Goal: Task Accomplishment & Management: Manage account settings

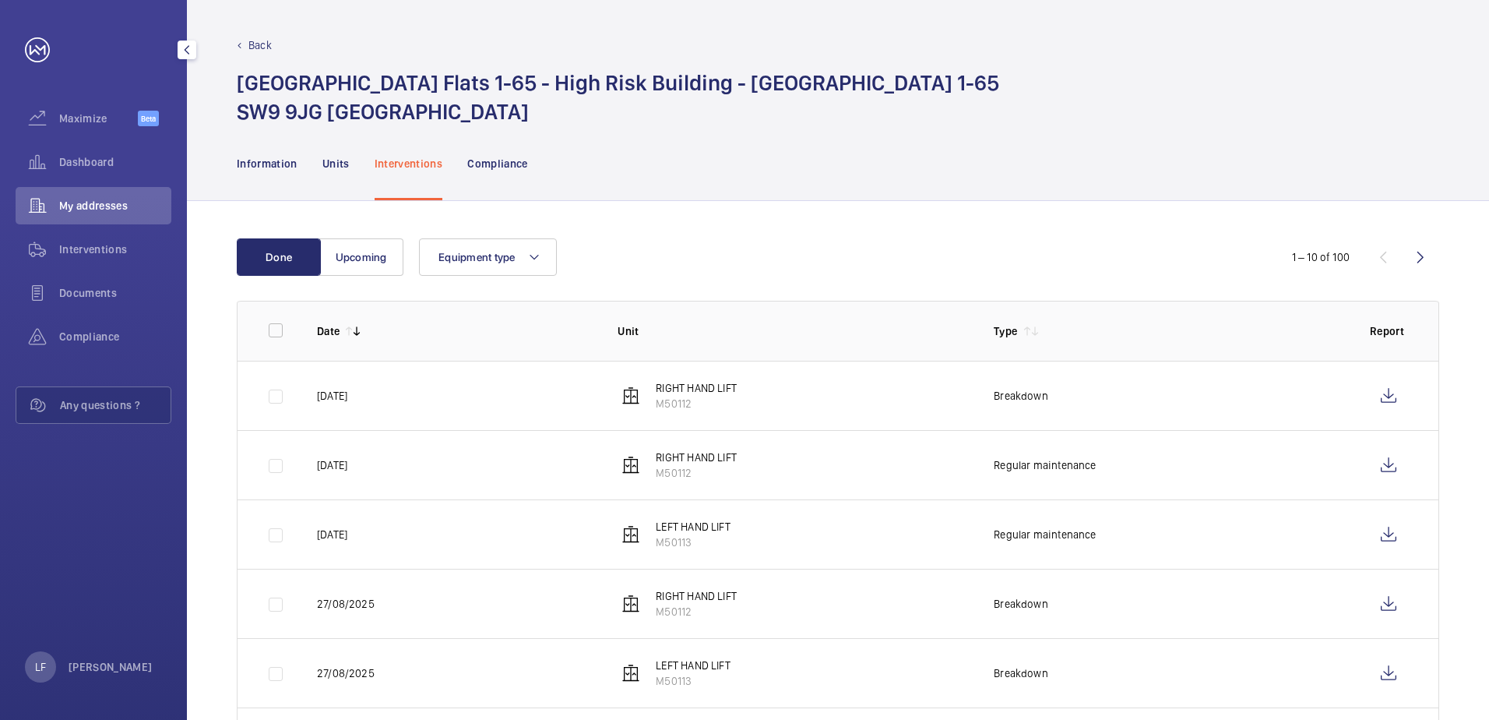
click at [93, 202] on span "My addresses" at bounding box center [115, 206] width 112 height 16
drag, startPoint x: 93, startPoint y: 202, endPoint x: 91, endPoint y: 169, distance: 32.7
click at [91, 169] on span "Dashboard" at bounding box center [115, 162] width 112 height 16
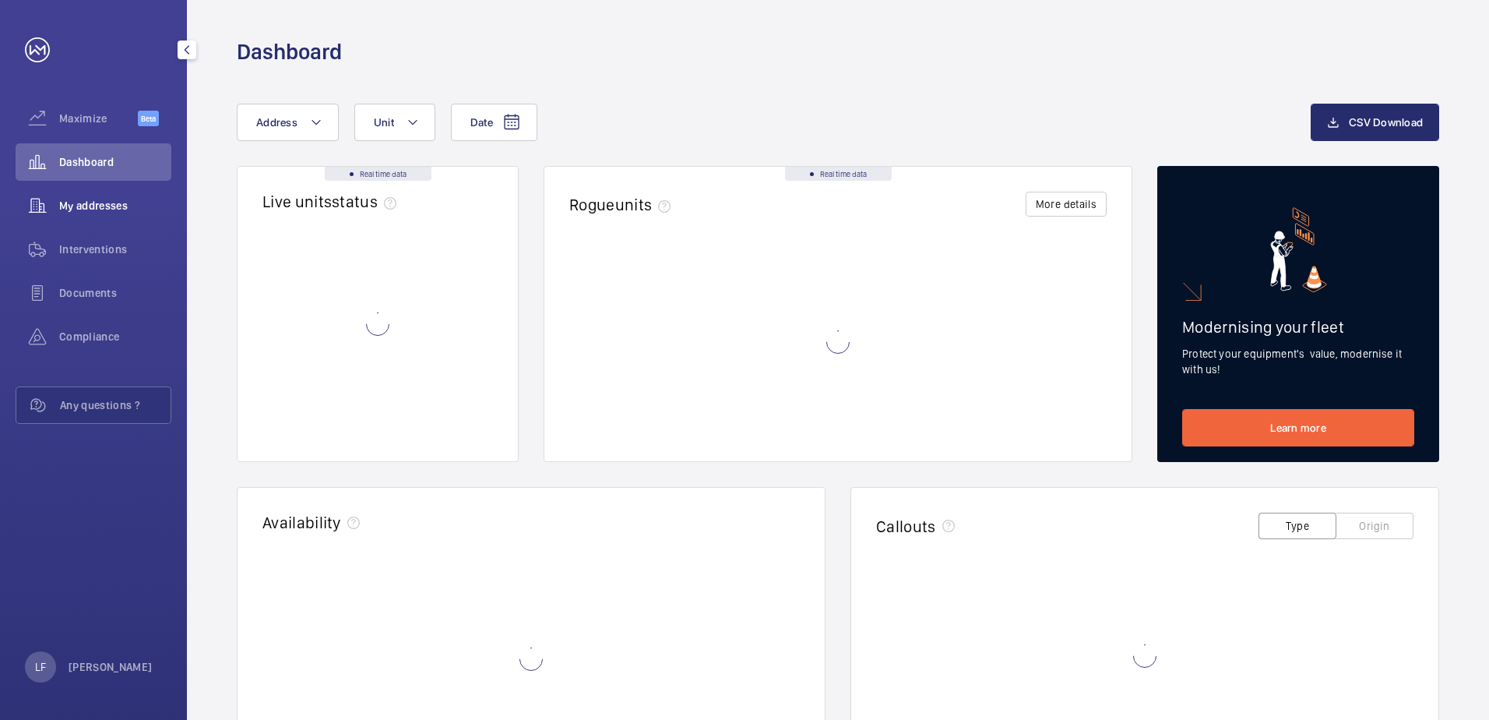
click at [99, 189] on div "My addresses" at bounding box center [94, 205] width 156 height 37
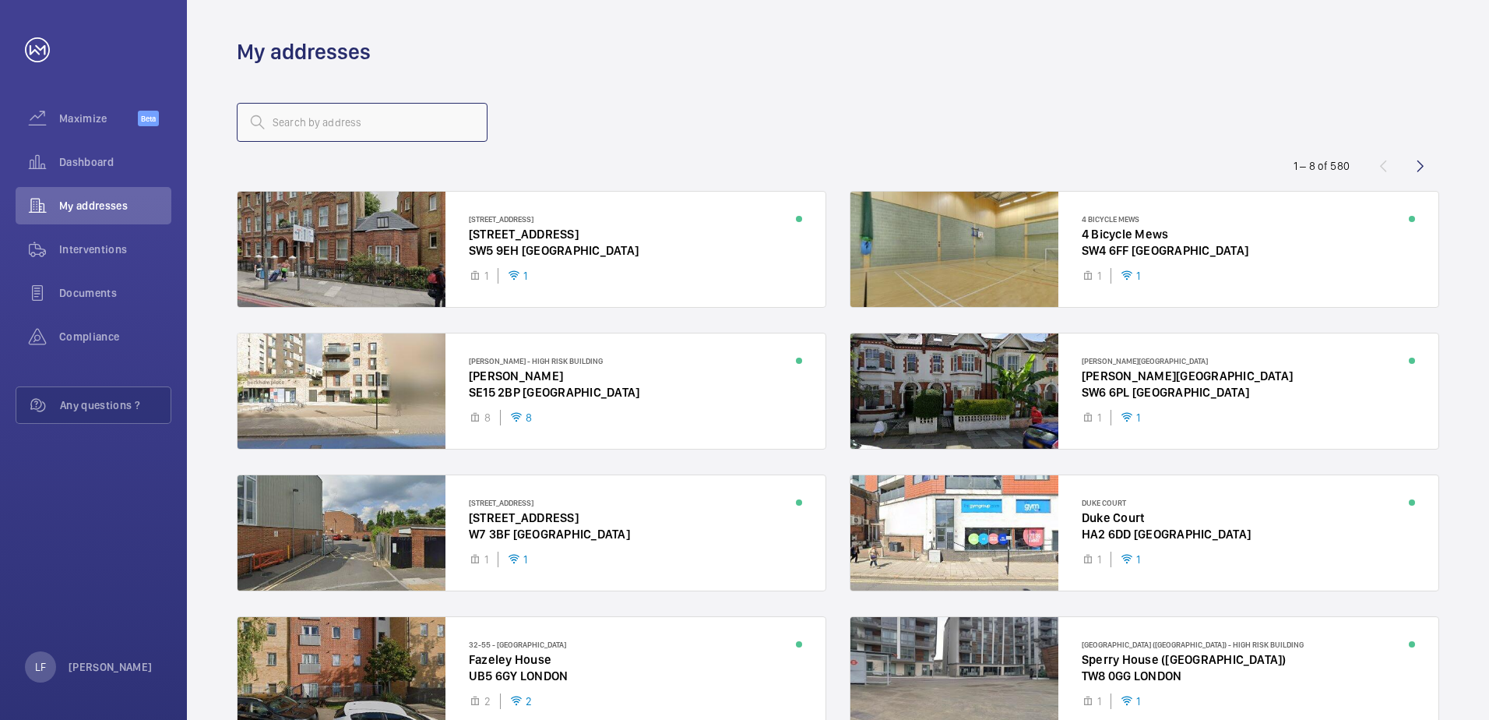
click at [273, 122] on input "text" at bounding box center [362, 122] width 251 height 39
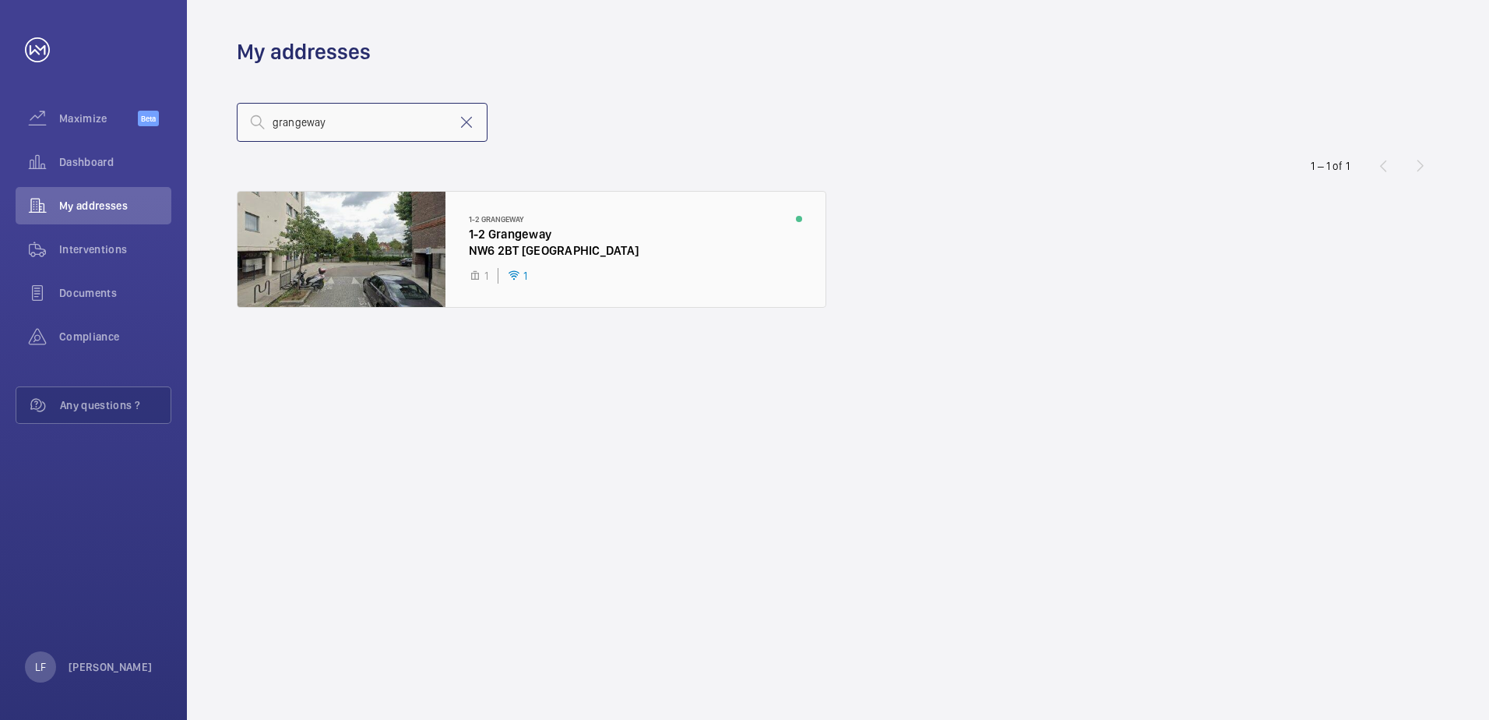
type input "grangeway"
click at [510, 241] on div at bounding box center [532, 249] width 588 height 115
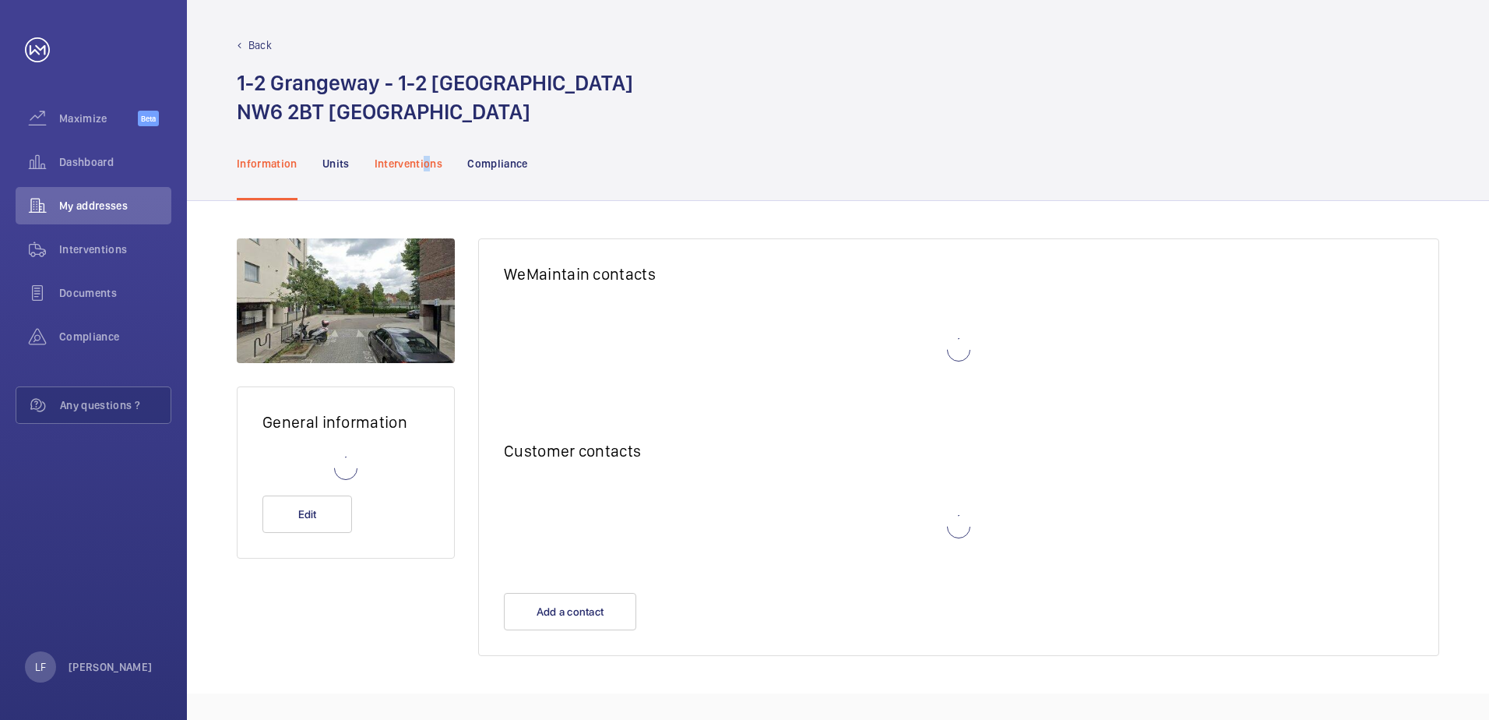
click at [427, 168] on p "Interventions" at bounding box center [409, 164] width 69 height 16
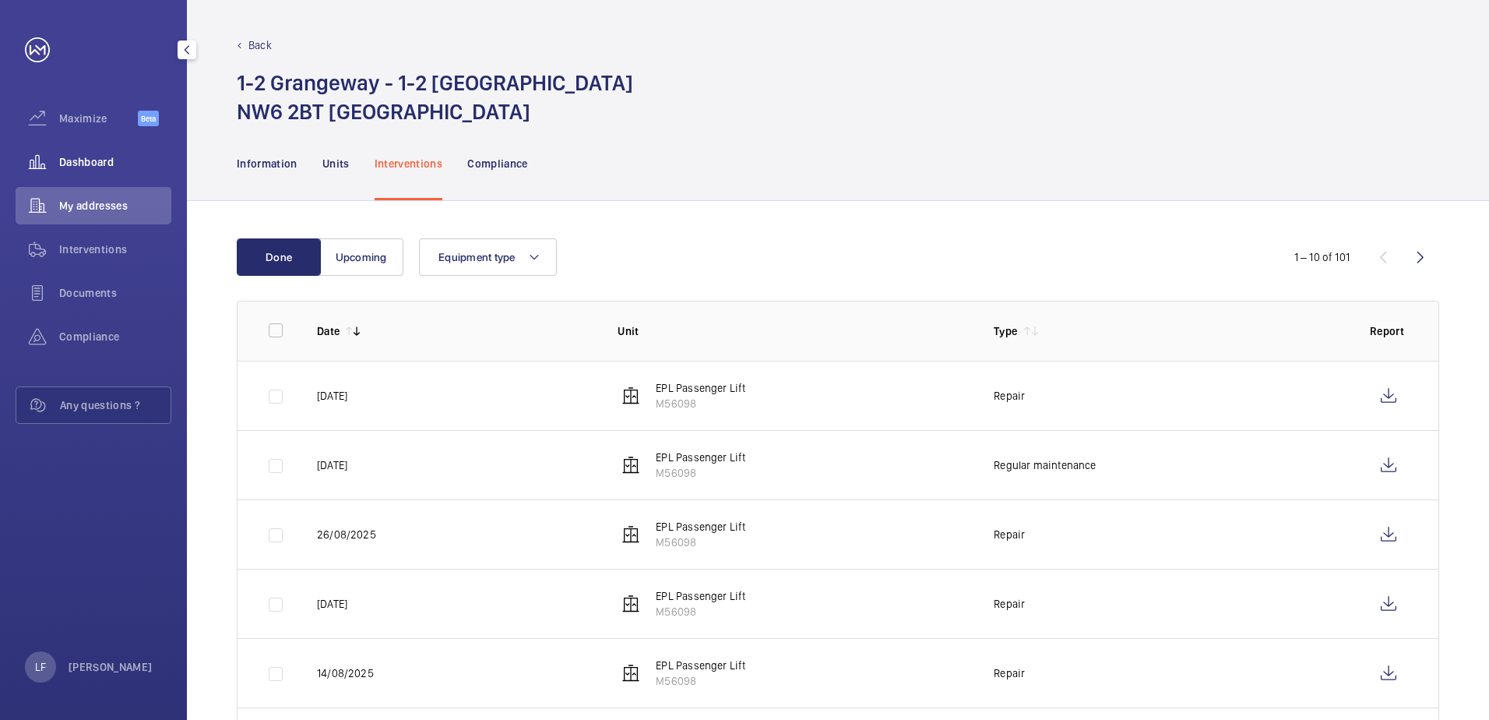
click at [86, 166] on span "Dashboard" at bounding box center [115, 162] width 112 height 16
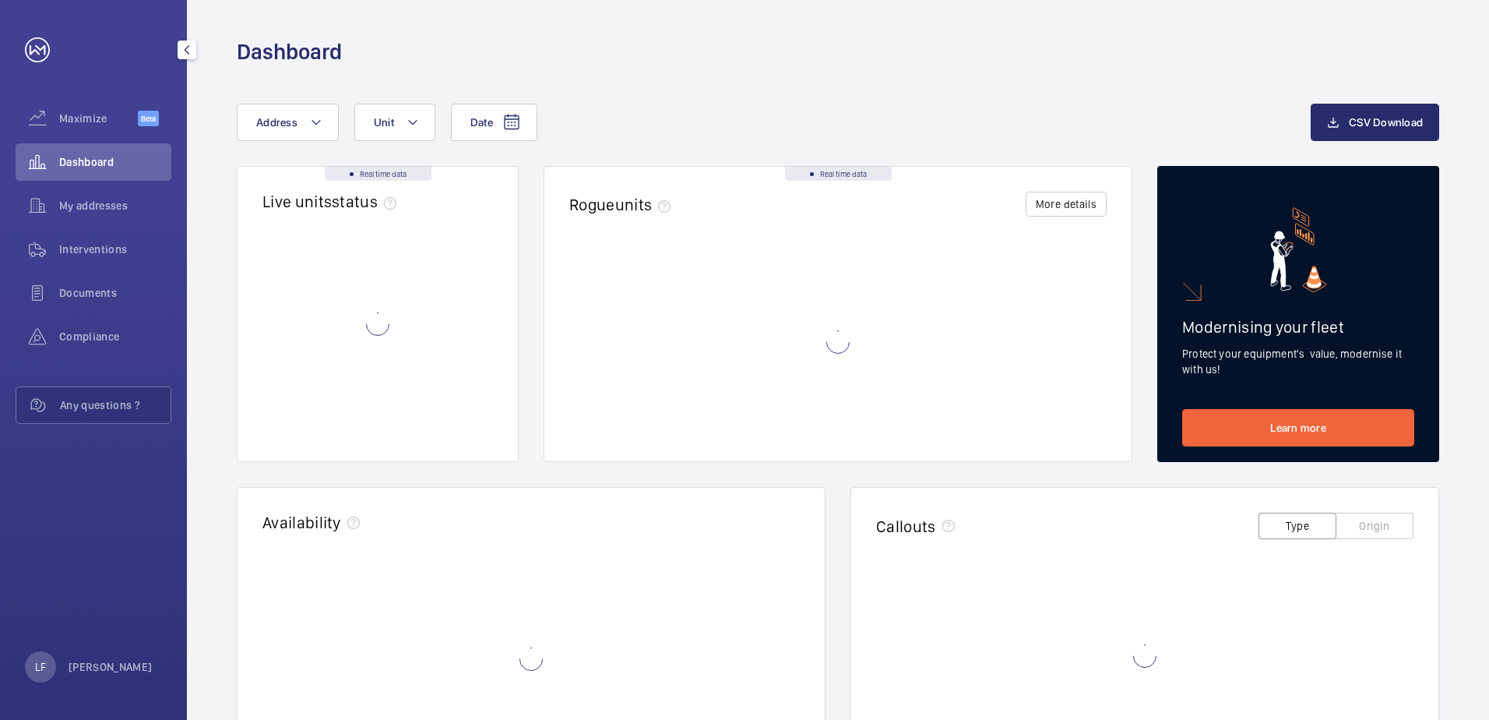
click at [90, 161] on span "Dashboard" at bounding box center [115, 162] width 112 height 16
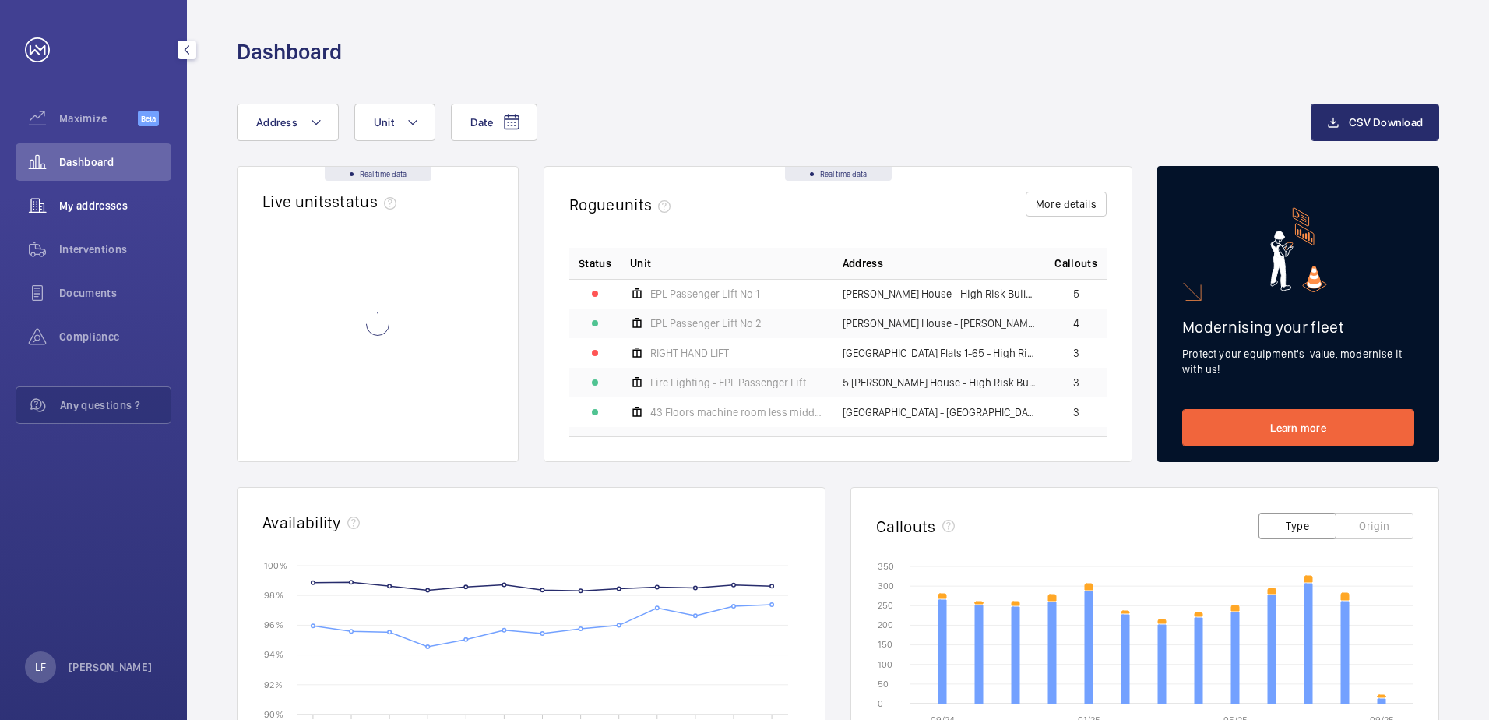
click at [84, 213] on span "My addresses" at bounding box center [115, 206] width 112 height 16
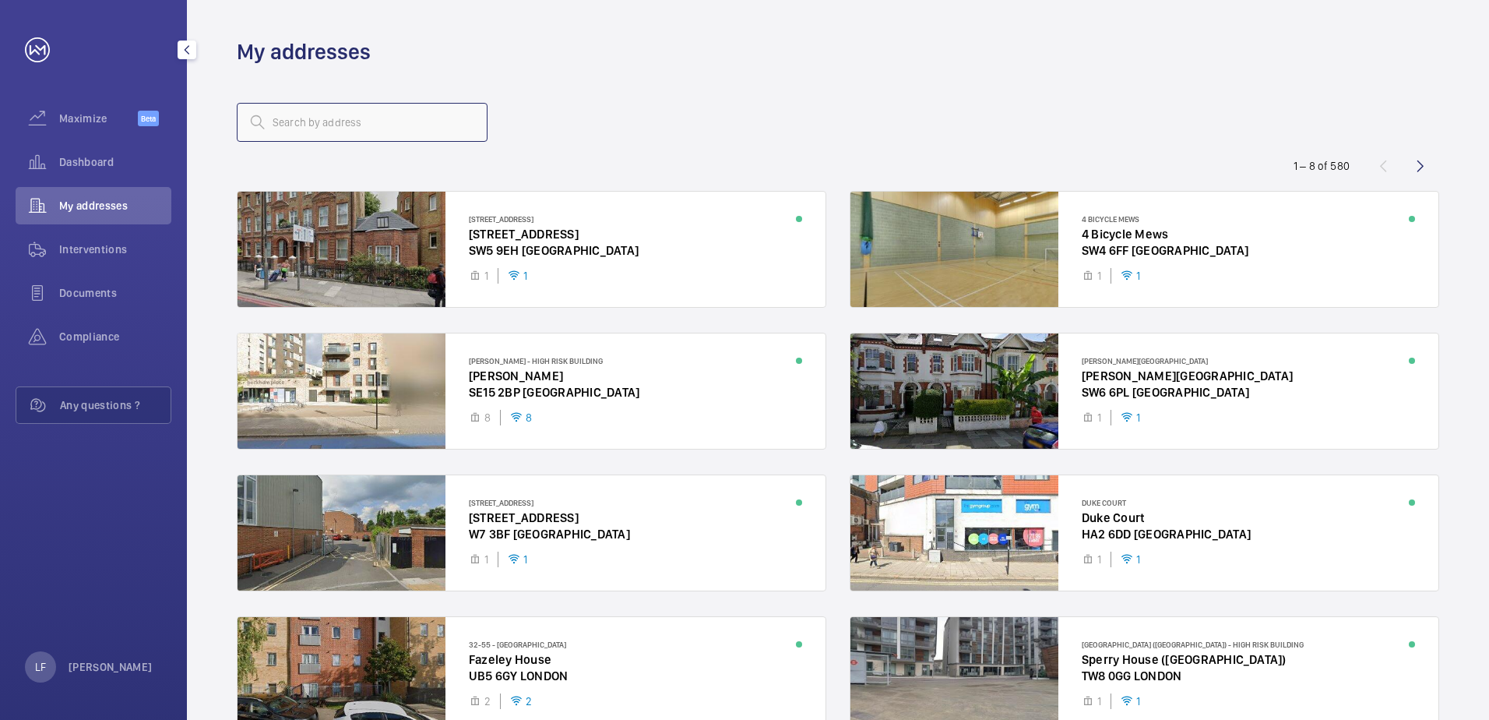
click at [281, 132] on input "text" at bounding box center [362, 122] width 251 height 39
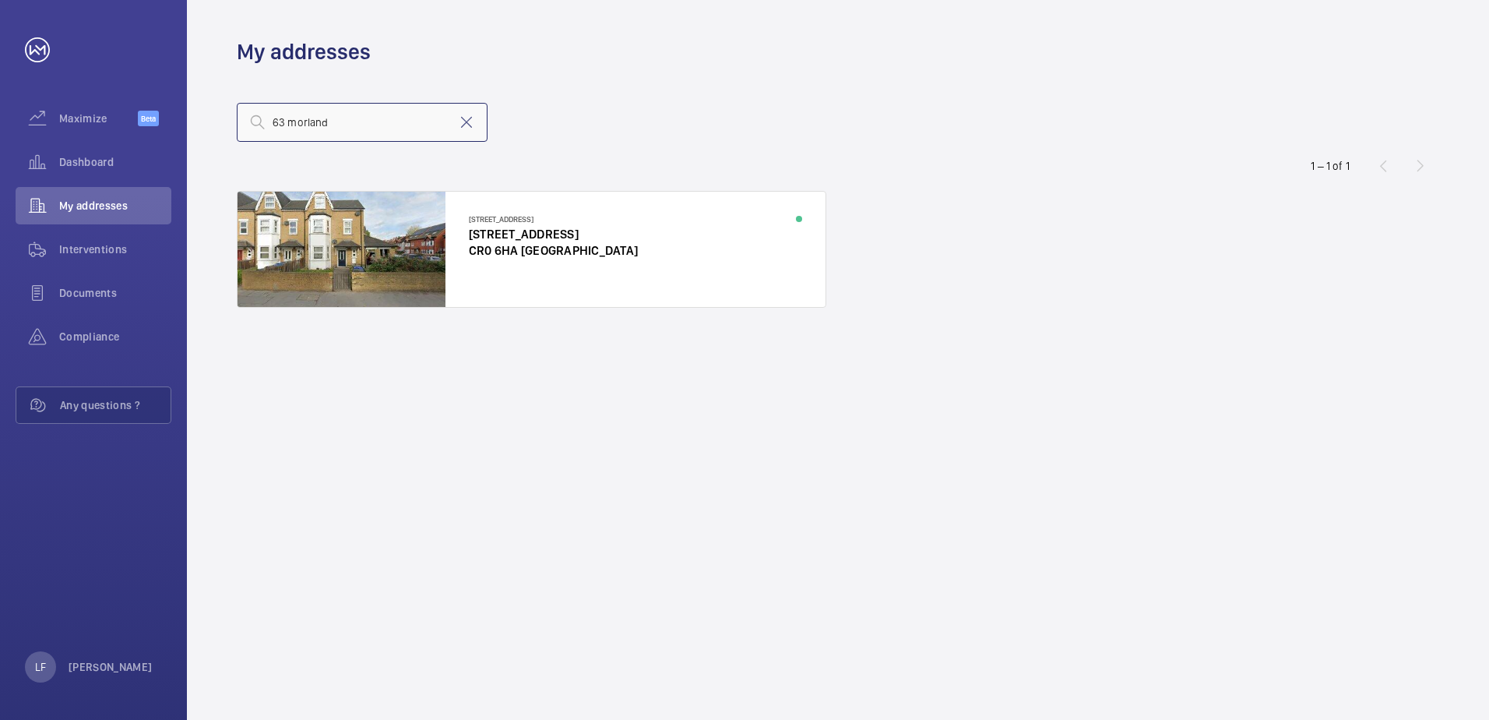
type input "63 morland"
click at [492, 266] on div at bounding box center [532, 249] width 588 height 115
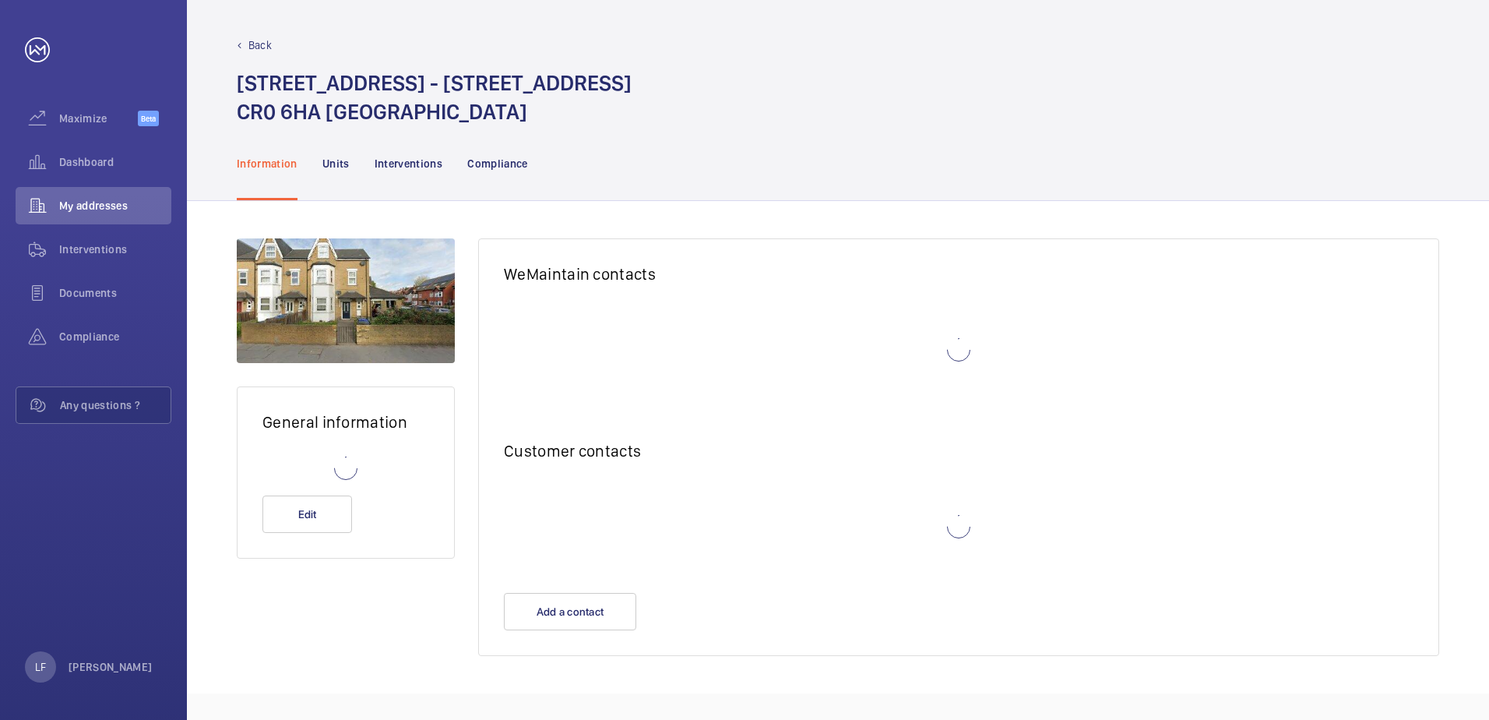
click at [488, 251] on wm-front-card "WeMaintain contacts Customer contacts Add a contact" at bounding box center [958, 446] width 961 height 417
click at [395, 156] on p "Interventions" at bounding box center [409, 164] width 69 height 16
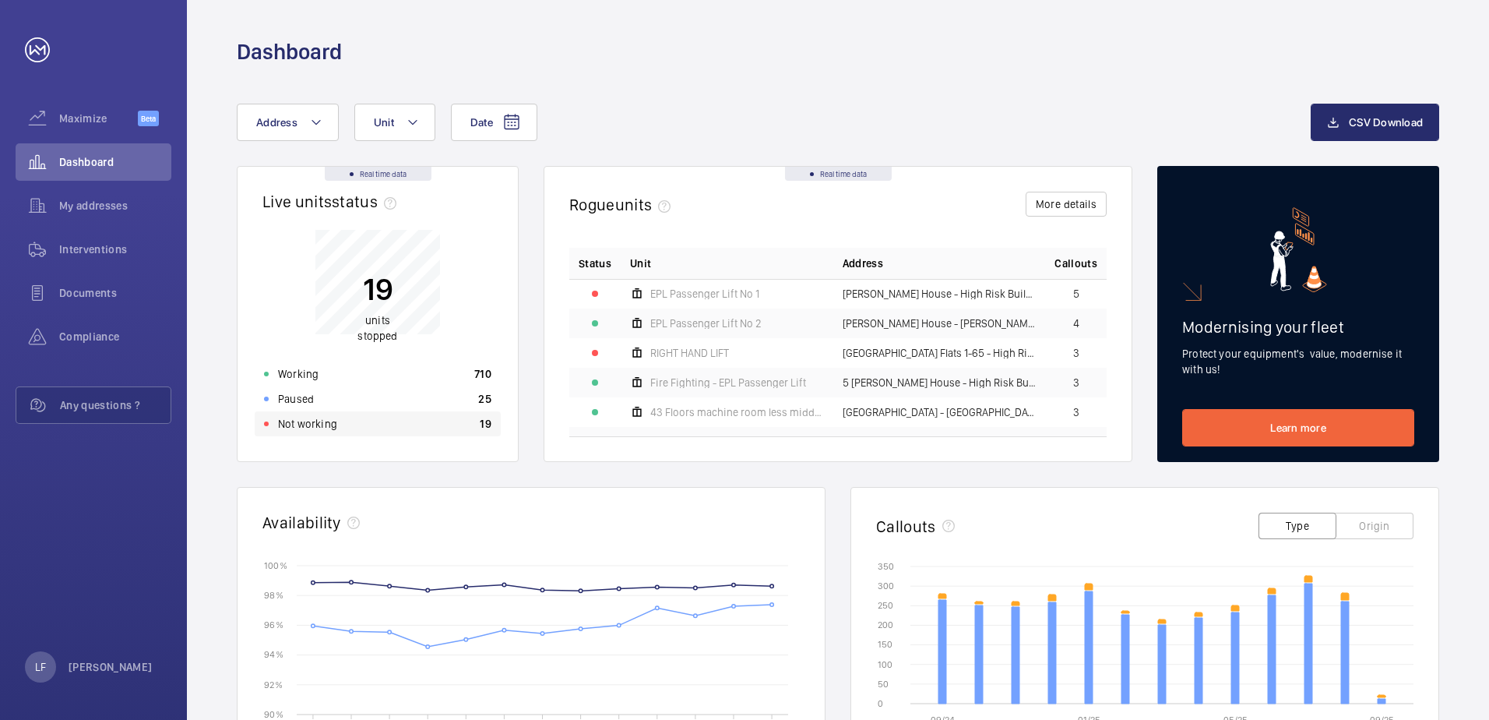
click at [453, 424] on div "Not working 19" at bounding box center [378, 423] width 246 height 25
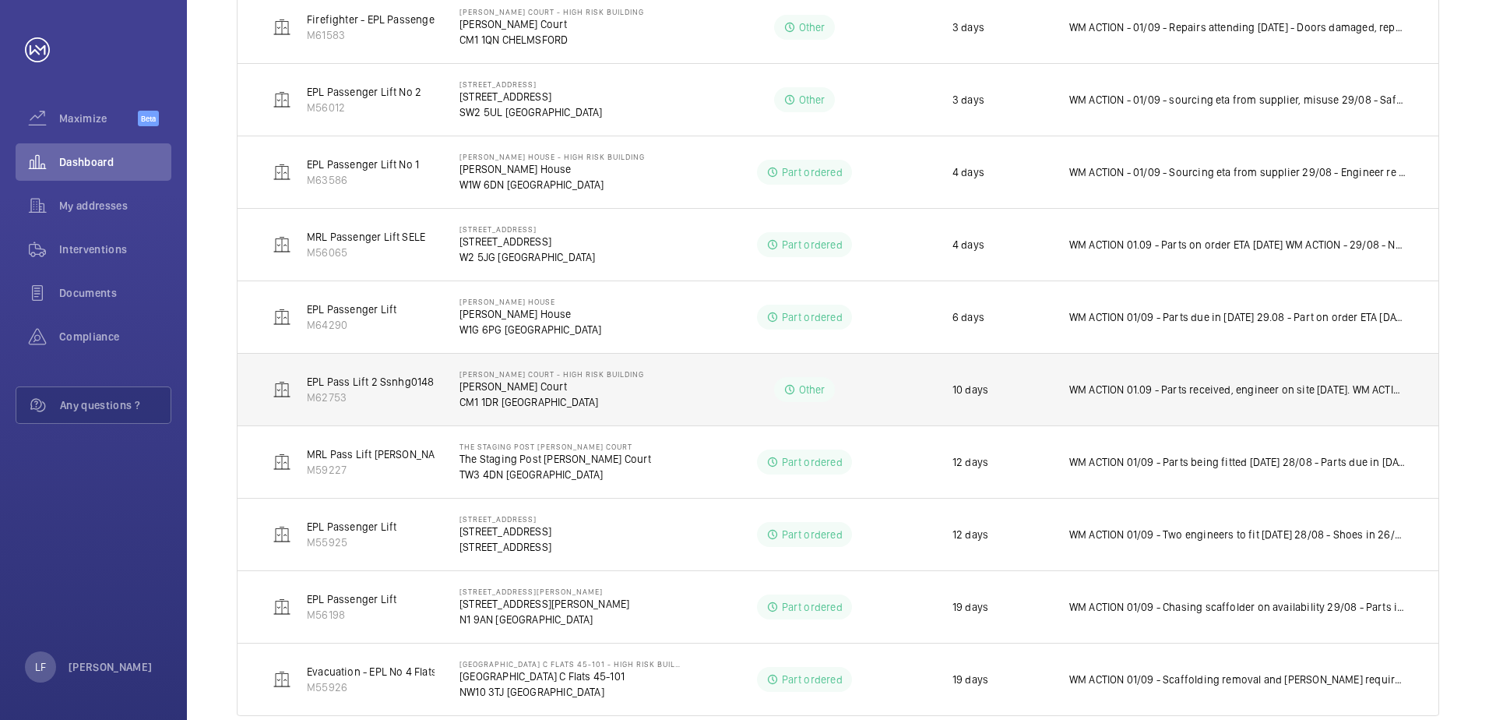
scroll to position [519, 0]
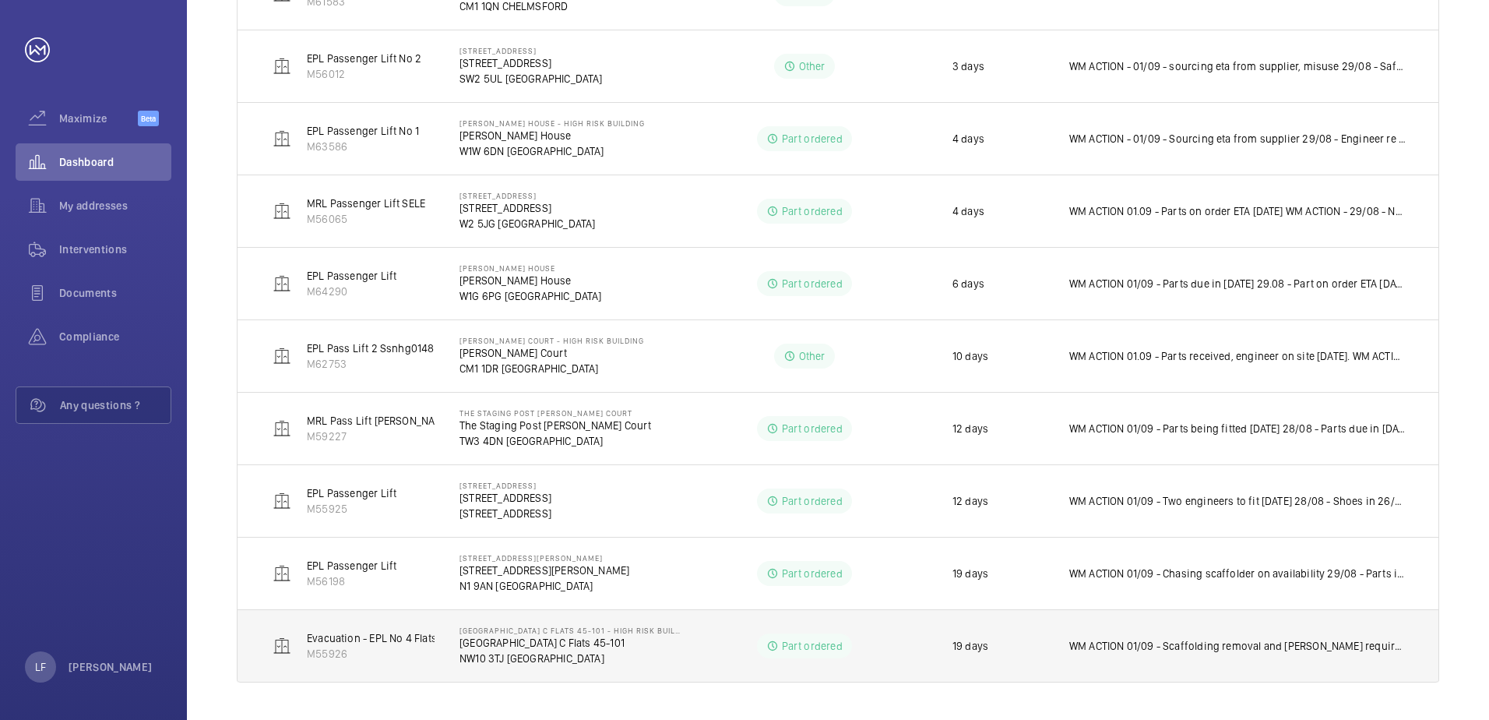
click at [523, 653] on p "NW10 3TJ [GEOGRAPHIC_DATA]" at bounding box center [570, 658] width 221 height 16
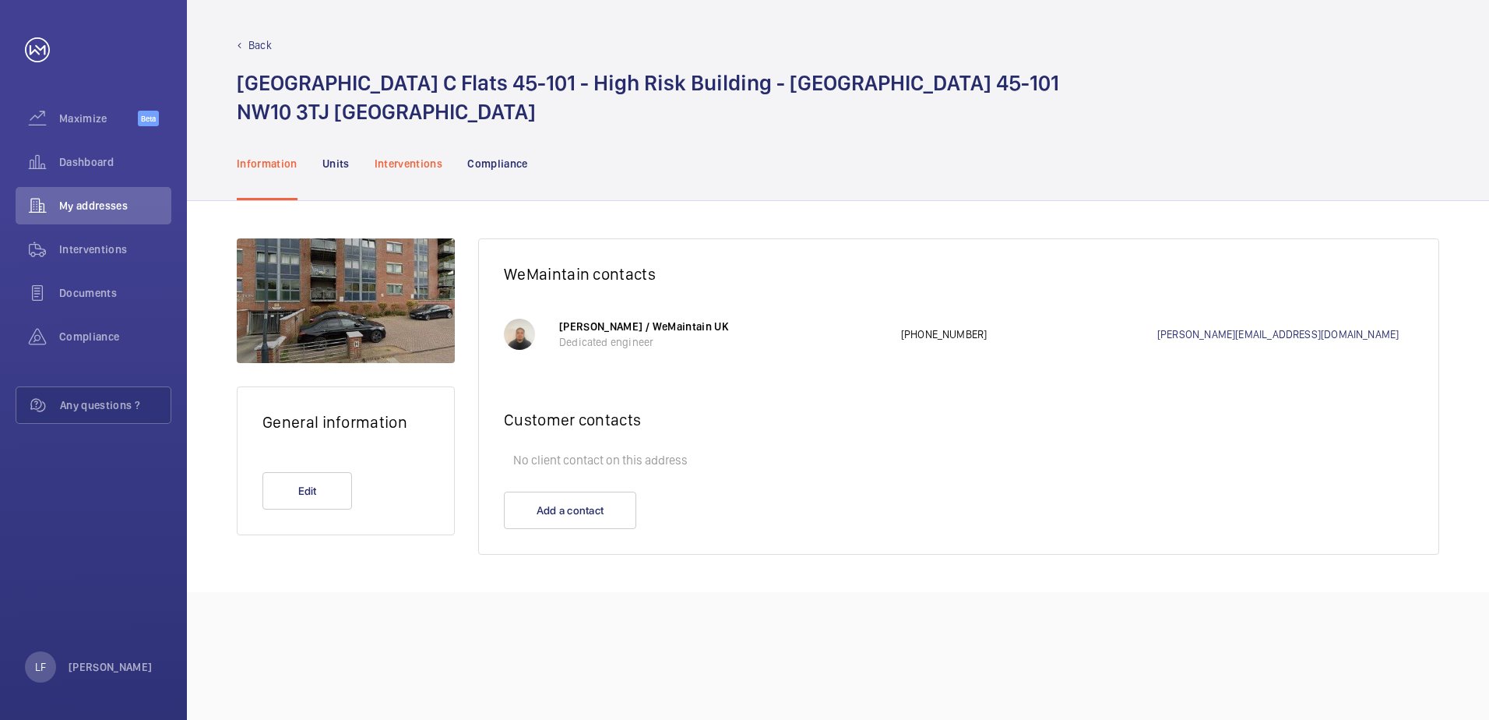
click at [403, 153] on div "Interventions" at bounding box center [409, 163] width 69 height 74
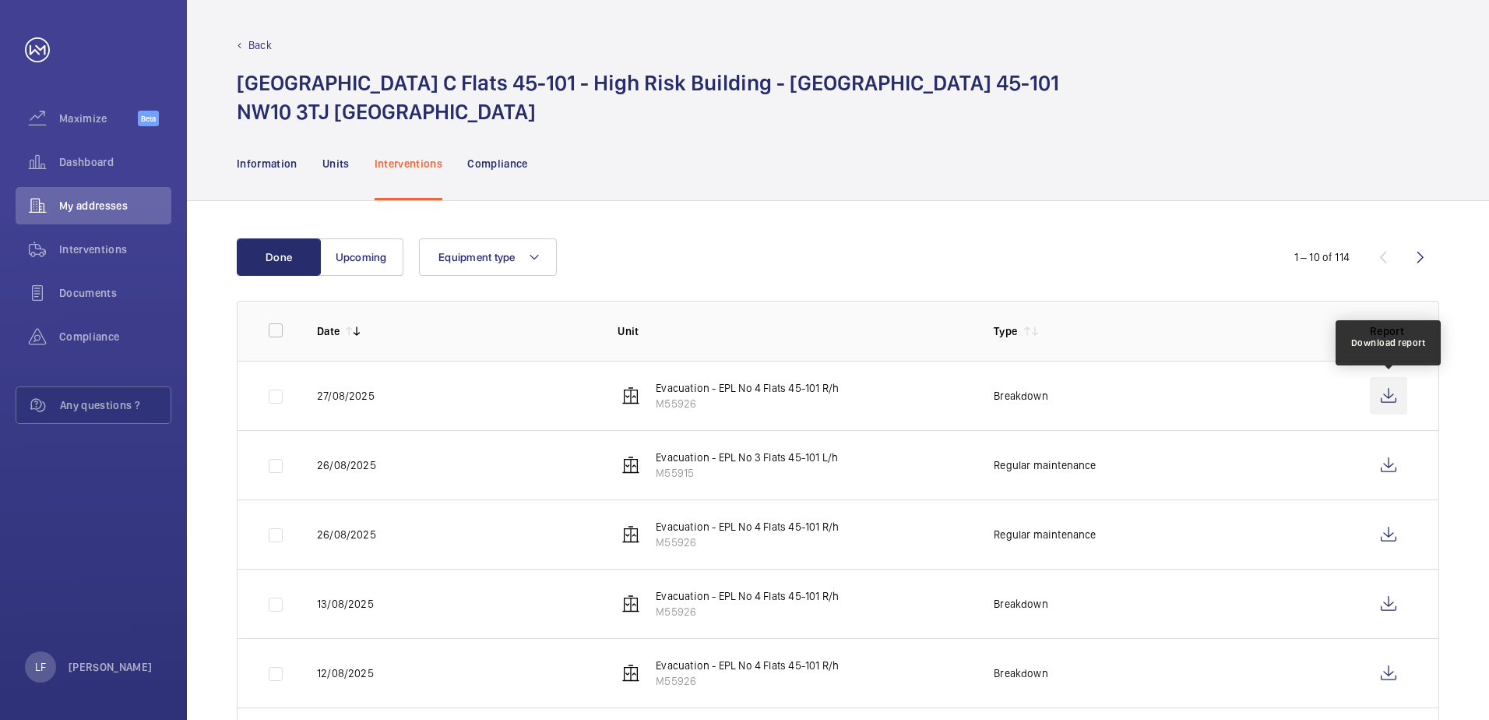
click at [1386, 396] on wm-front-icon-button at bounding box center [1388, 395] width 37 height 37
click at [78, 212] on span "My addresses" at bounding box center [115, 206] width 112 height 16
click at [83, 148] on div "Dashboard" at bounding box center [94, 161] width 156 height 37
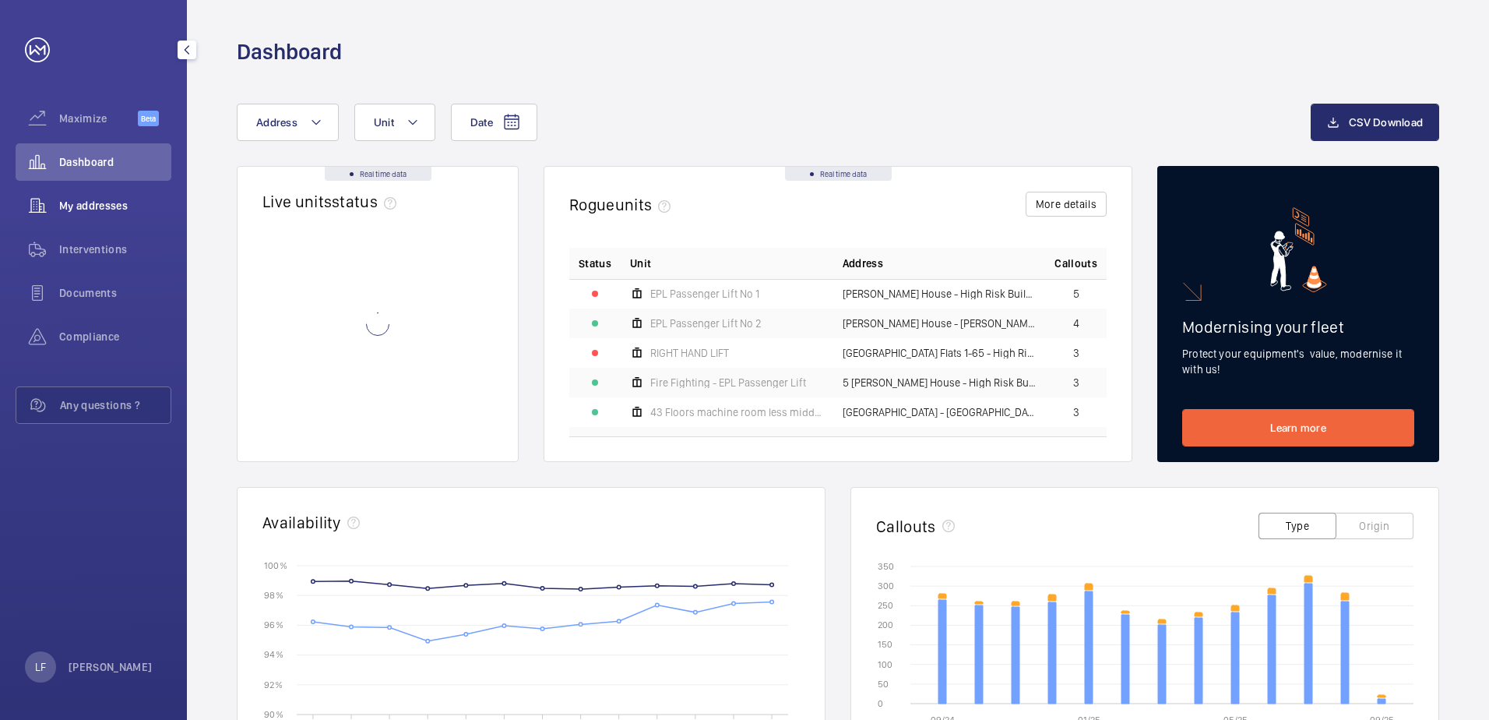
click at [87, 206] on span "My addresses" at bounding box center [115, 206] width 112 height 16
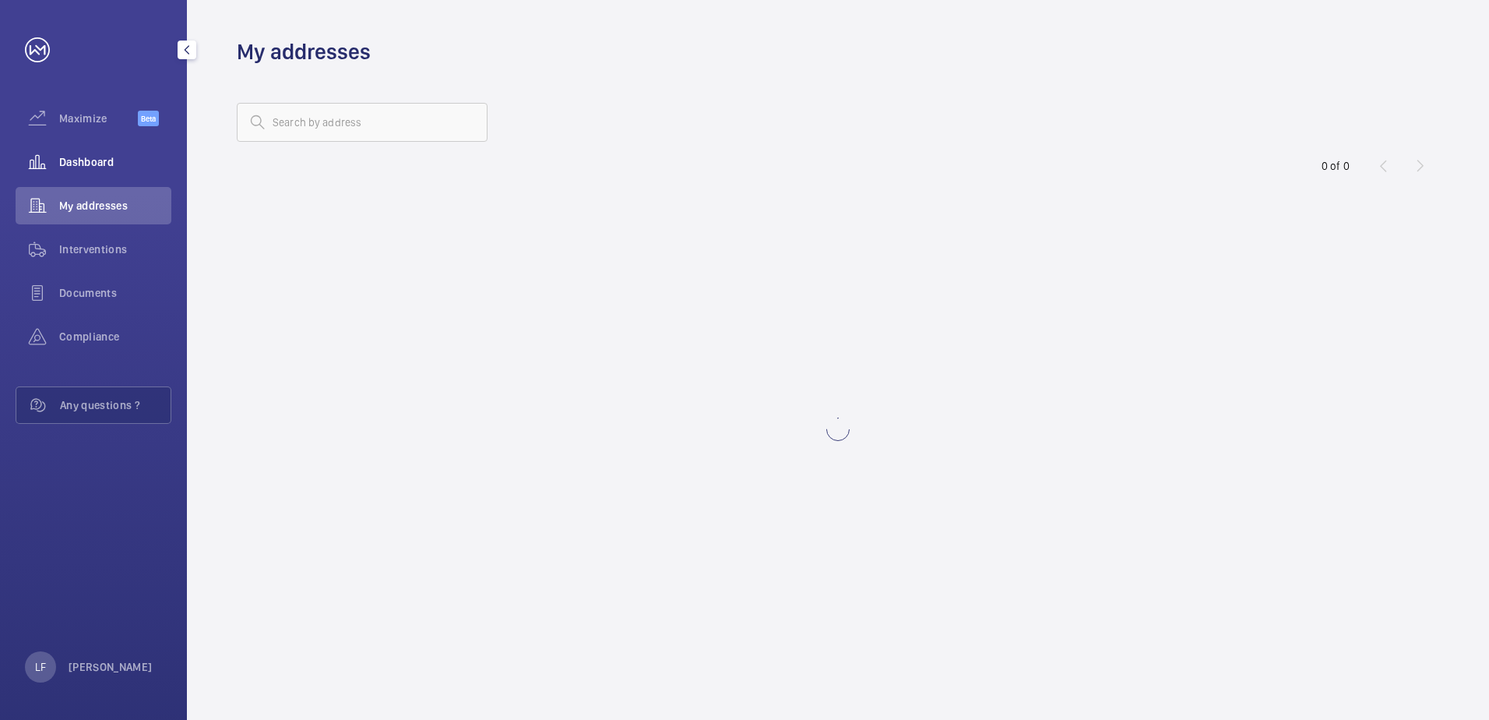
click at [92, 167] on span "Dashboard" at bounding box center [115, 162] width 112 height 16
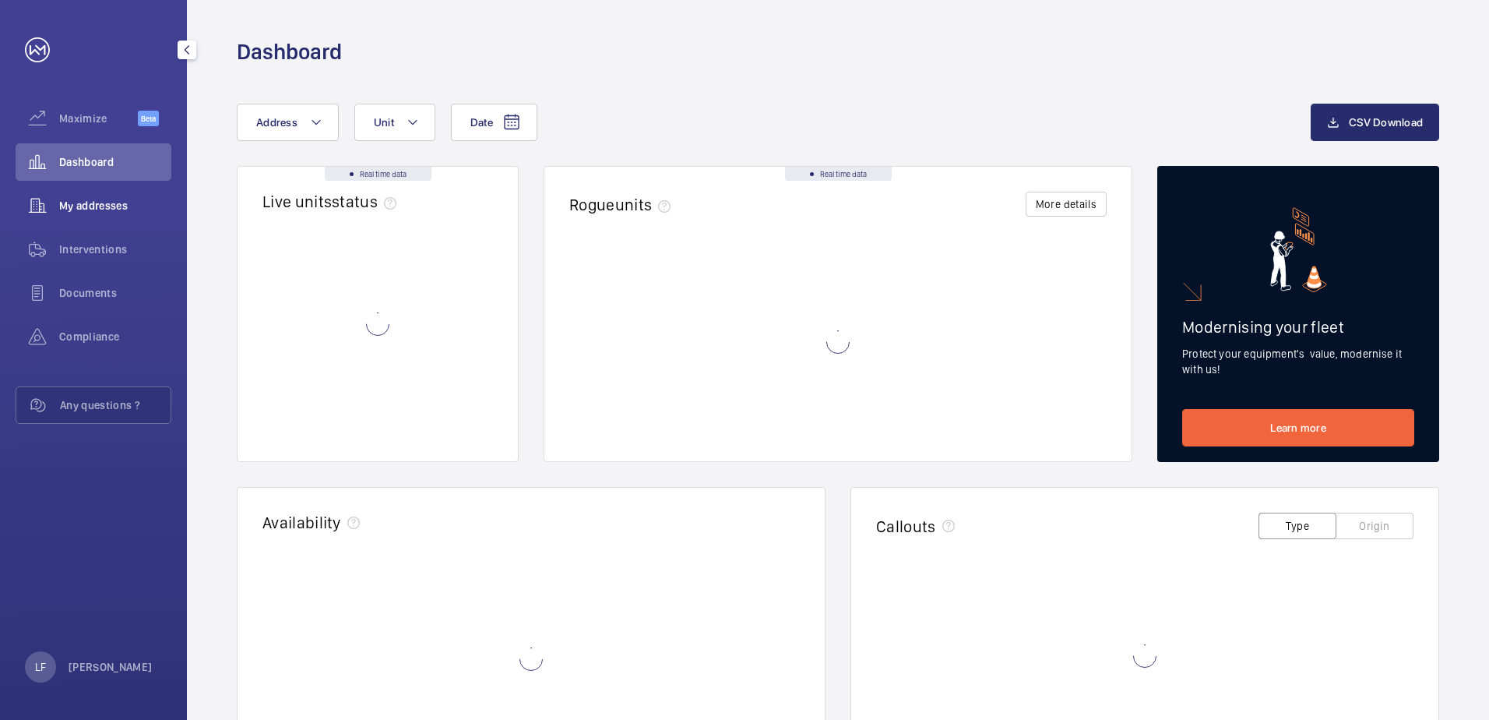
click at [93, 199] on span "My addresses" at bounding box center [115, 206] width 112 height 16
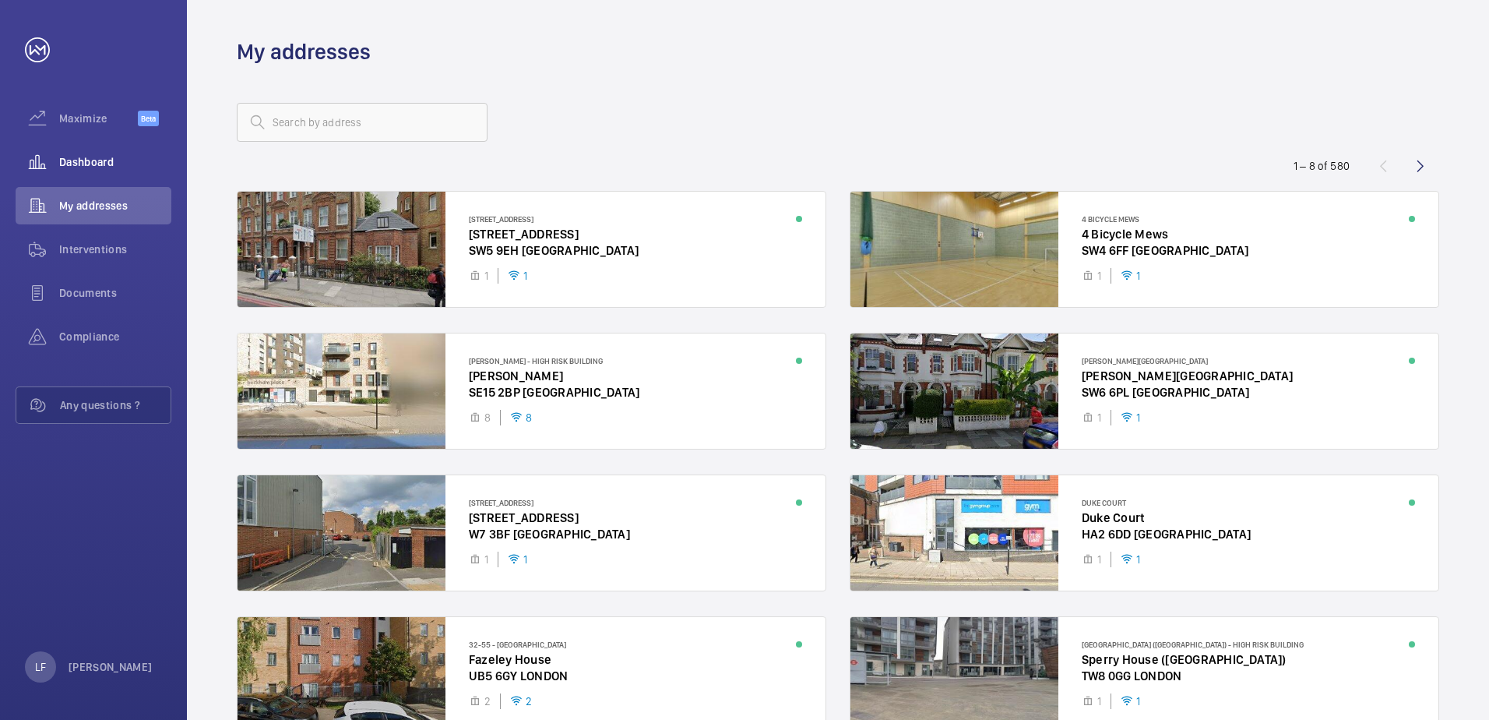
drag, startPoint x: 93, startPoint y: 199, endPoint x: 63, endPoint y: 160, distance: 49.5
click at [64, 160] on span "Dashboard" at bounding box center [115, 162] width 112 height 16
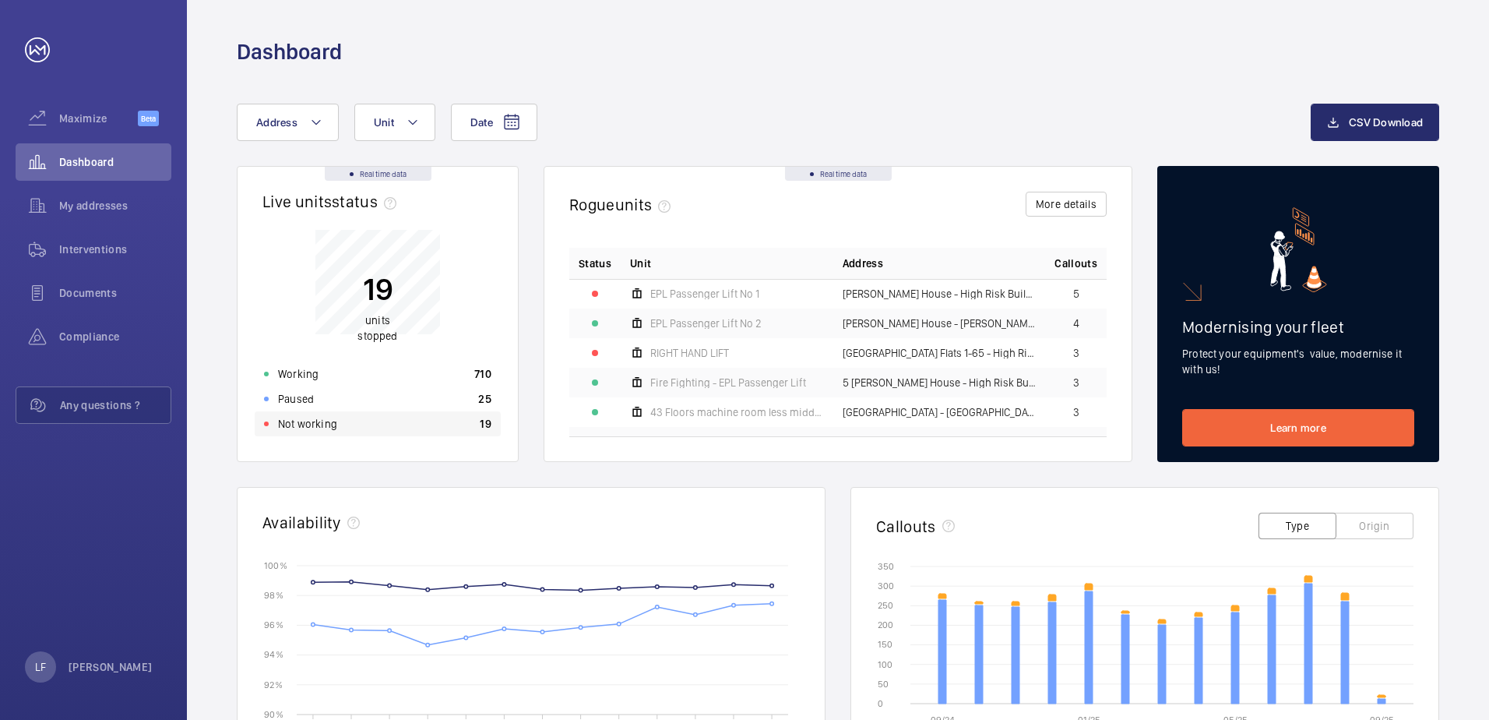
click at [400, 431] on div "Not working 19" at bounding box center [378, 423] width 246 height 25
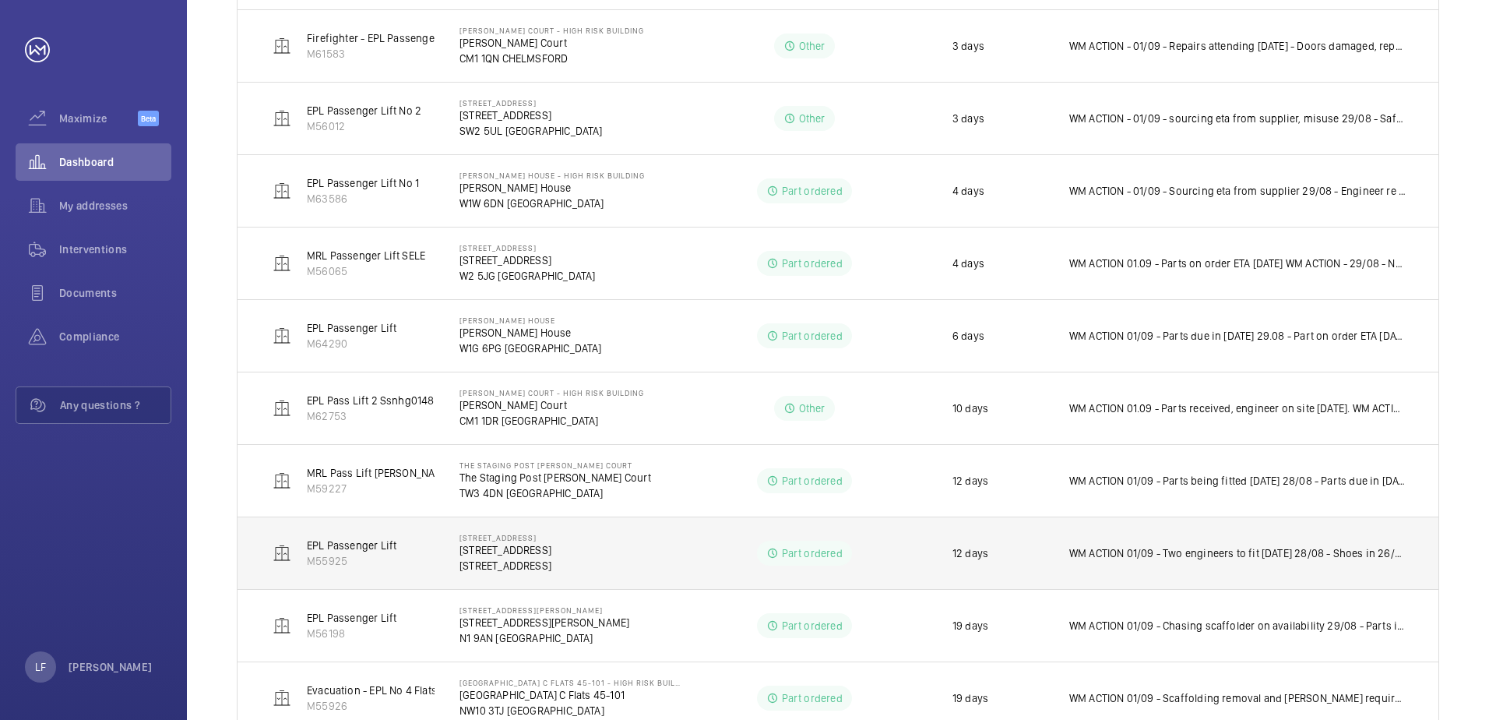
scroll to position [519, 0]
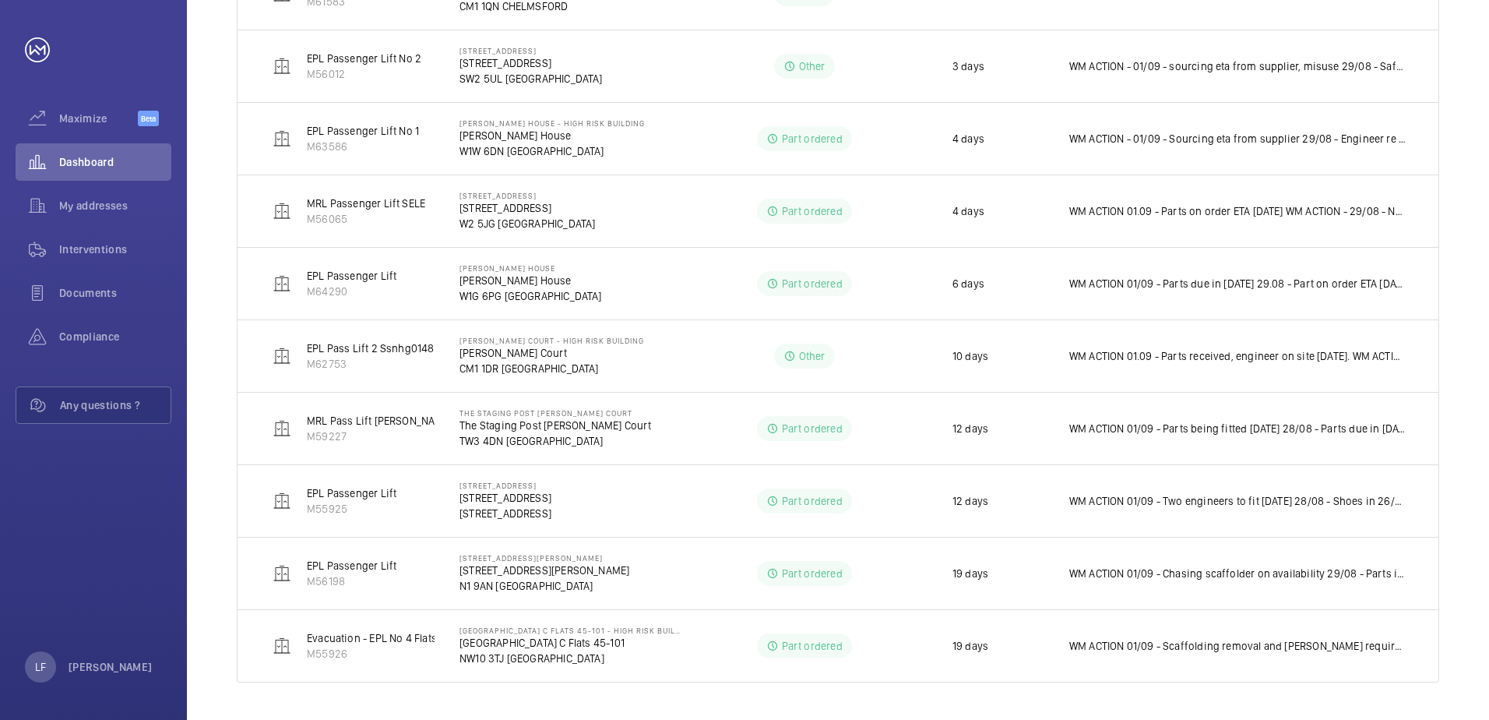
click at [289, 711] on div "Shutdown Breakdown Address Unit 1 – 12 of 12 Units Address Status Stopped since…" at bounding box center [838, 186] width 1302 height 1067
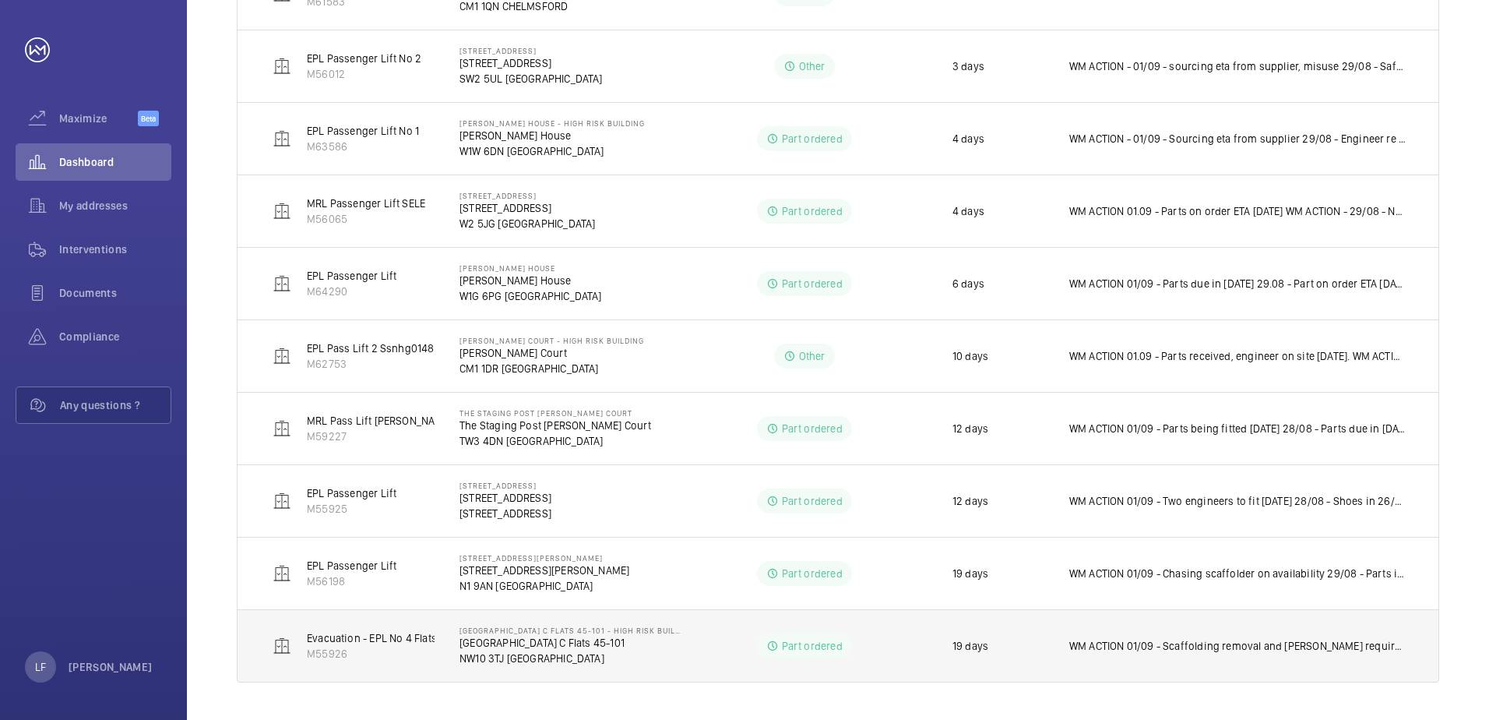
click at [503, 644] on p "[GEOGRAPHIC_DATA] C Flats 45-101" at bounding box center [570, 643] width 221 height 16
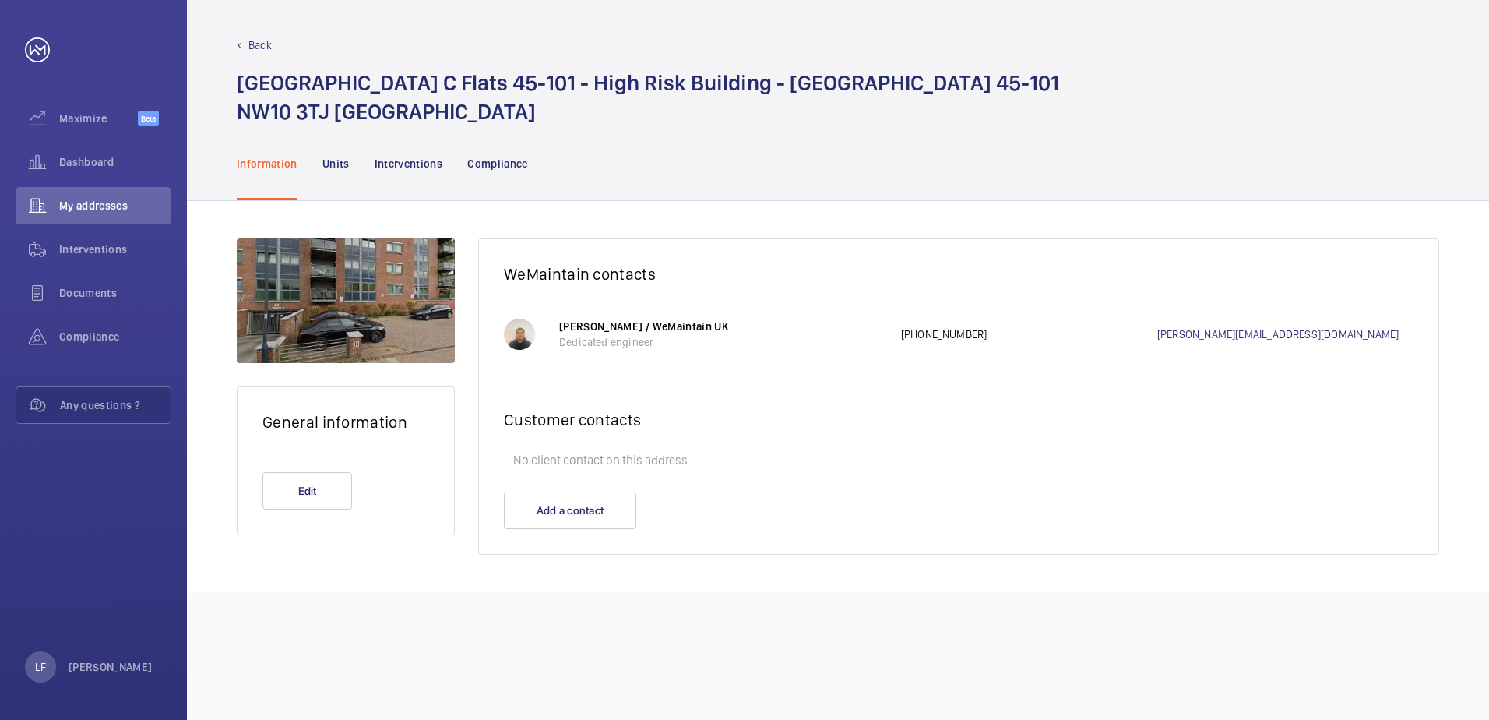
drag, startPoint x: 720, startPoint y: 532, endPoint x: 563, endPoint y: 248, distance: 324.5
drag, startPoint x: 563, startPoint y: 248, endPoint x: 421, endPoint y: 174, distance: 160.2
click at [421, 174] on div "Interventions" at bounding box center [409, 163] width 69 height 74
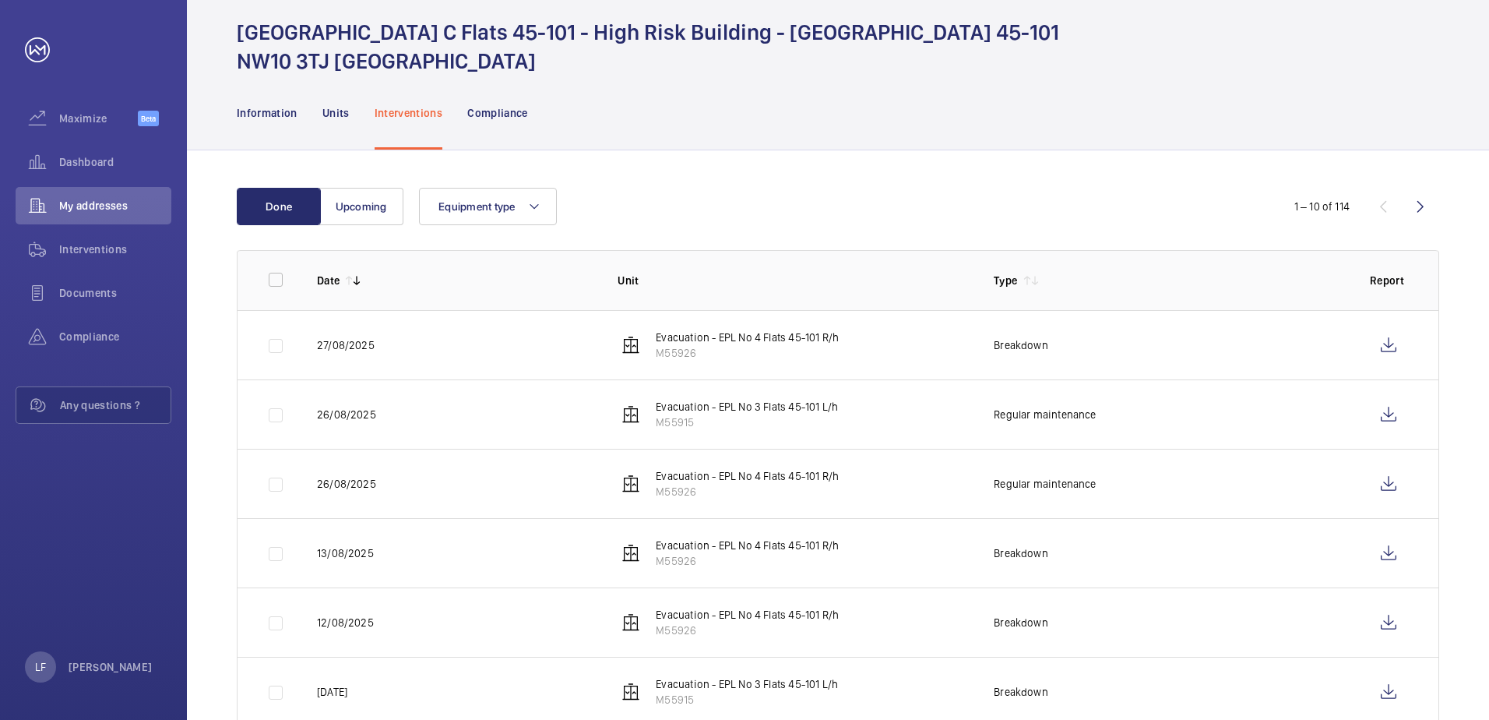
scroll to position [78, 0]
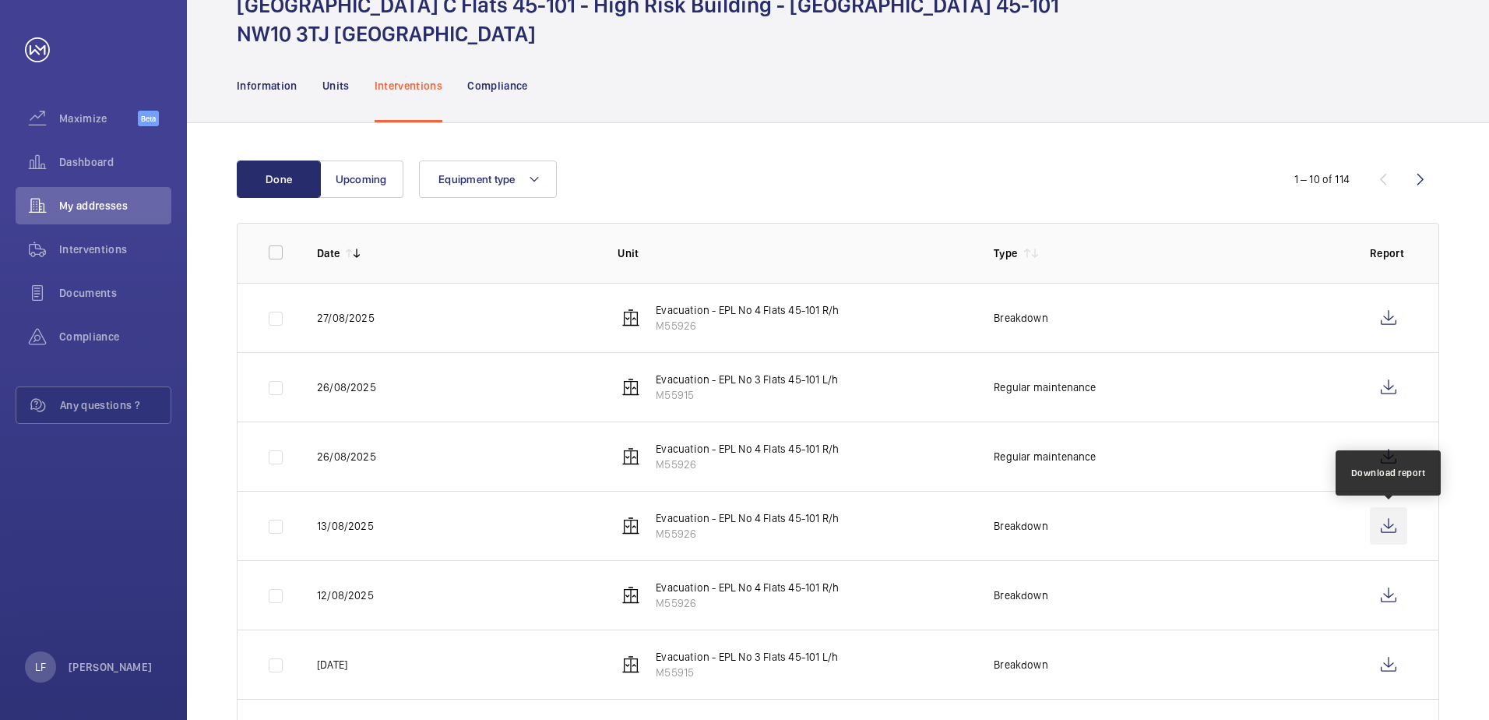
click at [1393, 535] on wm-front-icon-button at bounding box center [1388, 525] width 37 height 37
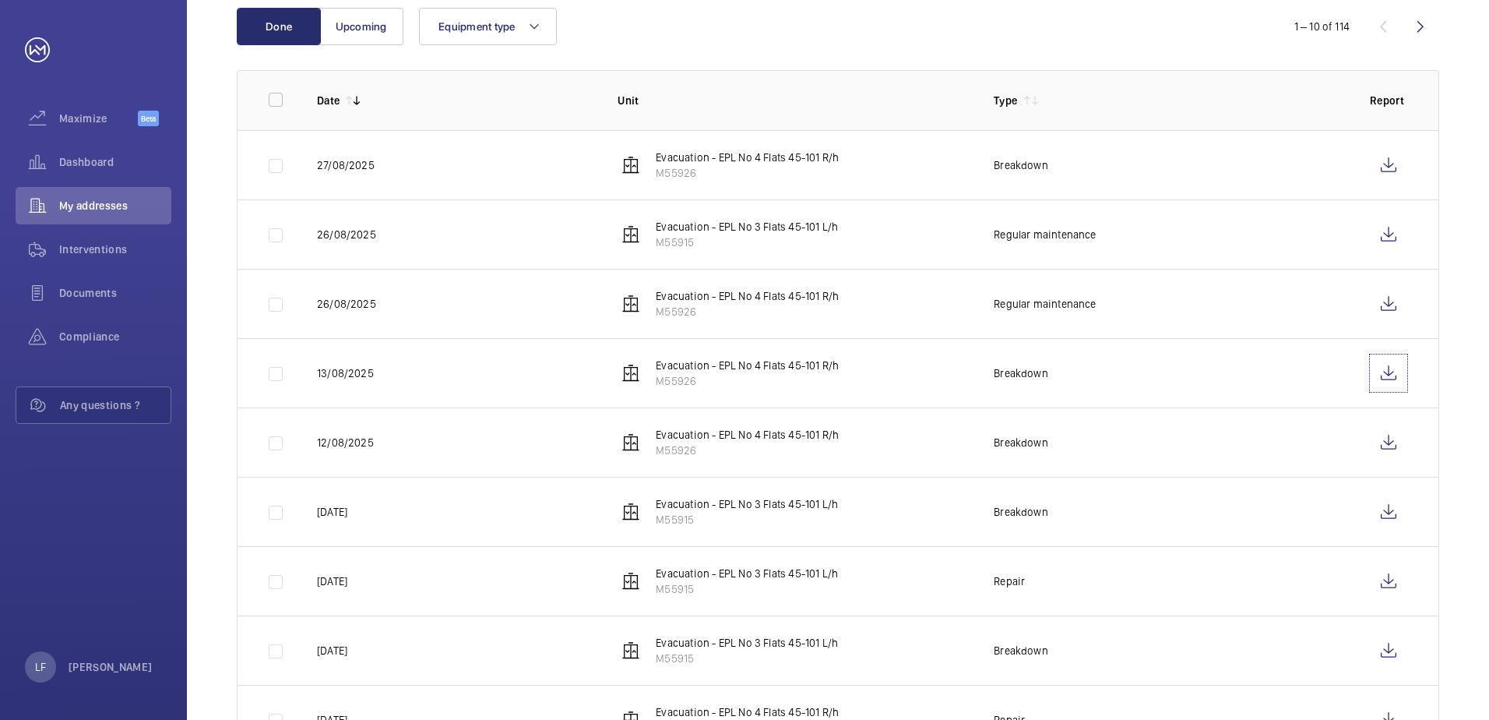
scroll to position [234, 0]
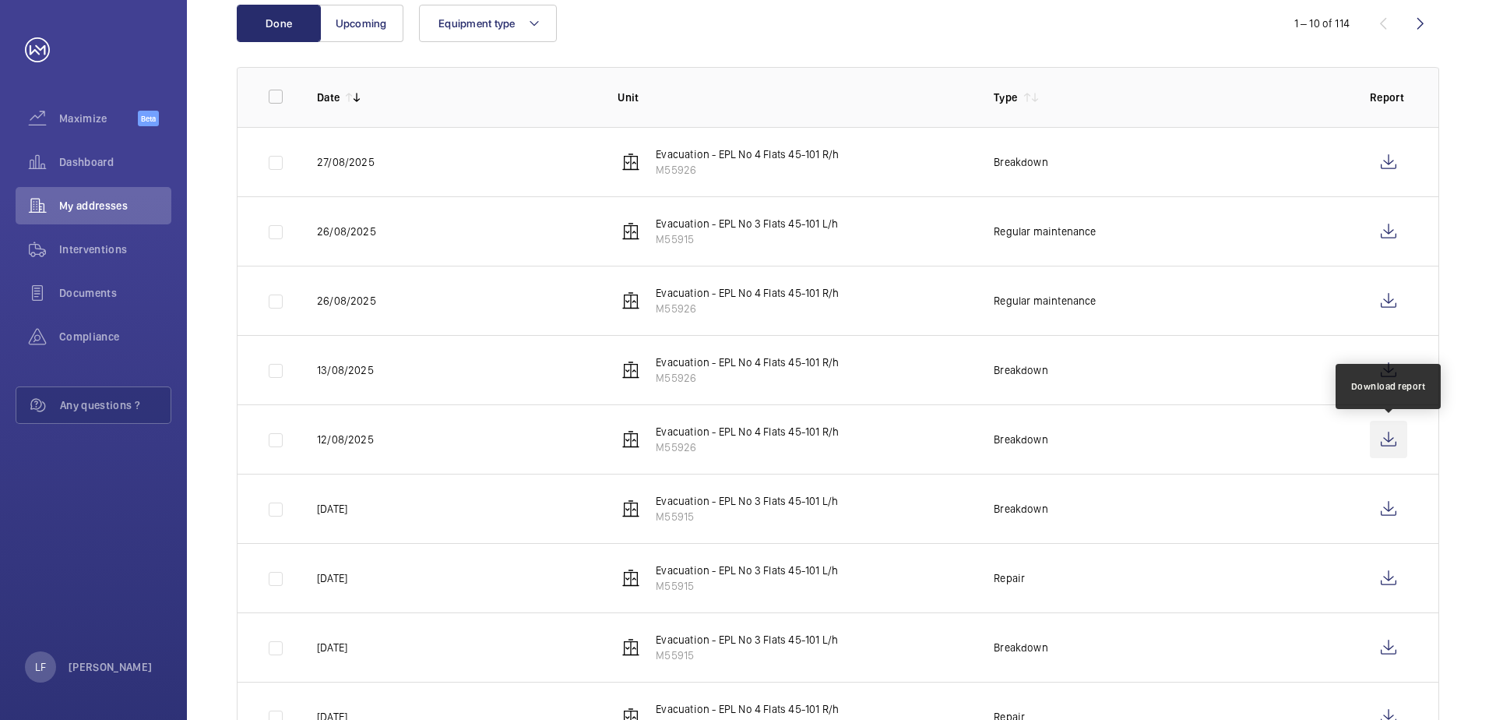
click at [1372, 434] on wm-front-icon-button at bounding box center [1388, 439] width 37 height 37
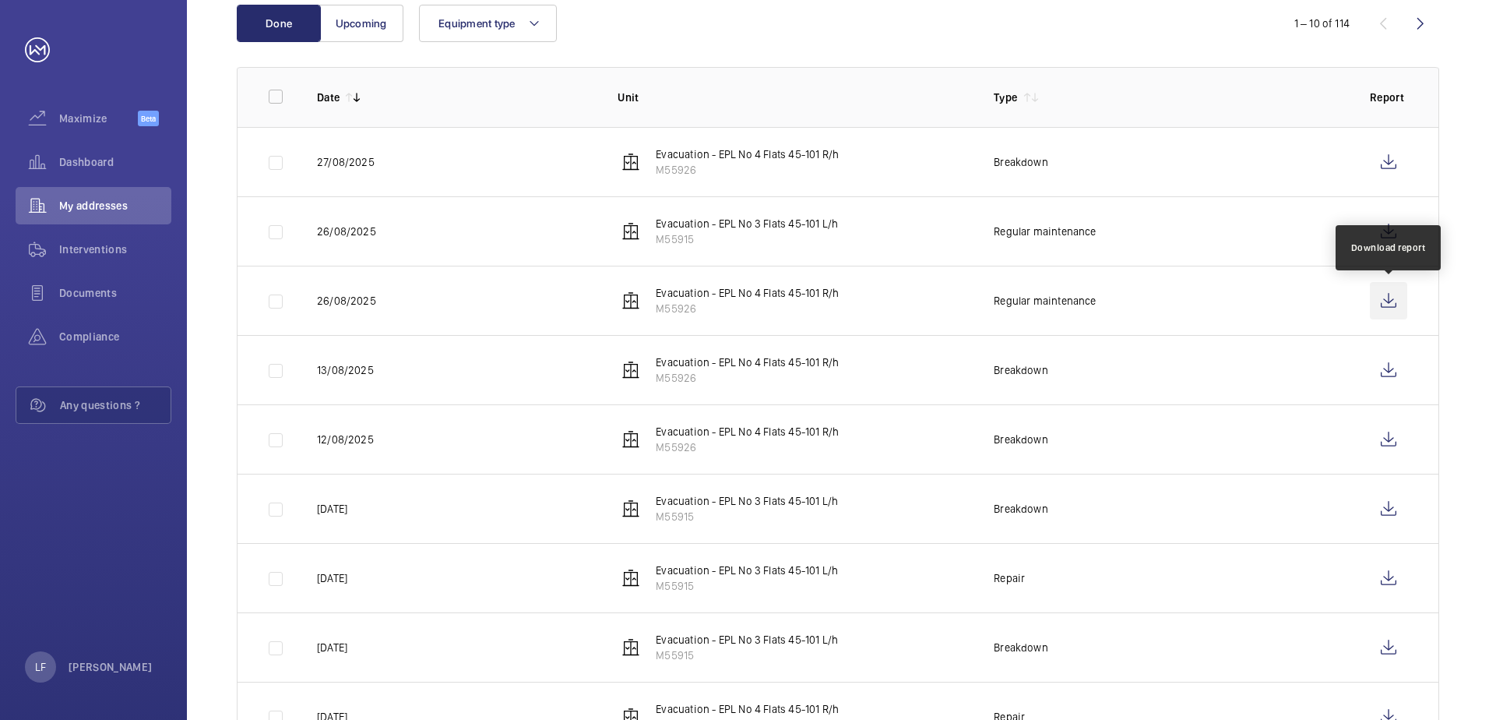
click at [1385, 298] on wm-front-icon-button at bounding box center [1388, 300] width 37 height 37
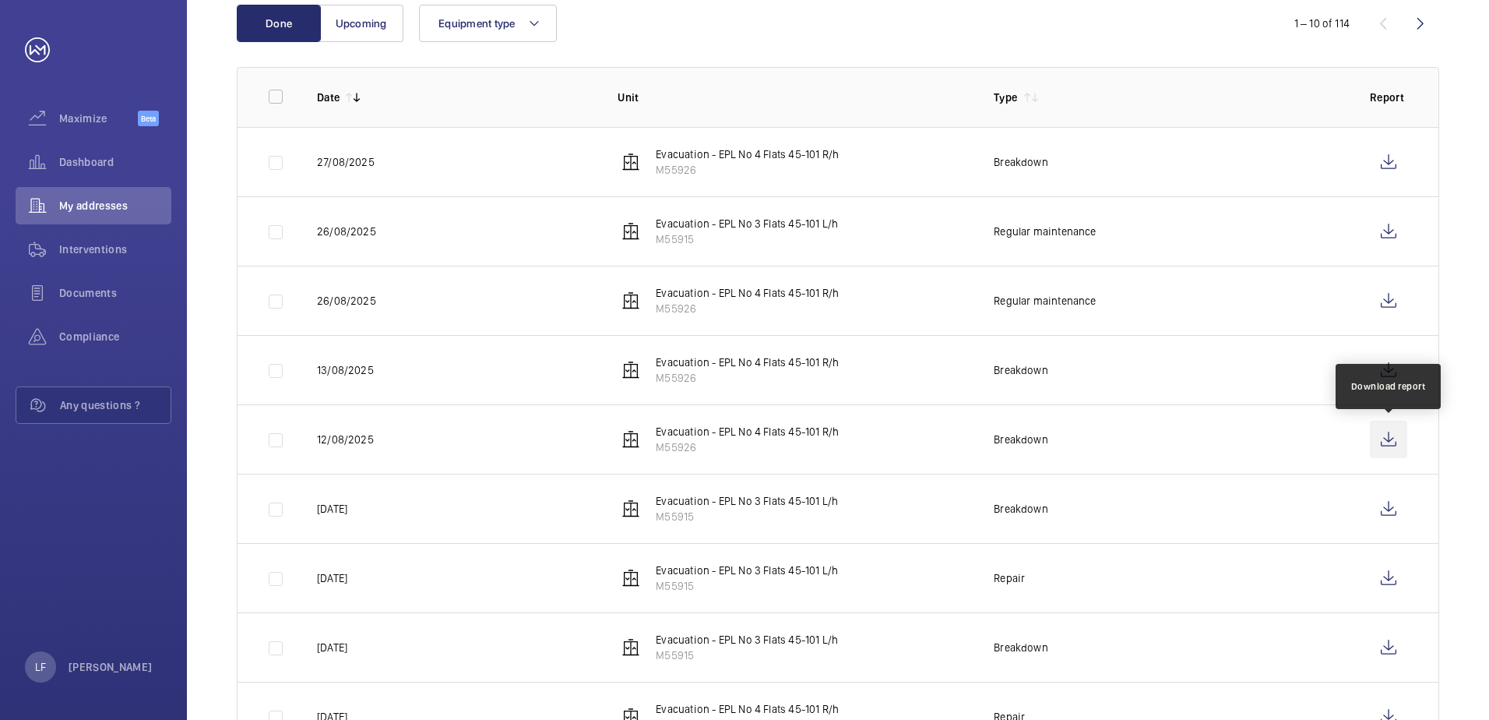
click at [1370, 445] on wm-front-icon-button at bounding box center [1388, 439] width 37 height 37
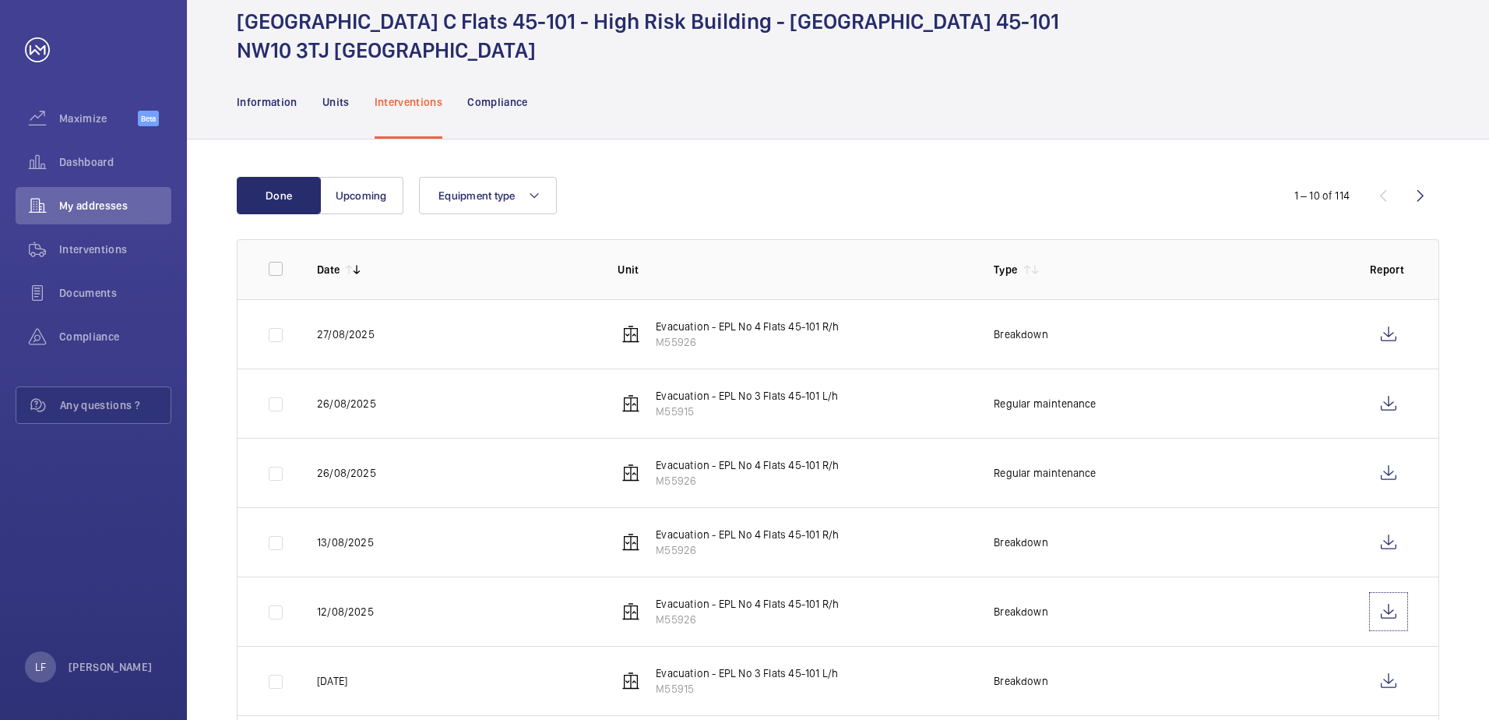
scroll to position [61, 0]
click at [1411, 410] on td at bounding box center [1391, 403] width 93 height 69
click at [1396, 411] on wm-front-icon-button at bounding box center [1388, 404] width 37 height 37
click at [86, 162] on span "Dashboard" at bounding box center [115, 162] width 112 height 16
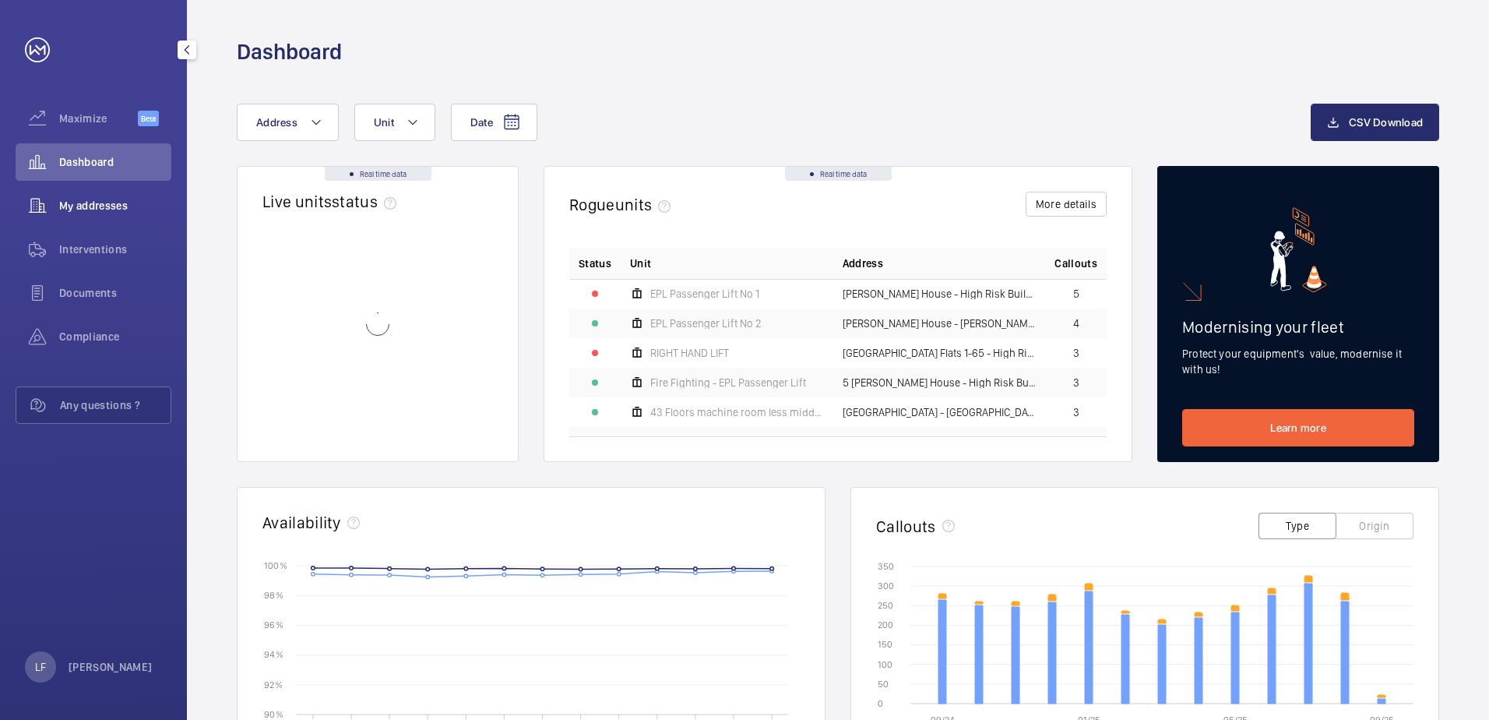
click at [104, 217] on div "My addresses" at bounding box center [94, 205] width 156 height 37
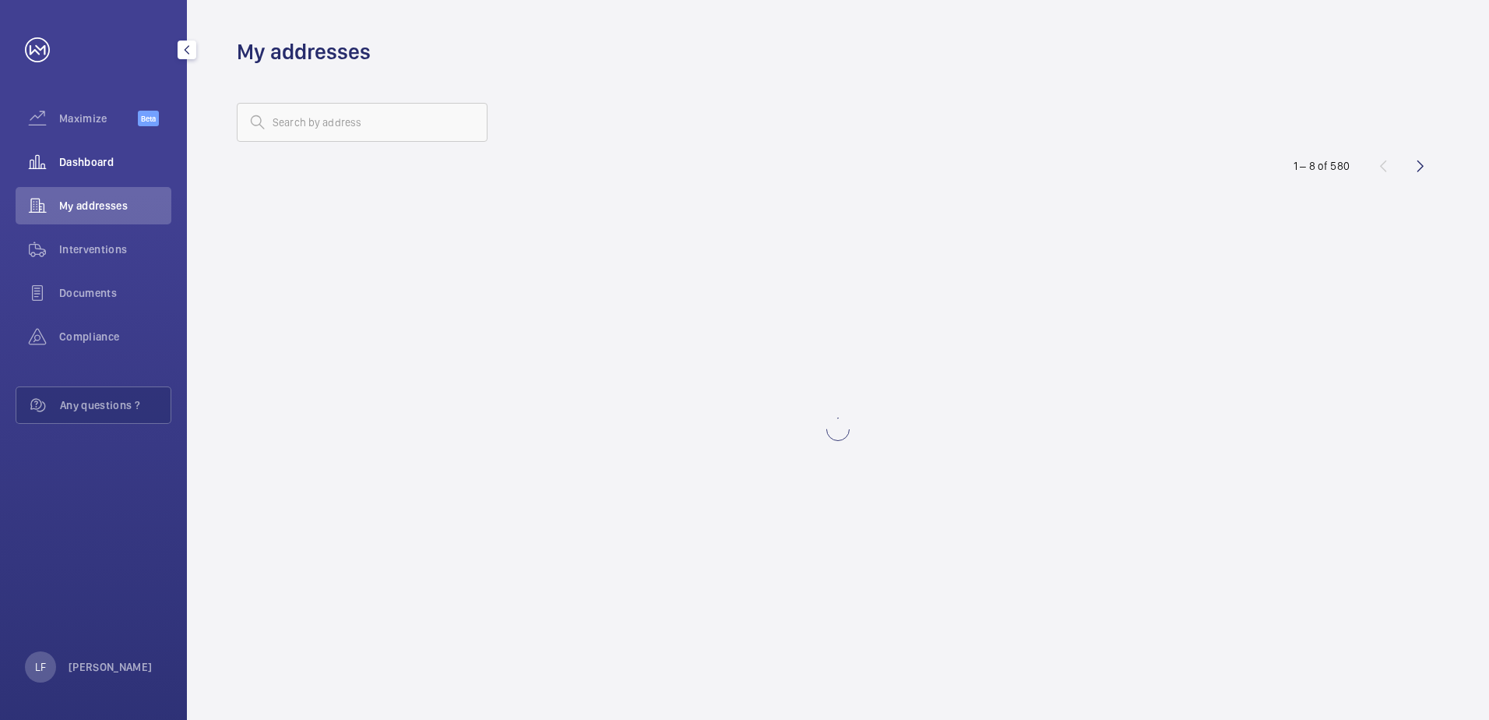
click at [118, 166] on span "Dashboard" at bounding box center [115, 162] width 112 height 16
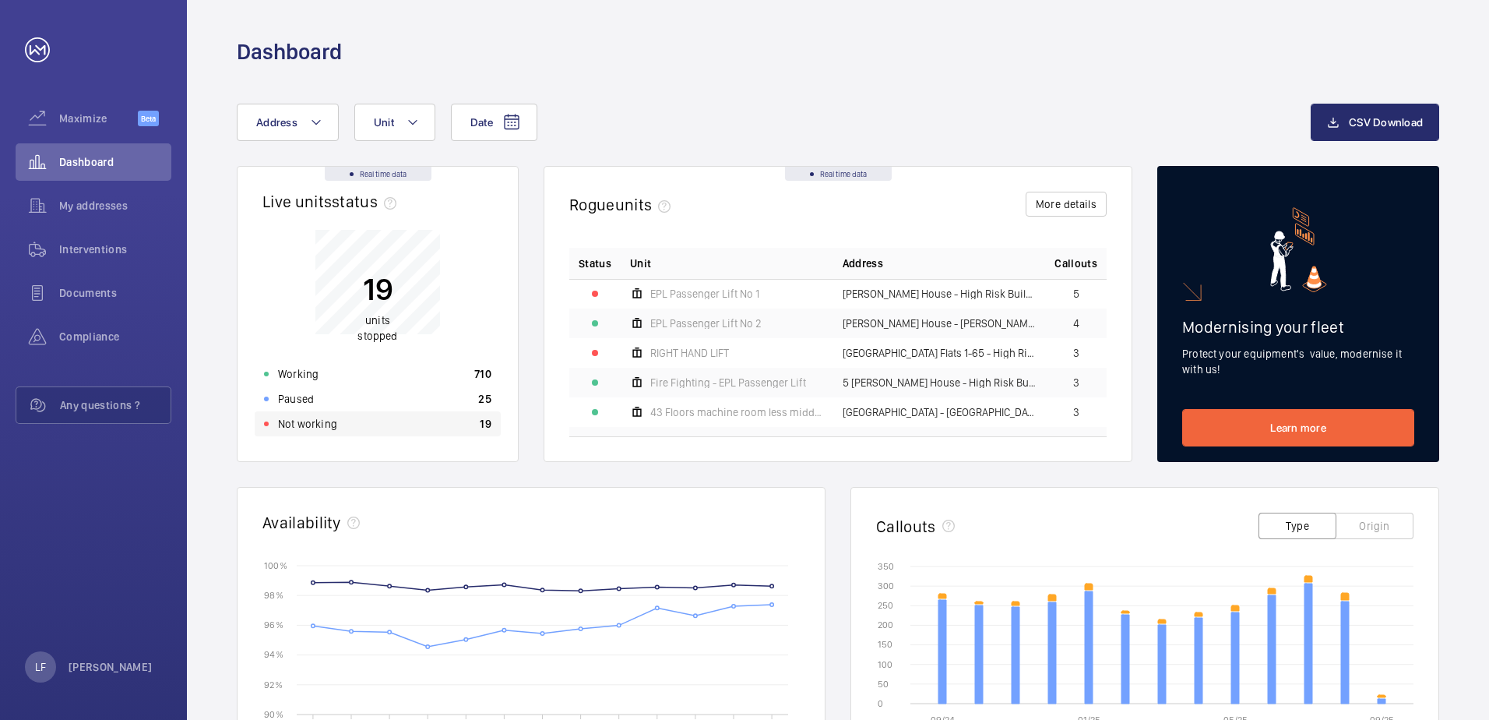
click at [406, 421] on div "Not working 19" at bounding box center [378, 423] width 246 height 25
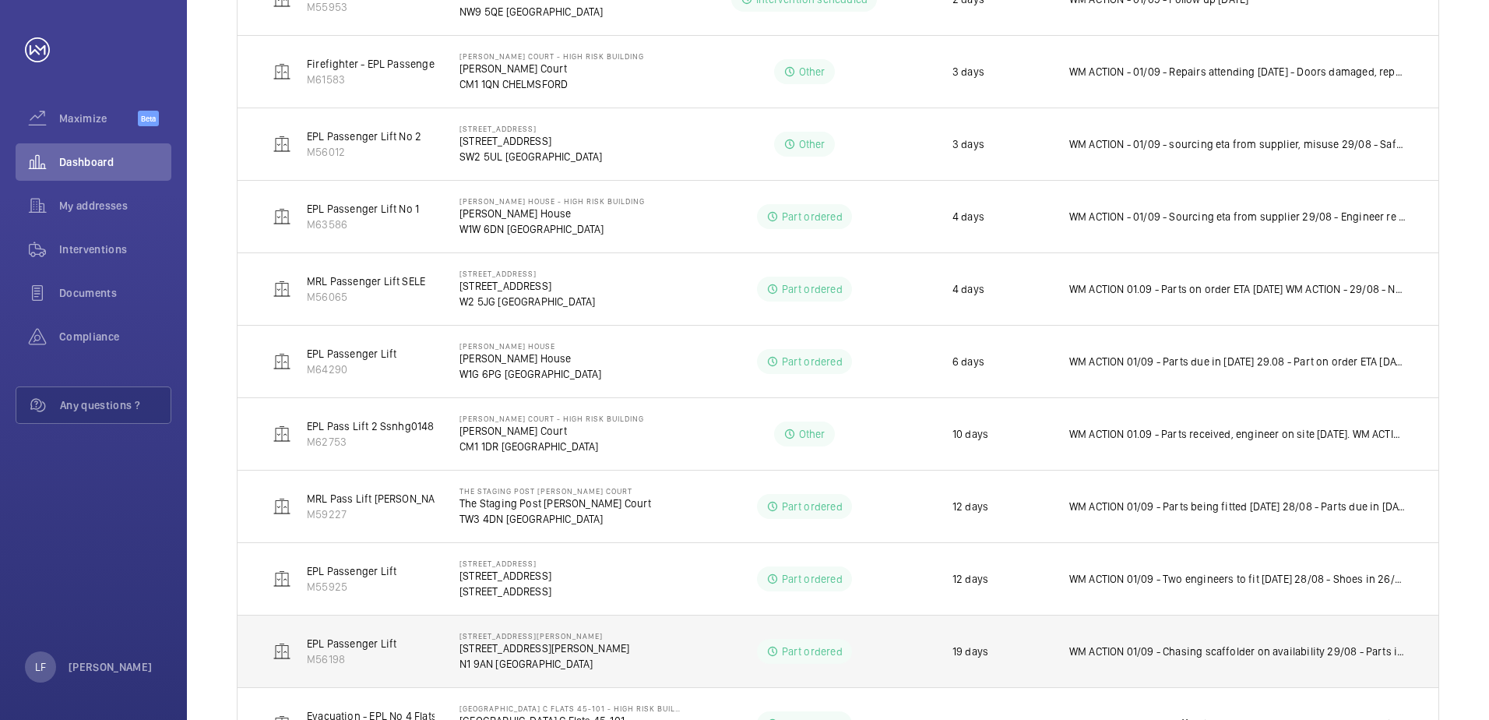
scroll to position [519, 0]
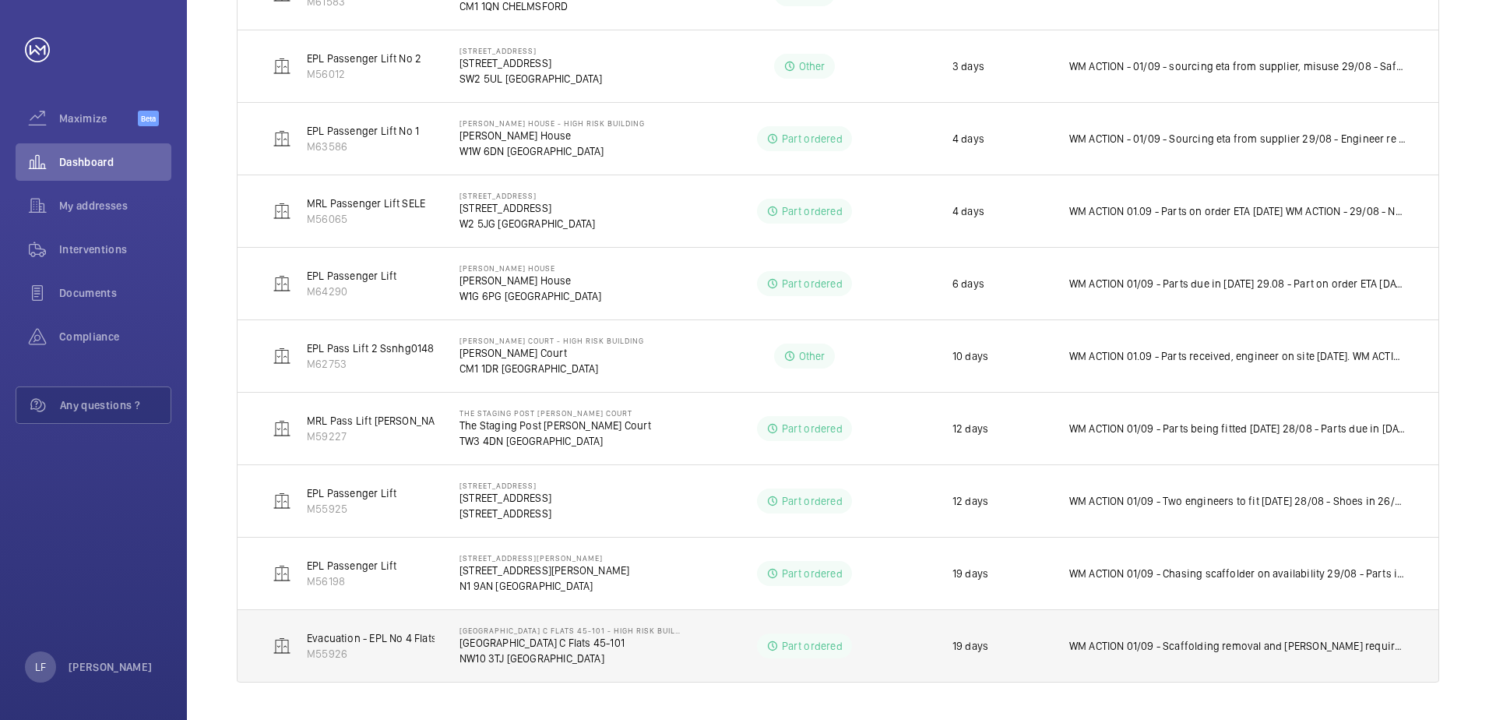
click at [1148, 666] on td "WM ACTION 01/09 - Scaffolding removal and [PERSON_NAME] required, chasing [PERS…" at bounding box center [1241, 645] width 394 height 73
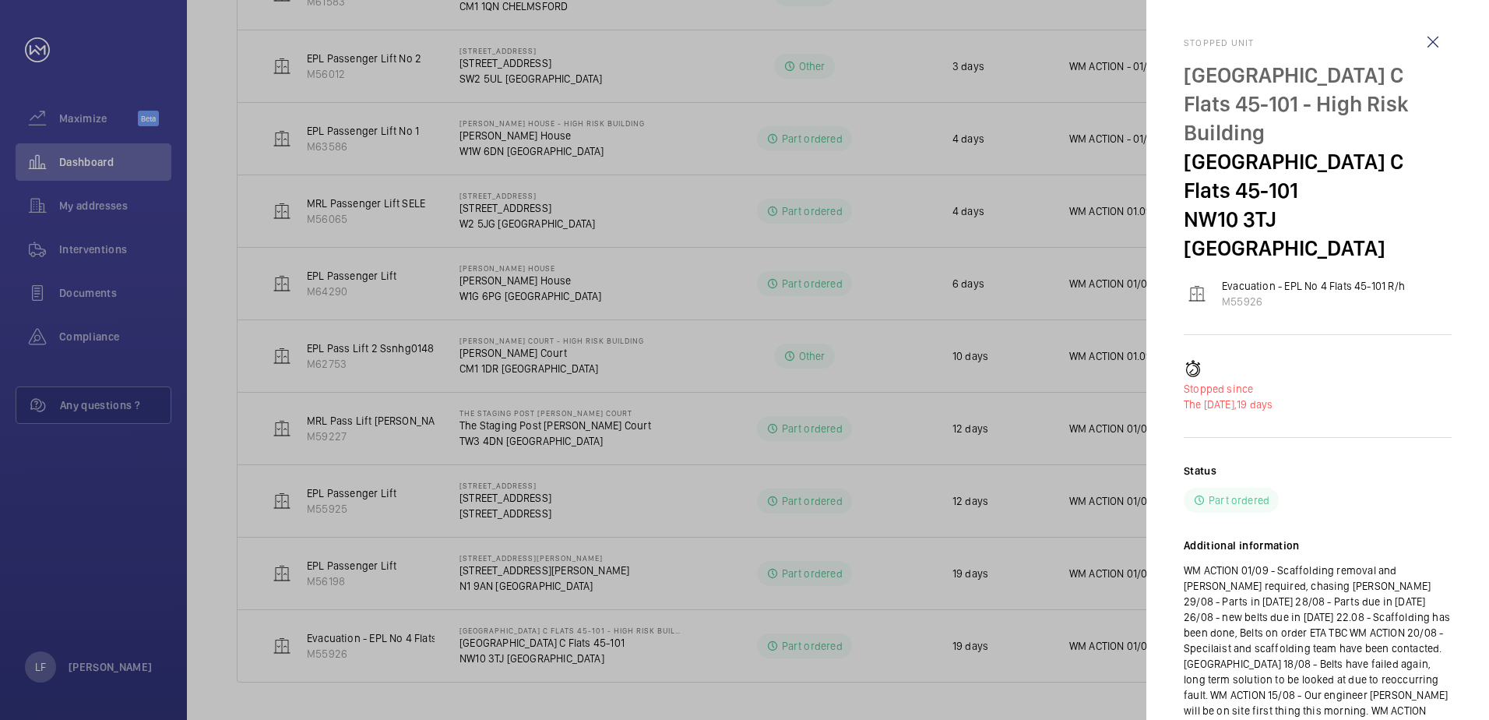
click at [1106, 680] on div at bounding box center [744, 360] width 1489 height 720
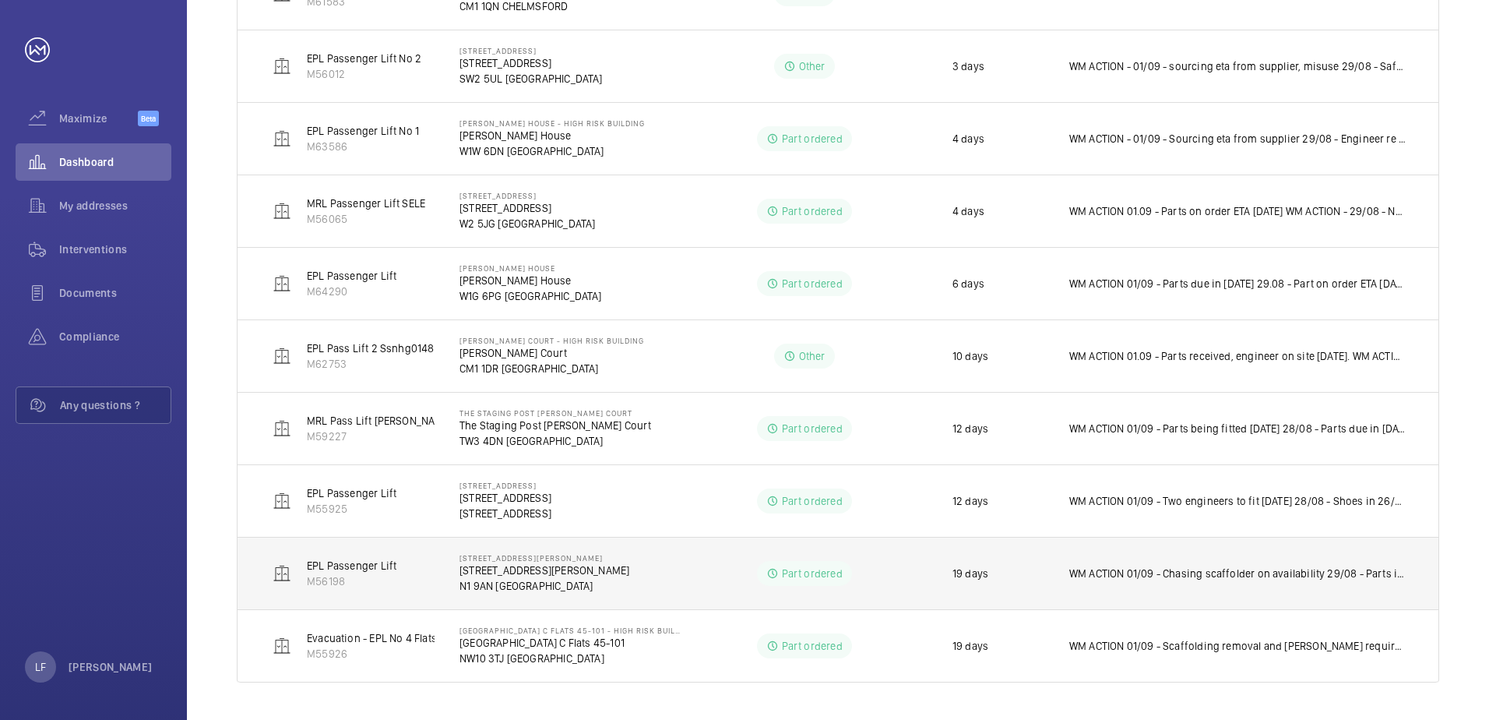
click at [1215, 589] on td "WM ACTION 01/09 - Chasing scaffolder on availability 29/08 - Parts in [DATE] 28…" at bounding box center [1241, 573] width 394 height 72
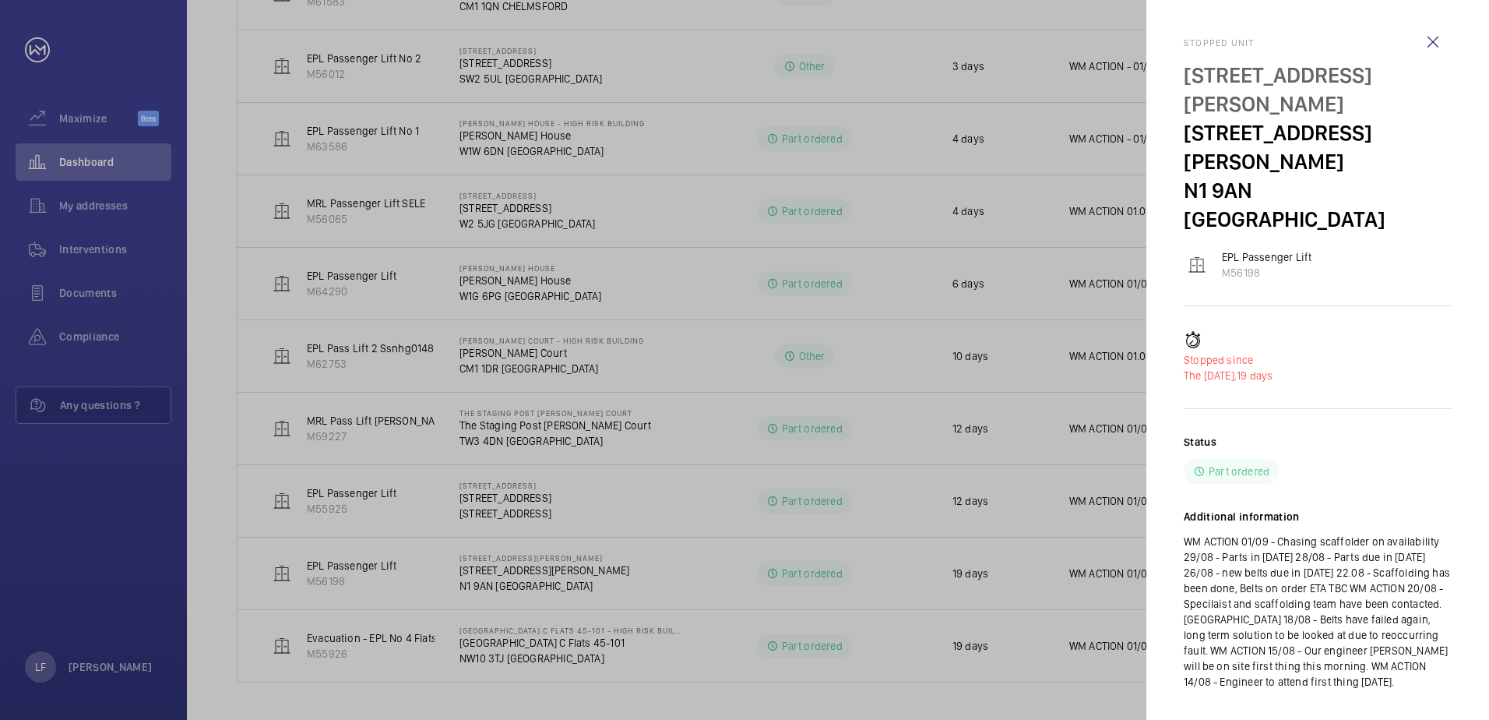
click at [916, 589] on div at bounding box center [744, 360] width 1489 height 720
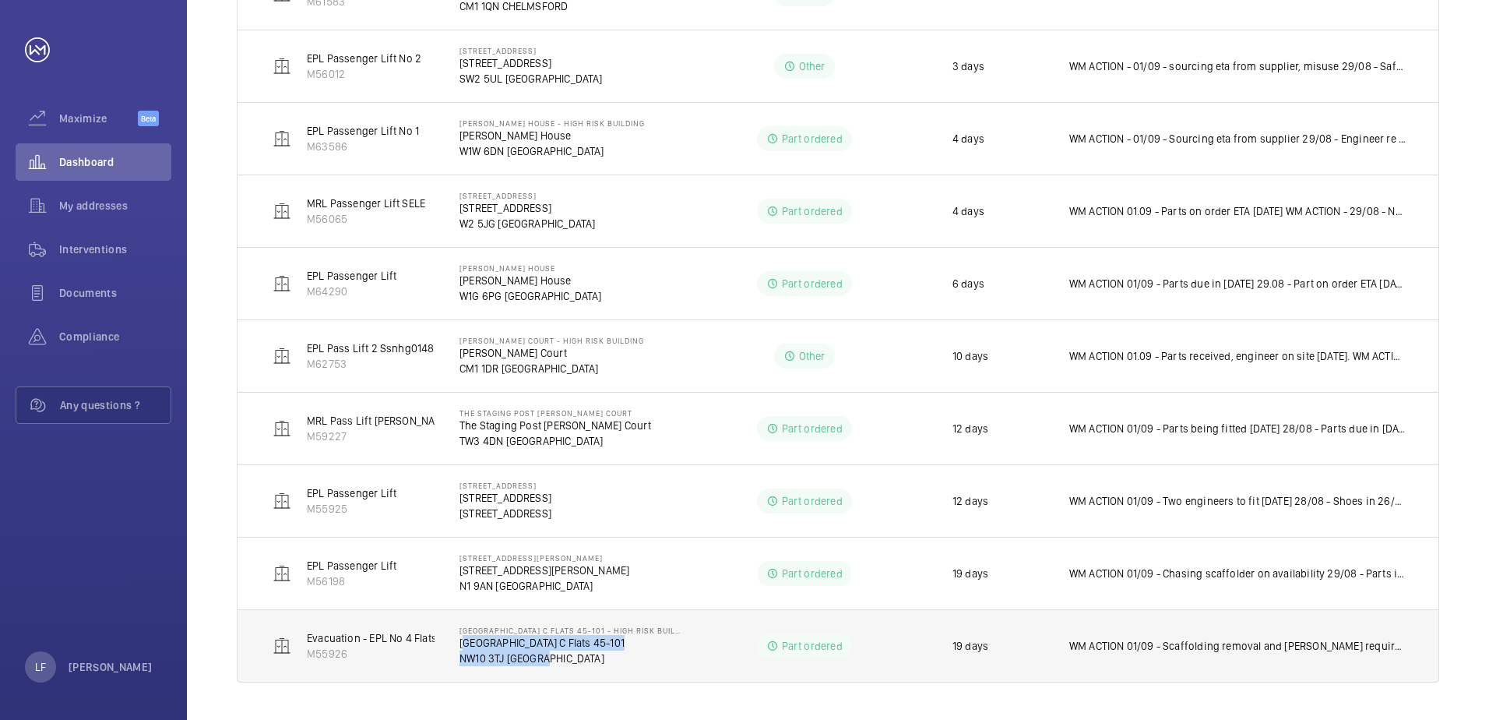
drag, startPoint x: 572, startPoint y: 662, endPoint x: 462, endPoint y: 636, distance: 113.7
click at [462, 636] on div "[STREET_ADDRESS]" at bounding box center [570, 645] width 221 height 41
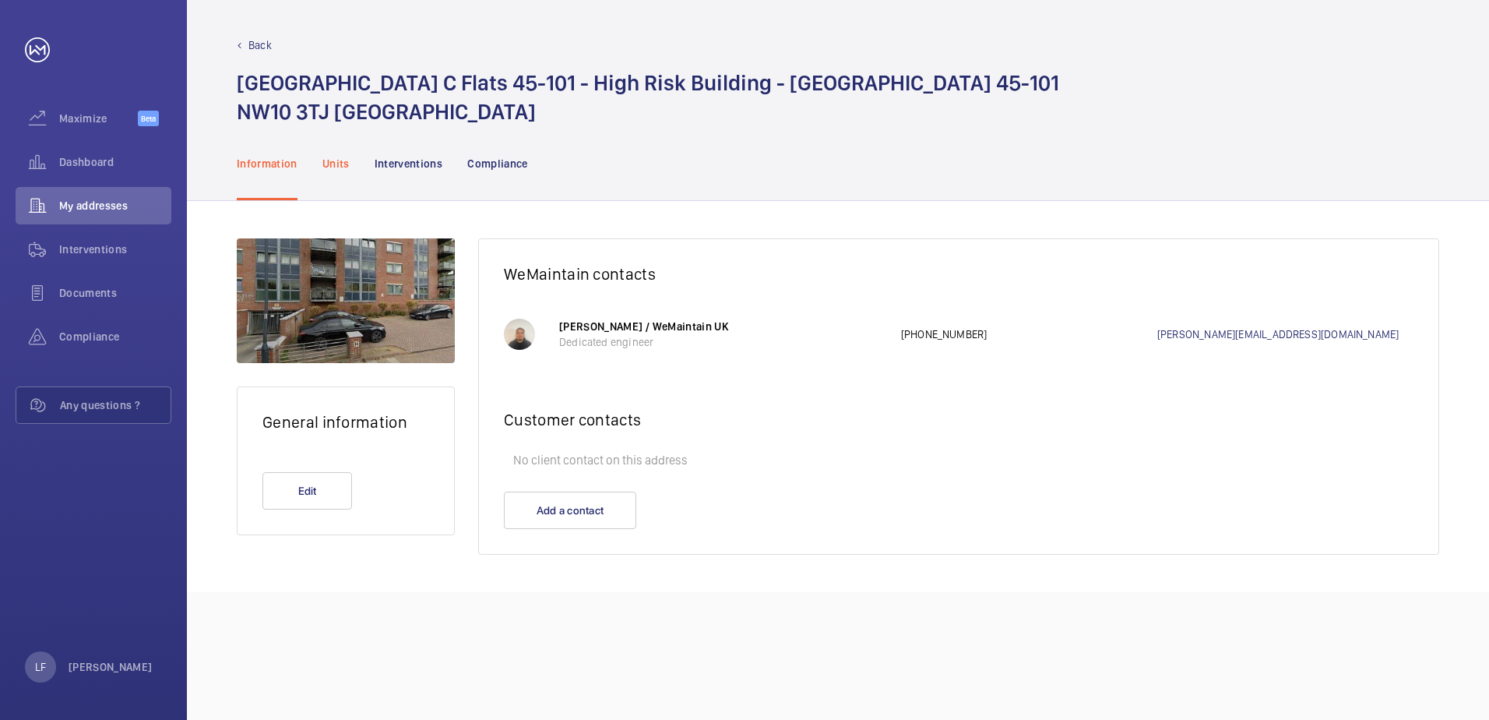
drag, startPoint x: 499, startPoint y: 653, endPoint x: 326, endPoint y: 154, distance: 528.3
click at [321, 151] on nav "Information Units Interventions Compliance" at bounding box center [382, 163] width 291 height 74
click at [335, 160] on p "Units" at bounding box center [335, 164] width 27 height 16
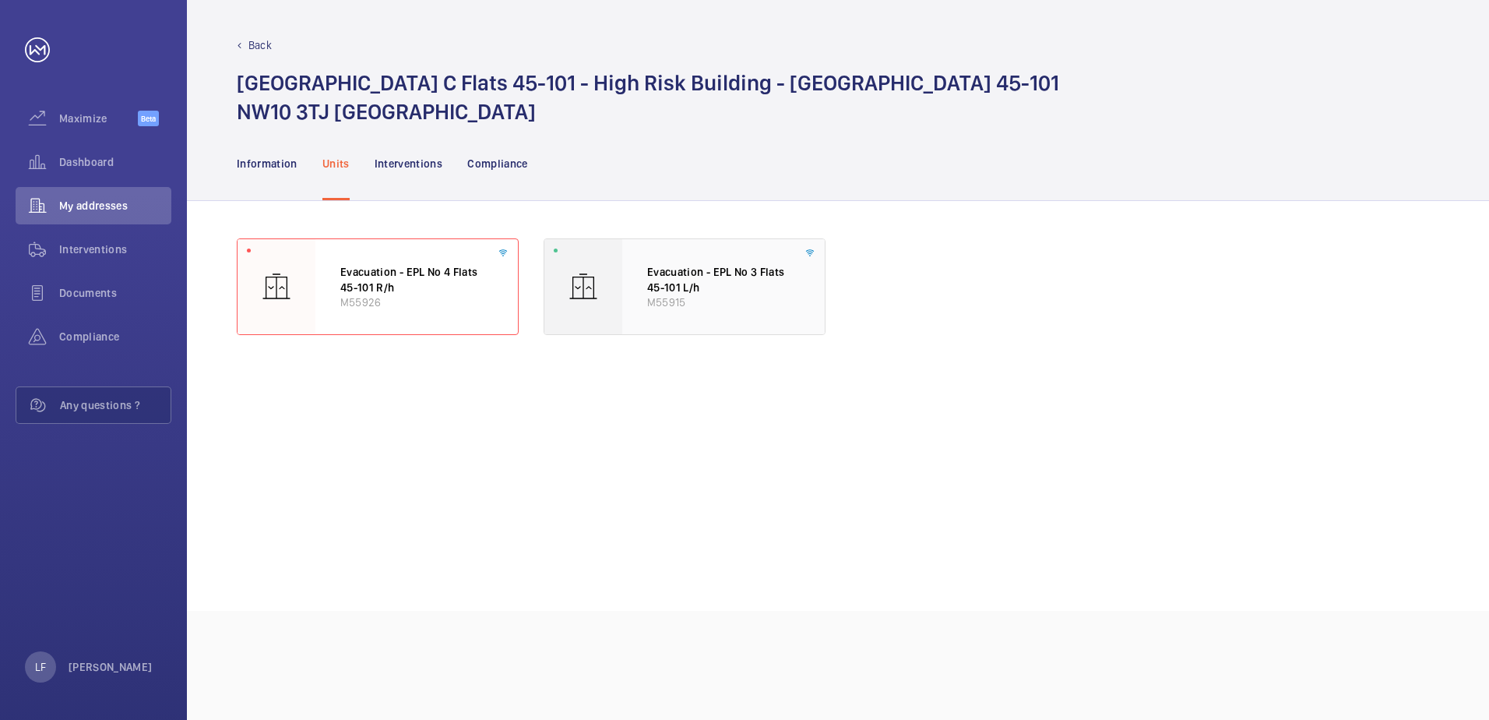
click at [670, 293] on p "Evacuation - EPL No 3 Flats 45-101 L/h" at bounding box center [723, 279] width 153 height 30
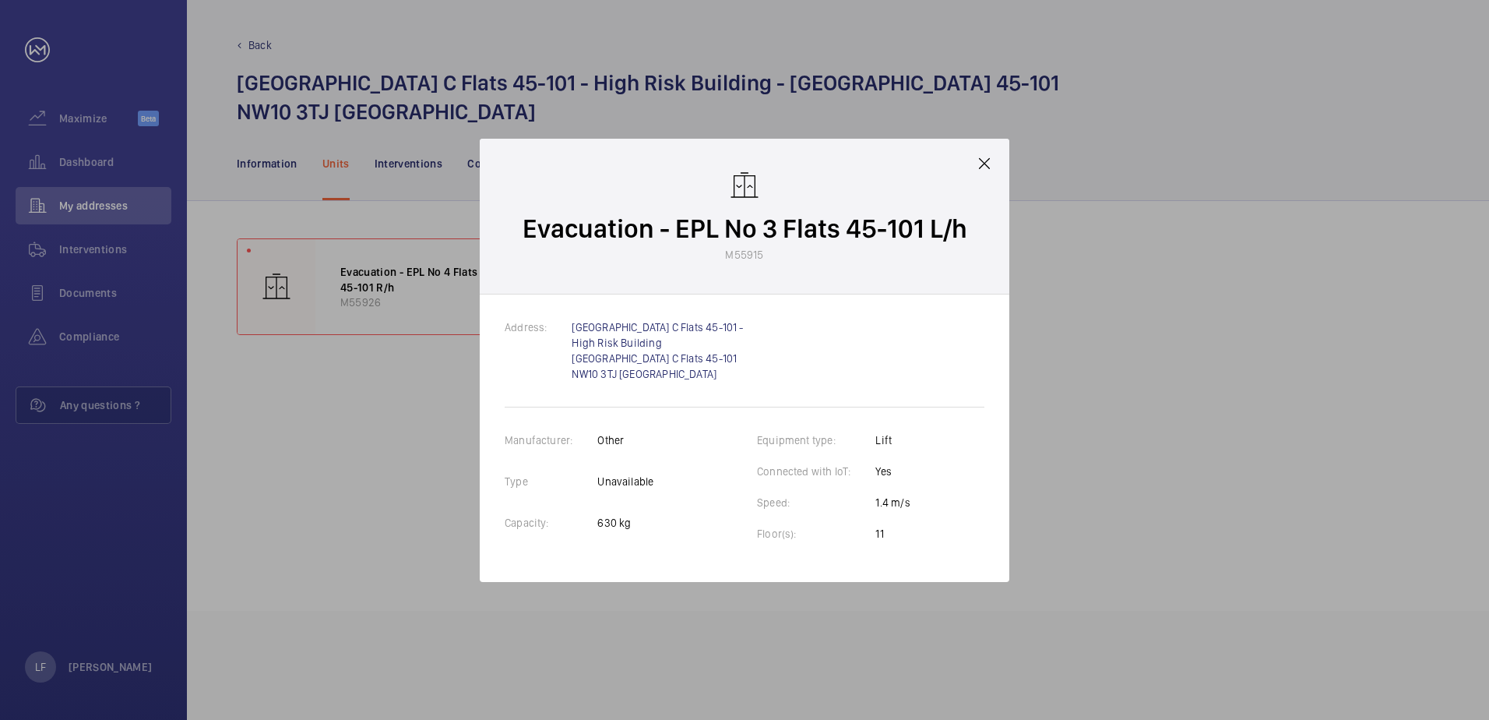
click at [349, 320] on div at bounding box center [744, 360] width 1489 height 720
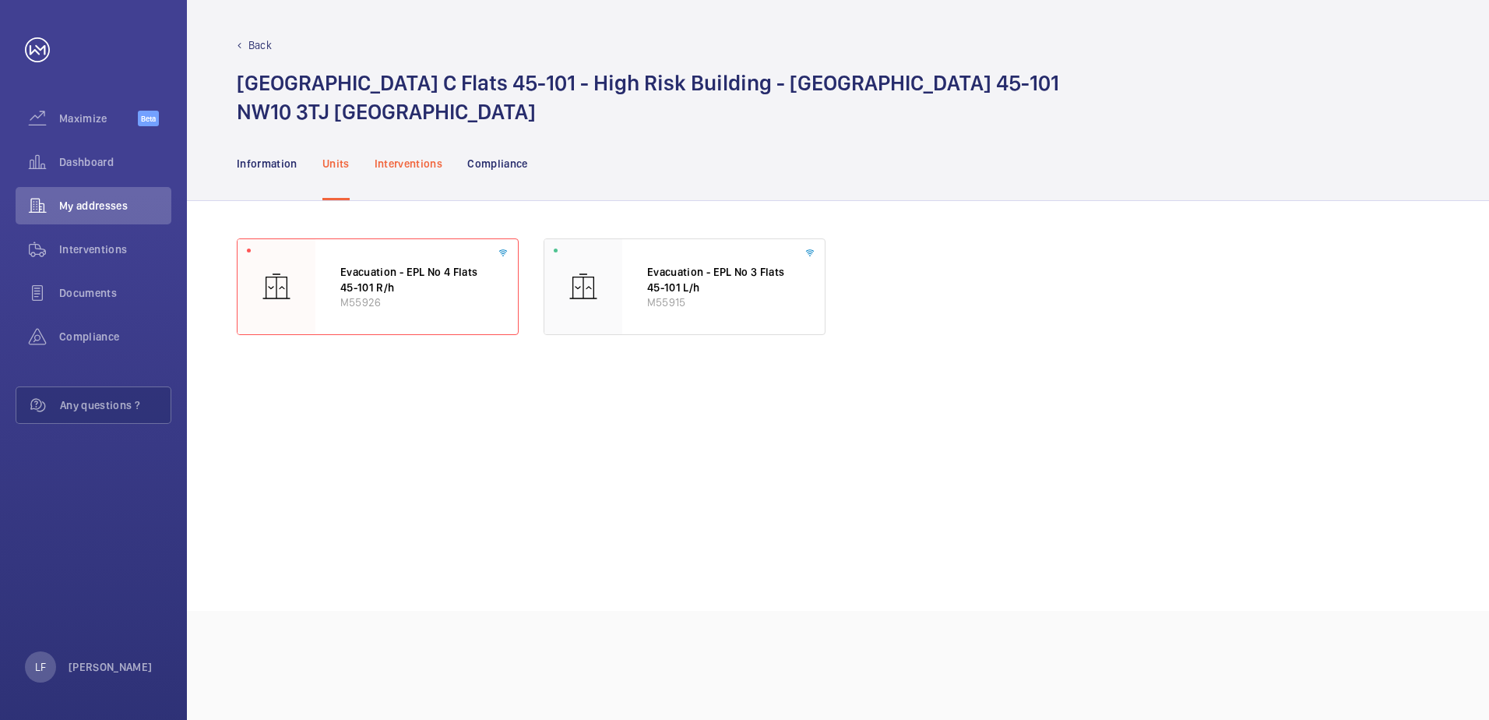
click at [423, 170] on p "Interventions" at bounding box center [409, 164] width 69 height 16
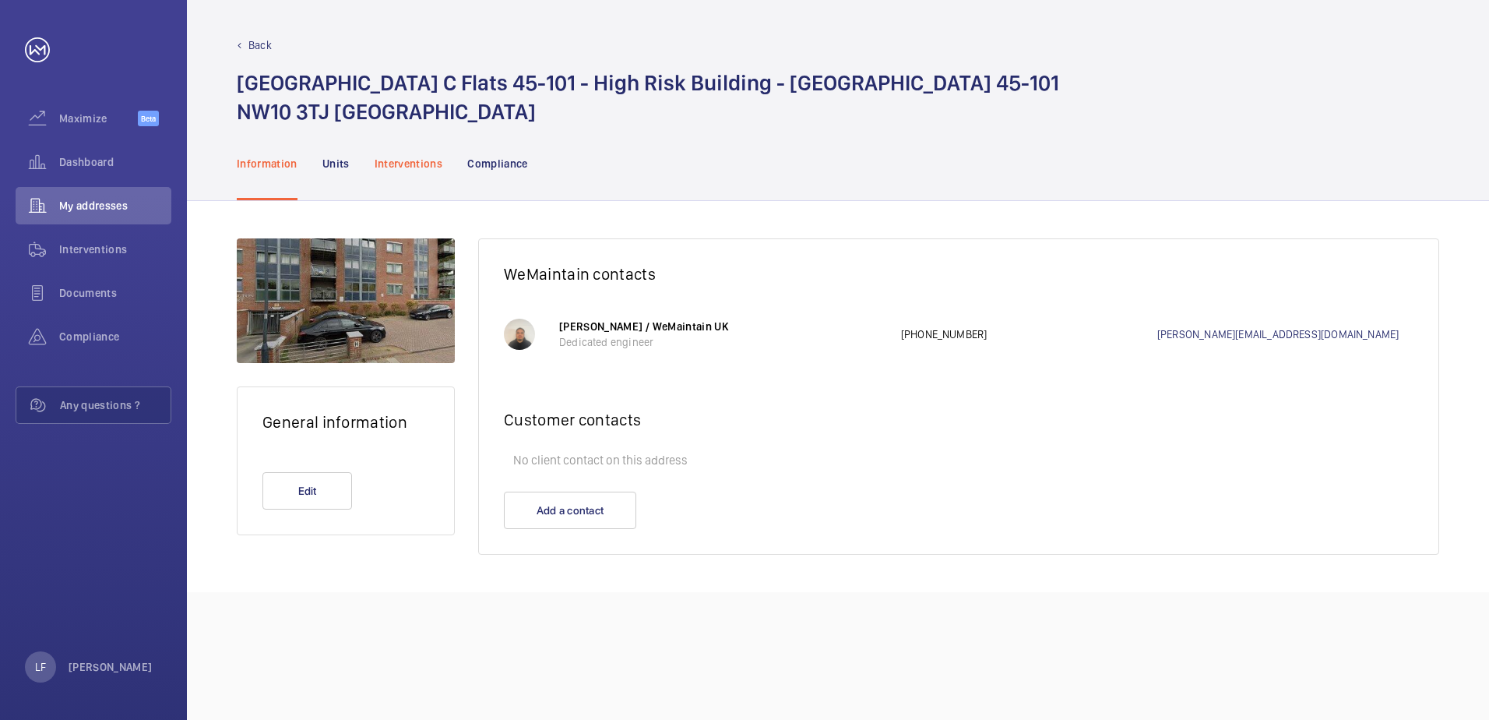
click at [424, 161] on p "Interventions" at bounding box center [409, 164] width 69 height 16
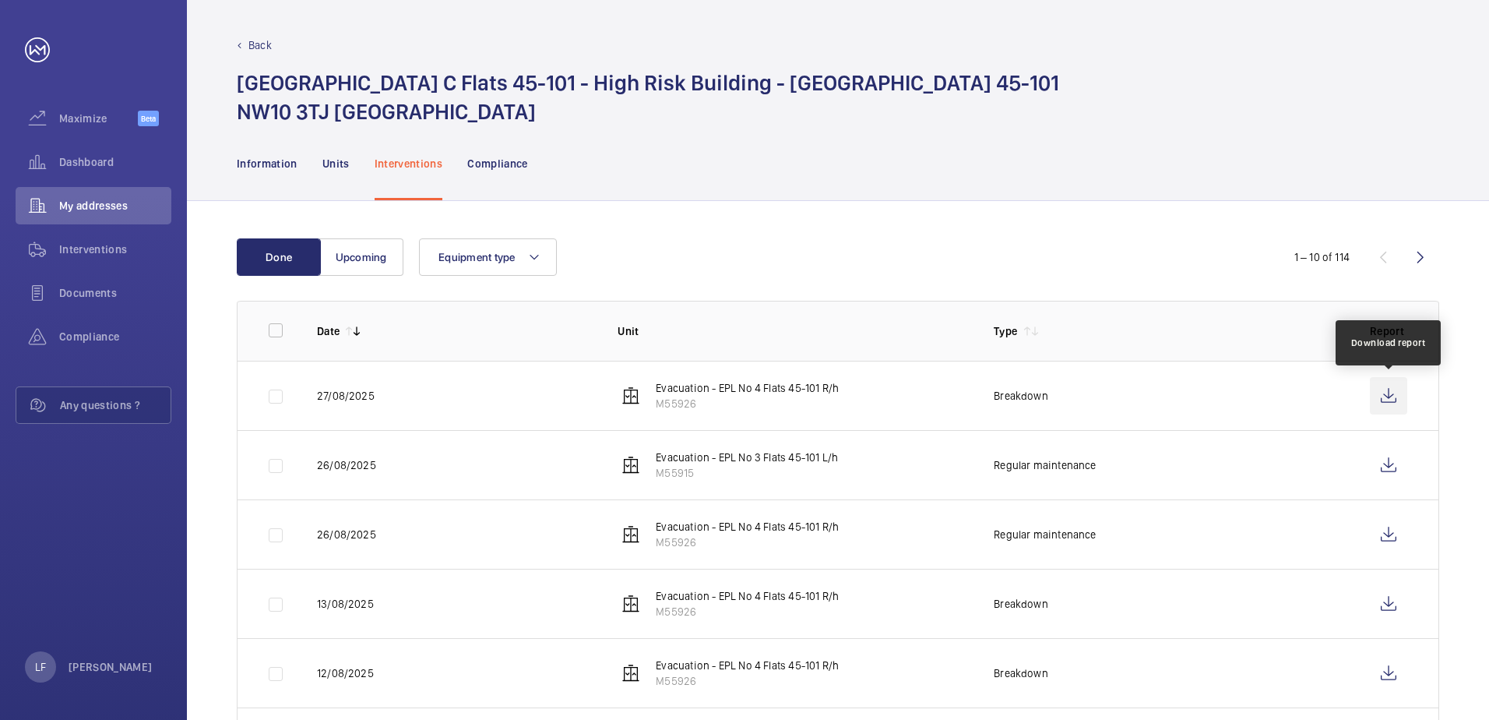
click at [1393, 391] on wm-front-icon-button at bounding box center [1388, 395] width 37 height 37
click at [92, 167] on span "Dashboard" at bounding box center [115, 162] width 112 height 16
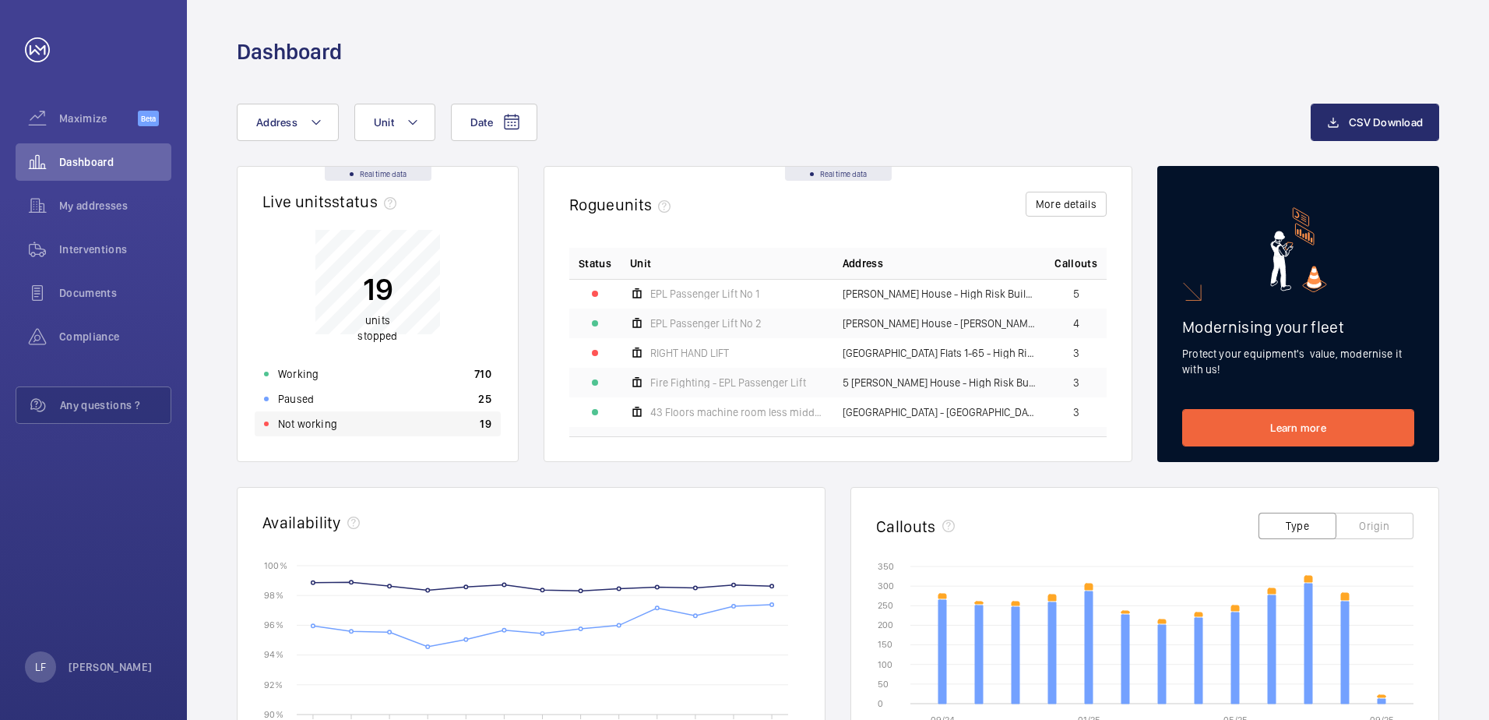
click at [384, 426] on div "Not working 19" at bounding box center [378, 423] width 246 height 25
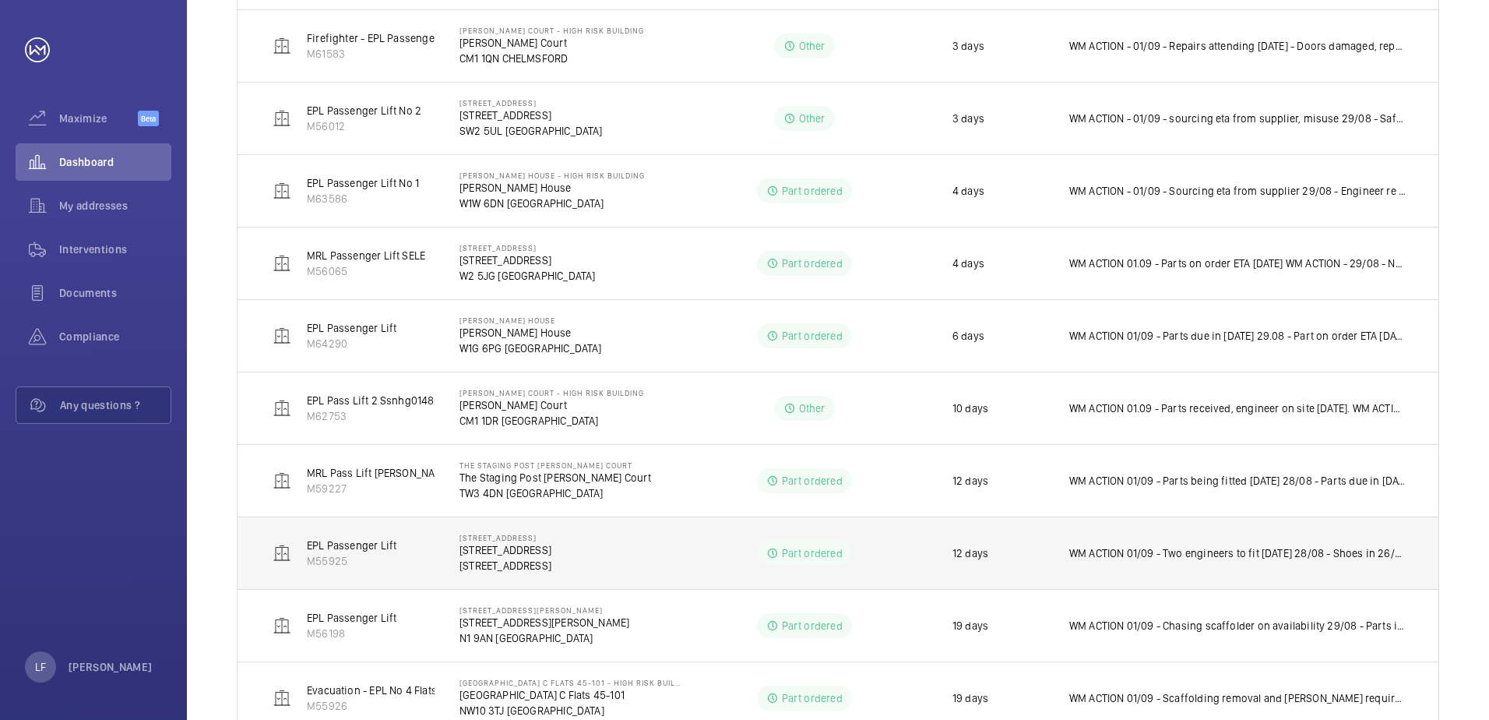
scroll to position [519, 0]
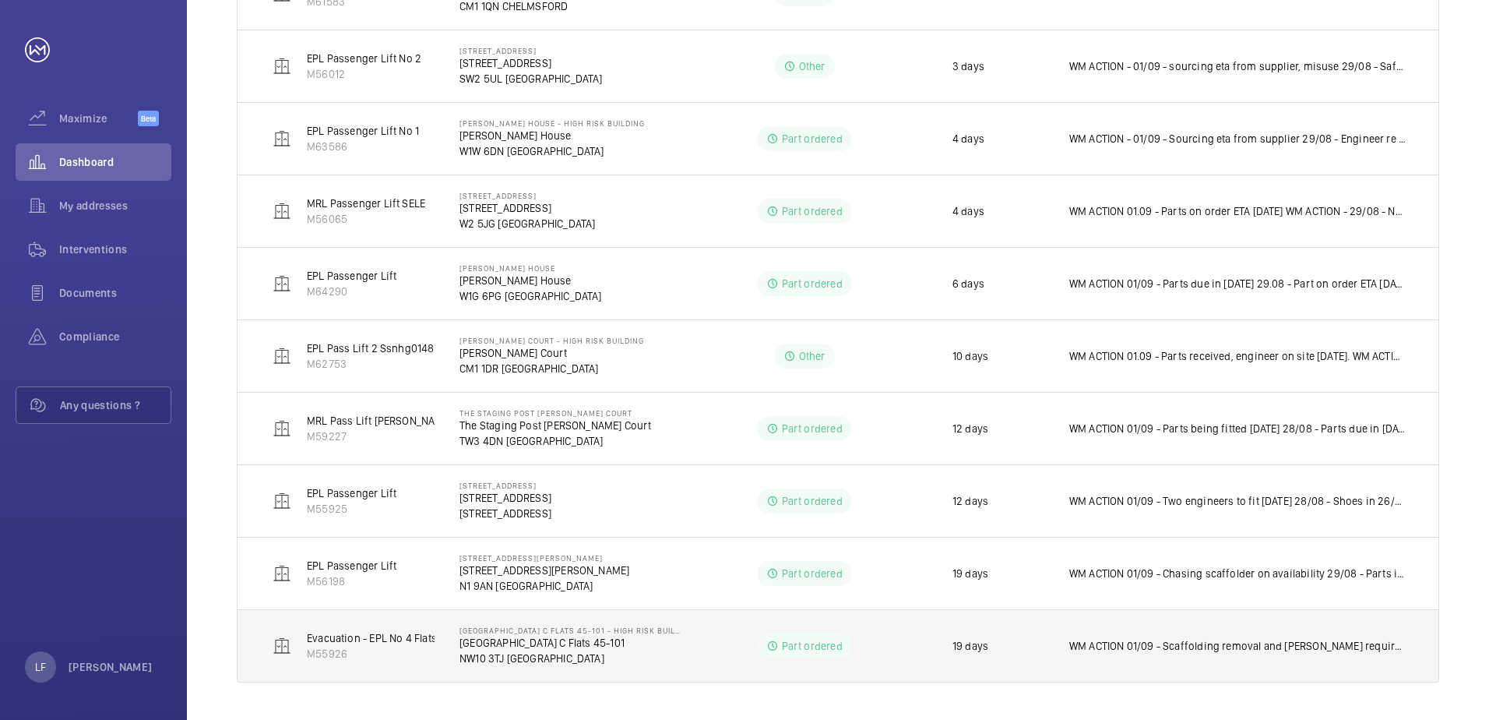
click at [1189, 650] on p "WM ACTION 01/09 - Scaffolding removal and [PERSON_NAME] required, chasing [PERS…" at bounding box center [1238, 646] width 338 height 16
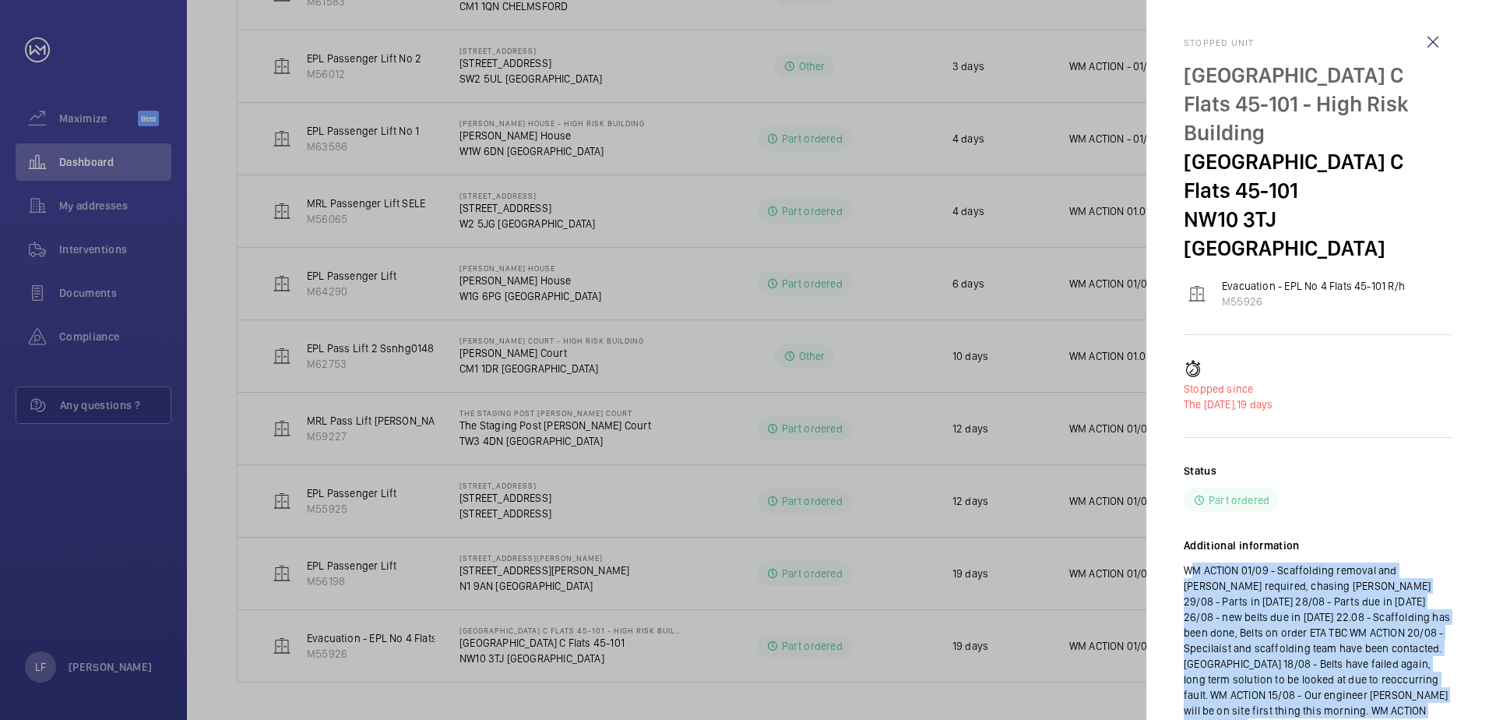
drag, startPoint x: 1403, startPoint y: 683, endPoint x: 1188, endPoint y: 540, distance: 259.0
click at [1188, 562] on p "WM ACTION 01/09 - Scaffolding removal and [PERSON_NAME] required, chasing [PERS…" at bounding box center [1318, 647] width 268 height 171
drag, startPoint x: 1188, startPoint y: 540, endPoint x: 1230, endPoint y: 544, distance: 42.3
copy p "WM ACTION 01/09 - Scaffolding removal and pulley required, chasing eta 29/08 - …"
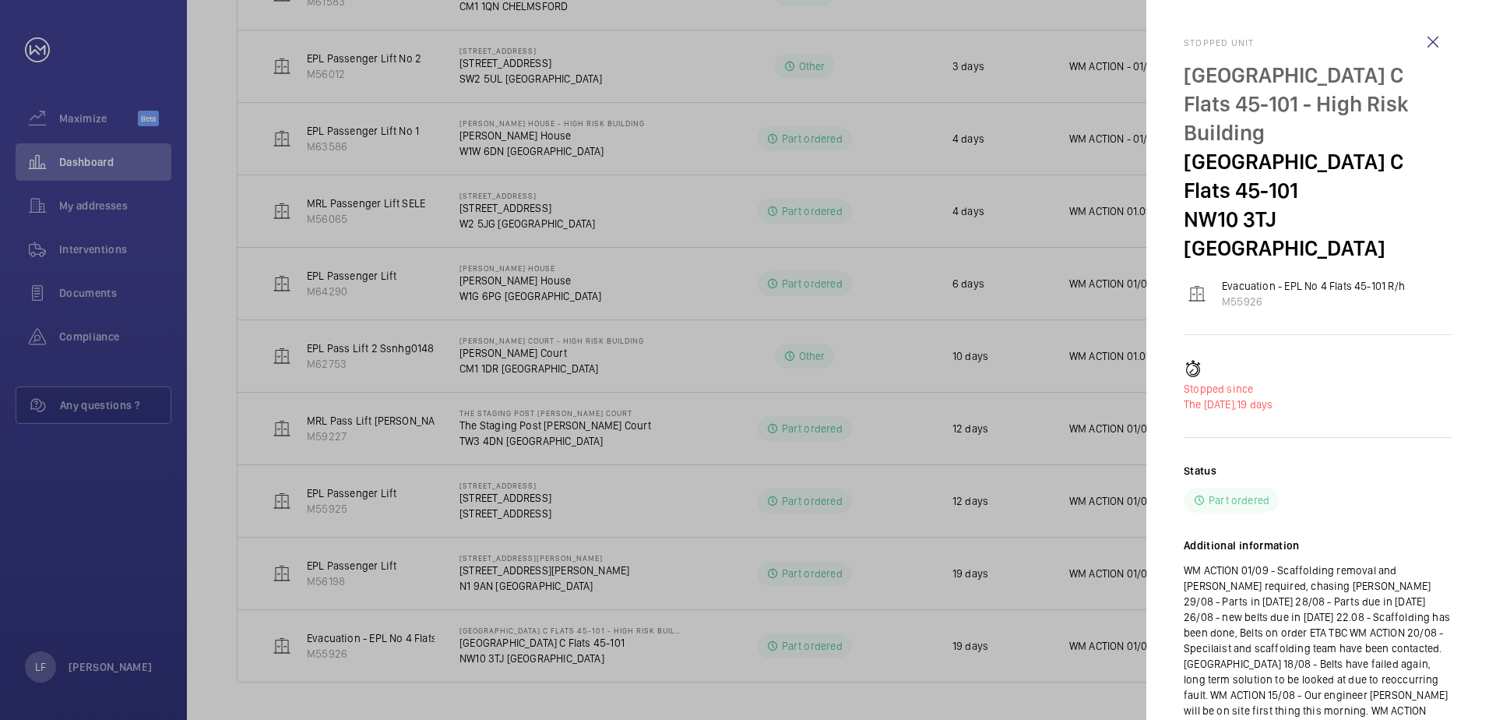
click at [322, 662] on div at bounding box center [744, 360] width 1489 height 720
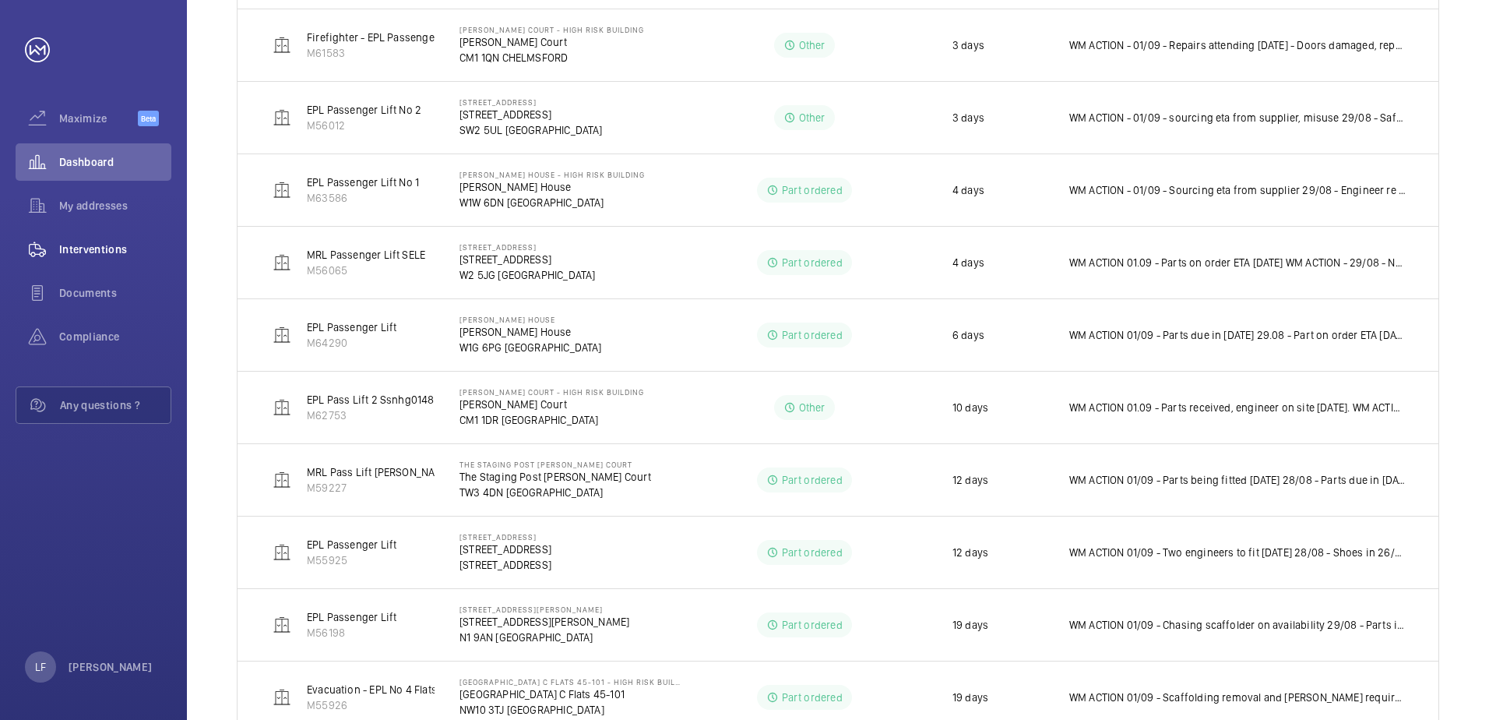
scroll to position [442, 0]
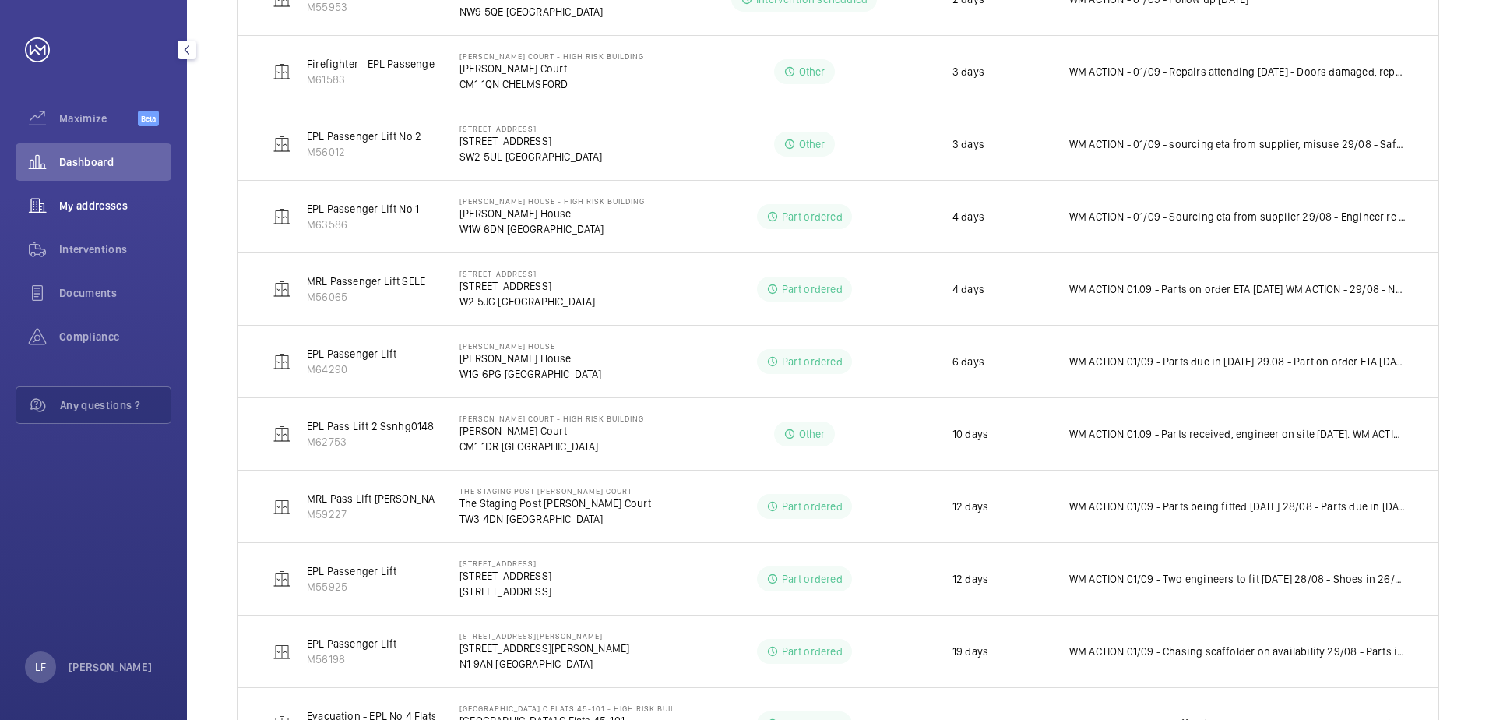
click at [90, 210] on span "My addresses" at bounding box center [115, 206] width 112 height 16
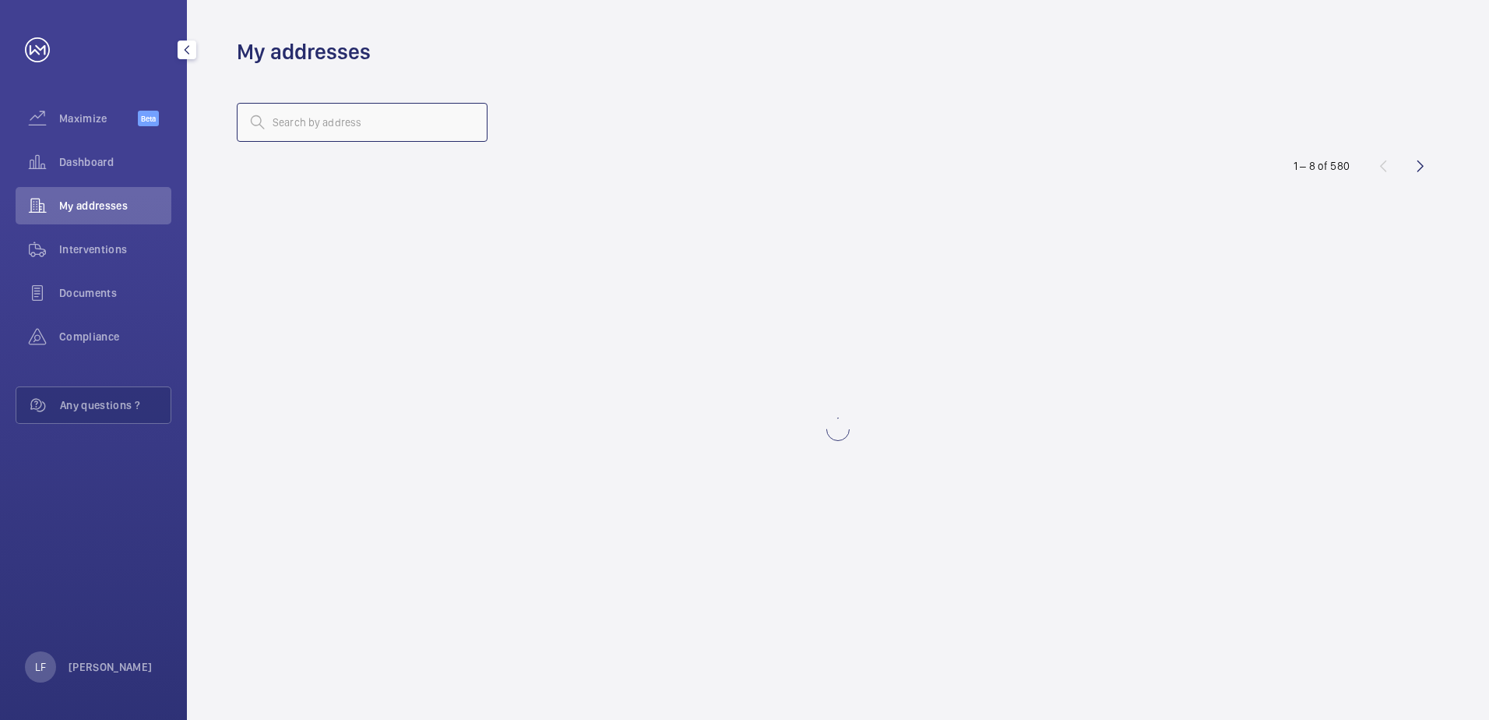
click at [308, 130] on input "text" at bounding box center [362, 122] width 251 height 39
type input "[PERSON_NAME]"
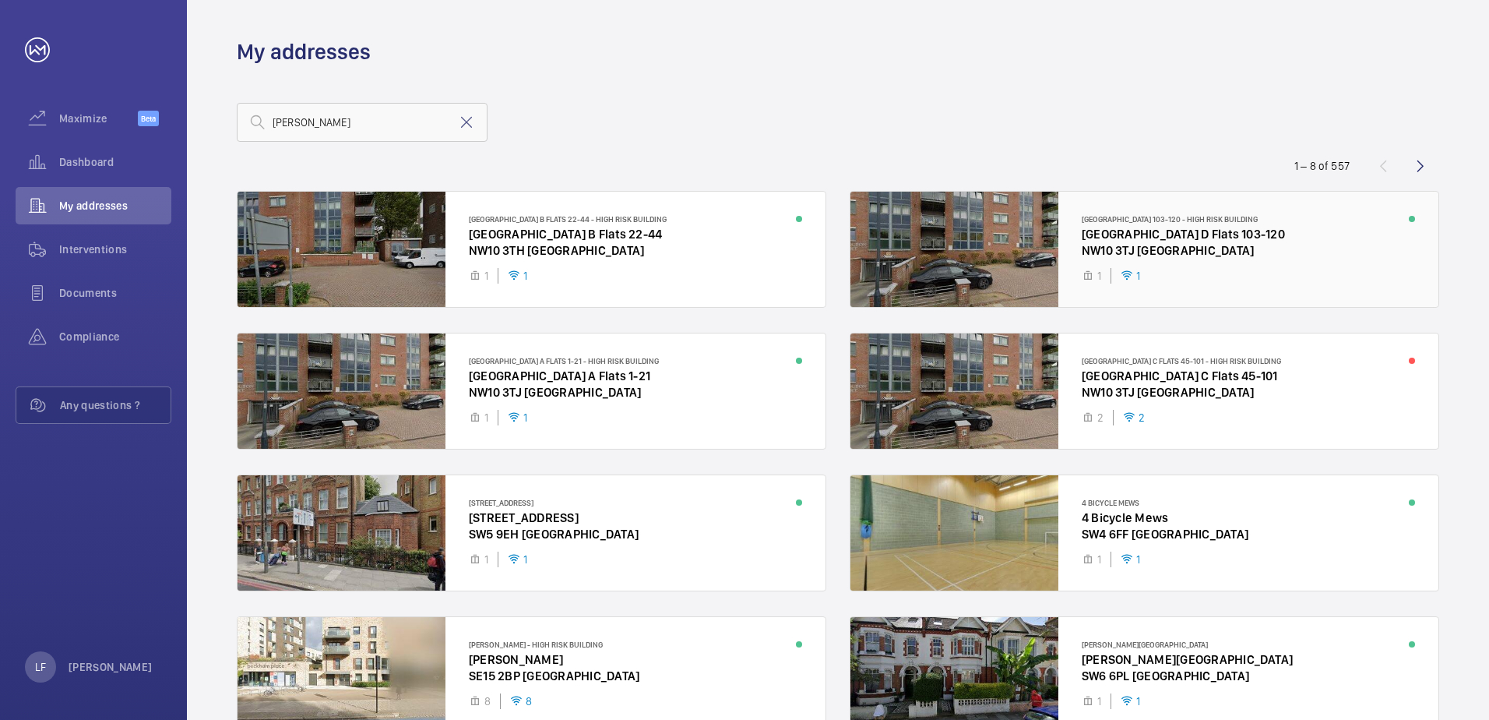
click at [1189, 231] on div at bounding box center [1145, 249] width 588 height 115
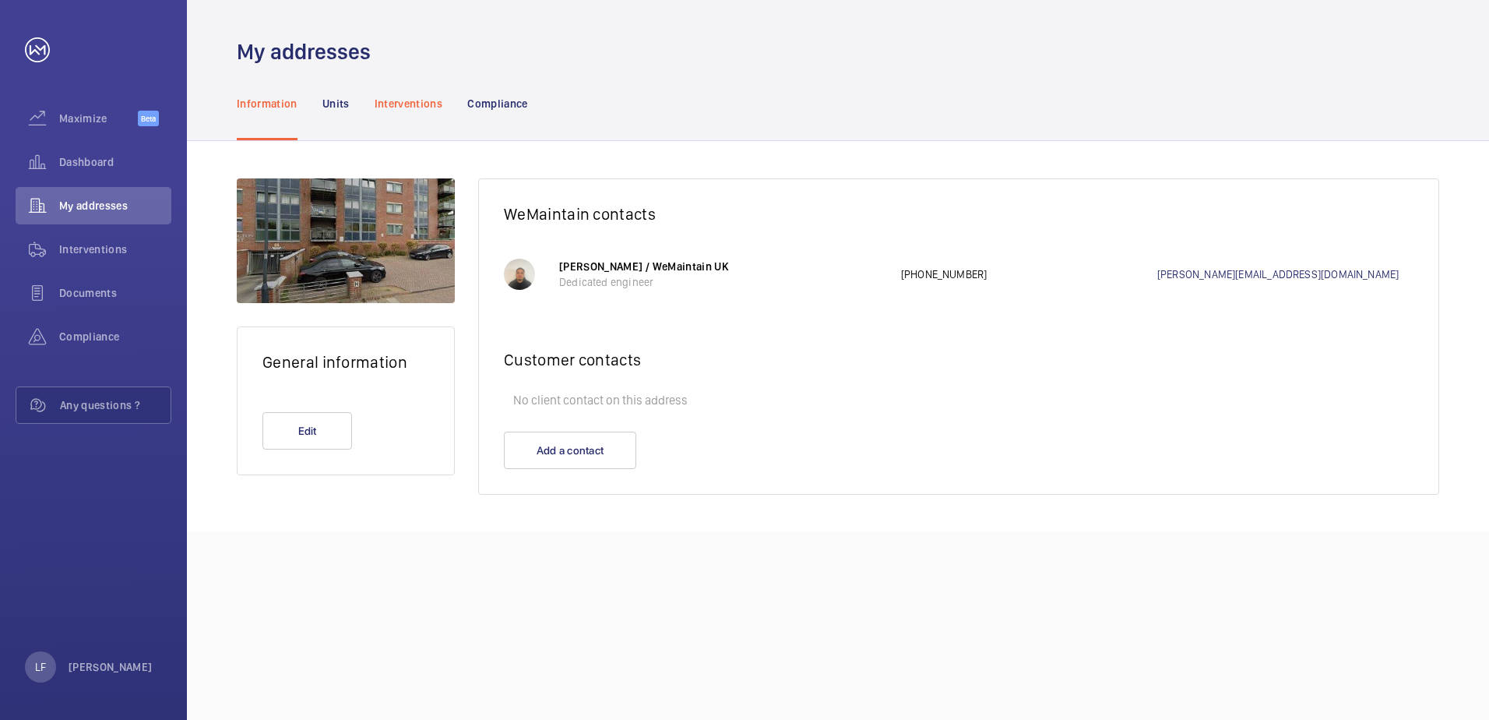
click at [425, 102] on p "Interventions" at bounding box center [409, 104] width 69 height 16
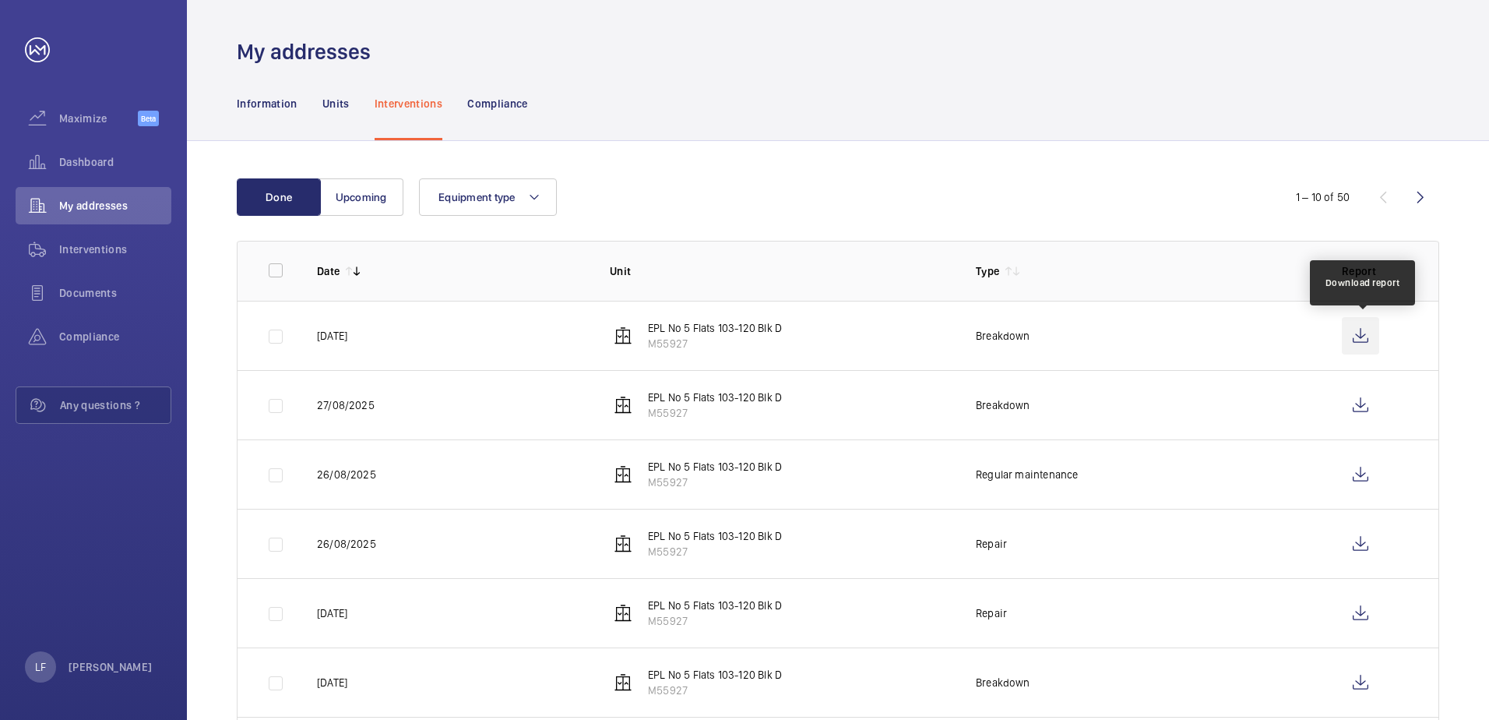
click at [1351, 336] on wm-front-icon-button at bounding box center [1360, 335] width 37 height 37
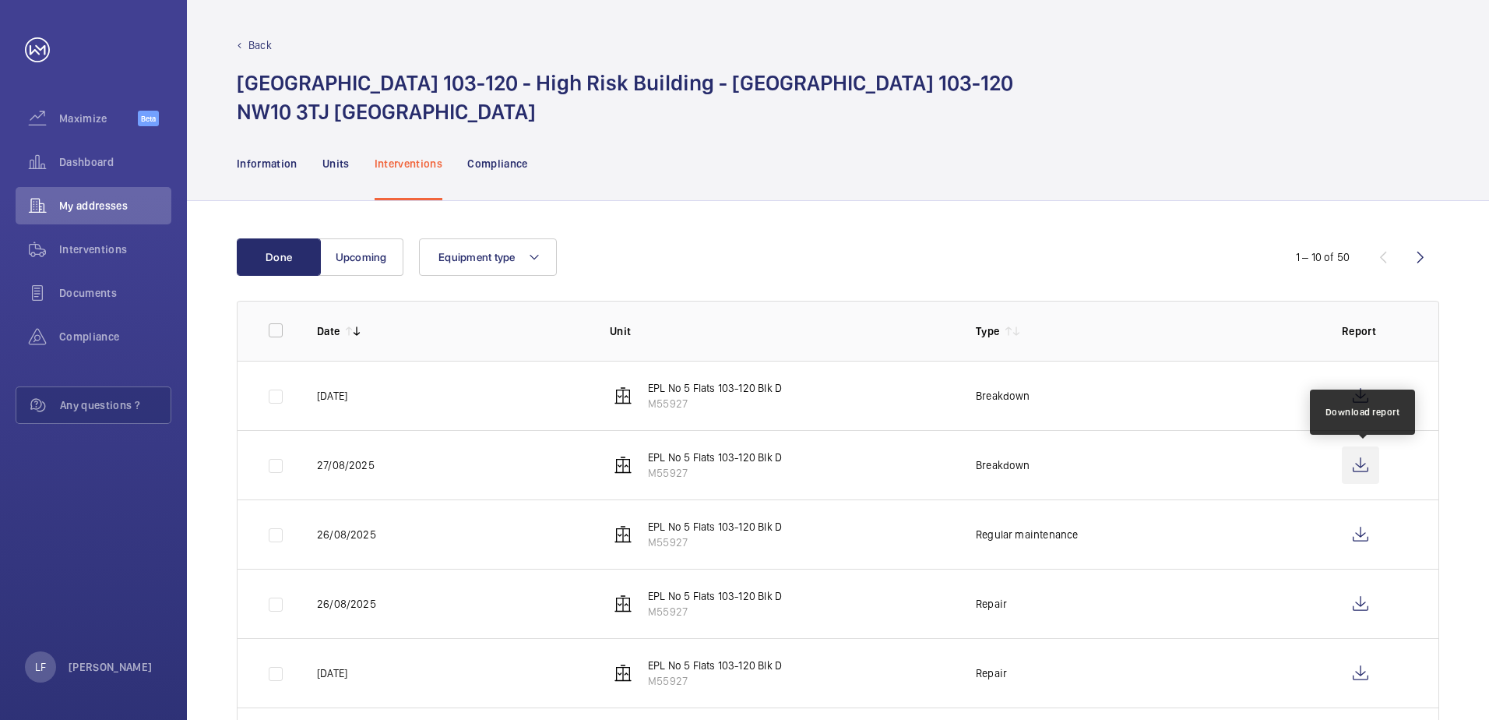
click at [1372, 468] on wm-front-icon-button at bounding box center [1360, 464] width 37 height 37
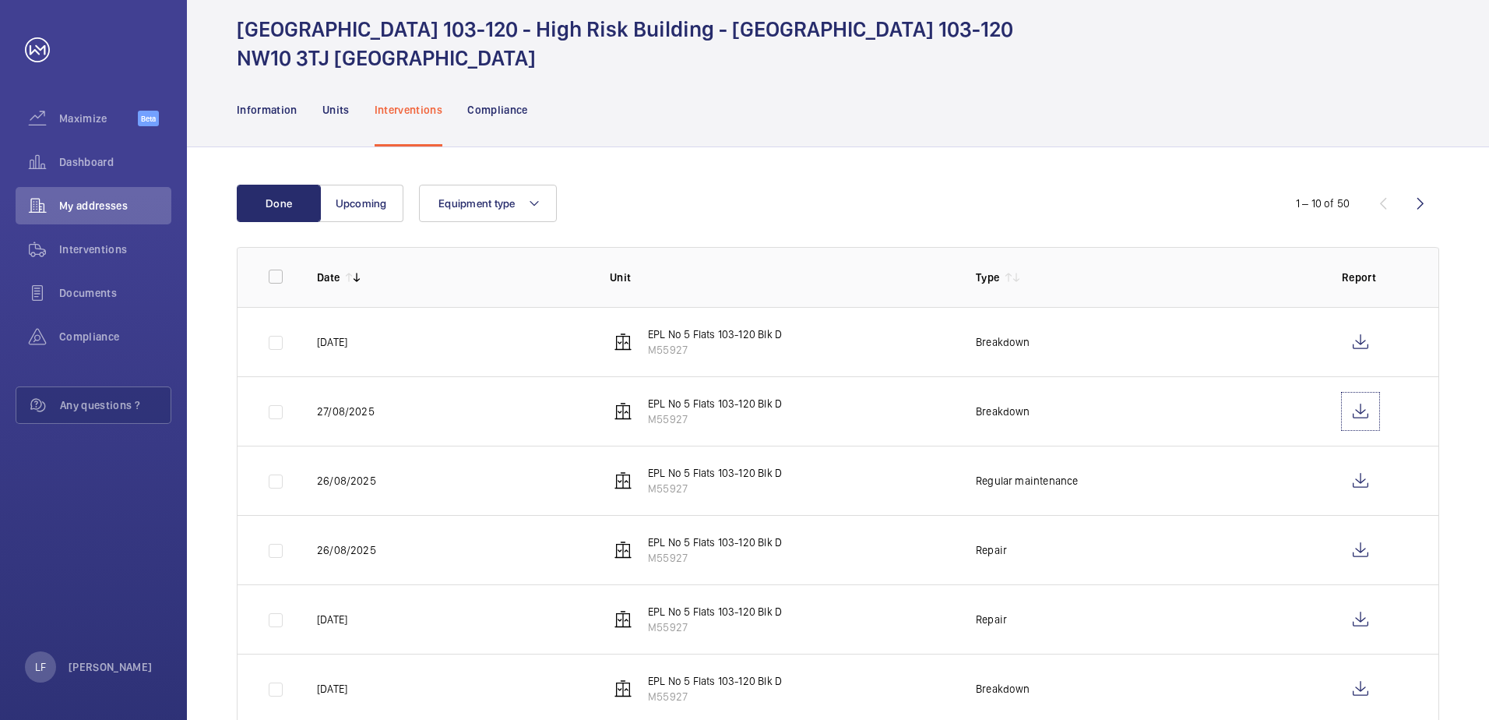
scroll to position [78, 0]
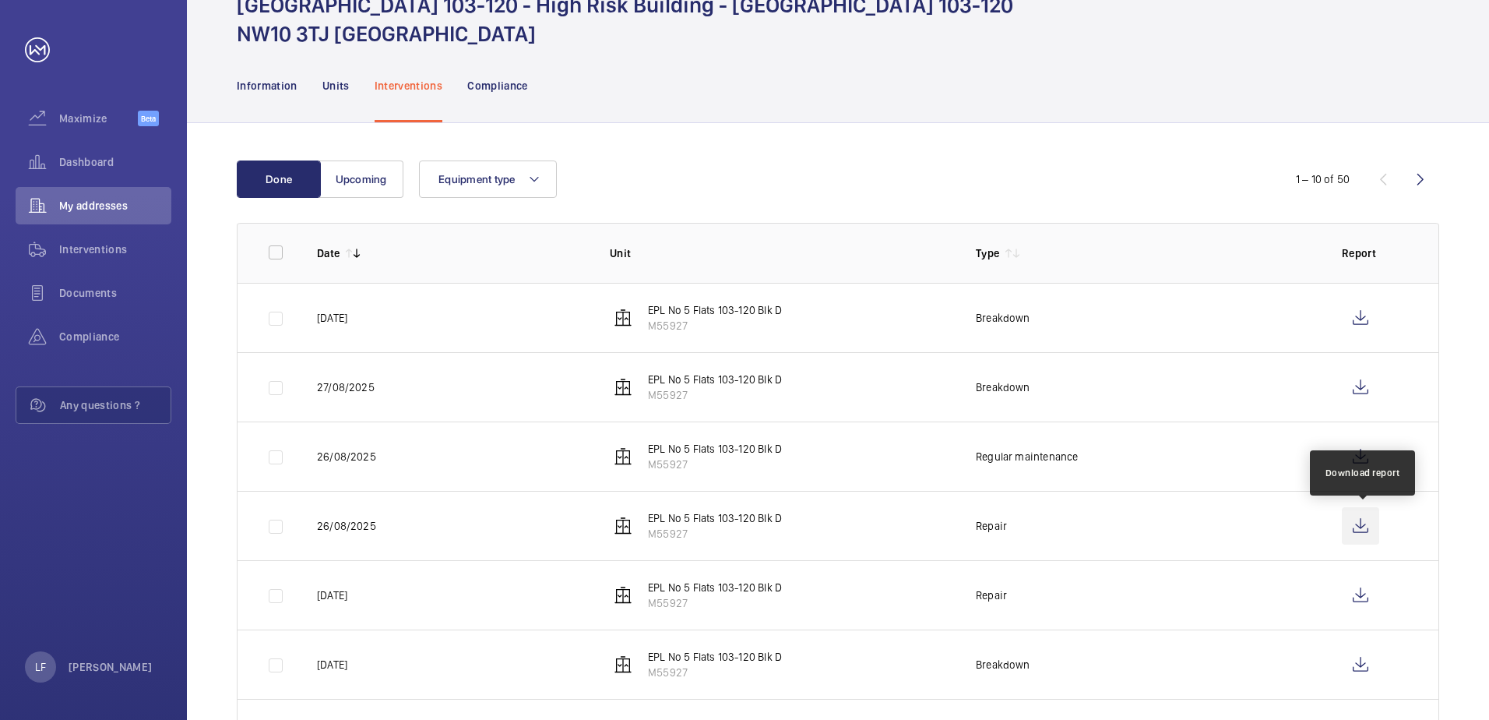
click at [1346, 537] on wm-front-icon-button at bounding box center [1360, 525] width 37 height 37
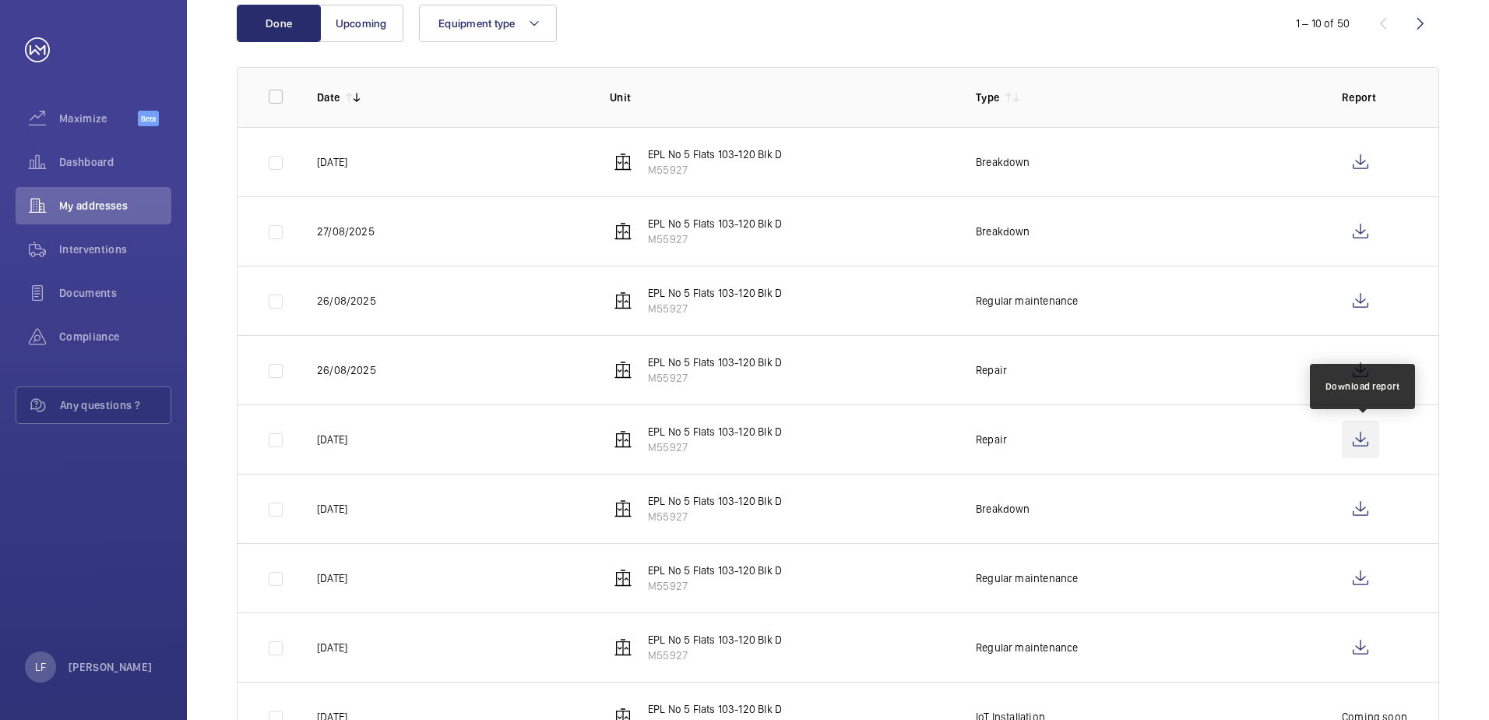
click at [1373, 438] on wm-front-icon-button at bounding box center [1360, 439] width 37 height 37
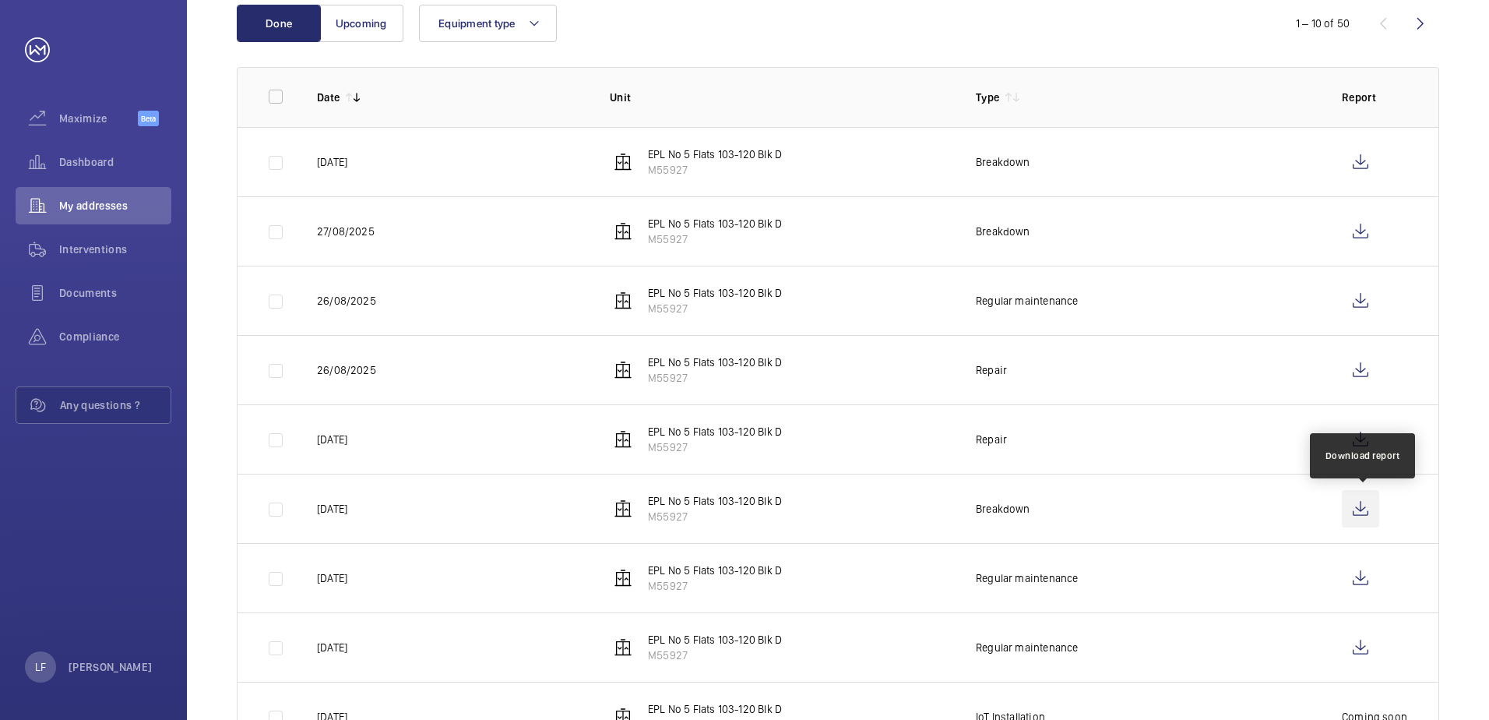
click at [1355, 512] on wm-front-icon-button at bounding box center [1360, 508] width 37 height 37
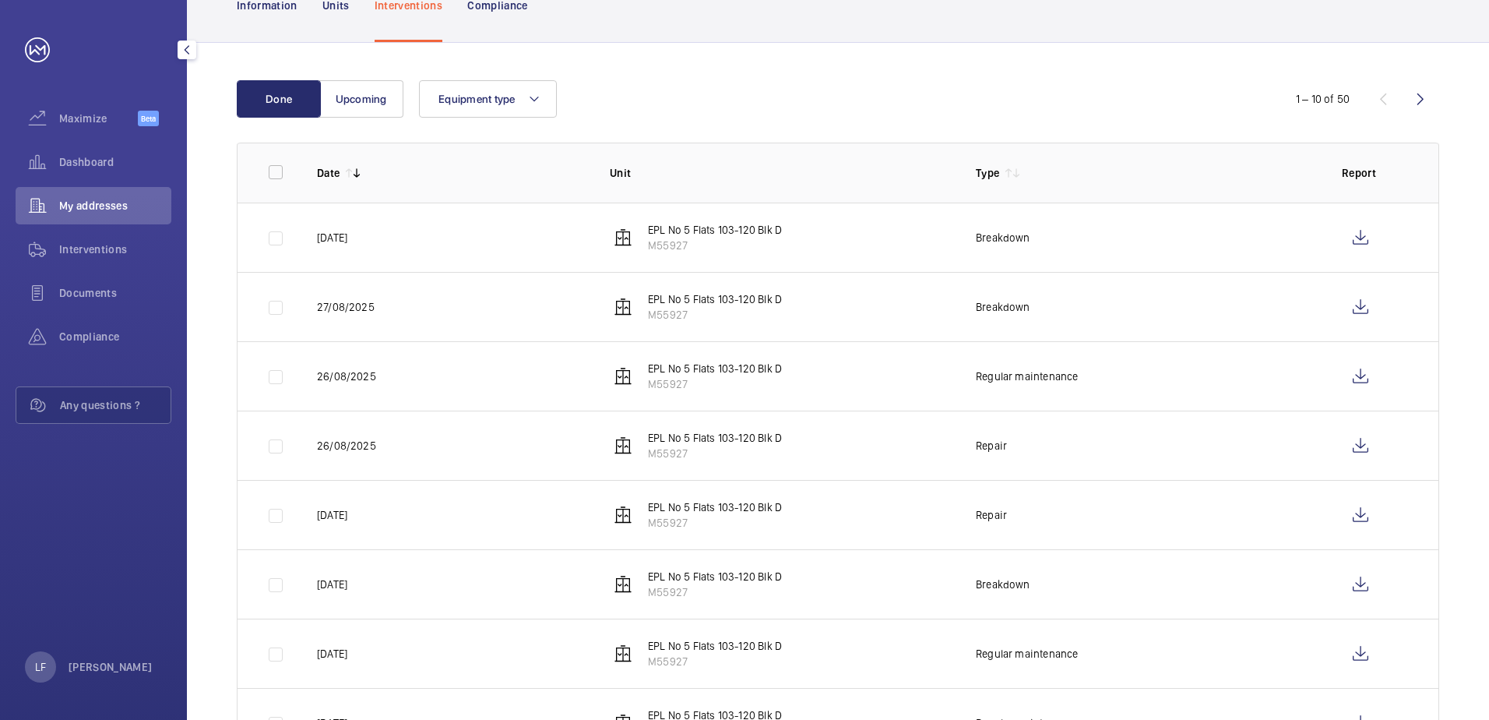
scroll to position [138, 0]
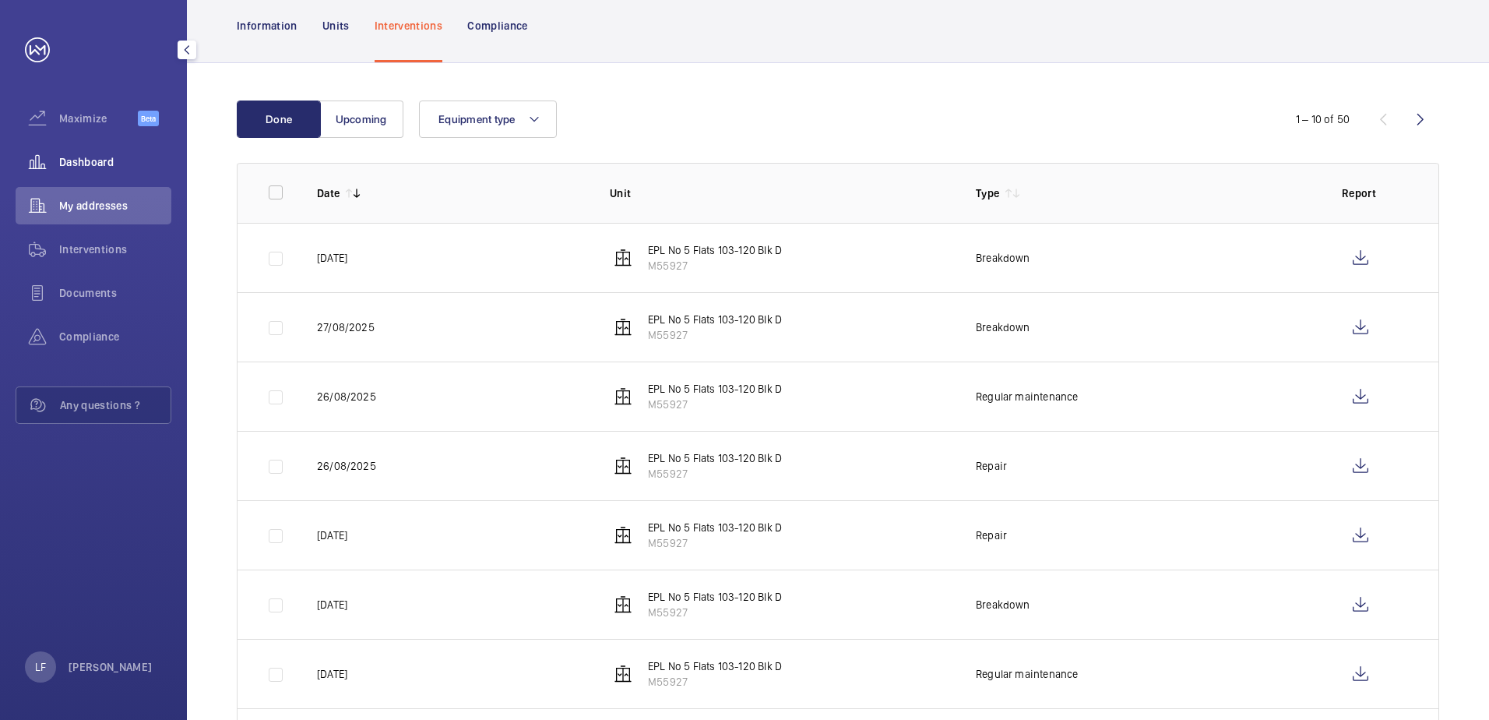
click at [131, 174] on div "Dashboard" at bounding box center [94, 161] width 156 height 37
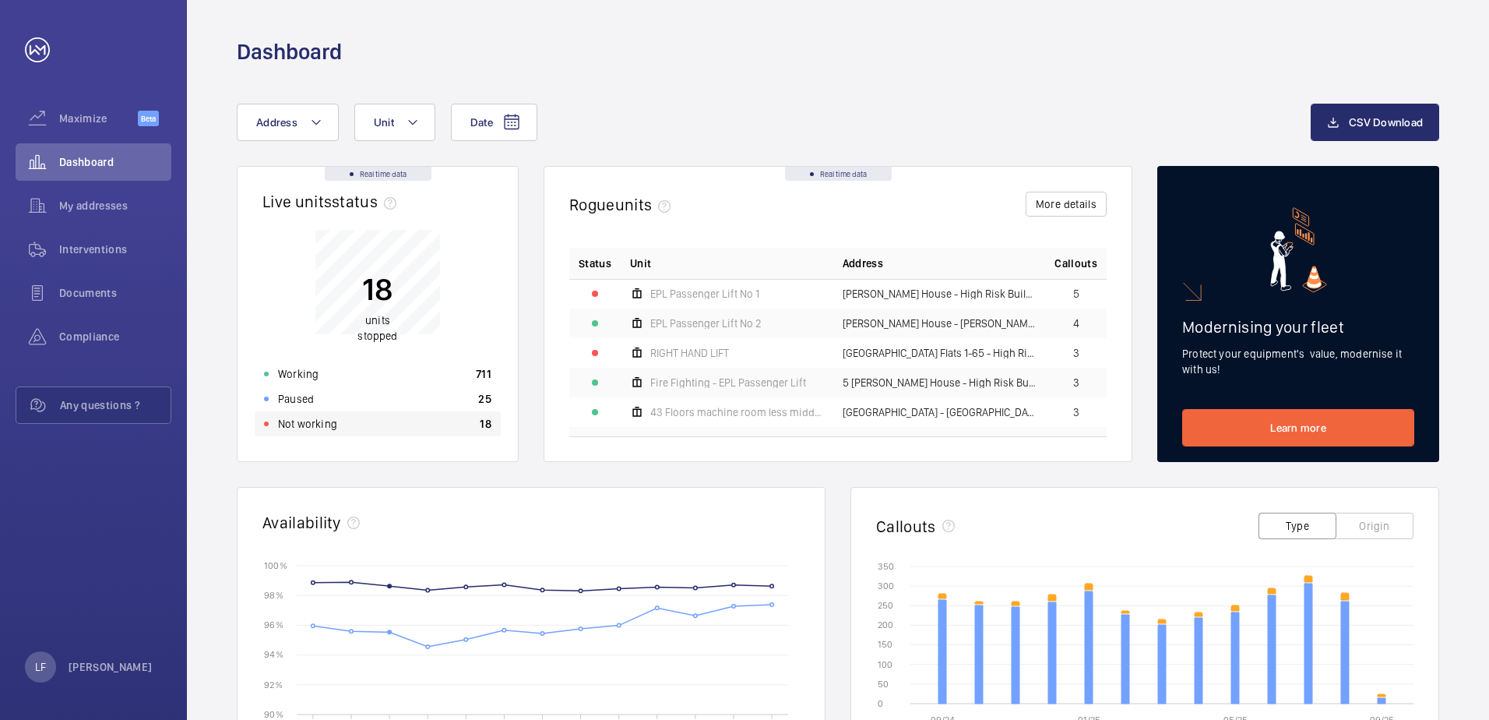
click at [347, 428] on div "Not working 18" at bounding box center [378, 423] width 246 height 25
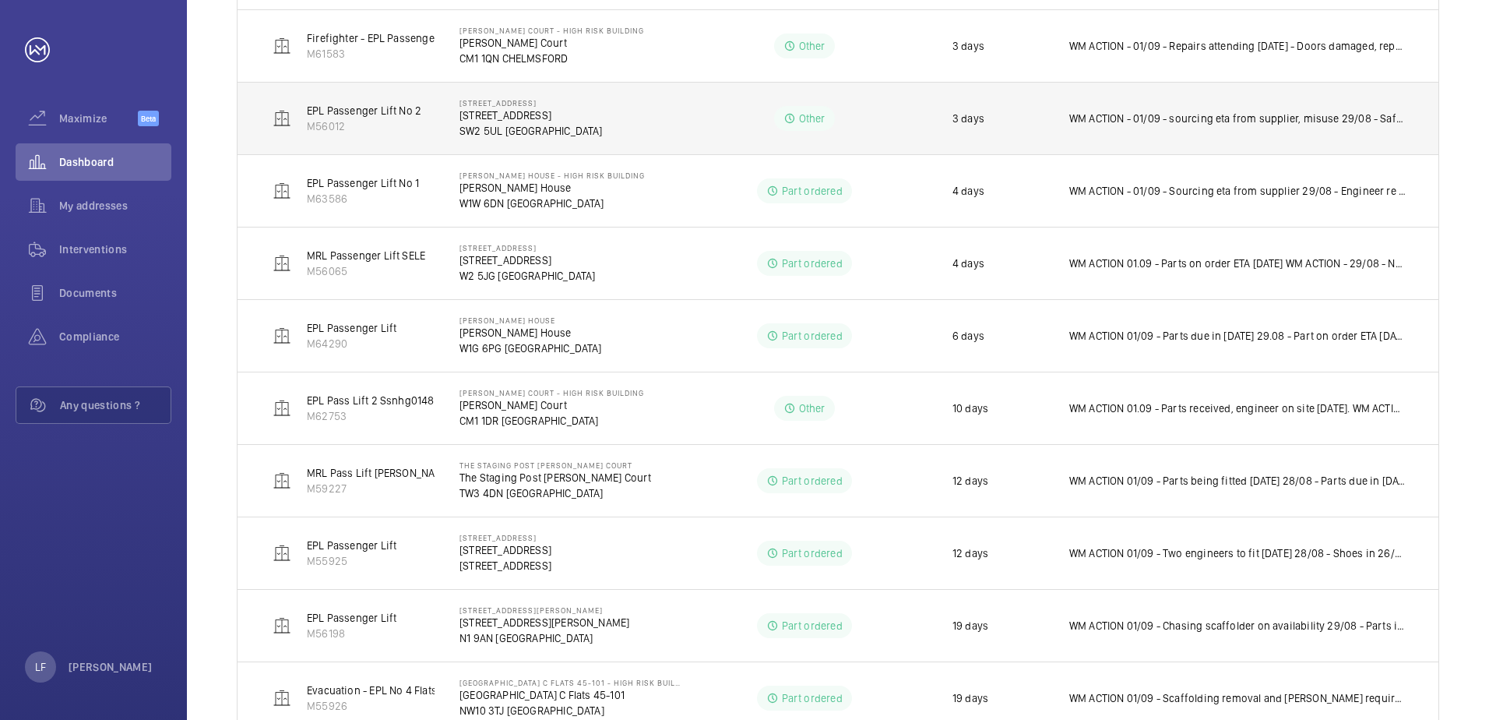
scroll to position [519, 0]
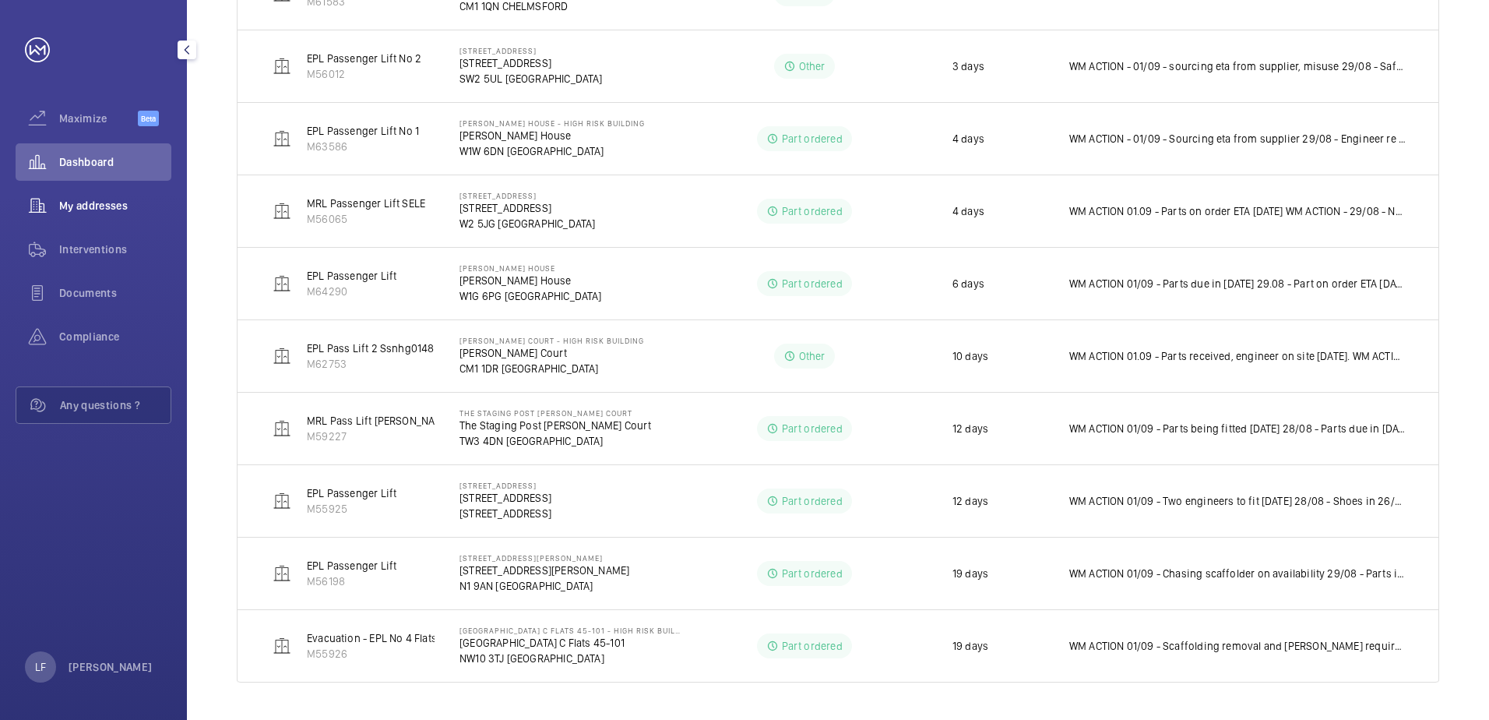
click at [109, 207] on span "My addresses" at bounding box center [115, 206] width 112 height 16
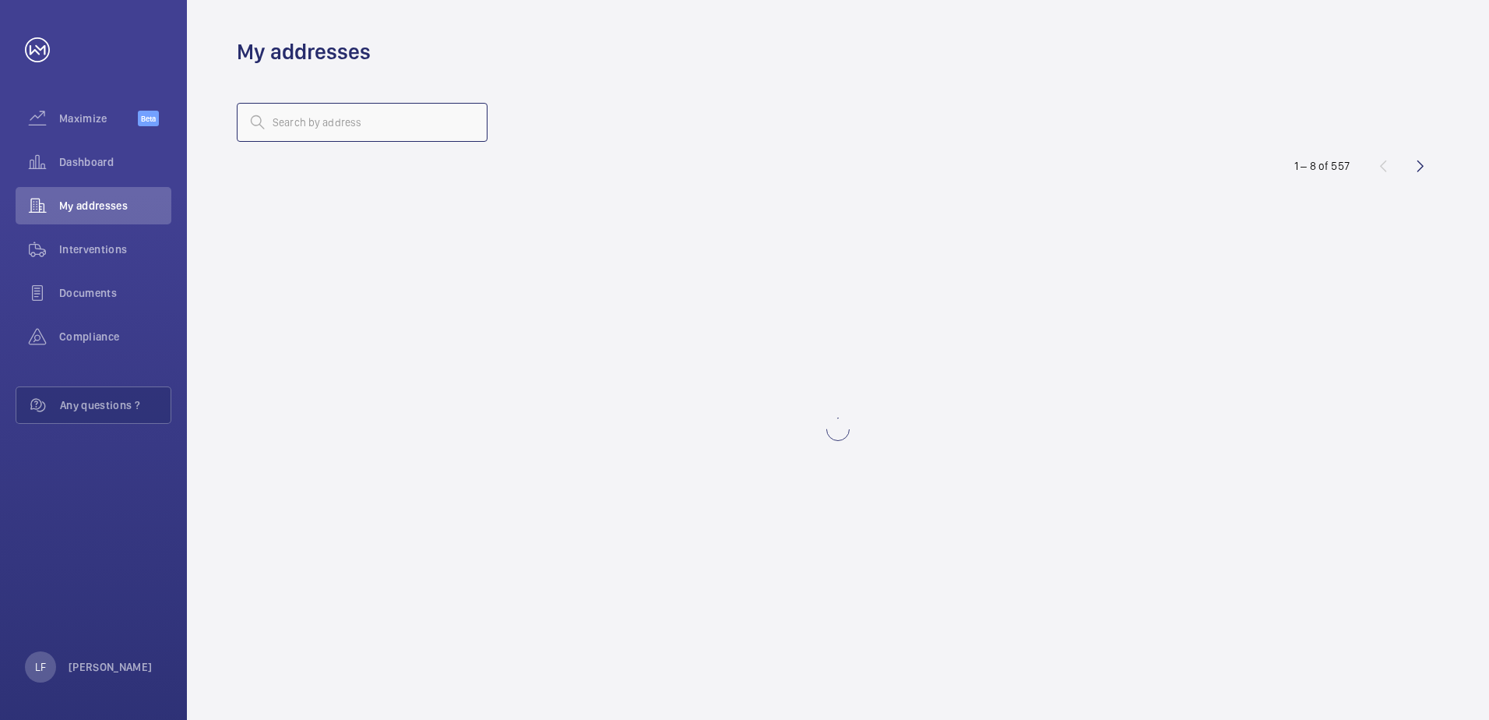
click at [318, 117] on input "text" at bounding box center [362, 122] width 251 height 39
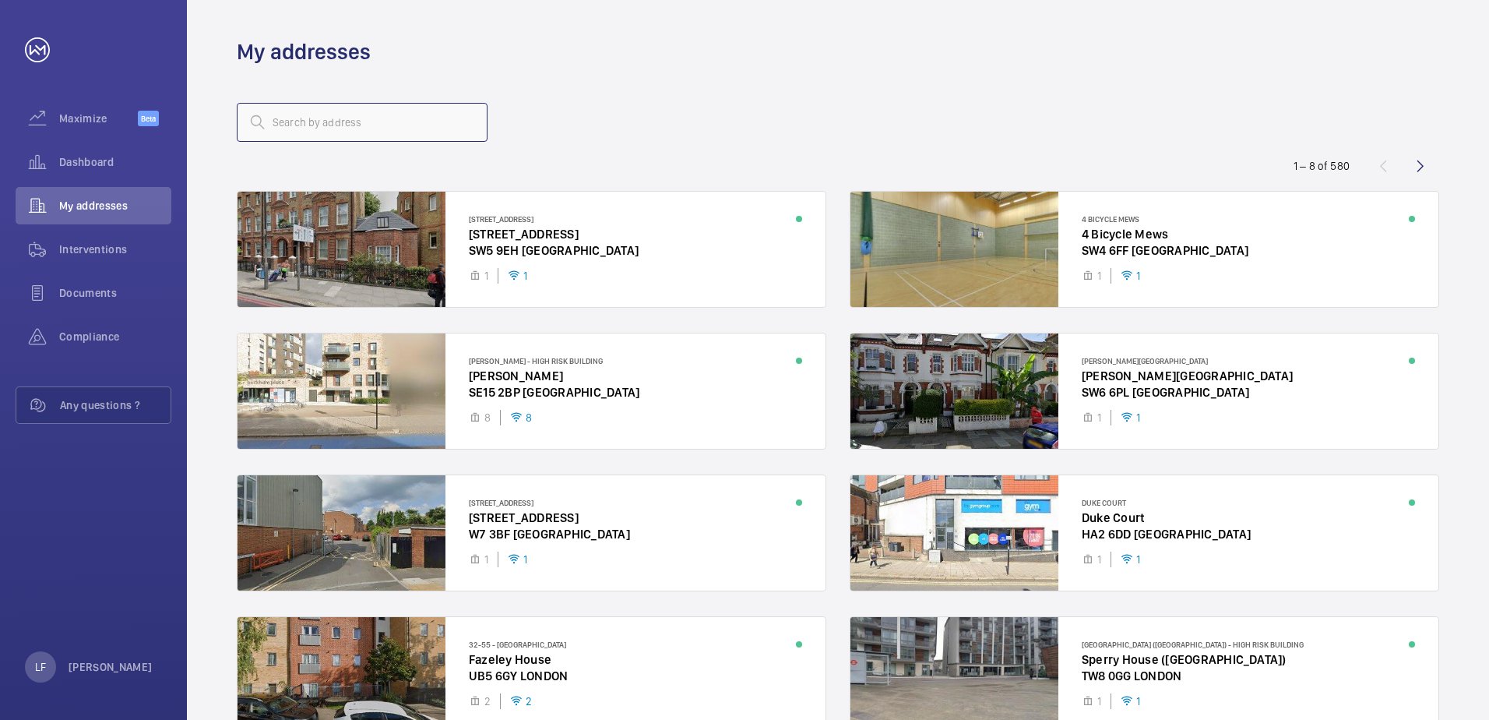
paste input "[GEOGRAPHIC_DATA][STREET_ADDRESS][PERSON_NAME]"
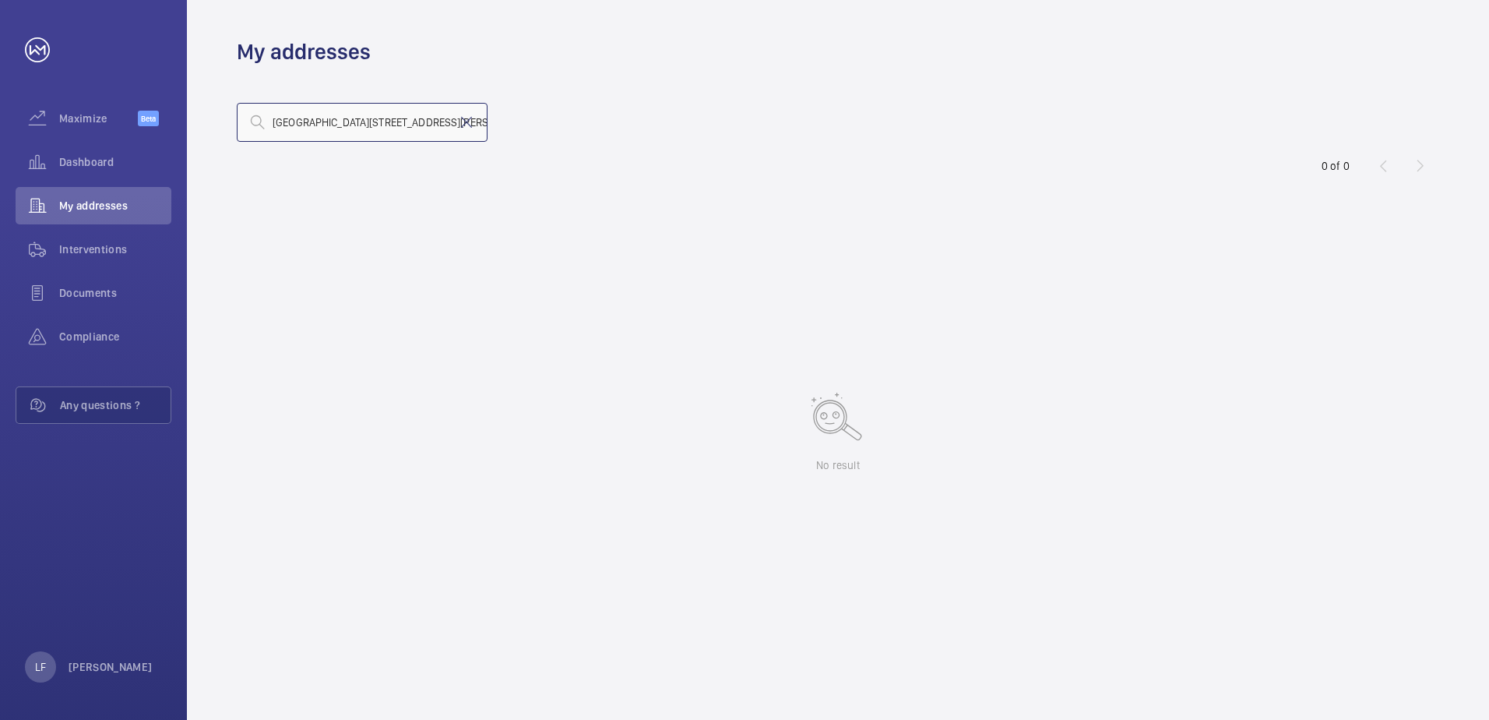
click at [443, 124] on input "[GEOGRAPHIC_DATA][STREET_ADDRESS][PERSON_NAME]" at bounding box center [362, 122] width 251 height 39
drag, startPoint x: 442, startPoint y: 123, endPoint x: 389, endPoint y: 124, distance: 53.0
click at [389, 124] on input "[GEOGRAPHIC_DATA][STREET_ADDRESS][PERSON_NAME]" at bounding box center [362, 122] width 251 height 39
click at [285, 122] on input "[STREET_ADDRESS][PERSON_NAME]" at bounding box center [362, 122] width 251 height 39
drag, startPoint x: 298, startPoint y: 121, endPoint x: 217, endPoint y: 122, distance: 80.2
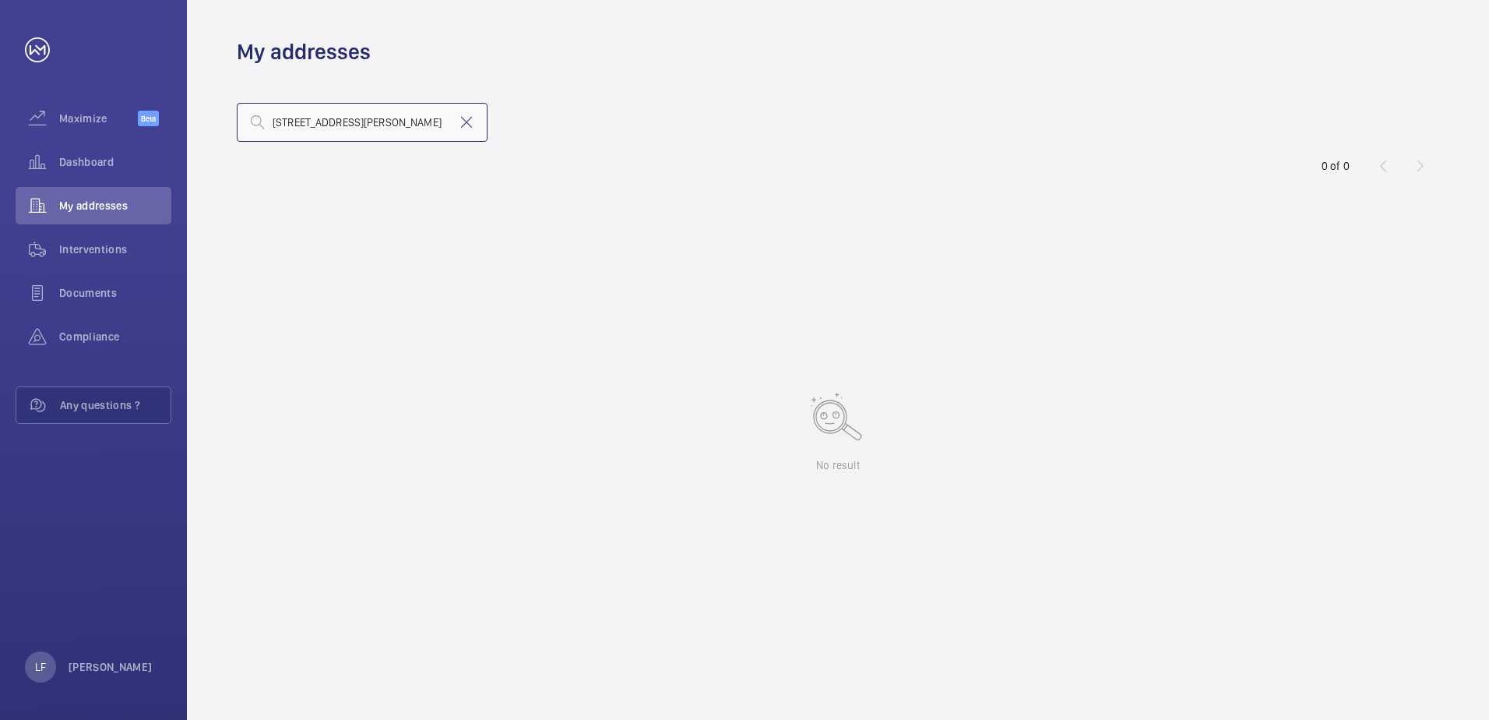
click at [218, 122] on wm-front-address-list "[STREET_ADDRESS][PERSON_NAME] 0 of 0 No result" at bounding box center [838, 392] width 1302 height 653
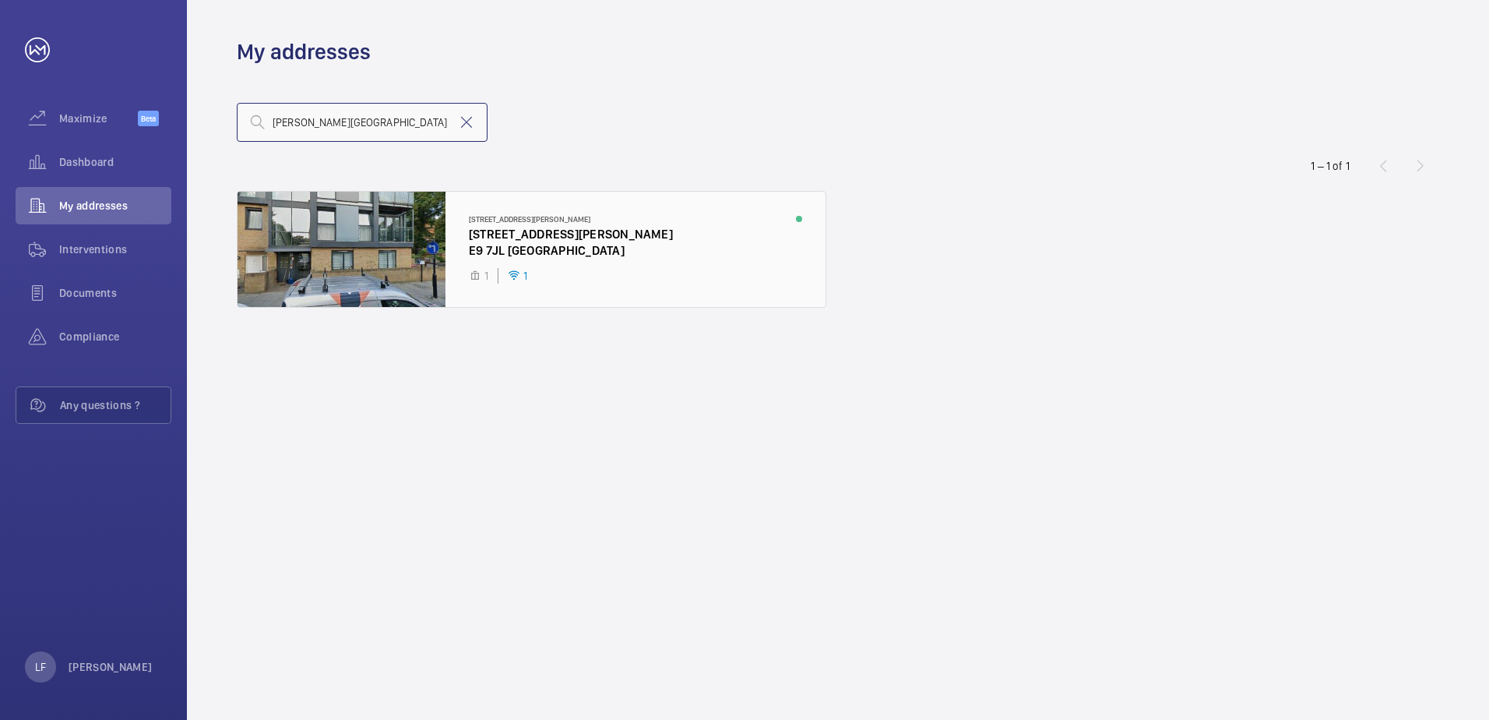
type input "[PERSON_NAME][GEOGRAPHIC_DATA]"
click at [491, 254] on div at bounding box center [532, 249] width 588 height 115
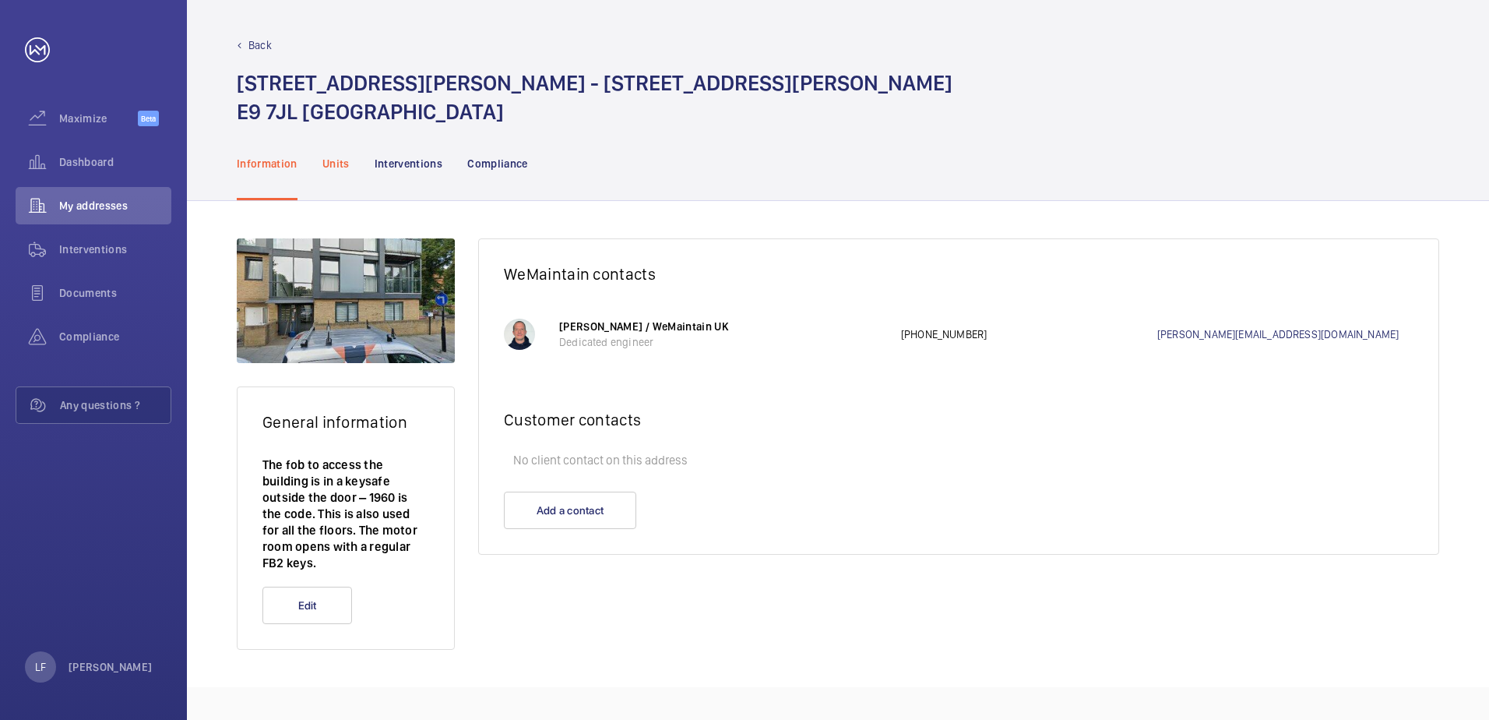
click at [333, 173] on div "Units" at bounding box center [335, 163] width 27 height 74
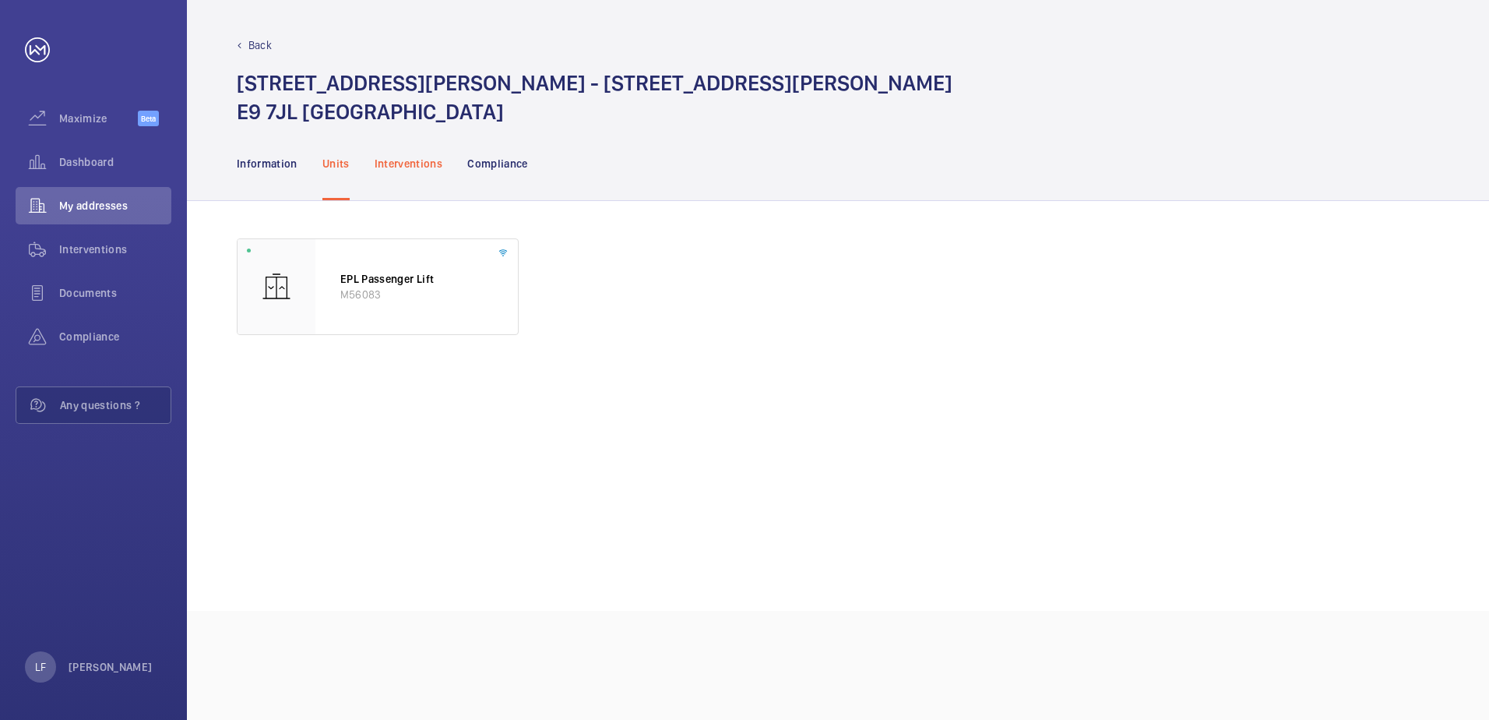
click at [410, 171] on div "Interventions" at bounding box center [409, 163] width 69 height 74
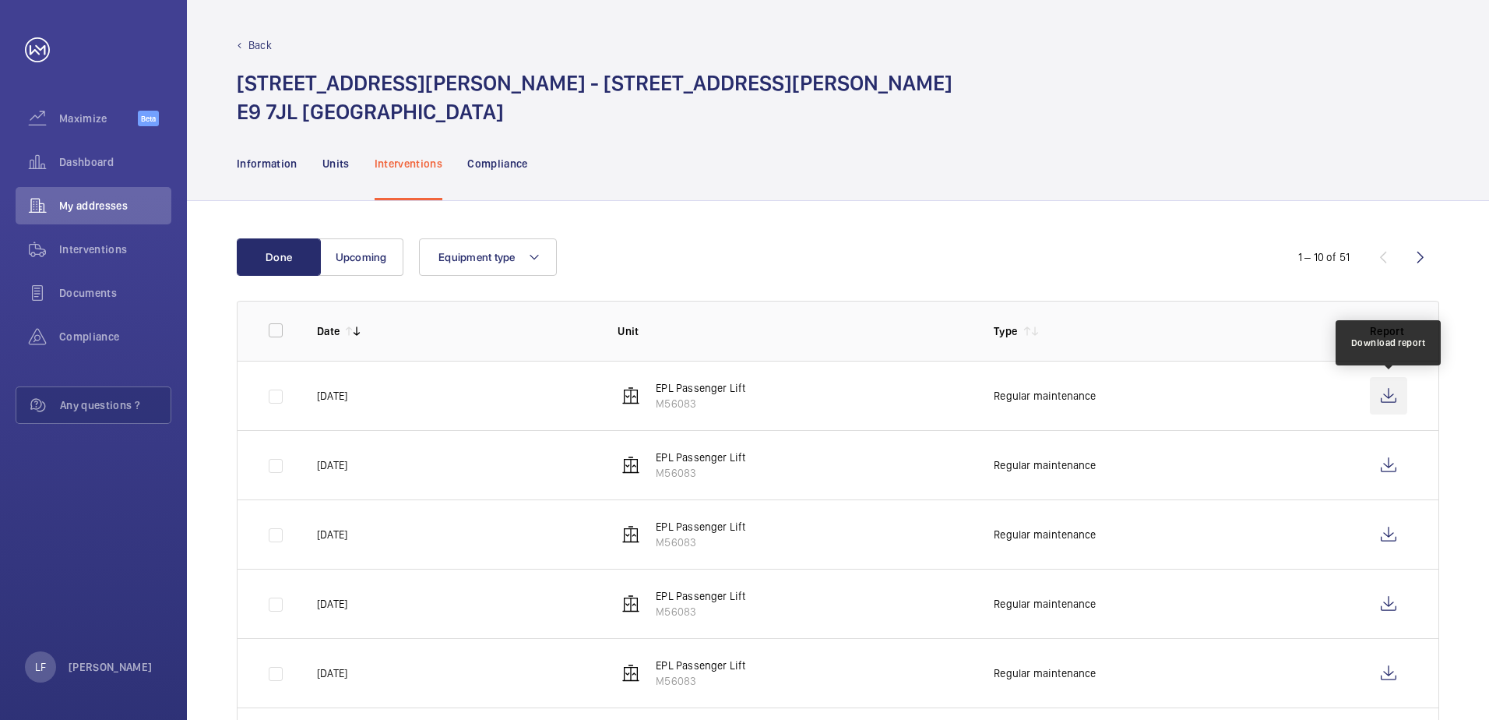
click at [1400, 399] on wm-front-icon-button at bounding box center [1388, 395] width 37 height 37
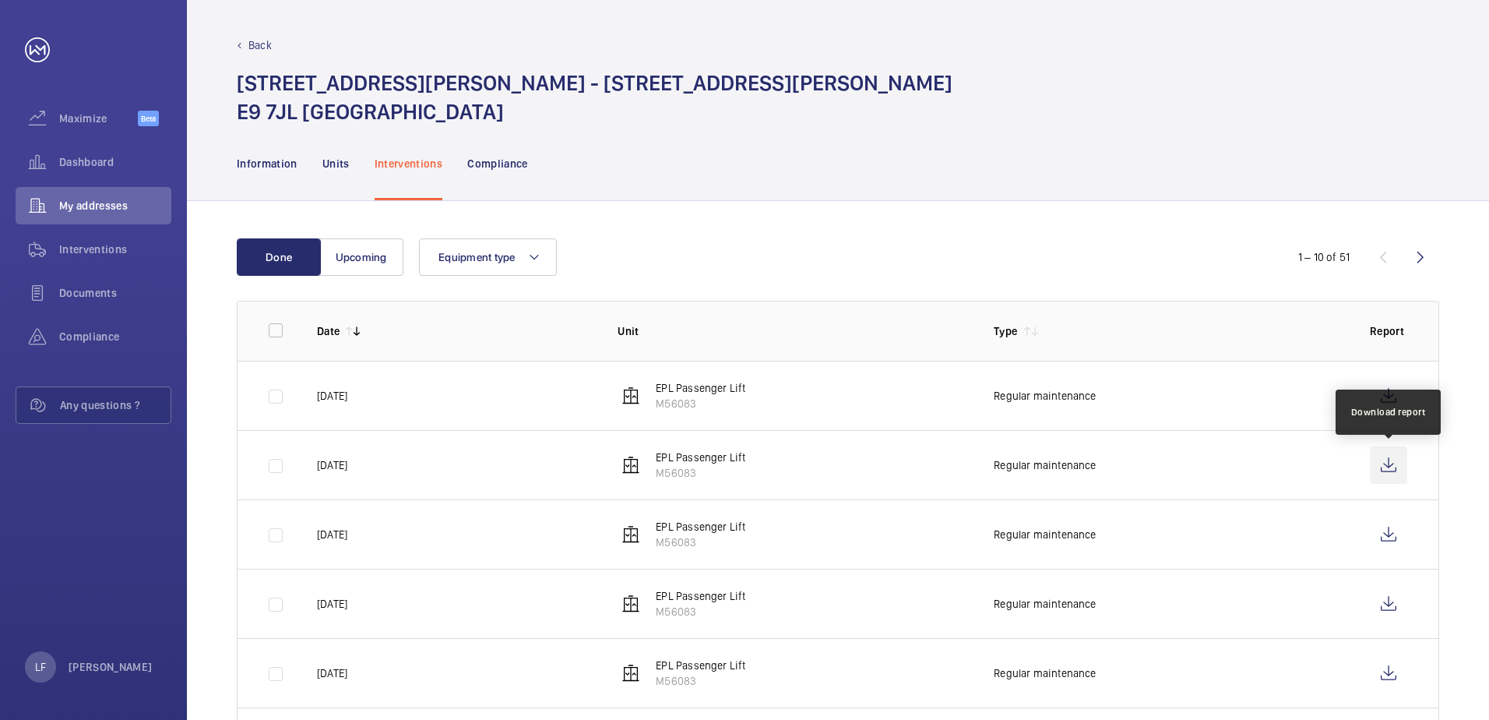
click at [1378, 468] on wm-front-icon-button at bounding box center [1388, 464] width 37 height 37
click at [81, 178] on div "Dashboard" at bounding box center [94, 161] width 156 height 37
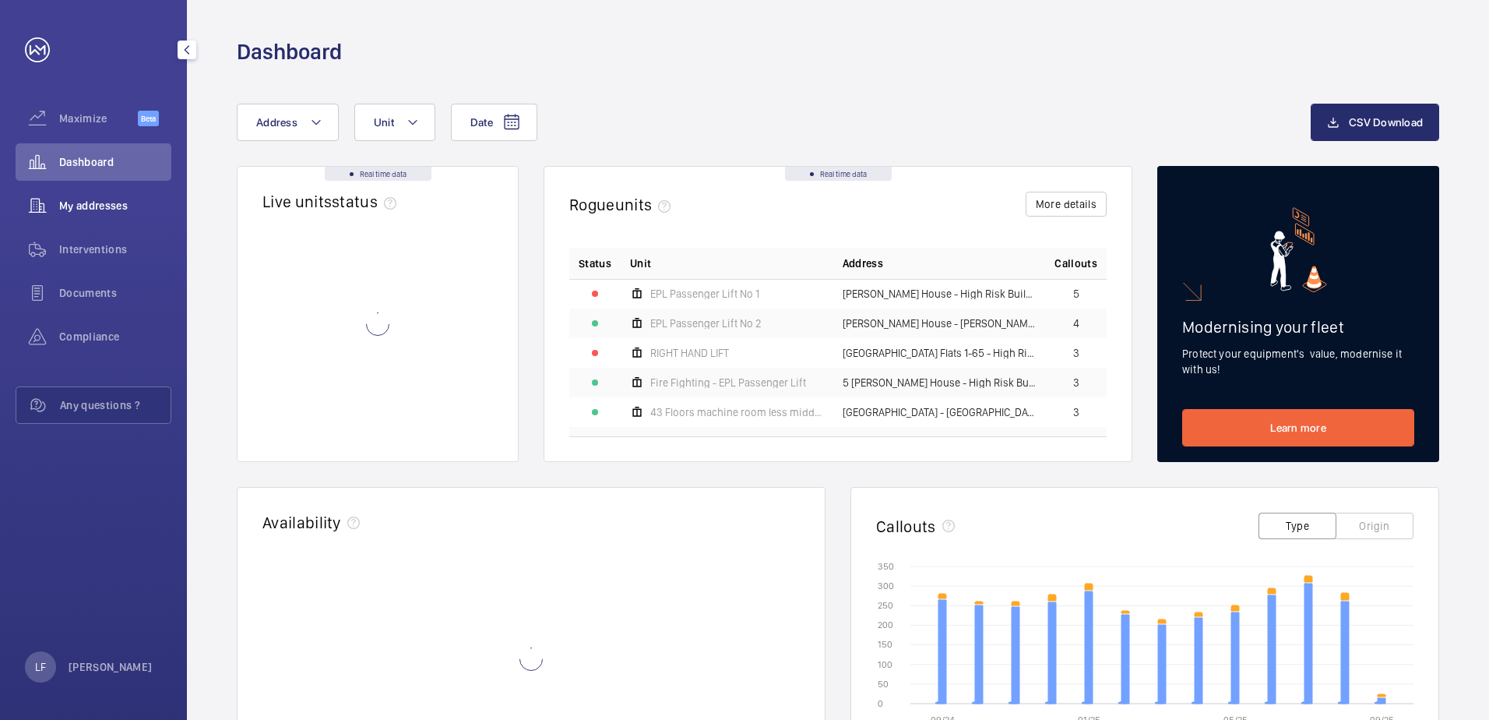
click at [106, 213] on span "My addresses" at bounding box center [115, 206] width 112 height 16
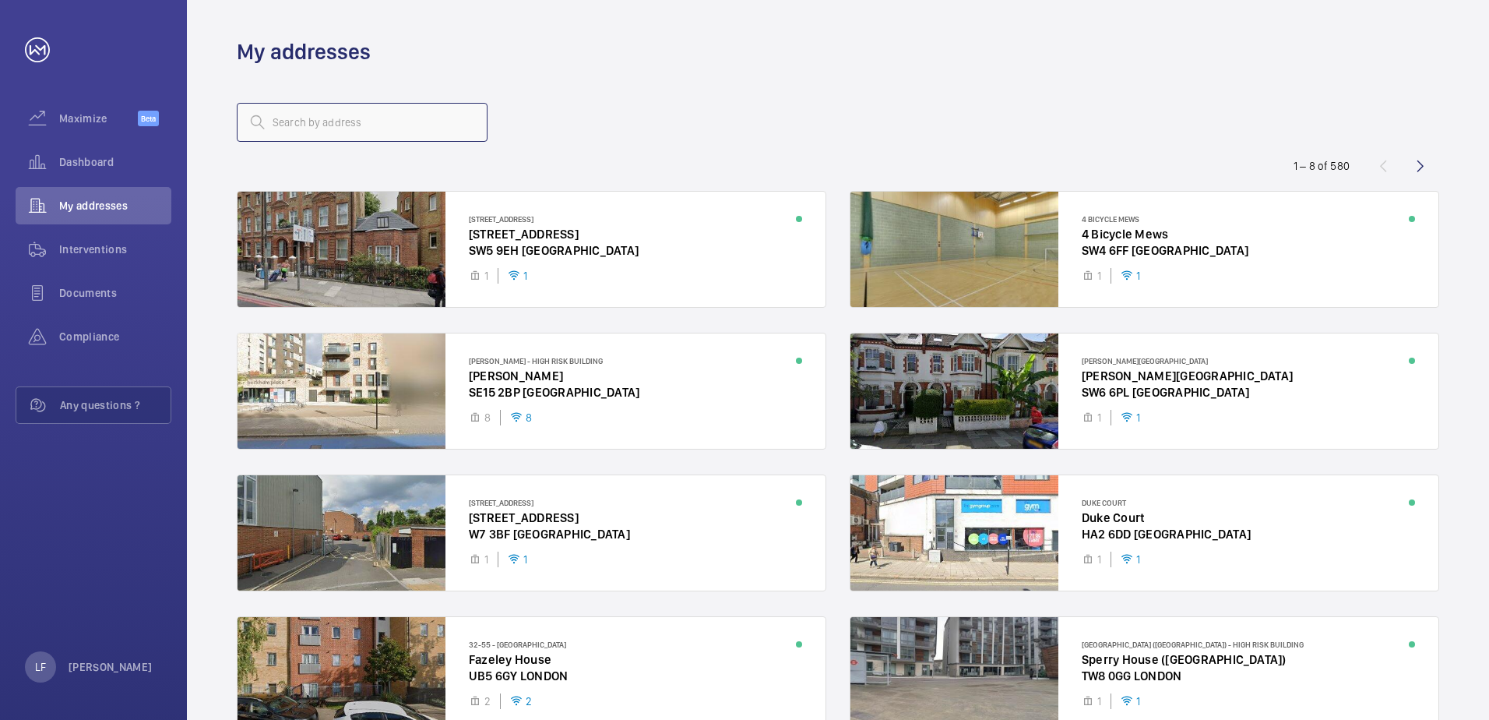
click at [306, 129] on input "text" at bounding box center [362, 122] width 251 height 39
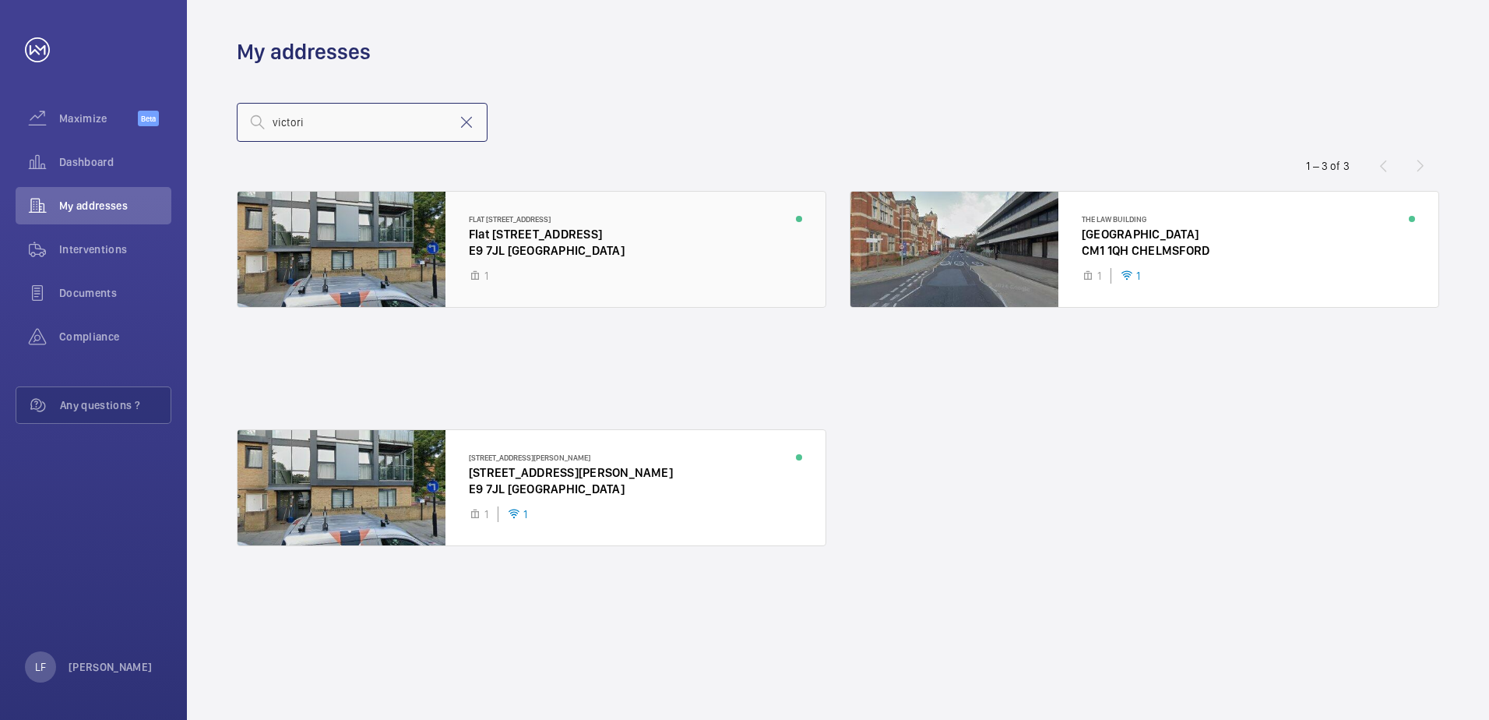
type input "victori"
click at [508, 248] on div at bounding box center [532, 249] width 588 height 115
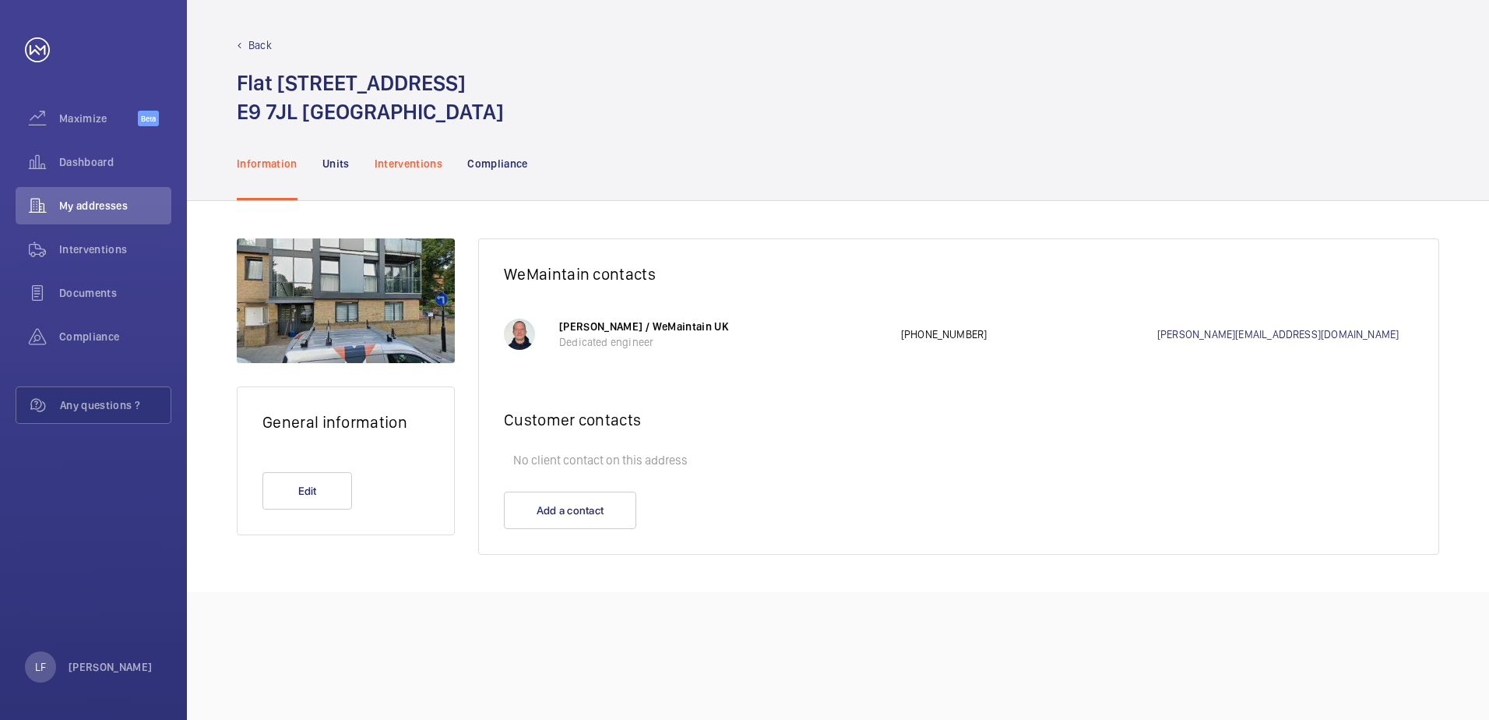
click at [403, 164] on p "Interventions" at bounding box center [409, 164] width 69 height 16
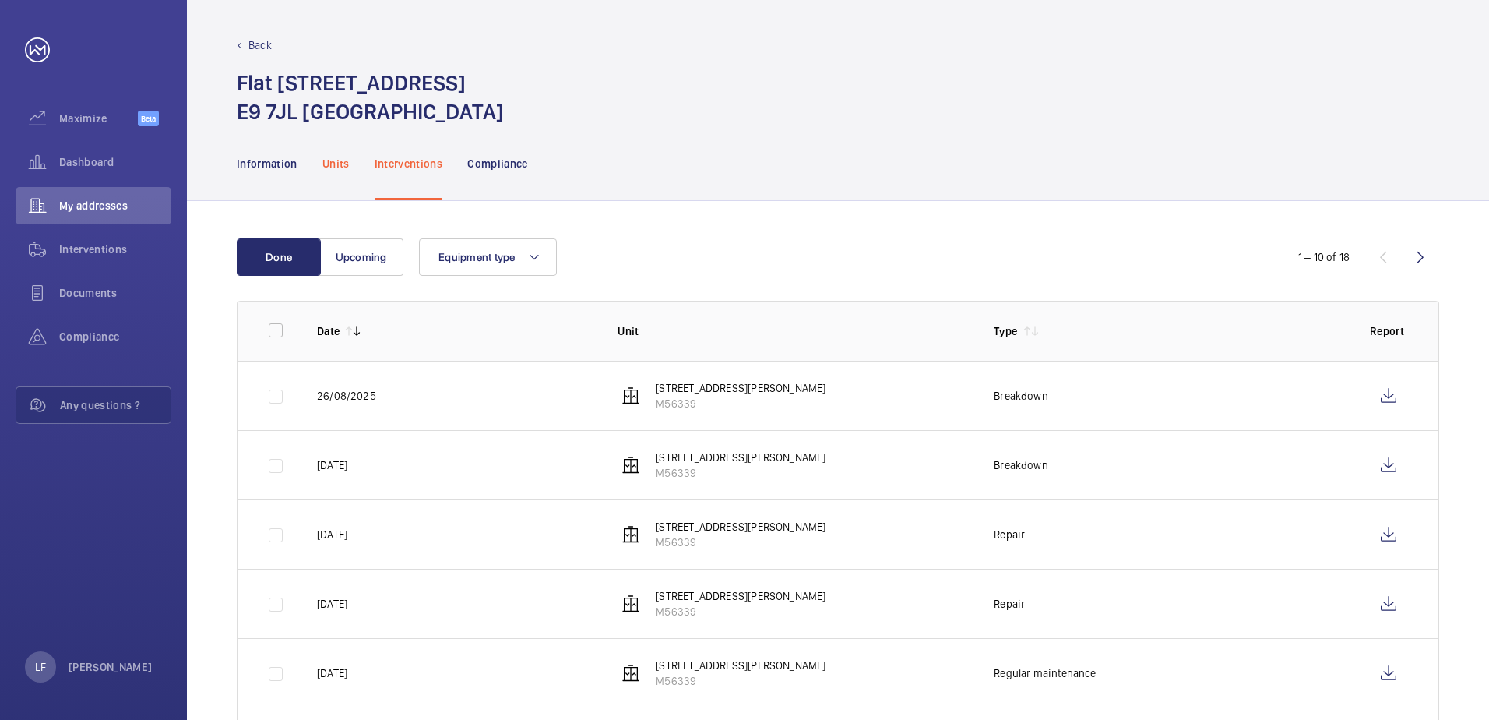
click at [336, 175] on div "Units" at bounding box center [335, 163] width 27 height 74
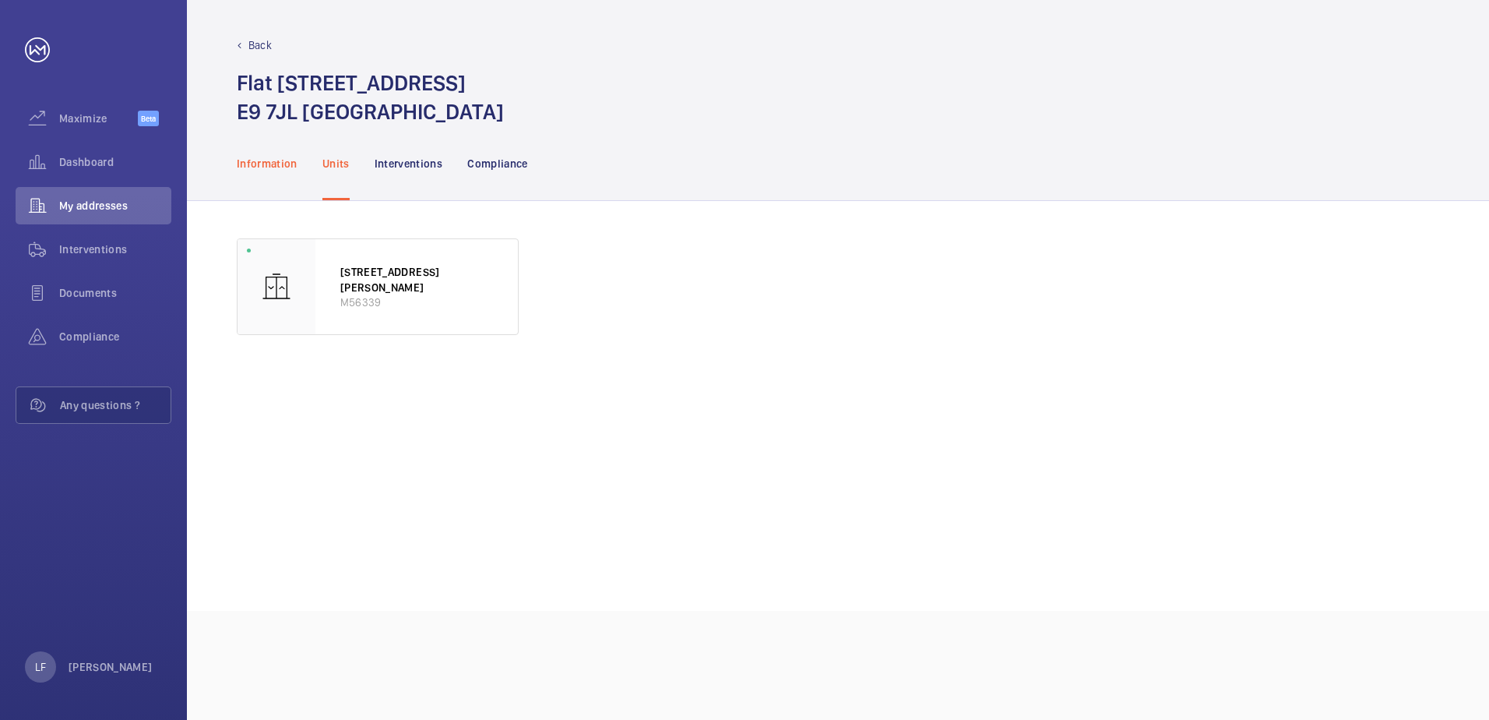
click at [264, 162] on p "Information" at bounding box center [267, 164] width 61 height 16
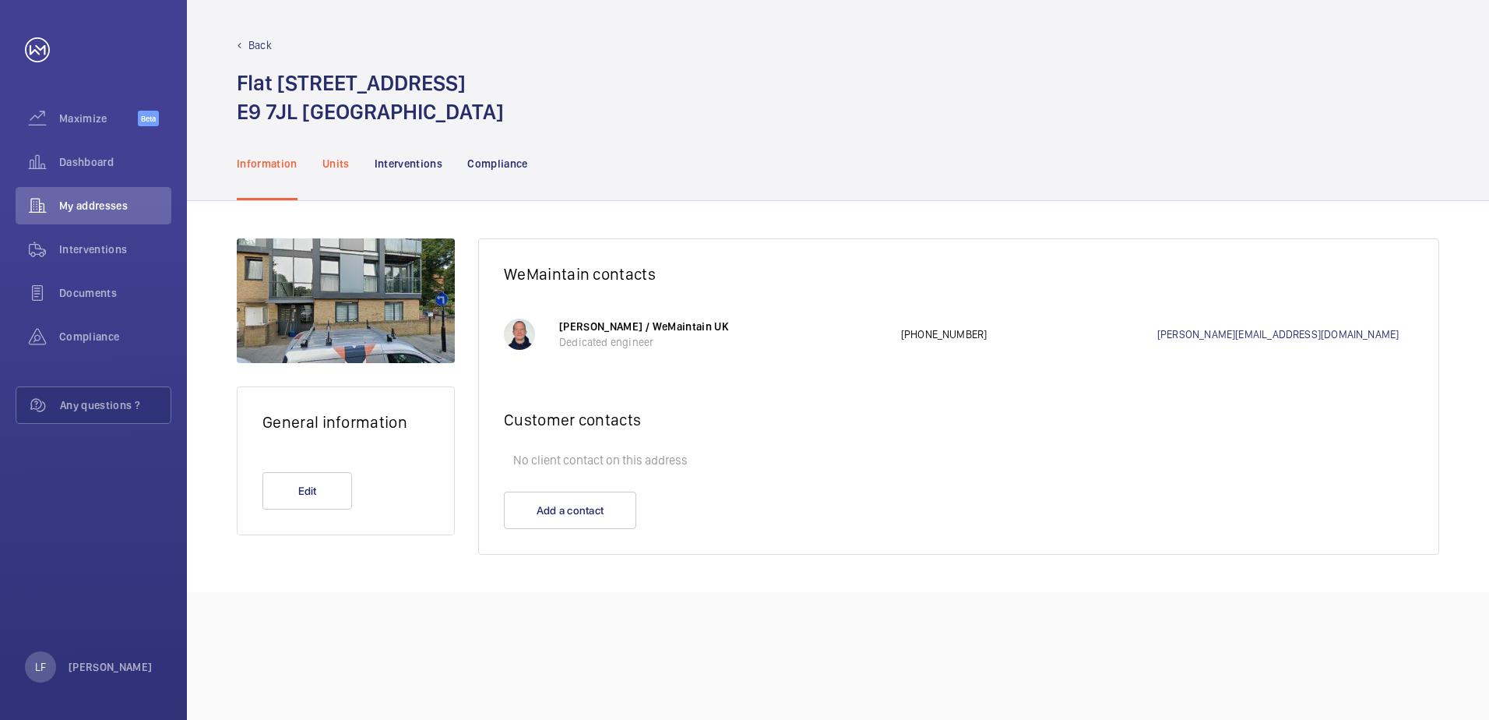
click at [340, 173] on div "Units" at bounding box center [335, 163] width 27 height 74
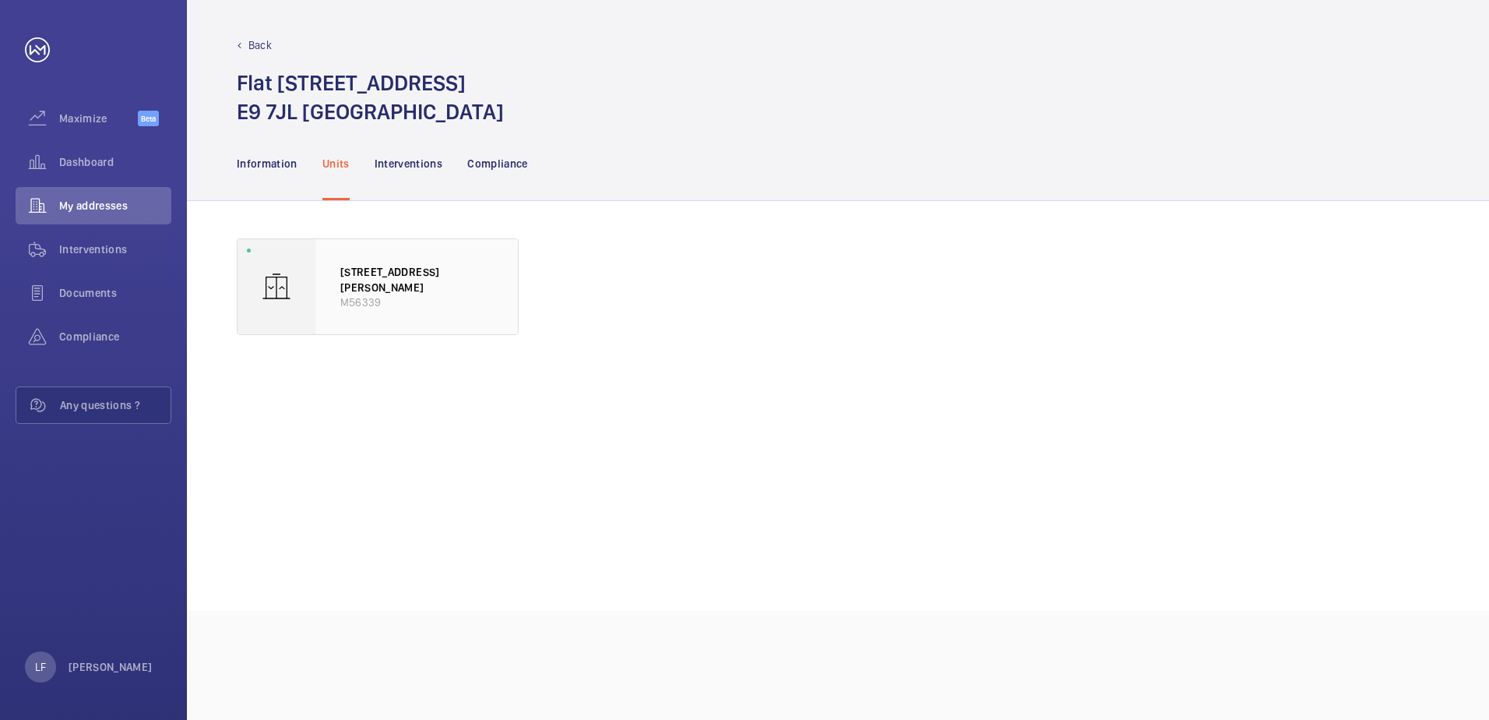
click at [382, 266] on div "[STREET_ADDRESS][PERSON_NAME]" at bounding box center [416, 286] width 203 height 95
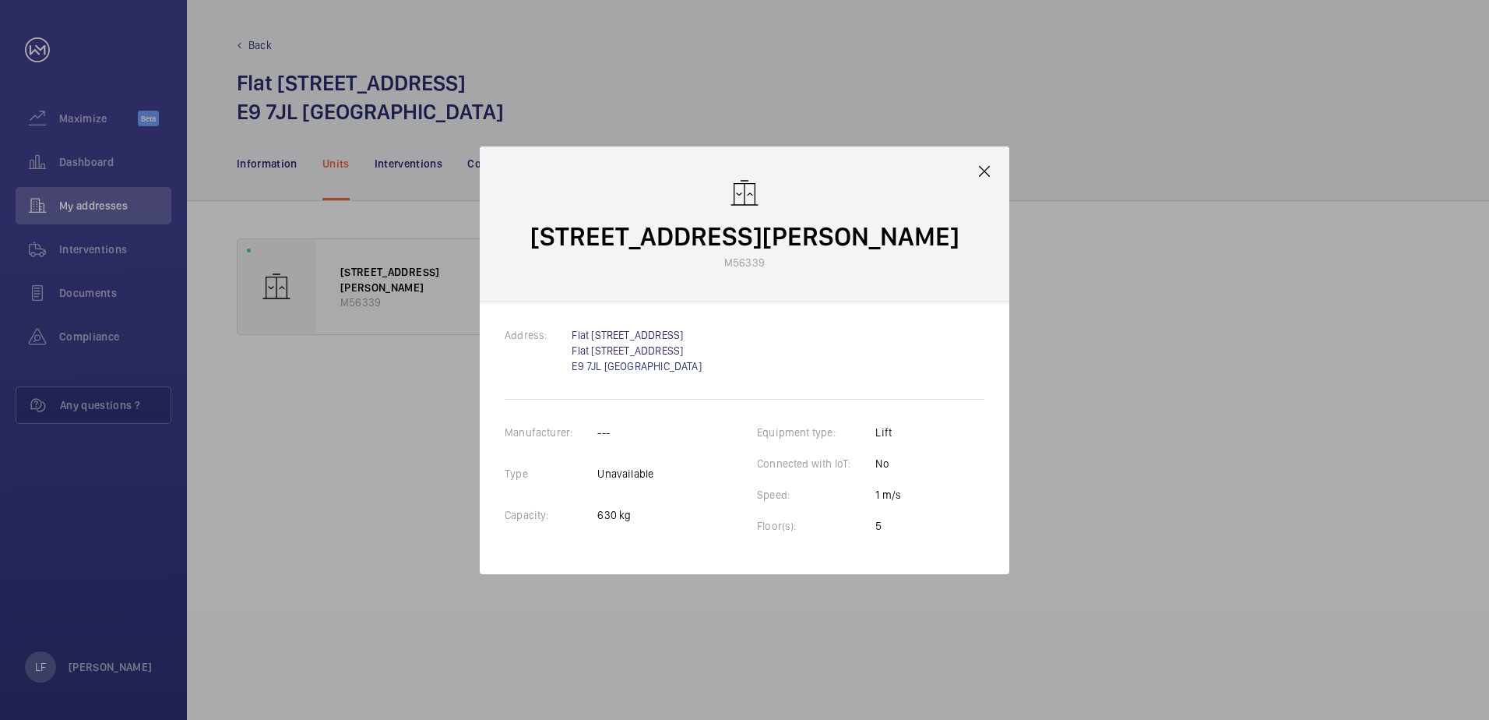
click at [382, 266] on div at bounding box center [744, 360] width 1489 height 720
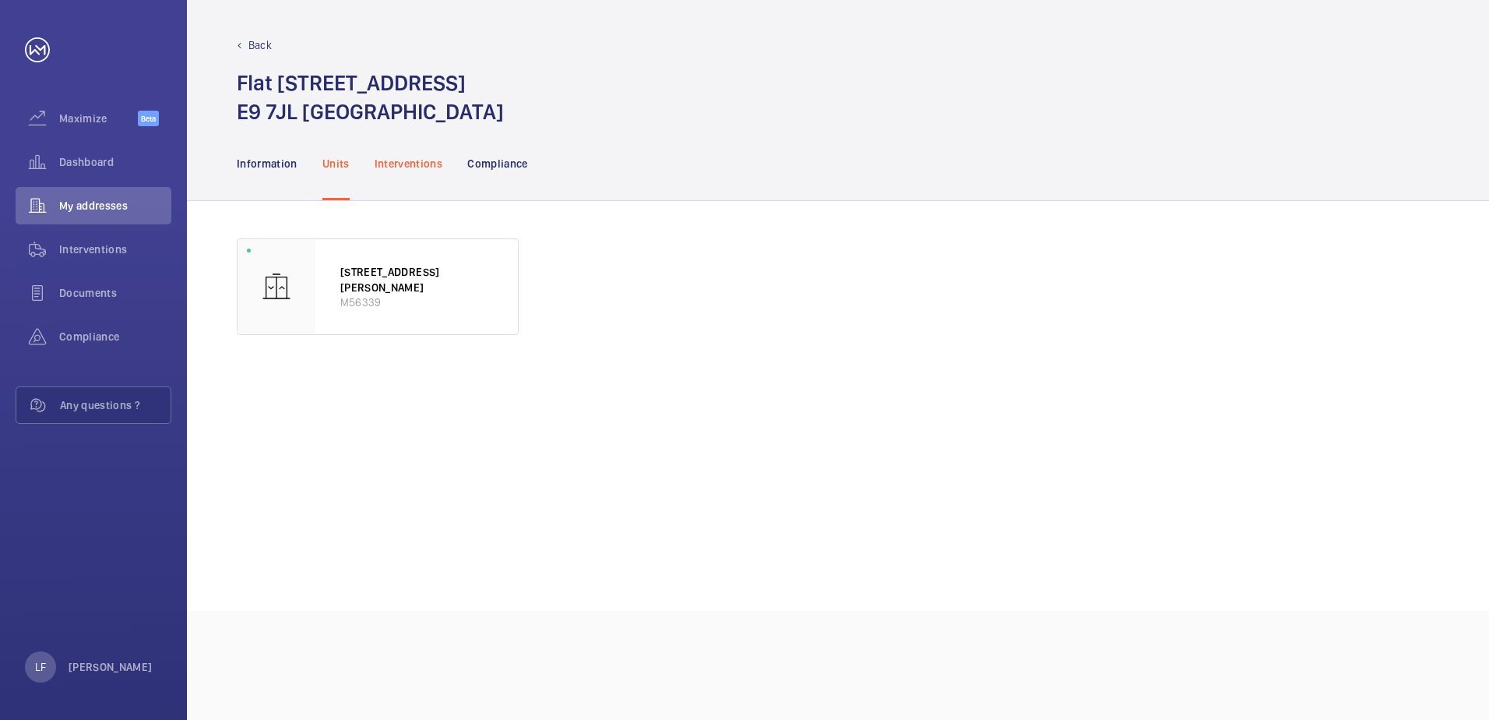
click at [403, 171] on p "Interventions" at bounding box center [409, 164] width 69 height 16
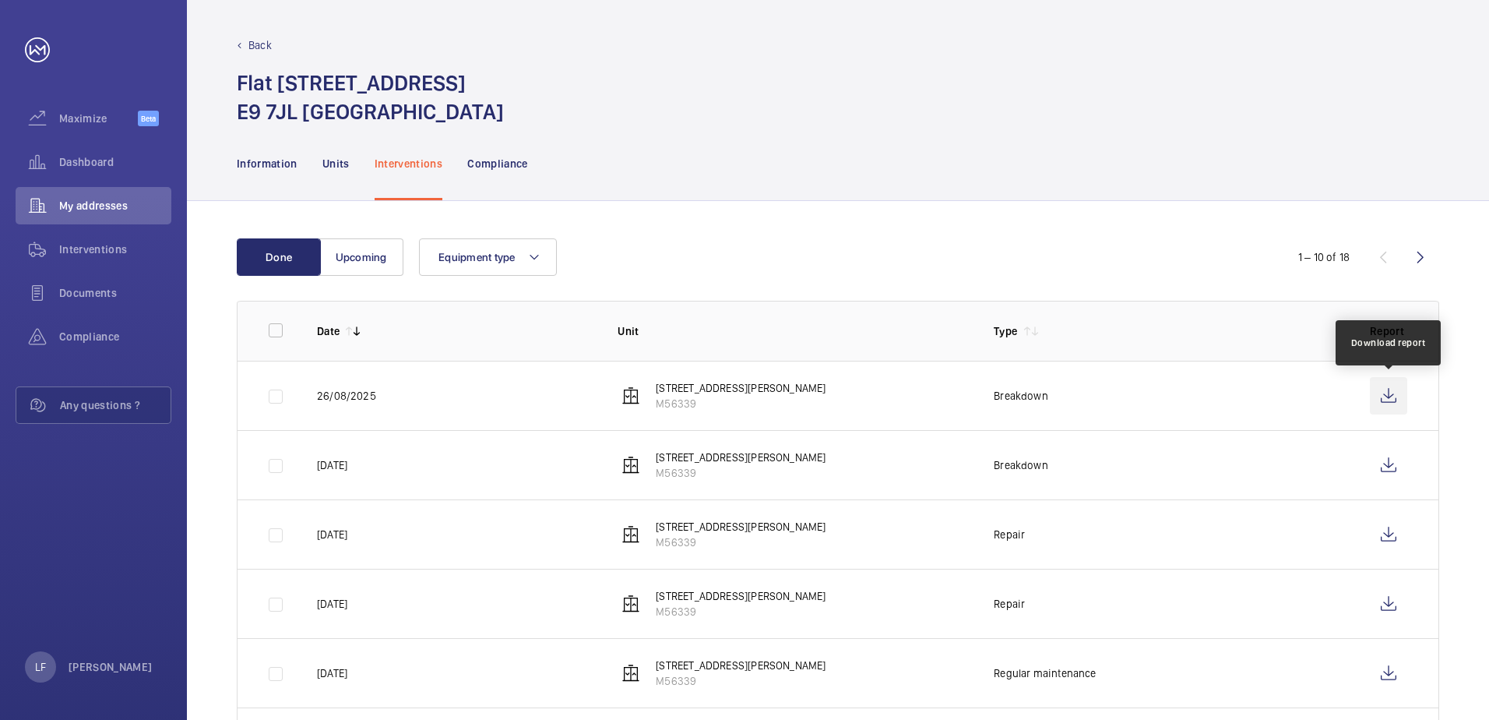
click at [1389, 387] on wm-front-icon-button at bounding box center [1388, 395] width 37 height 37
click at [721, 91] on div "[STREET_ADDRESS]" at bounding box center [838, 98] width 1203 height 58
click at [712, 98] on div "[STREET_ADDRESS]" at bounding box center [838, 98] width 1203 height 58
drag, startPoint x: 737, startPoint y: 89, endPoint x: 234, endPoint y: 86, distance: 502.4
click at [234, 86] on div "Back [STREET_ADDRESS]" at bounding box center [838, 63] width 1302 height 126
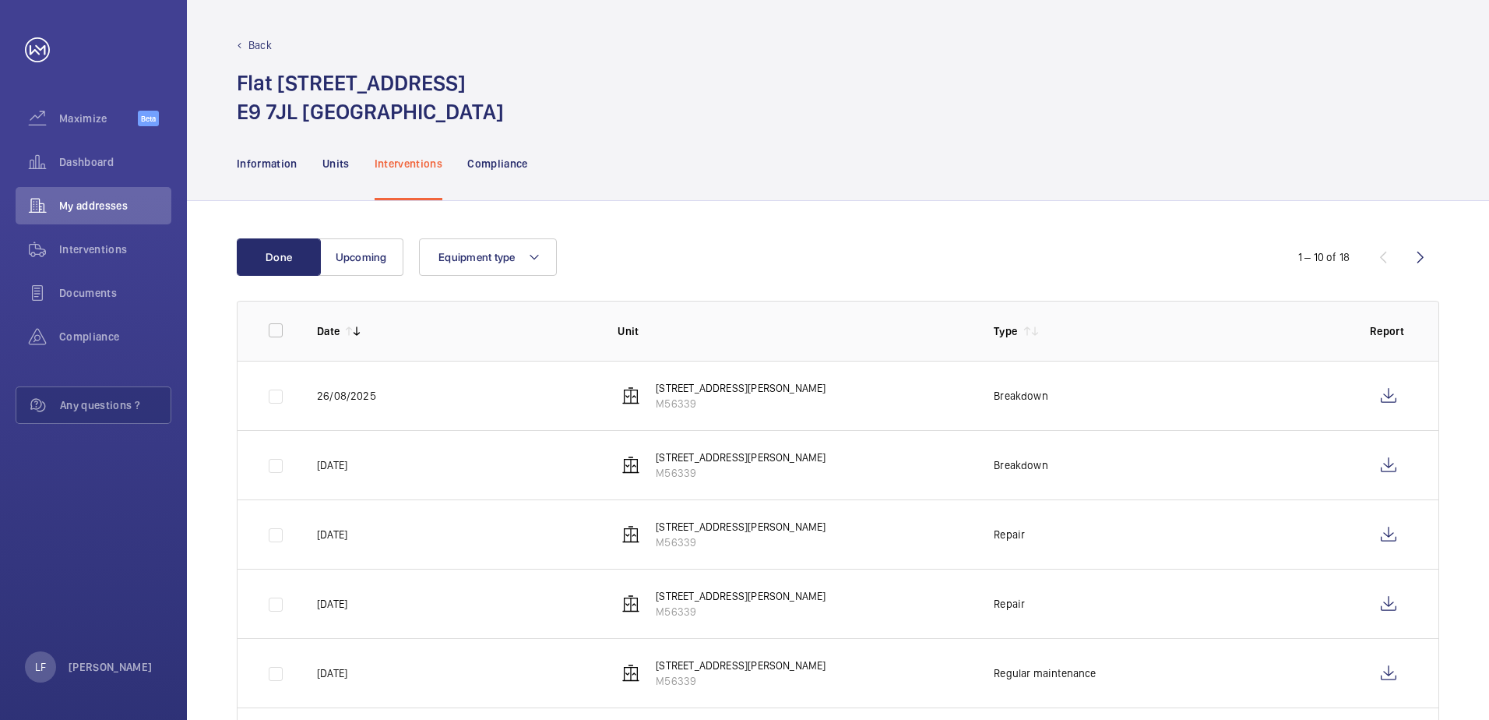
drag, startPoint x: 560, startPoint y: 111, endPoint x: 445, endPoint y: 123, distance: 115.9
click at [504, 111] on h1 "[STREET_ADDRESS]" at bounding box center [370, 98] width 267 height 58
drag, startPoint x: 378, startPoint y: 115, endPoint x: 227, endPoint y: 85, distance: 154.1
click at [227, 85] on div "Back [STREET_ADDRESS]" at bounding box center [838, 63] width 1302 height 126
drag, startPoint x: 227, startPoint y: 85, endPoint x: 448, endPoint y: 83, distance: 221.2
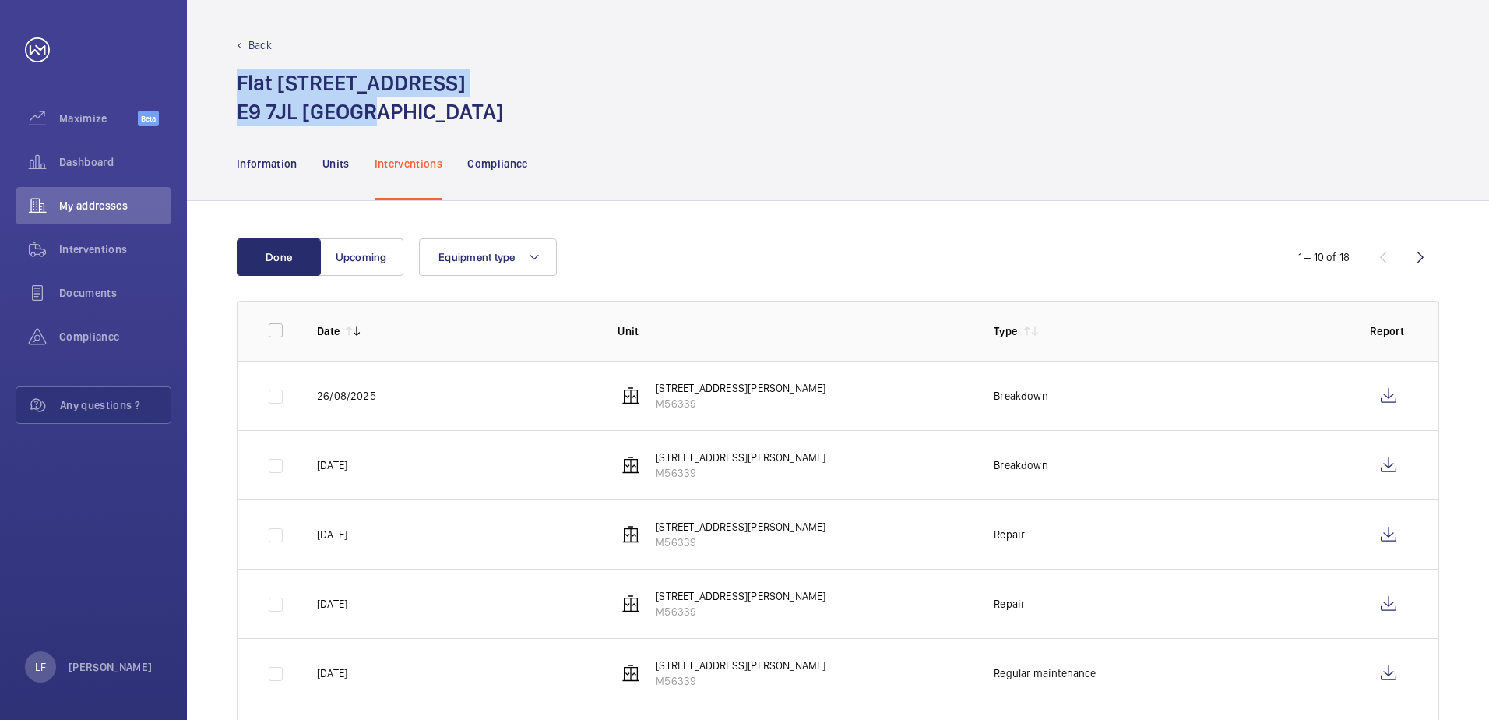
copy h1 "[STREET_ADDRESS]"
click at [1375, 471] on wm-front-icon-button at bounding box center [1388, 464] width 37 height 37
click at [1389, 404] on wm-front-icon-button at bounding box center [1388, 395] width 37 height 37
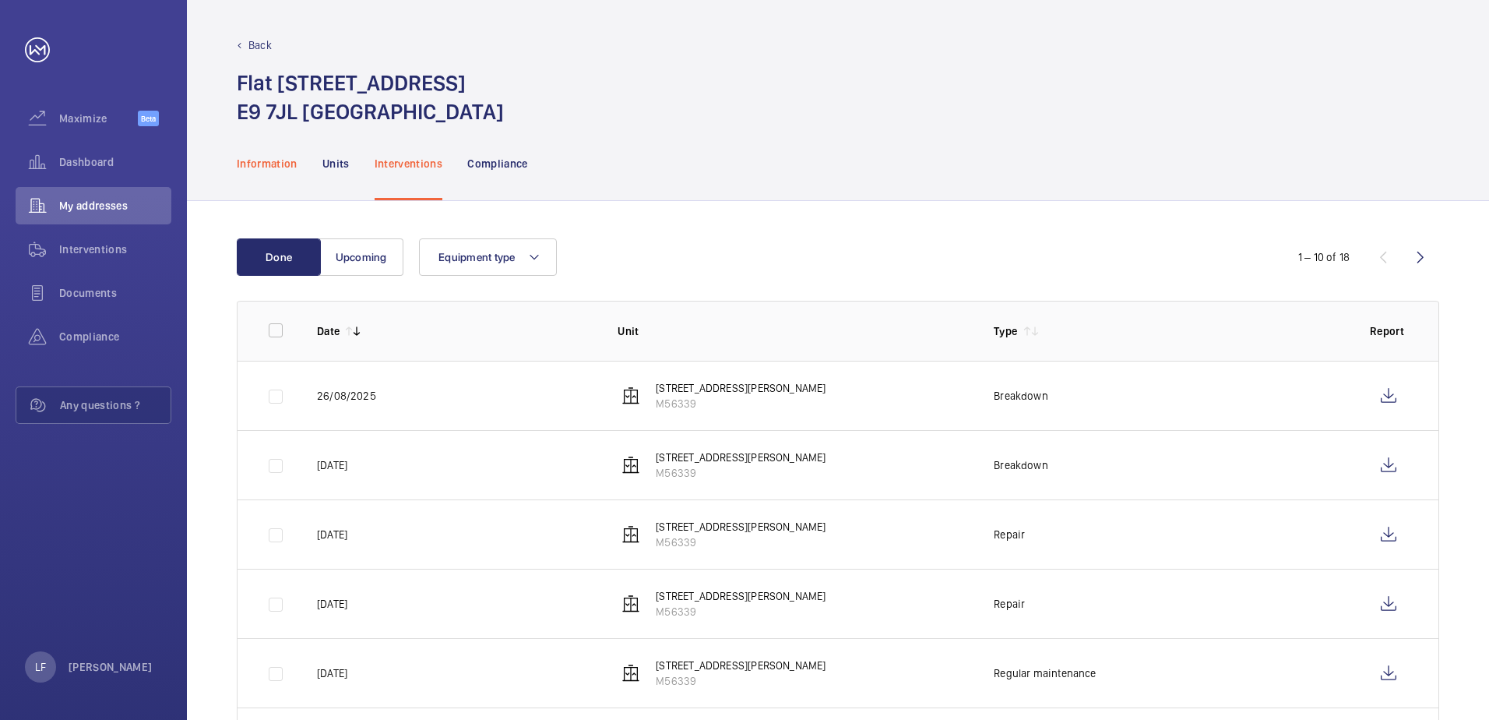
click at [287, 170] on p "Information" at bounding box center [267, 164] width 61 height 16
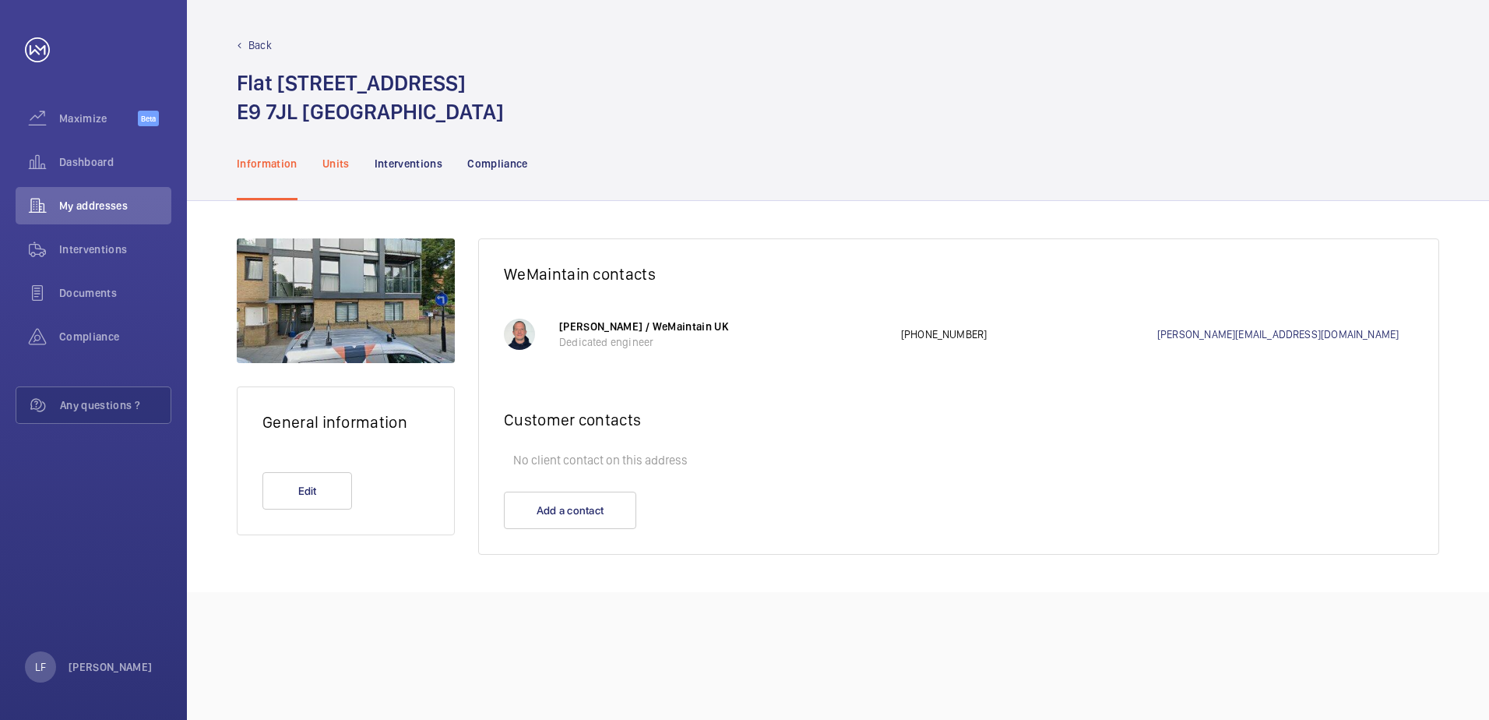
click at [347, 166] on p "Units" at bounding box center [335, 164] width 27 height 16
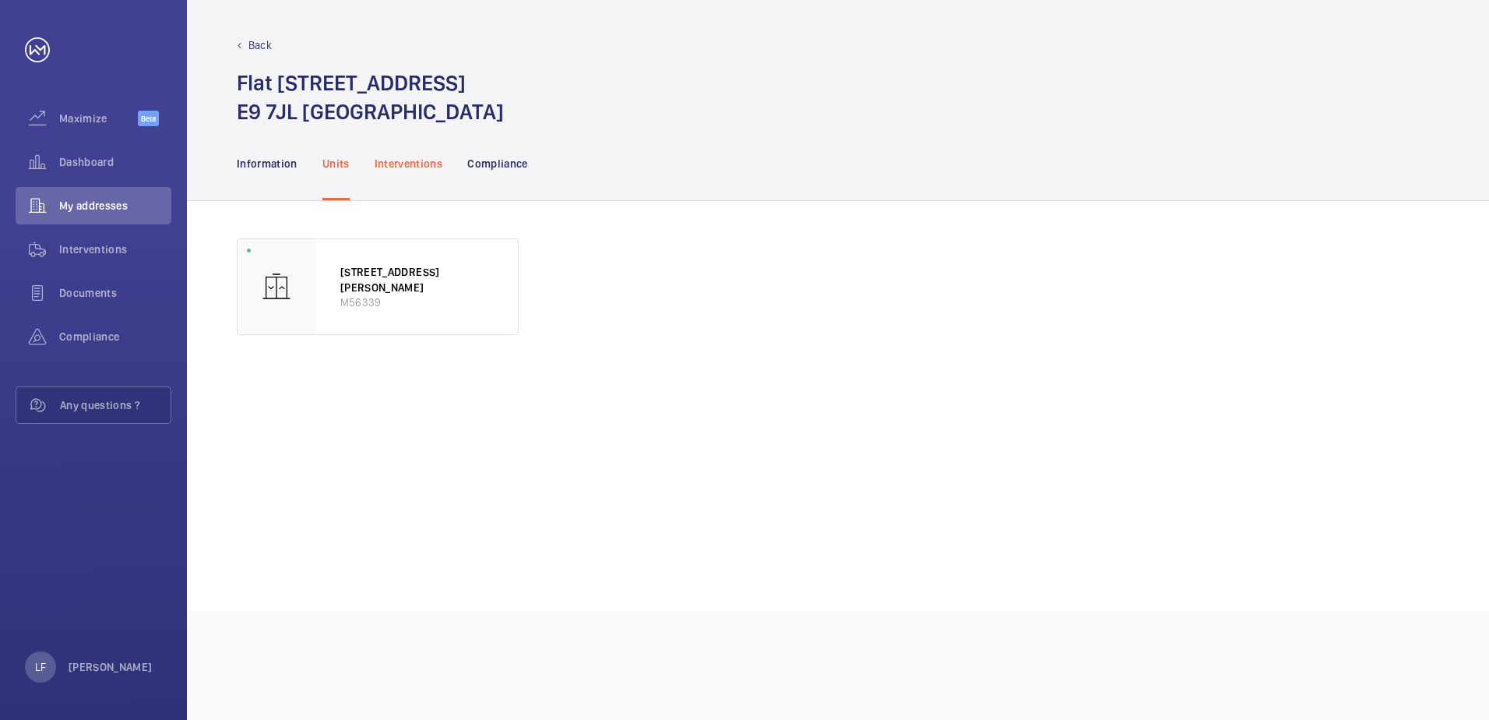
click at [399, 161] on p "Interventions" at bounding box center [409, 164] width 69 height 16
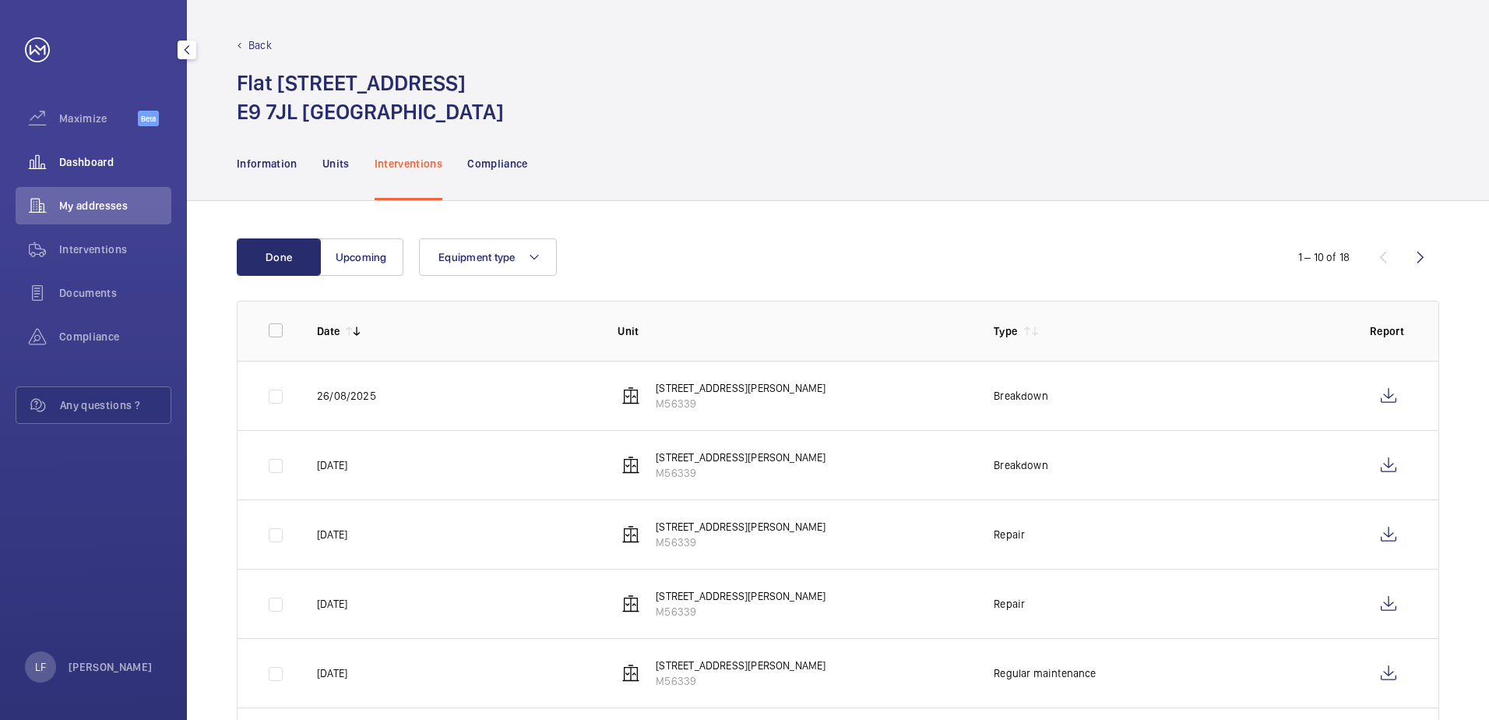
click at [90, 154] on span "Dashboard" at bounding box center [115, 162] width 112 height 16
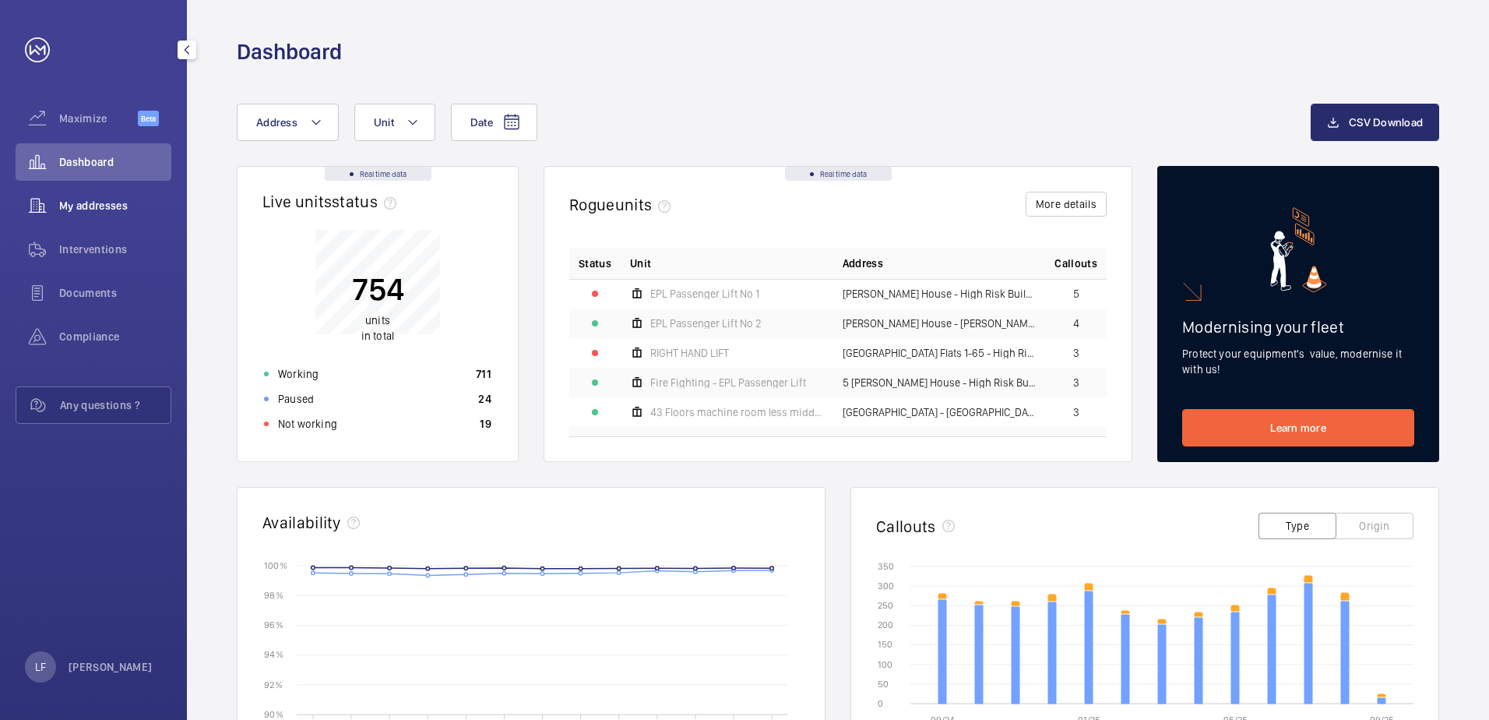
click at [65, 212] on span "My addresses" at bounding box center [115, 206] width 112 height 16
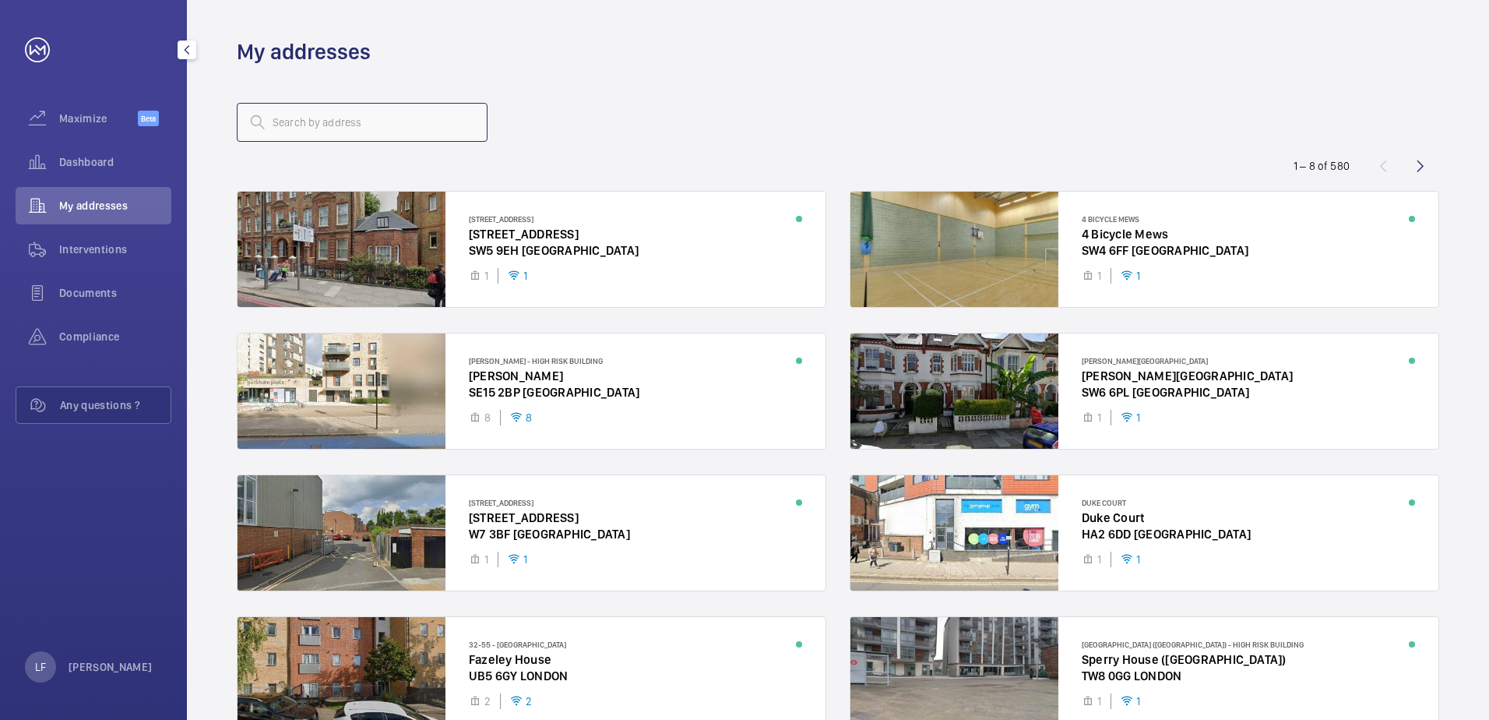
click at [293, 118] on input "text" at bounding box center [362, 122] width 251 height 39
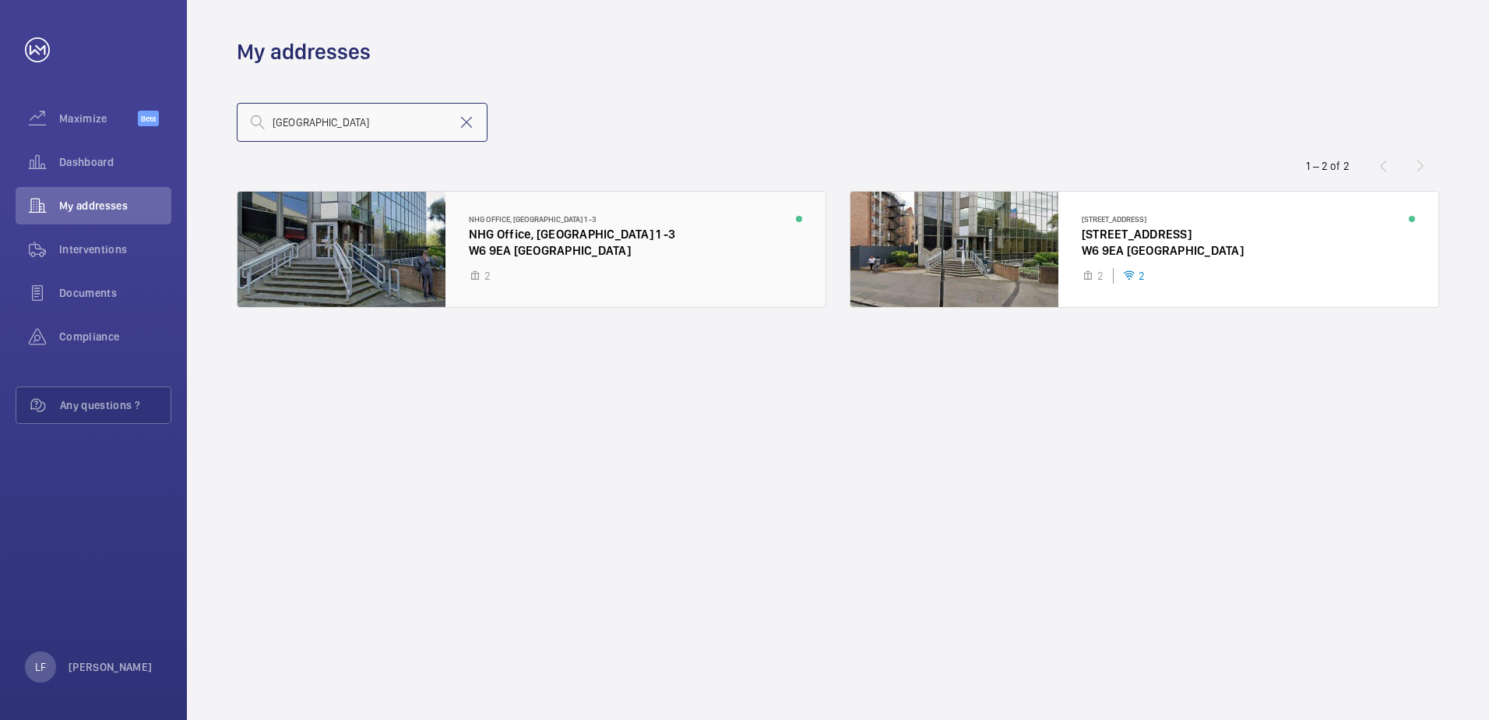
type input "[GEOGRAPHIC_DATA]"
click at [506, 254] on div at bounding box center [532, 249] width 588 height 115
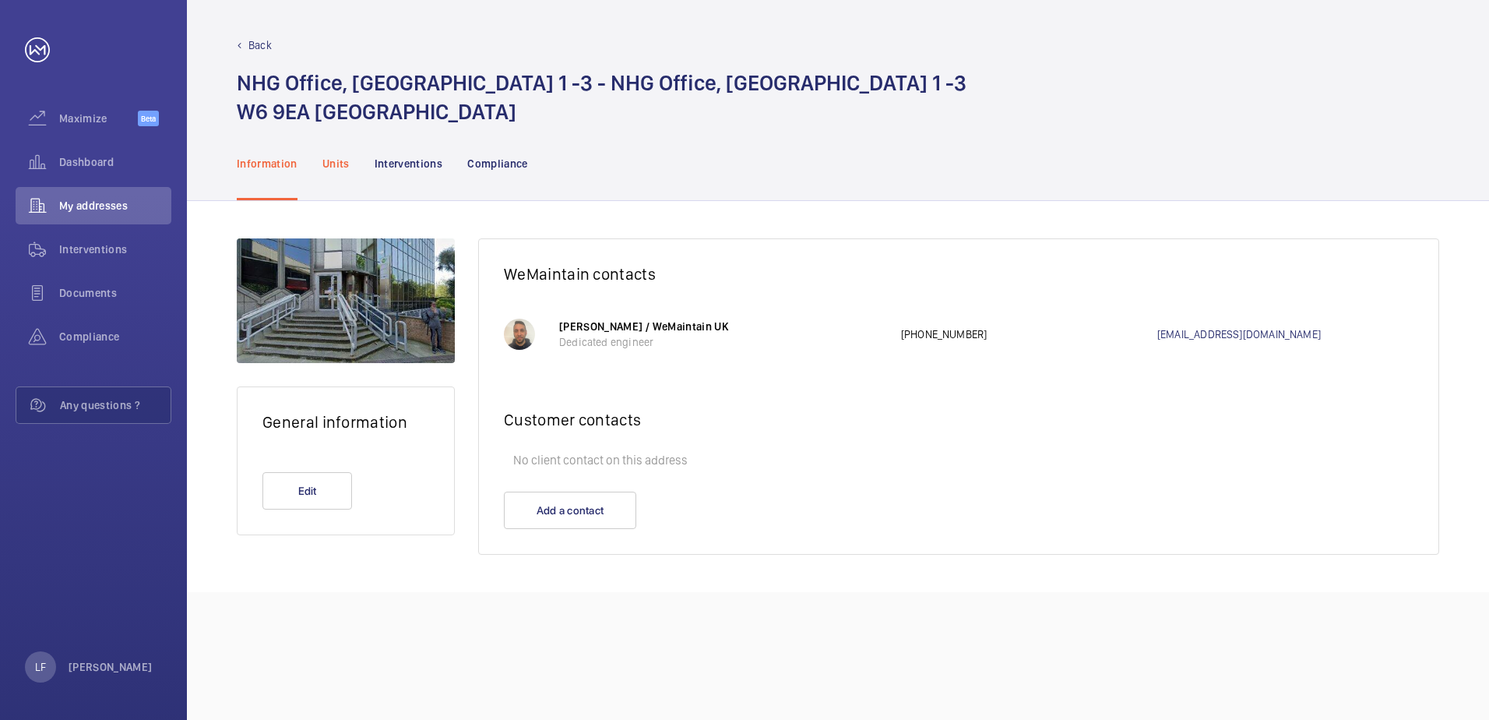
click at [329, 164] on p "Units" at bounding box center [335, 164] width 27 height 16
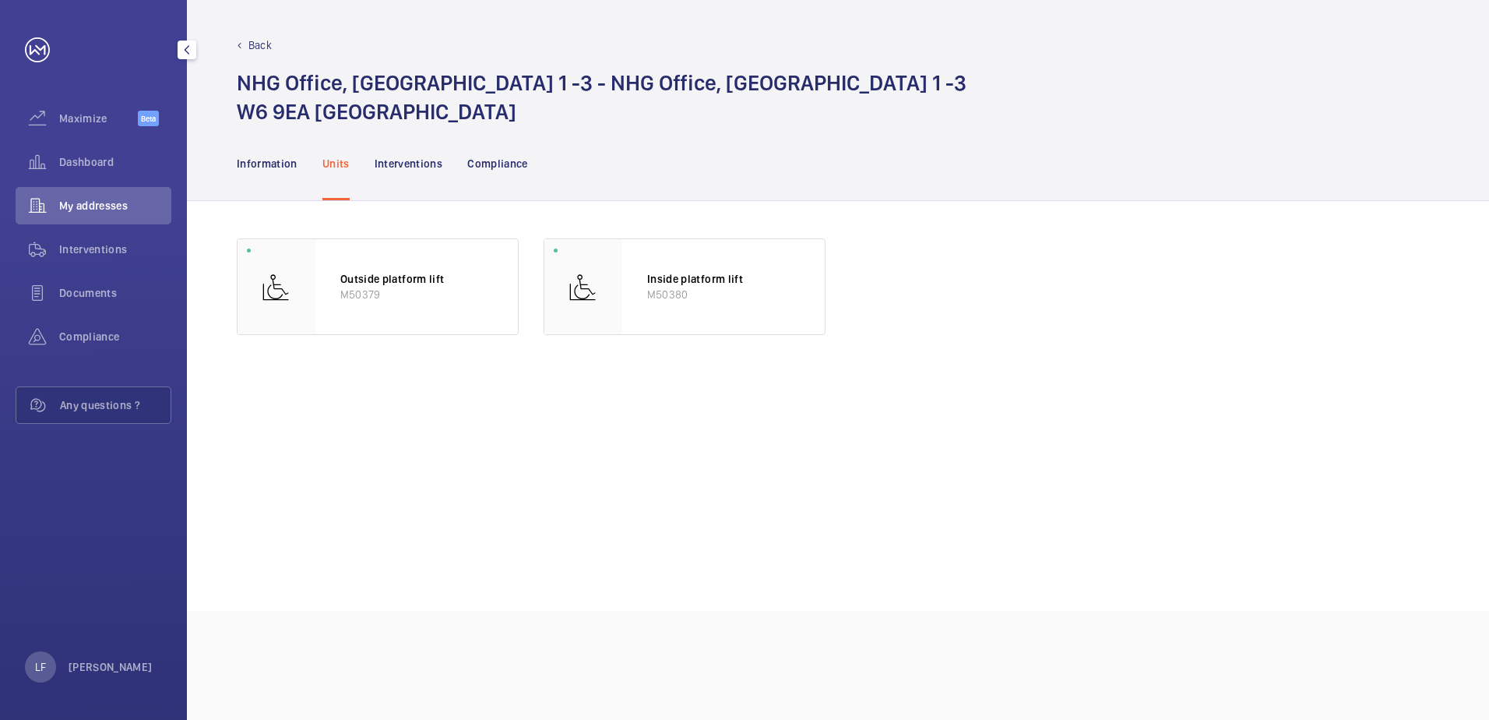
click at [111, 208] on span "My addresses" at bounding box center [115, 206] width 112 height 16
click at [79, 160] on span "Dashboard" at bounding box center [115, 162] width 112 height 16
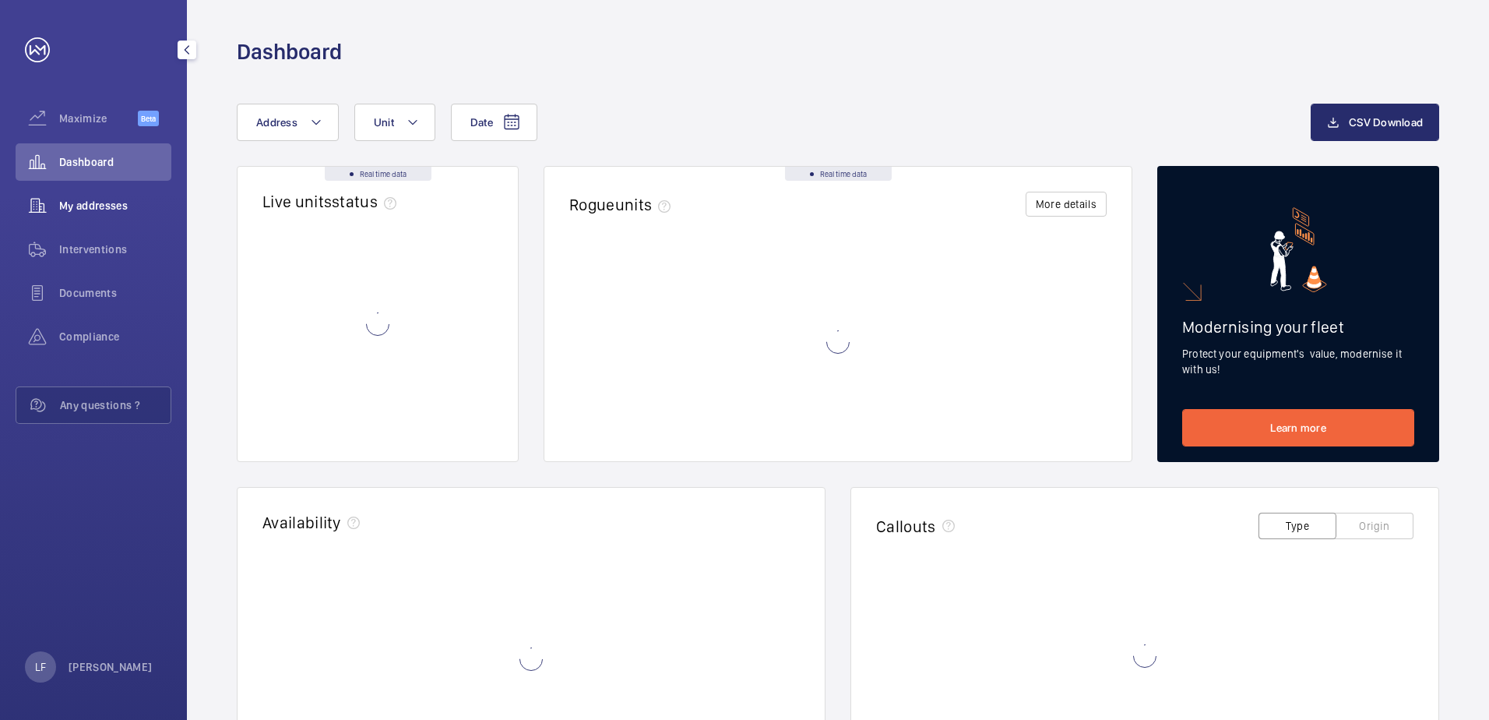
click at [83, 203] on span "My addresses" at bounding box center [115, 206] width 112 height 16
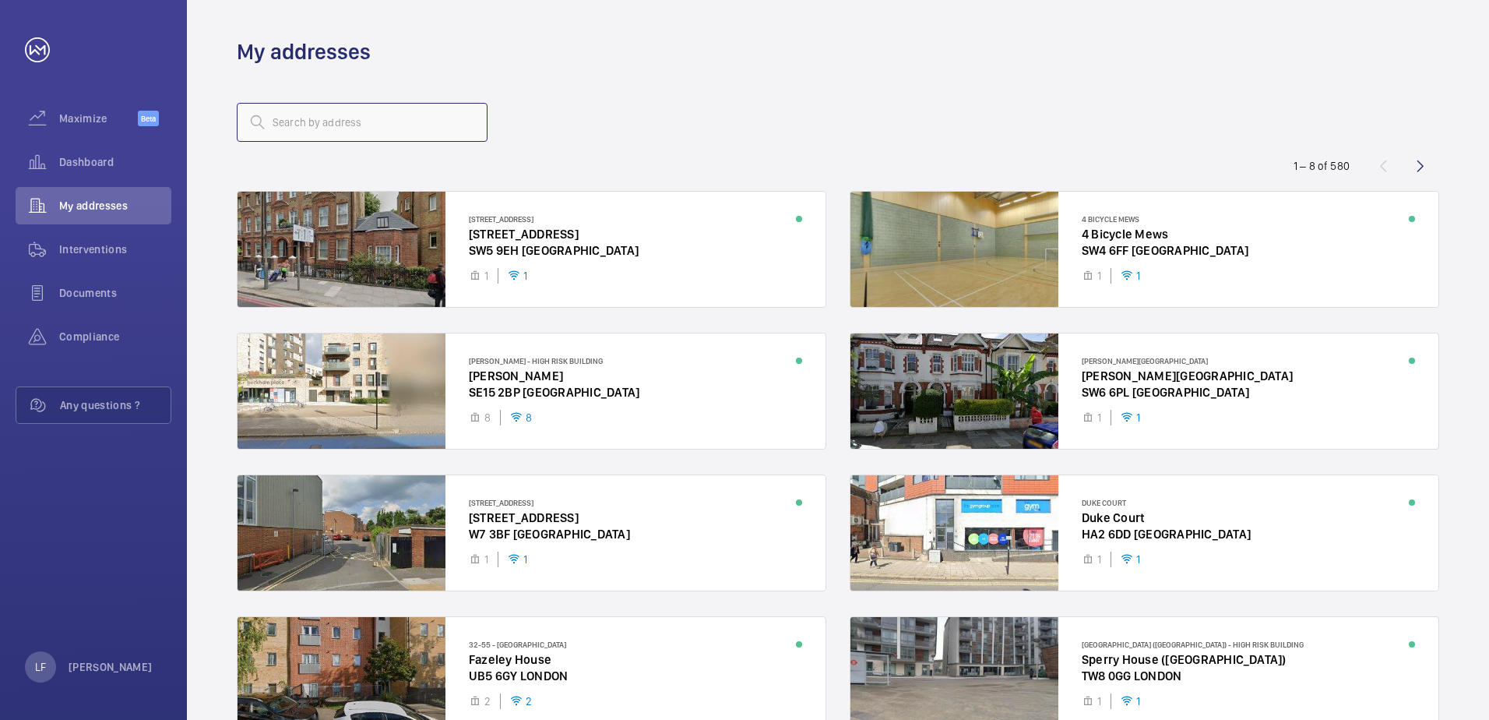
click at [302, 120] on input "text" at bounding box center [362, 122] width 251 height 39
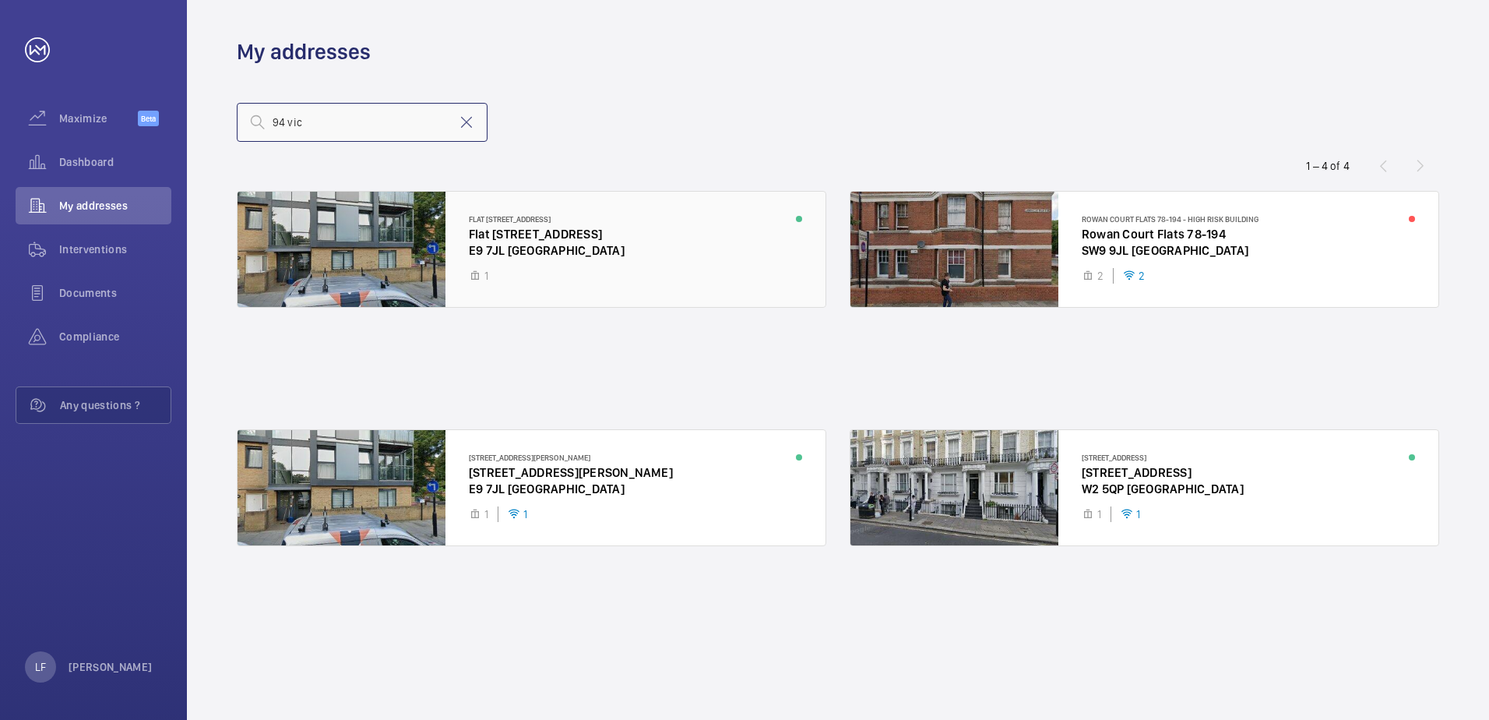
type input "94 vic"
click at [551, 241] on div at bounding box center [532, 249] width 588 height 115
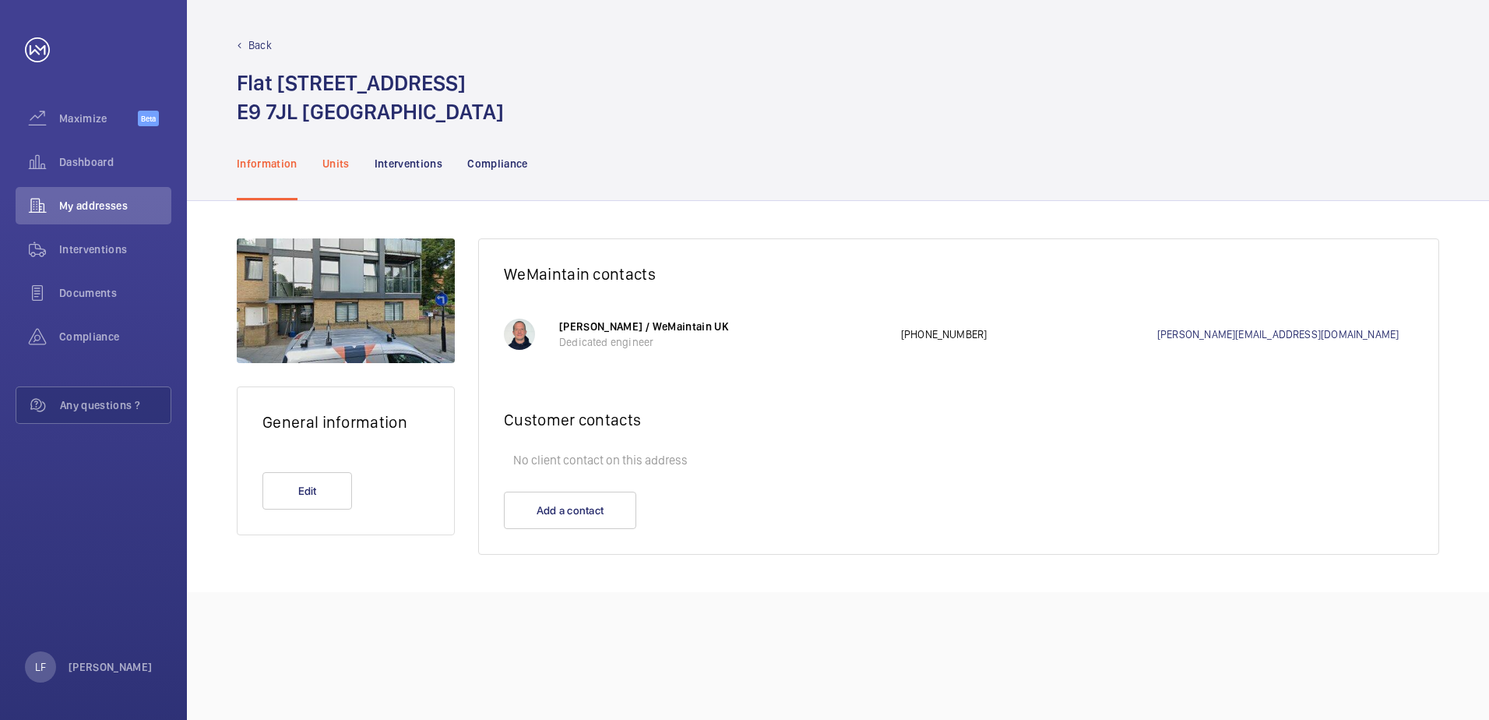
click at [335, 161] on p "Units" at bounding box center [335, 164] width 27 height 16
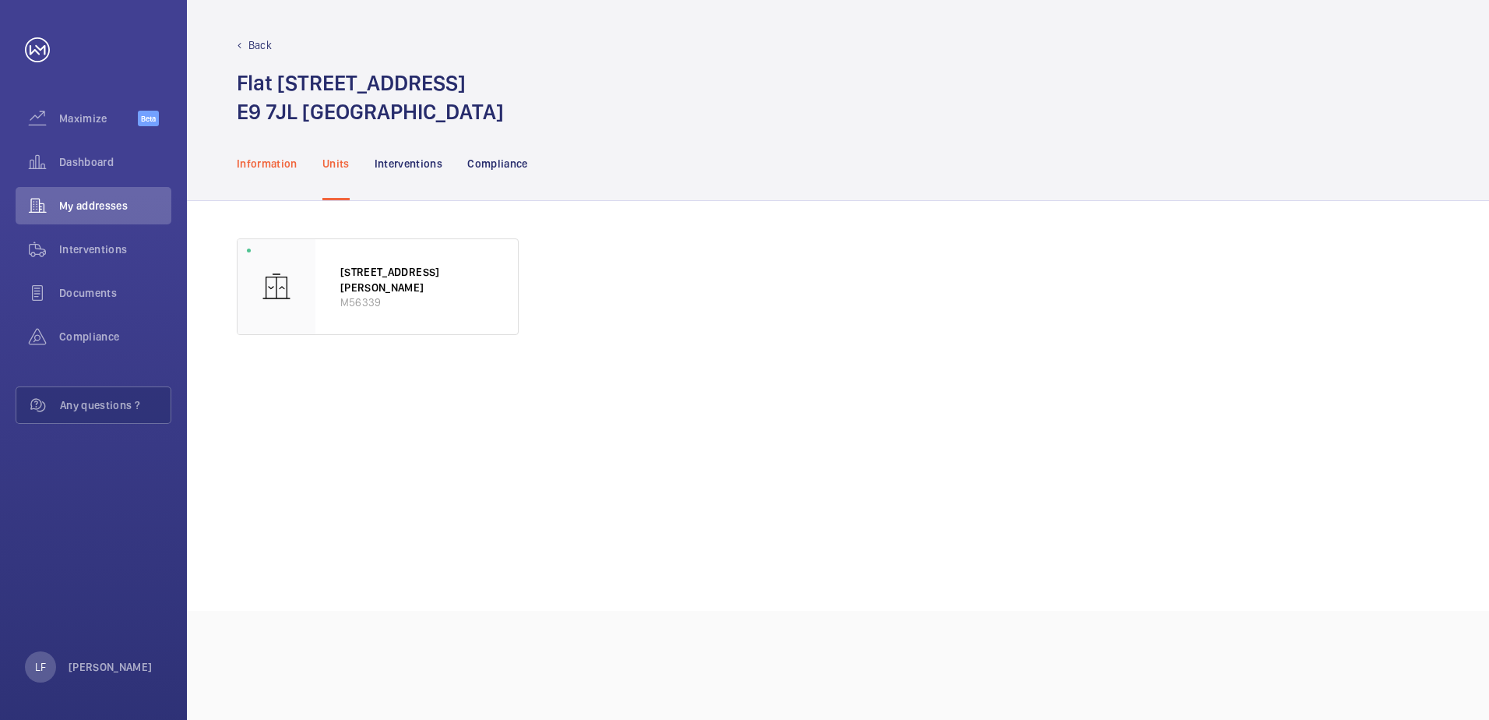
click at [279, 161] on p "Information" at bounding box center [267, 164] width 61 height 16
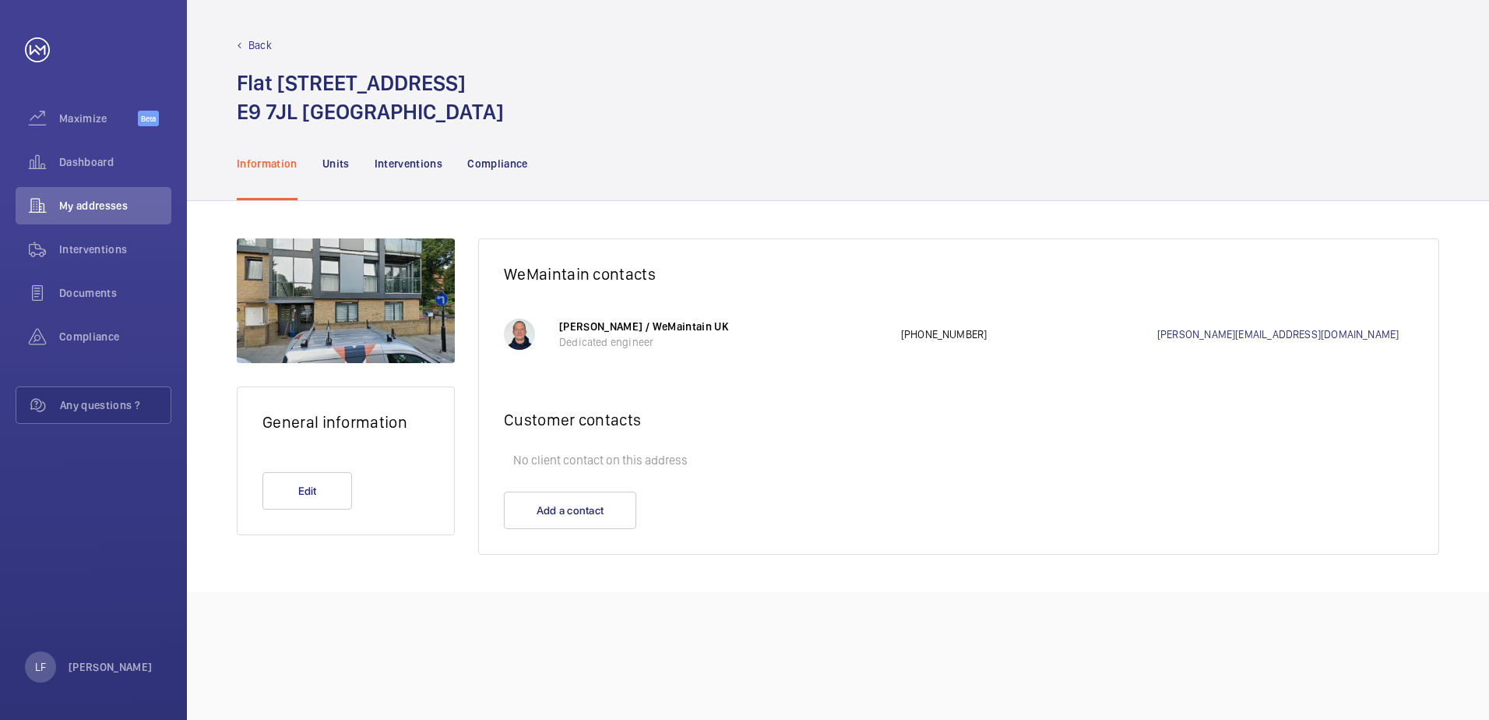
click at [315, 162] on nav "Information Units Interventions Compliance" at bounding box center [382, 163] width 291 height 74
click at [326, 162] on p "Units" at bounding box center [335, 164] width 27 height 16
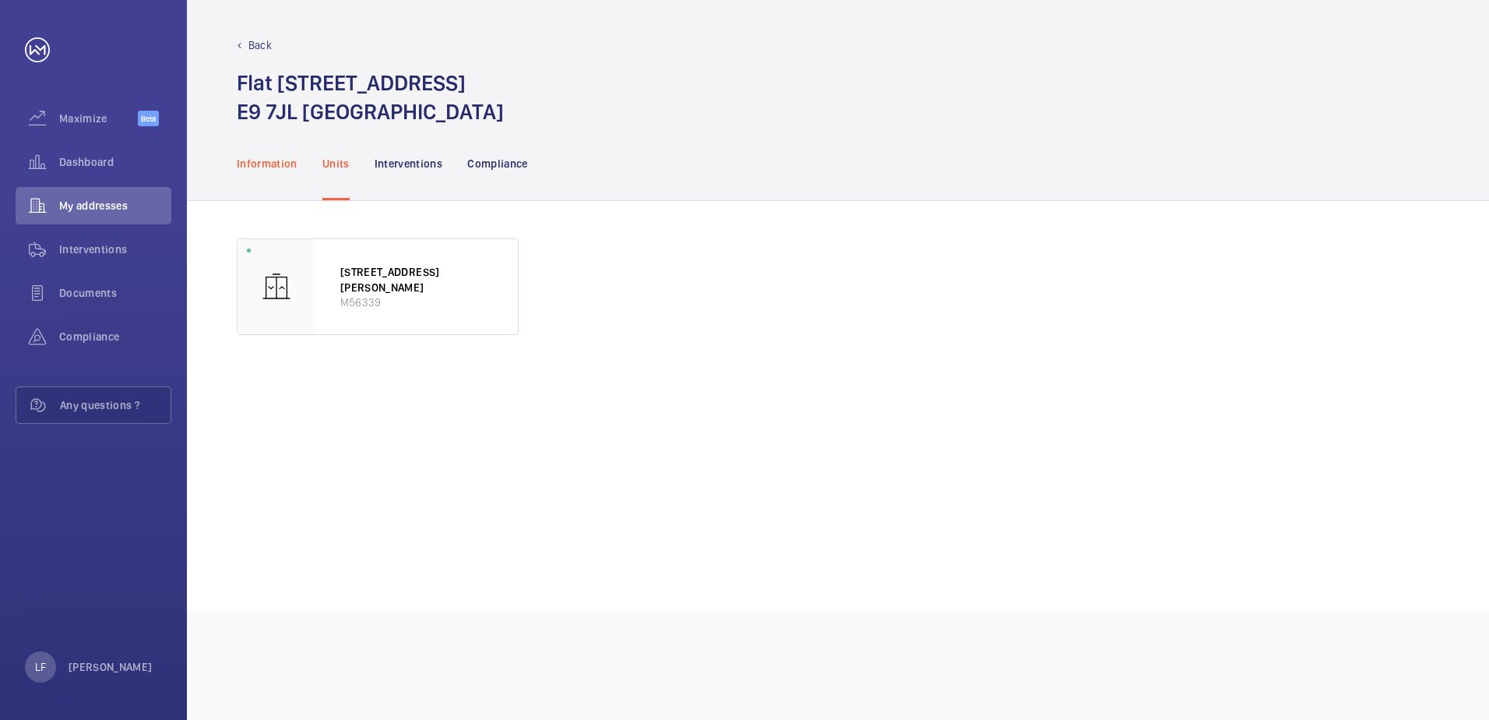
click at [268, 146] on div "Information" at bounding box center [267, 163] width 61 height 74
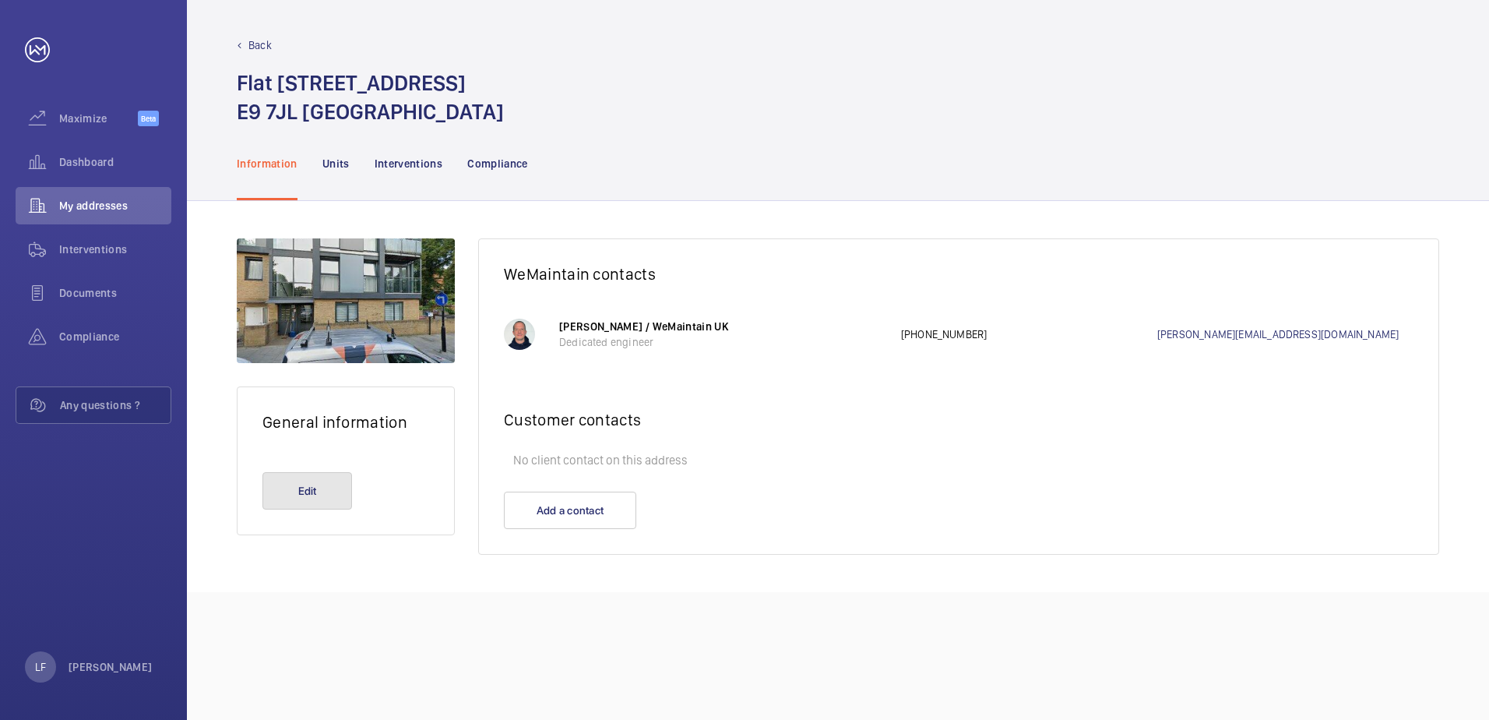
click at [308, 489] on button "Edit" at bounding box center [307, 490] width 90 height 37
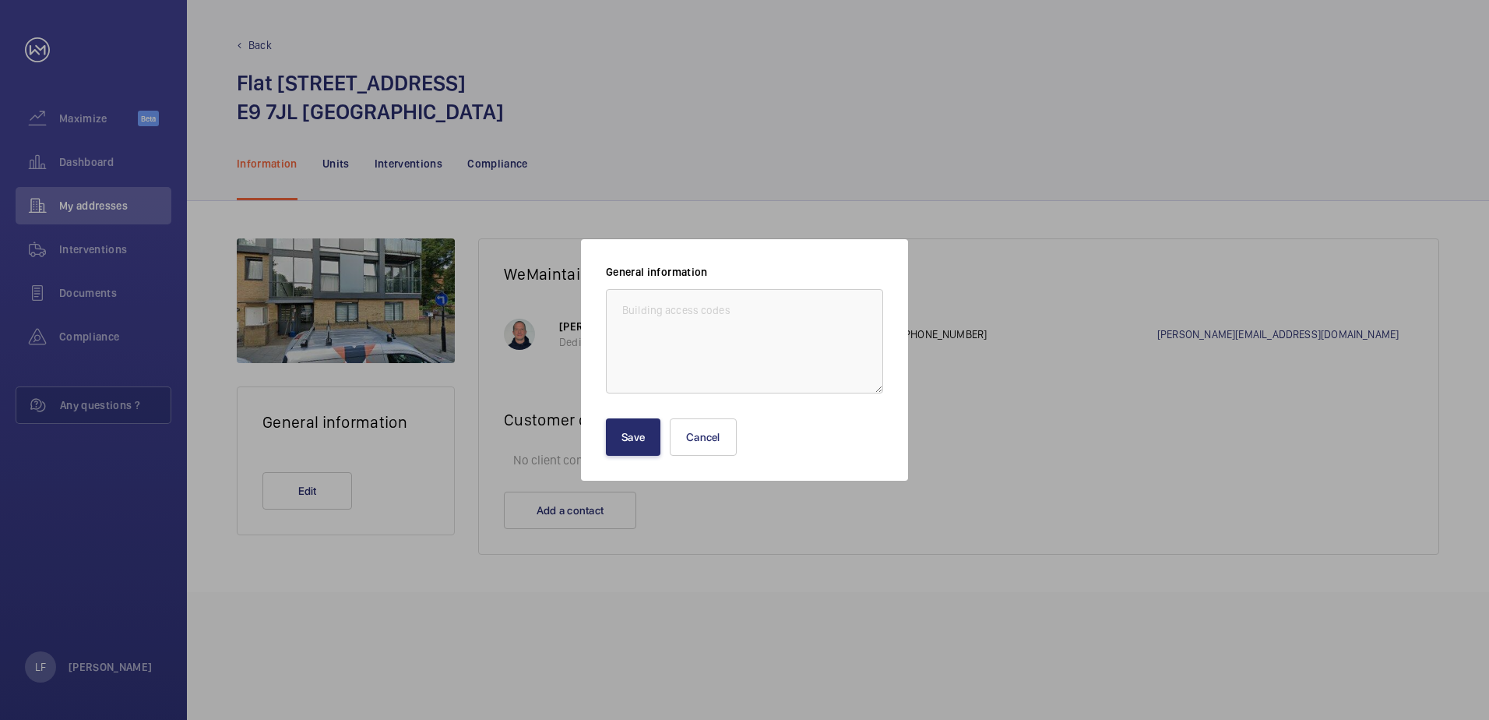
click at [653, 320] on textarea at bounding box center [744, 341] width 277 height 104
drag, startPoint x: 689, startPoint y: 315, endPoint x: 726, endPoint y: 308, distance: 37.1
click at [726, 308] on textarea "This is for the Platform lift in Flat 19" at bounding box center [744, 341] width 277 height 104
type textarea "This is for the disability lift in Flat 19"
click at [644, 441] on button "Save" at bounding box center [633, 436] width 55 height 37
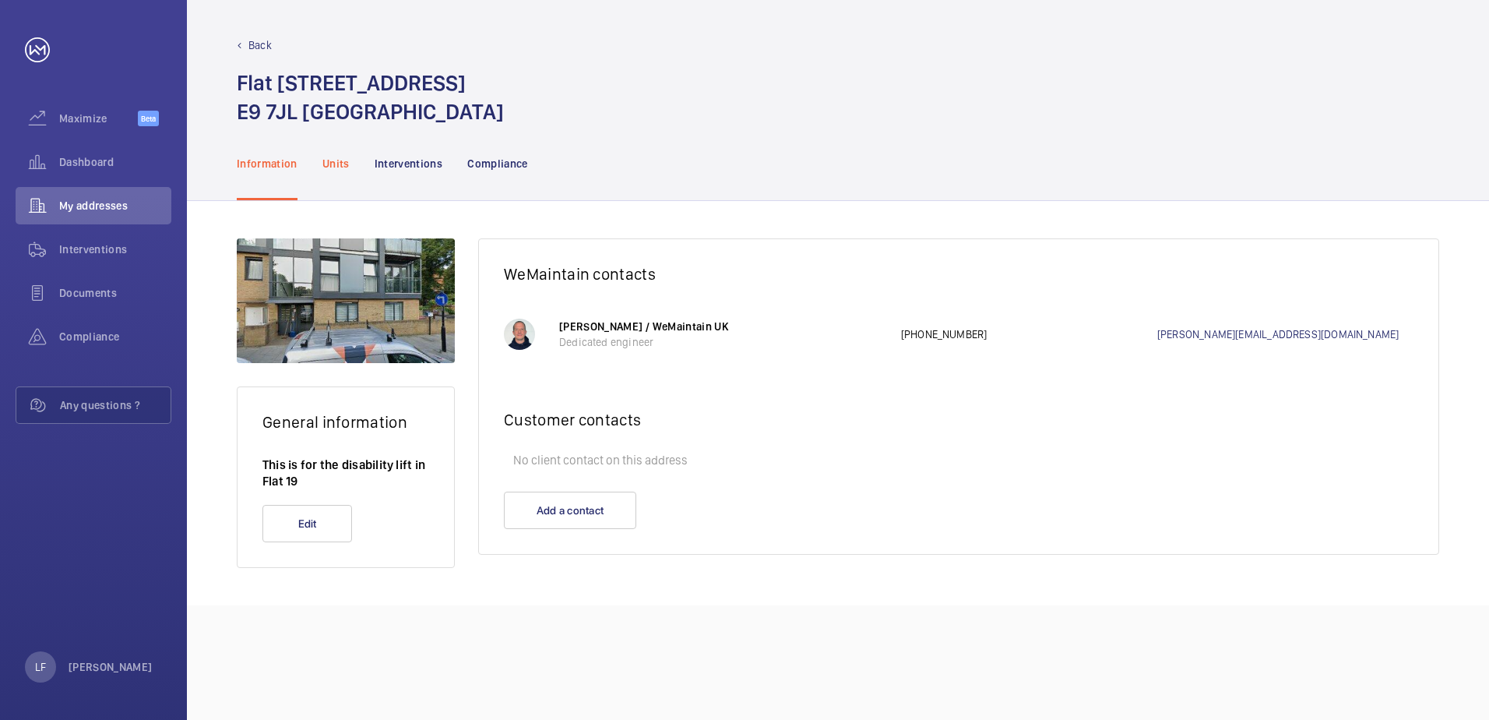
click at [329, 158] on p "Units" at bounding box center [335, 164] width 27 height 16
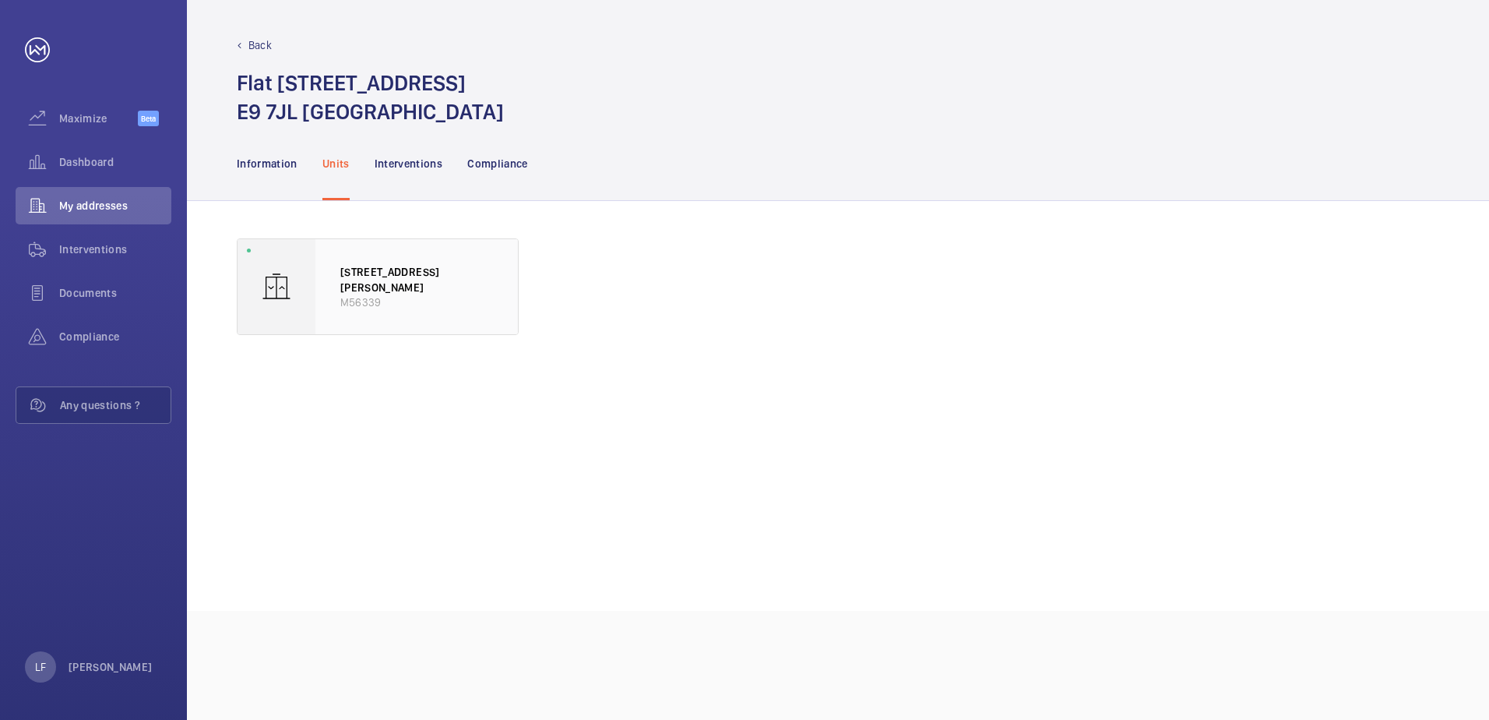
click at [368, 281] on p "[STREET_ADDRESS][PERSON_NAME]" at bounding box center [416, 279] width 153 height 30
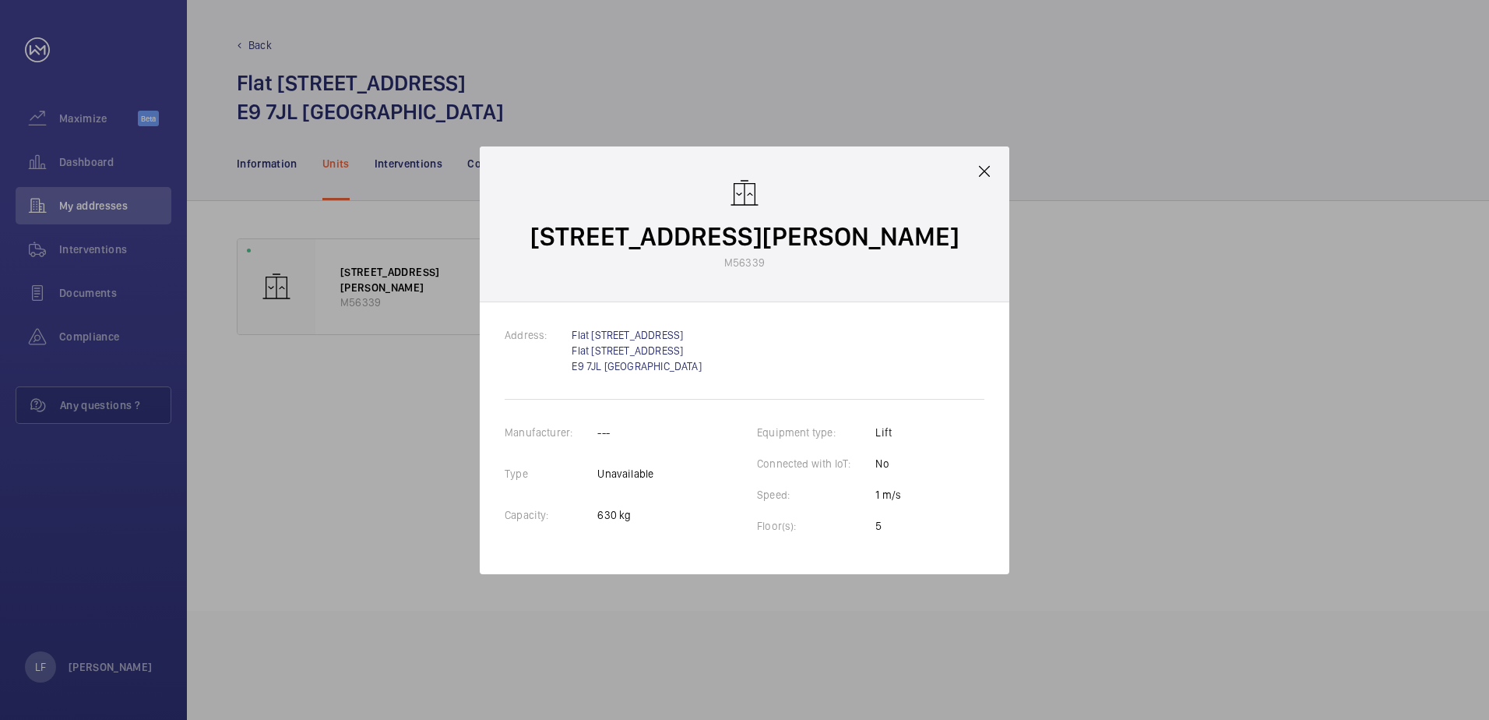
click at [985, 172] on mat-icon at bounding box center [984, 171] width 19 height 19
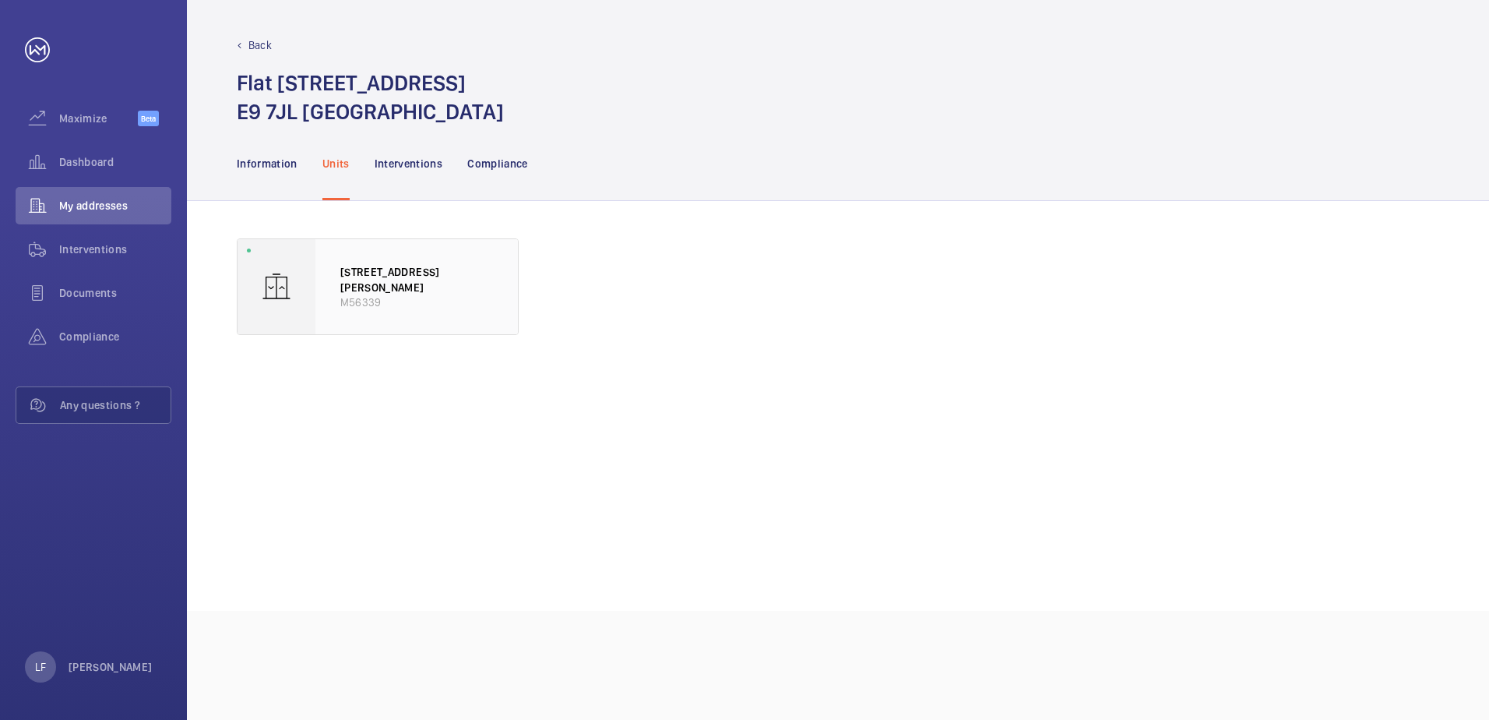
click at [345, 312] on div "[STREET_ADDRESS][PERSON_NAME]" at bounding box center [416, 286] width 203 height 95
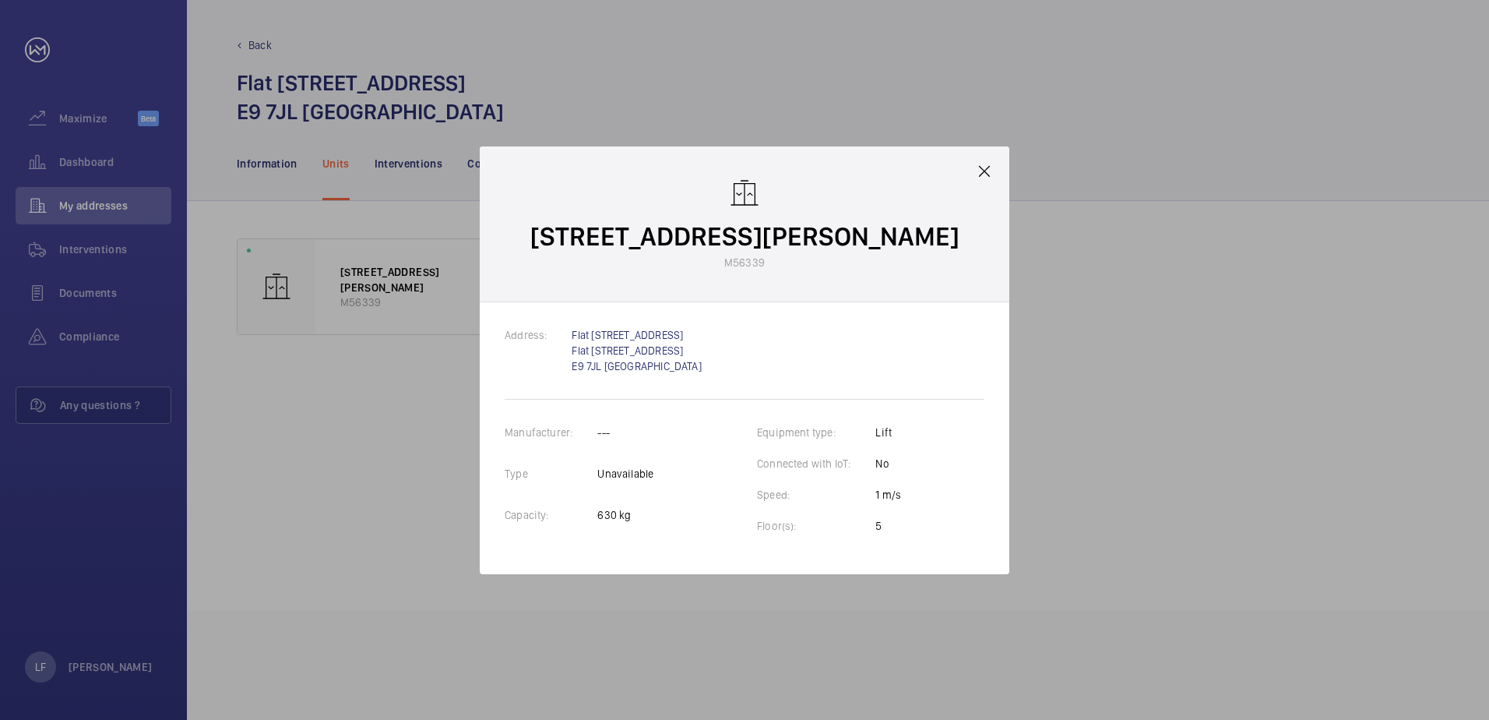
click at [981, 168] on mat-icon at bounding box center [984, 171] width 19 height 19
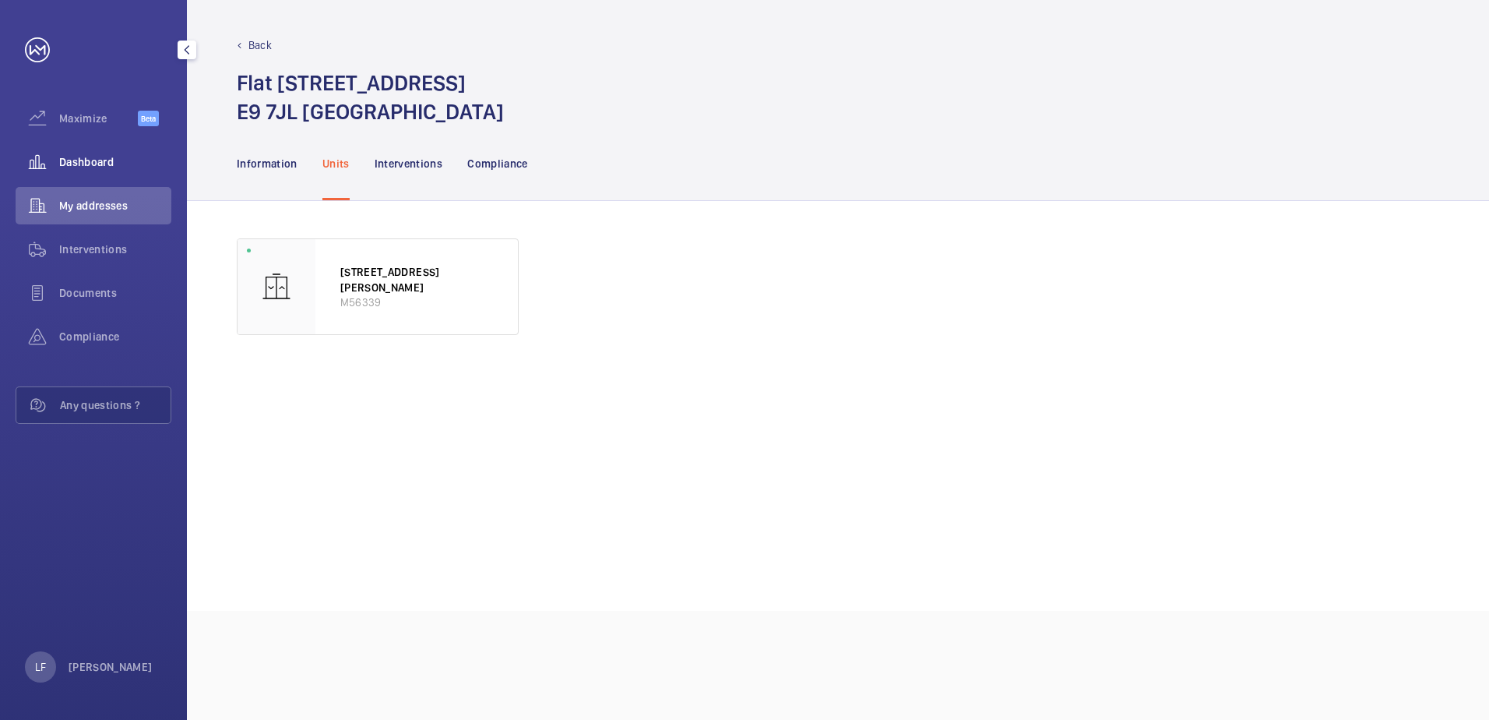
click at [110, 172] on div "Dashboard" at bounding box center [94, 161] width 156 height 37
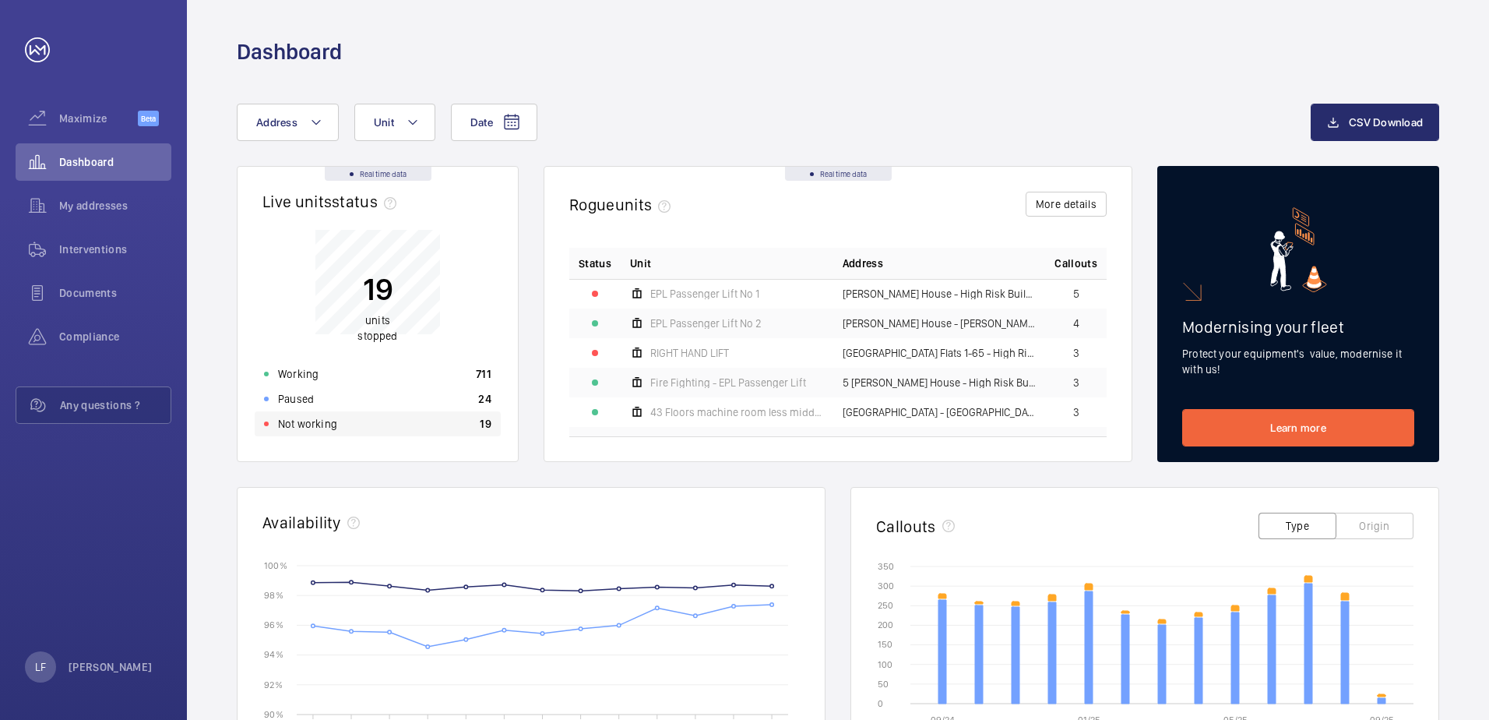
click at [367, 417] on div "Not working 19" at bounding box center [378, 423] width 246 height 25
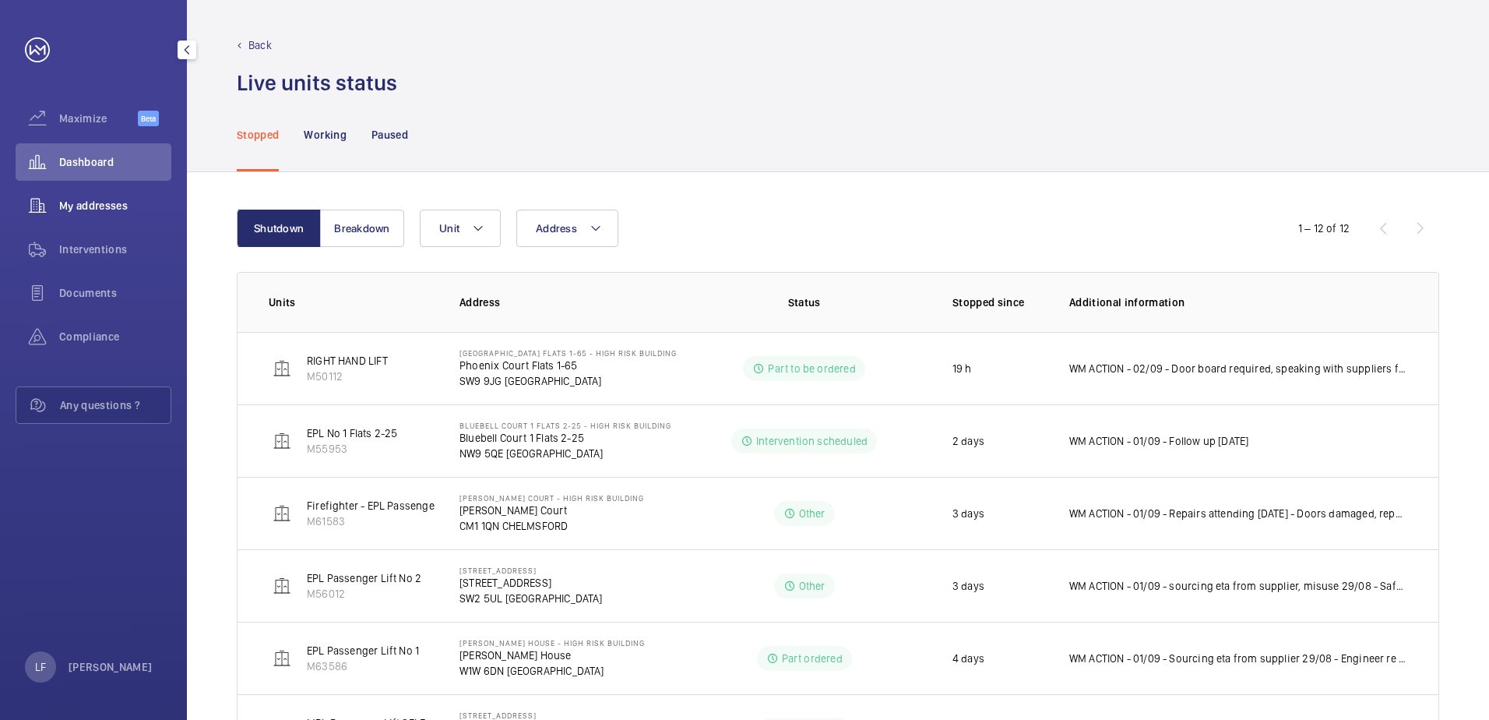
click at [76, 199] on span "My addresses" at bounding box center [115, 206] width 112 height 16
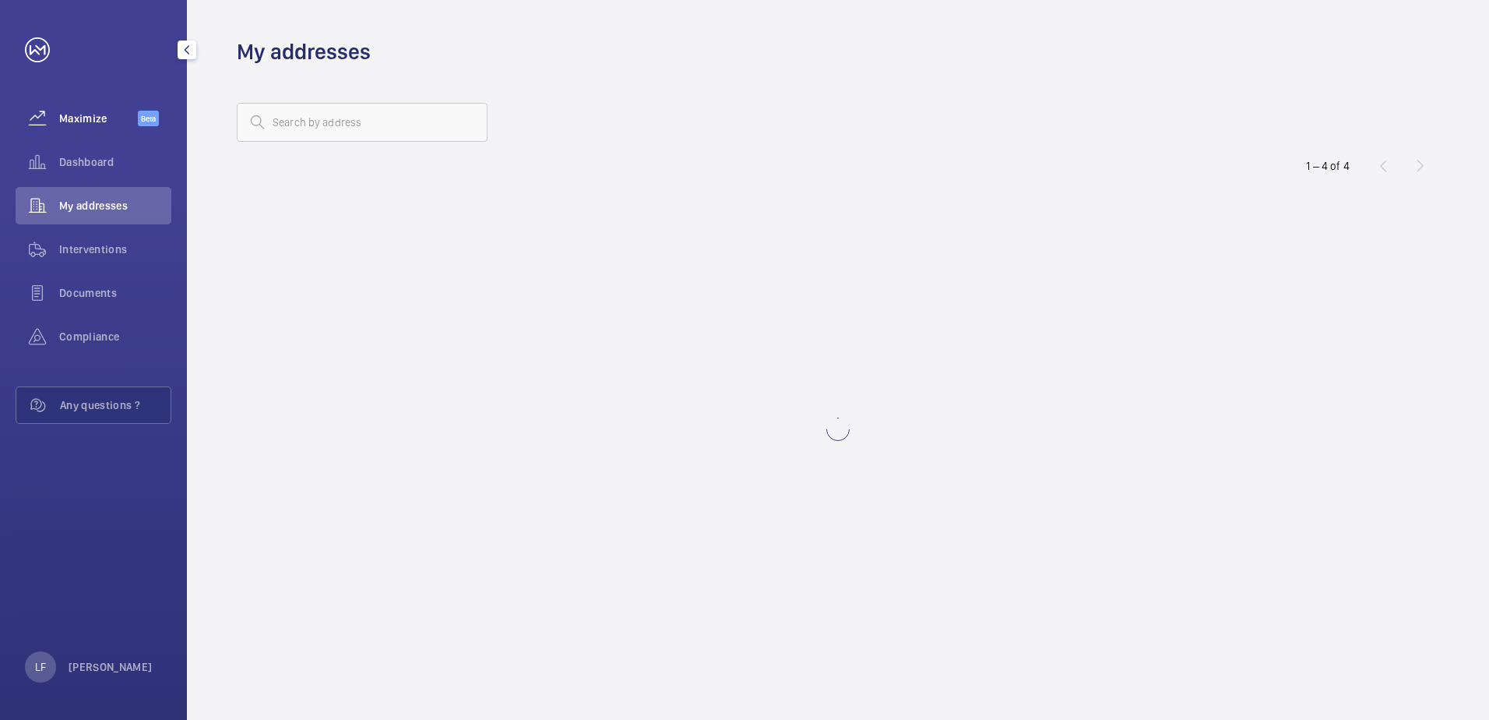
click at [79, 103] on div "Maximize Beta" at bounding box center [94, 118] width 156 height 37
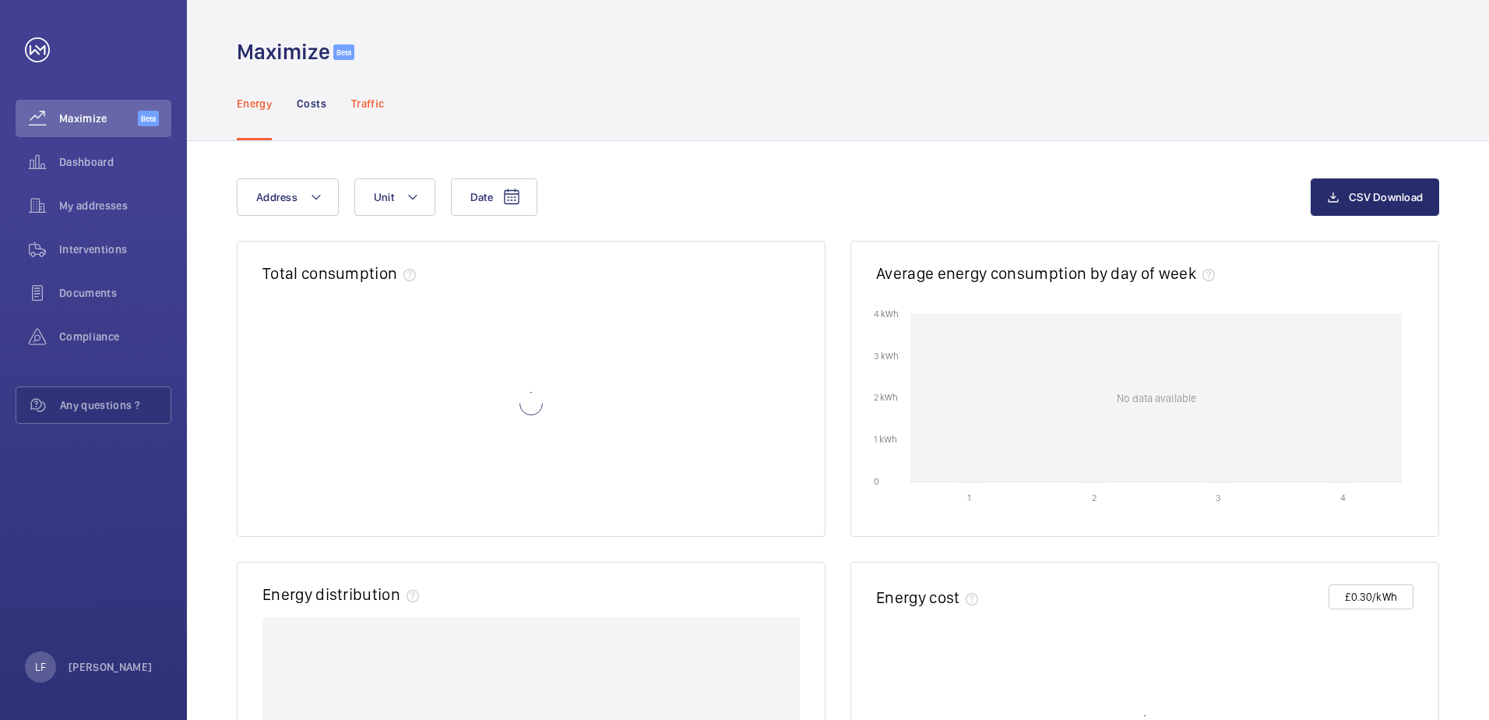
click at [376, 107] on p "Traffic" at bounding box center [367, 104] width 33 height 16
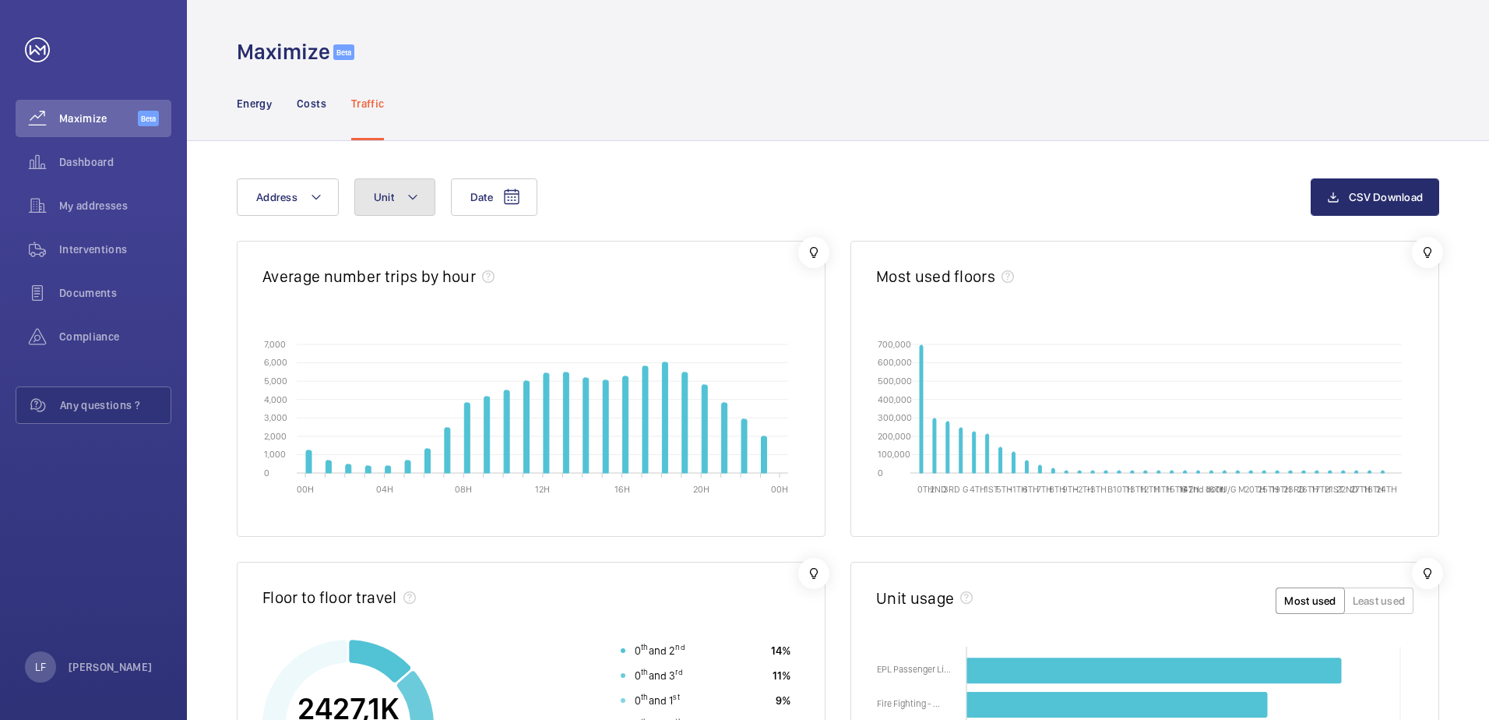
click at [413, 189] on mat-icon at bounding box center [413, 197] width 12 height 19
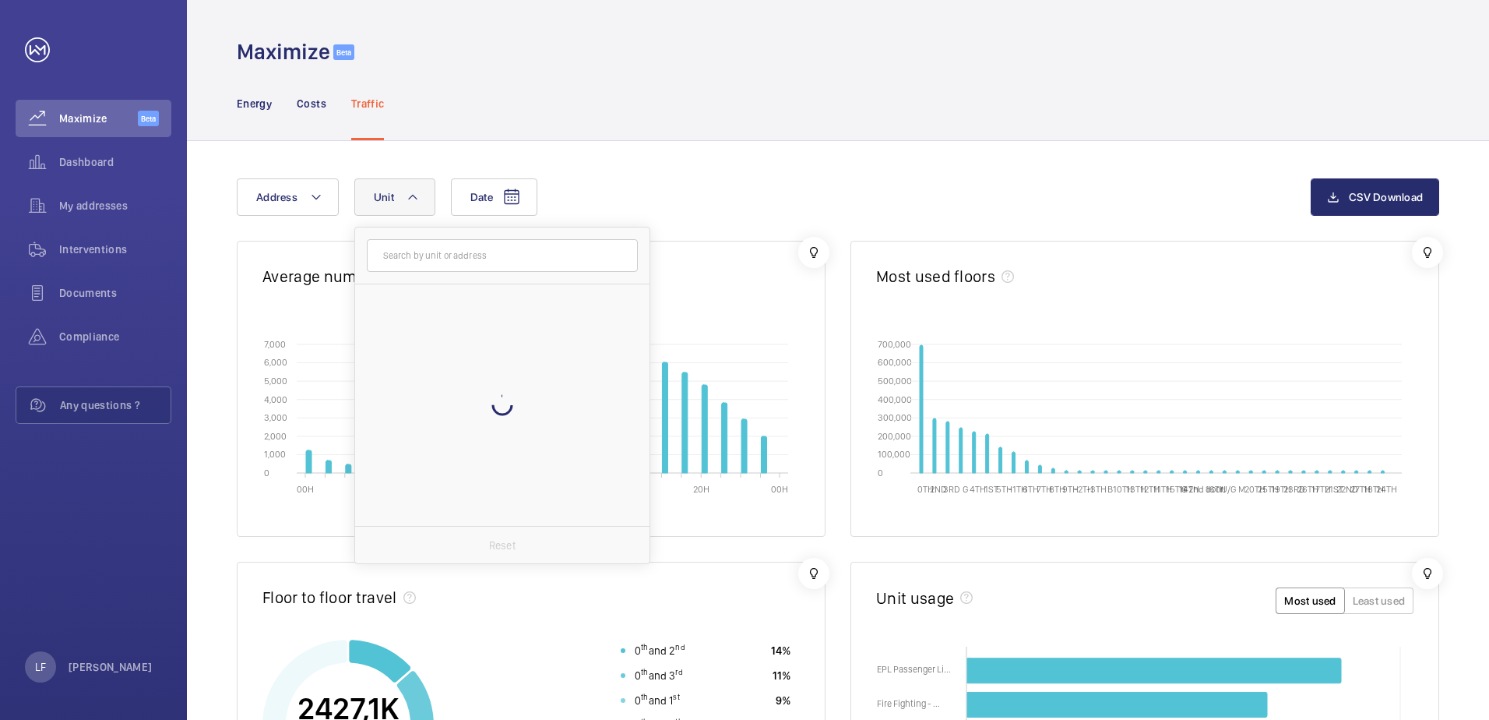
click at [431, 253] on input "text" at bounding box center [502, 255] width 271 height 33
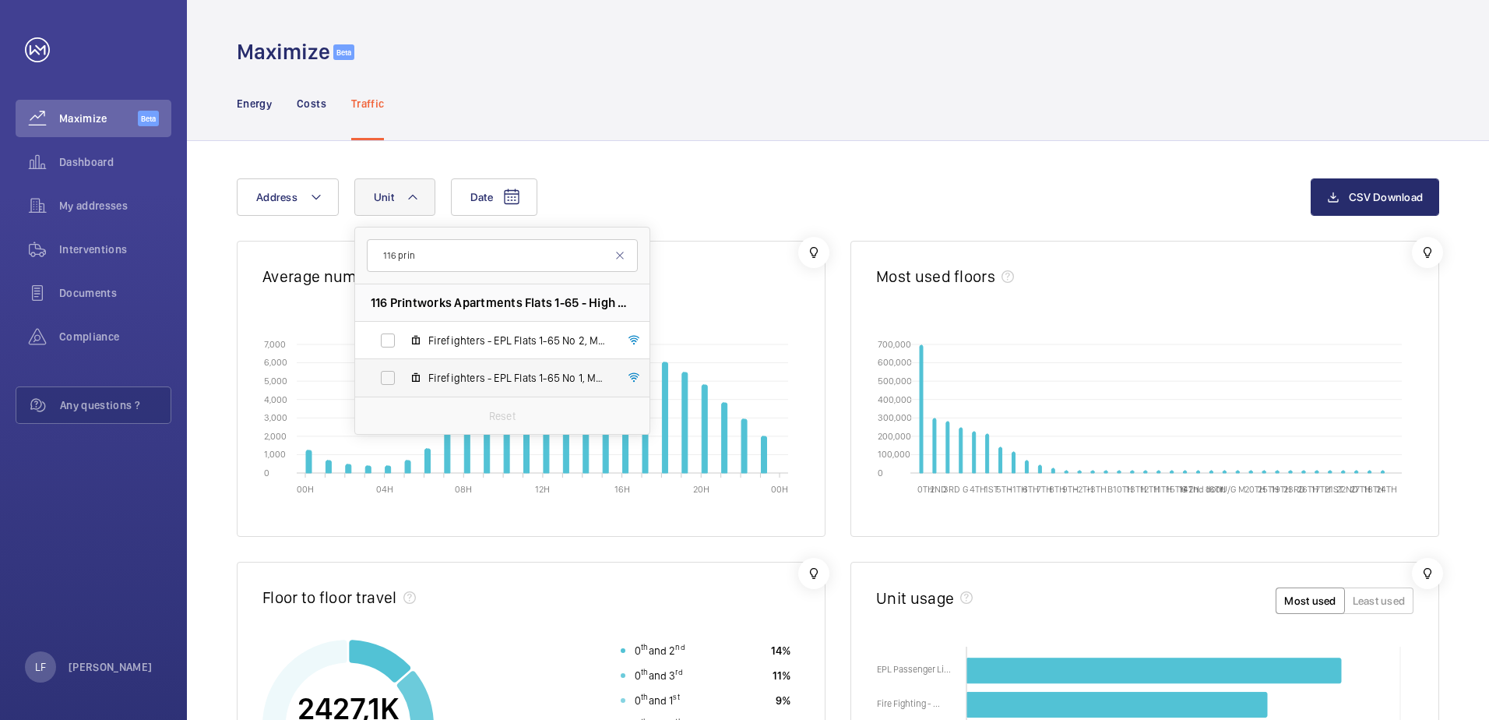
type input "116 prin"
click at [470, 376] on span "Firefighters - EPL Flats 1-65 No 1, M50019" at bounding box center [518, 378] width 181 height 16
click at [403, 376] on input "Firefighters - EPL Flats 1-65 No 1, M50019" at bounding box center [387, 377] width 31 height 31
checkbox input "true"
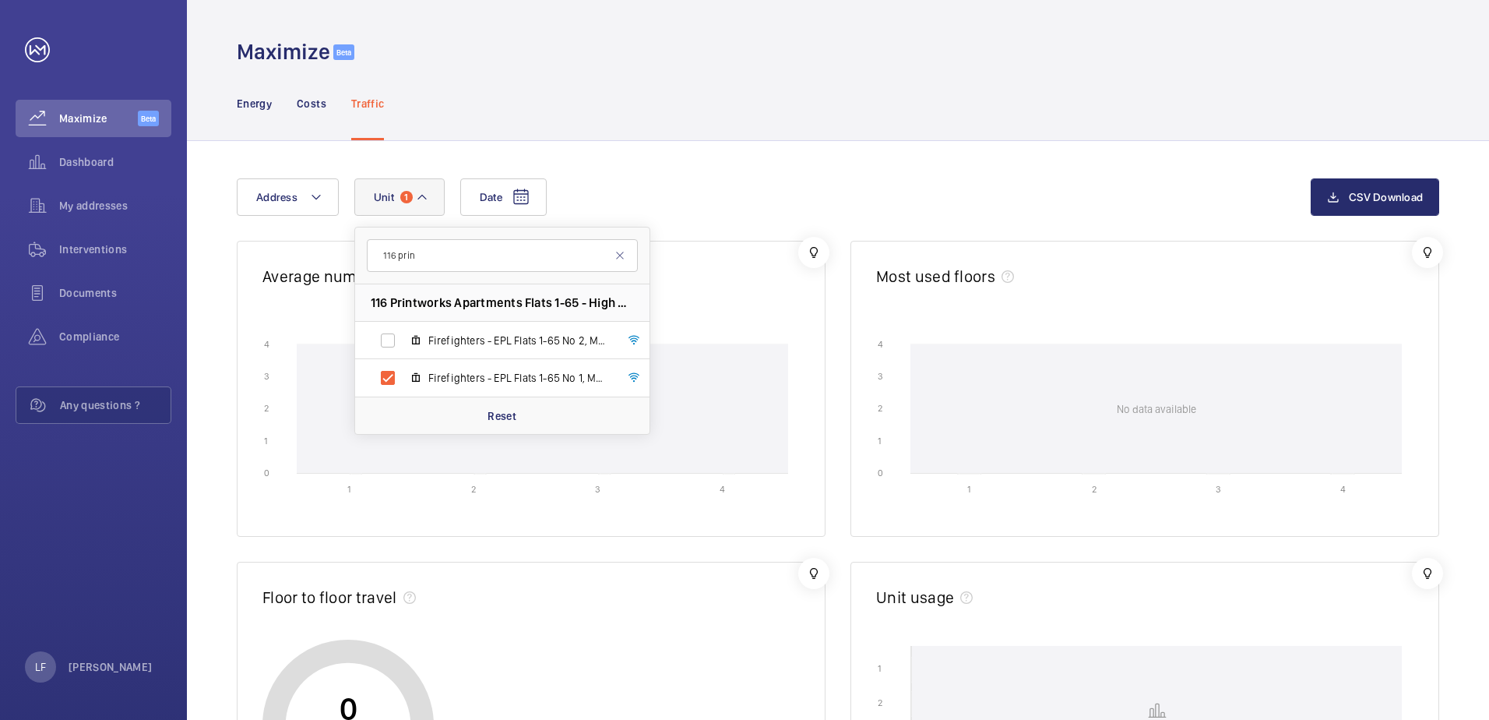
click at [649, 192] on div "Date Address Unit 1 116 prin 116 Printworks Apartments Flats 1-65 - High Risk B…" at bounding box center [774, 196] width 1074 height 37
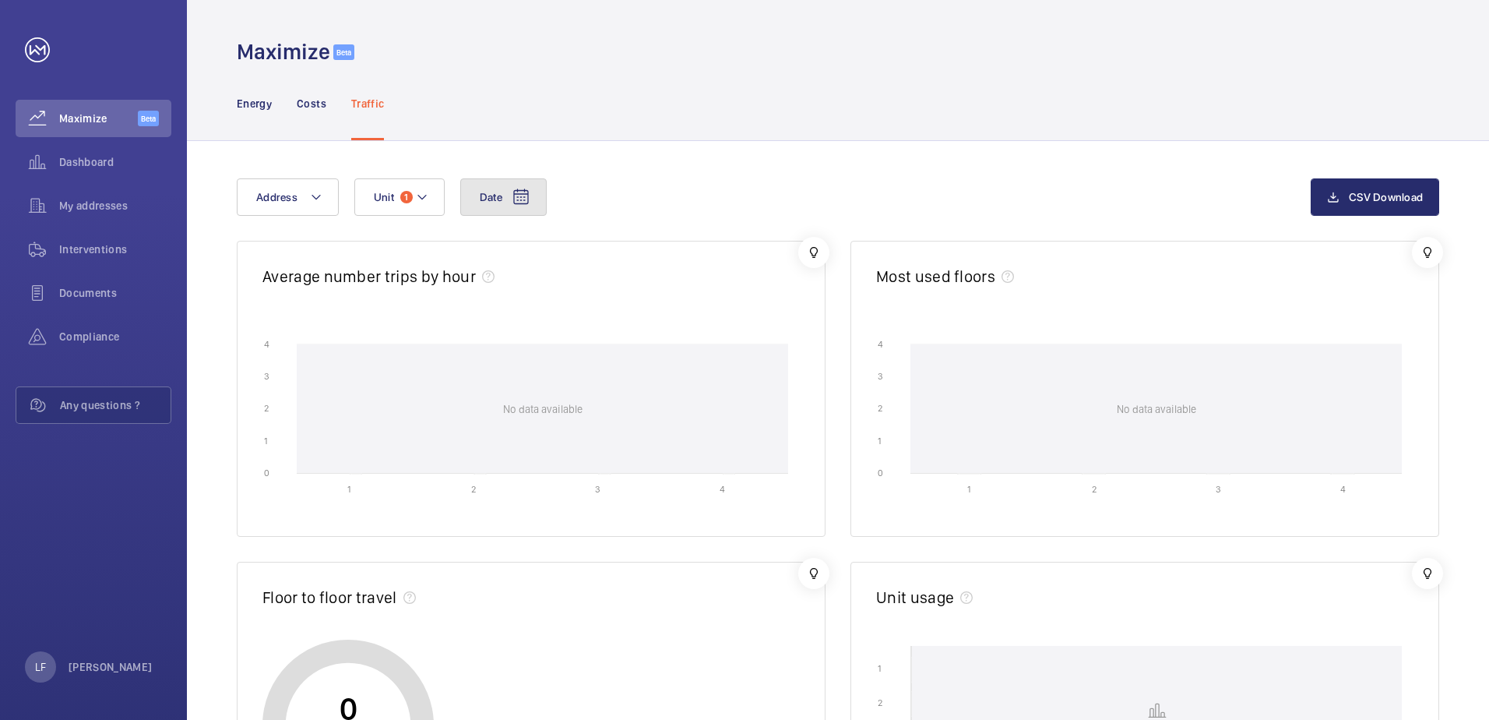
click at [481, 205] on button "Date" at bounding box center [503, 196] width 86 height 37
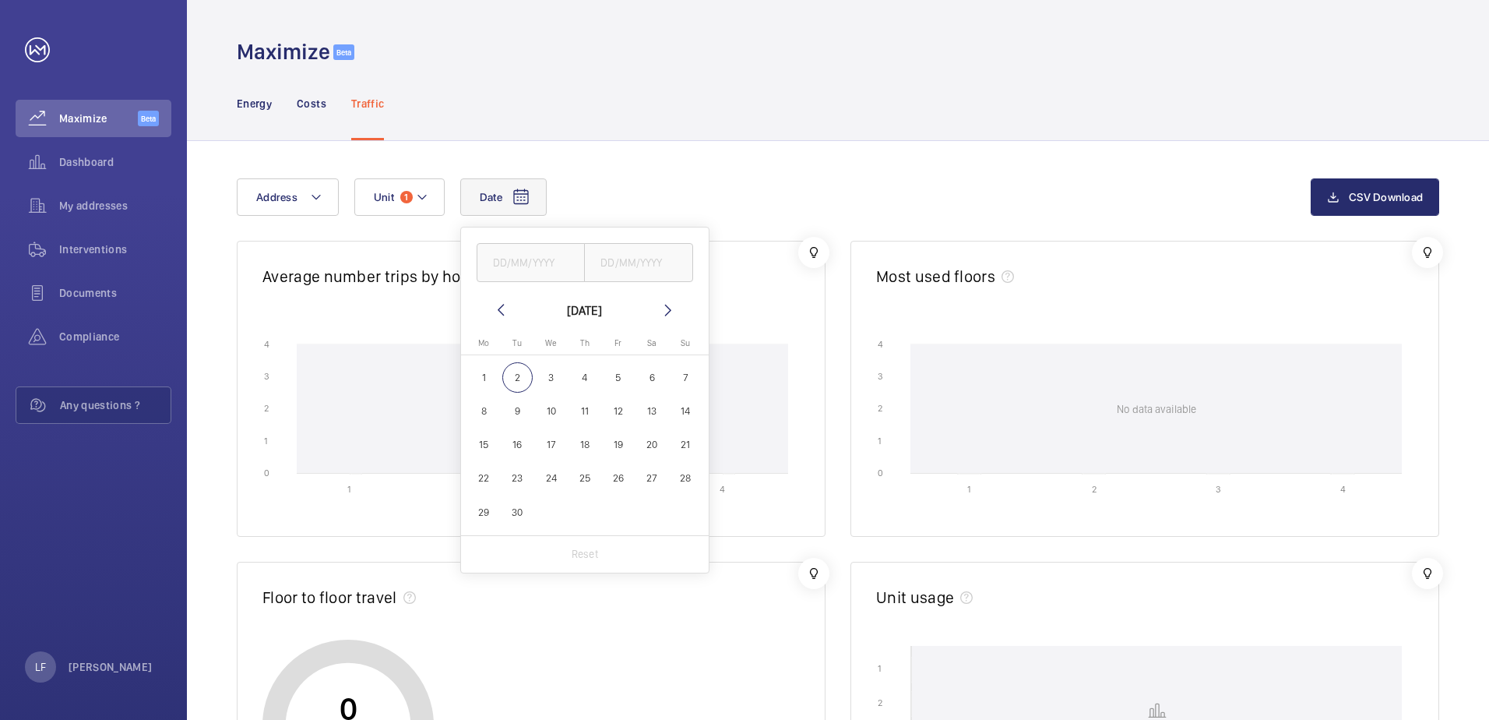
click at [503, 315] on mat-icon at bounding box center [500, 310] width 19 height 19
click at [590, 516] on span "28" at bounding box center [584, 512] width 30 height 30
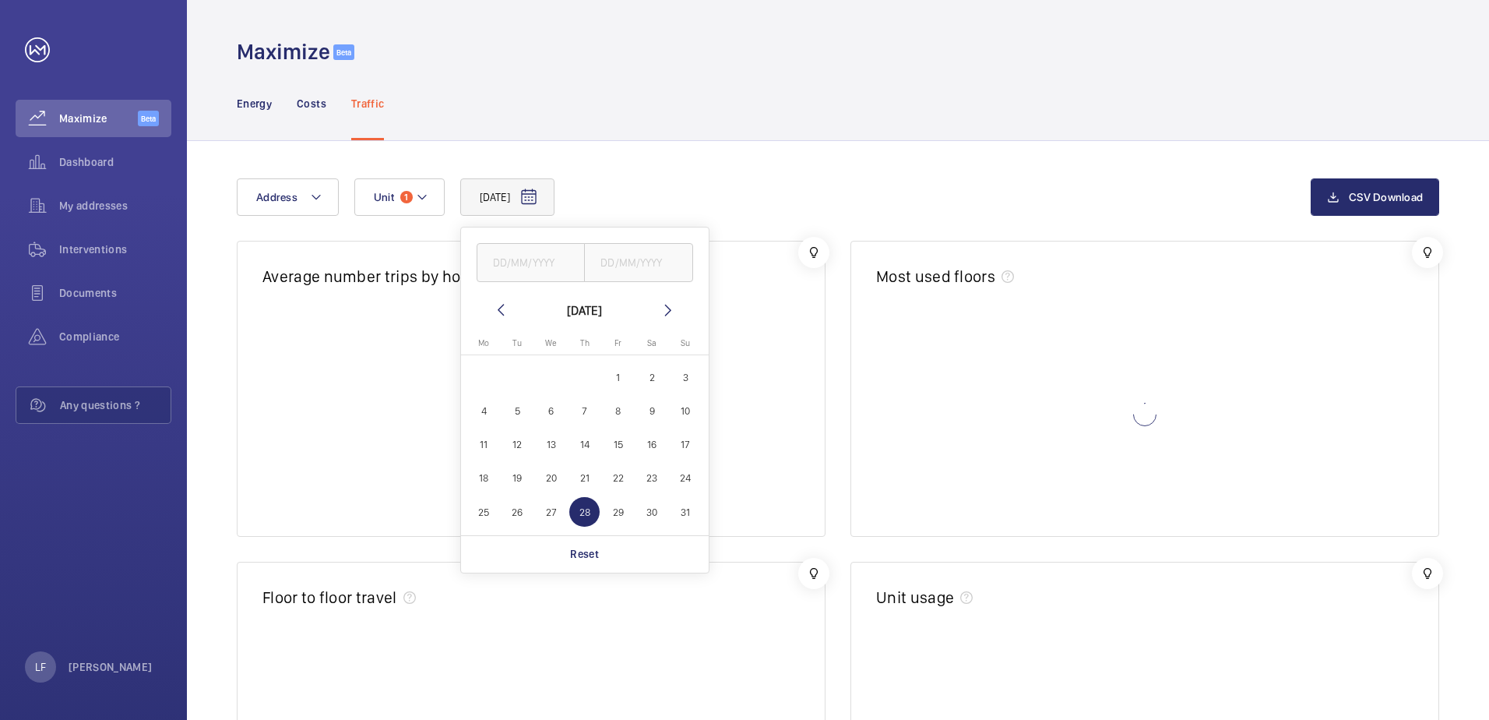
type input "[DATE]"
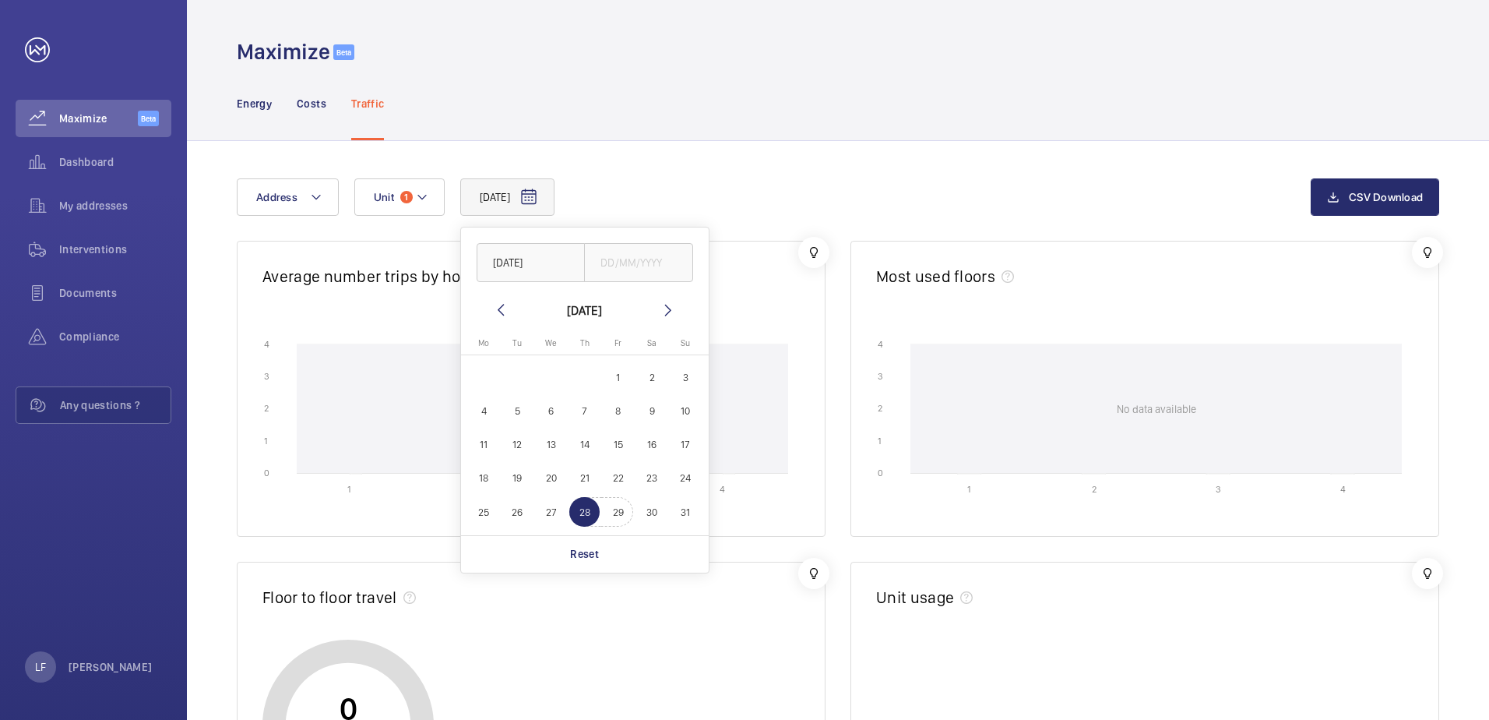
click at [613, 505] on span "29" at bounding box center [618, 512] width 30 height 30
type input "[DATE]"
click at [624, 518] on span "29" at bounding box center [618, 512] width 30 height 30
type input "[DATE]"
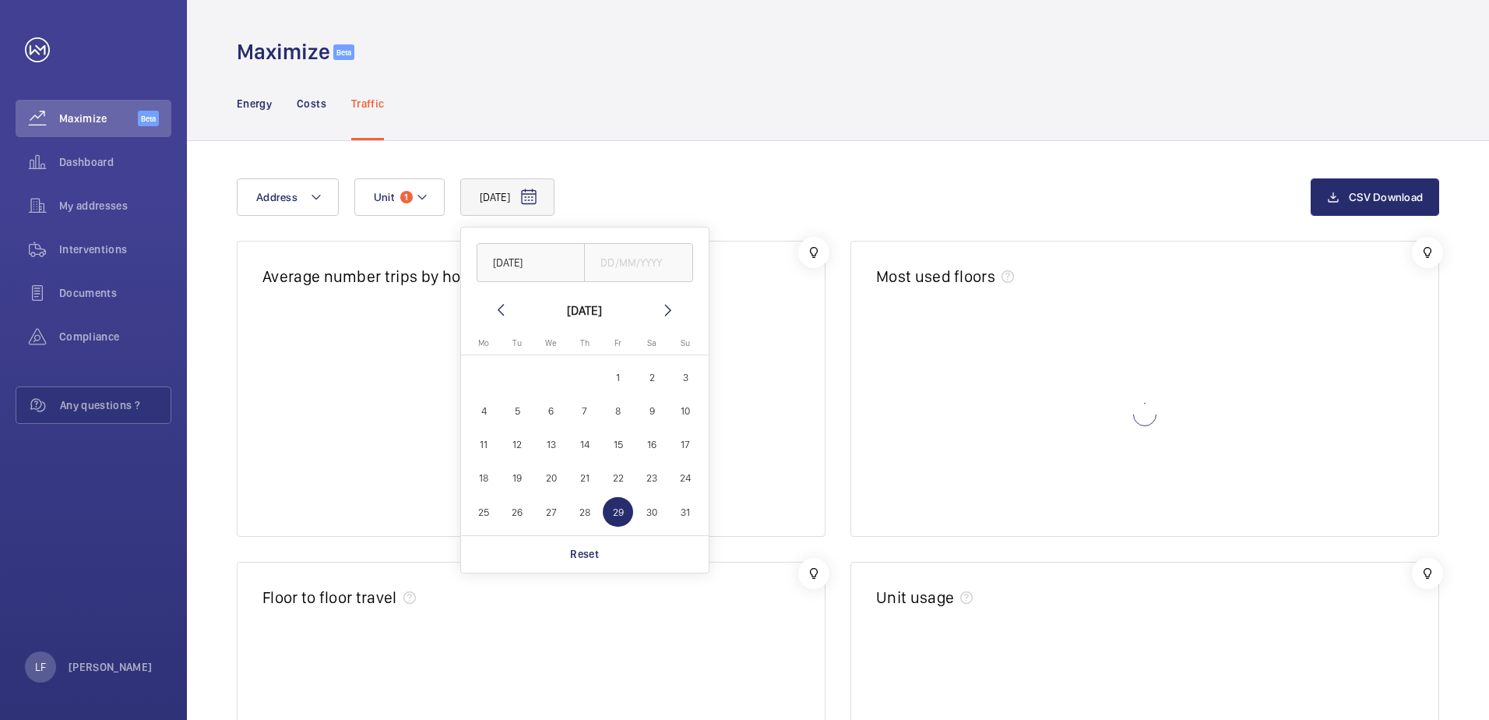
drag, startPoint x: 752, startPoint y: 197, endPoint x: 745, endPoint y: 183, distance: 15.7
click at [748, 189] on div "[DATE] [DATE] [DATE] [DATE] Mo [DATE] Tu [DATE] We [DATE] Th [DATE] Fr [DATE] S…" at bounding box center [774, 196] width 1074 height 37
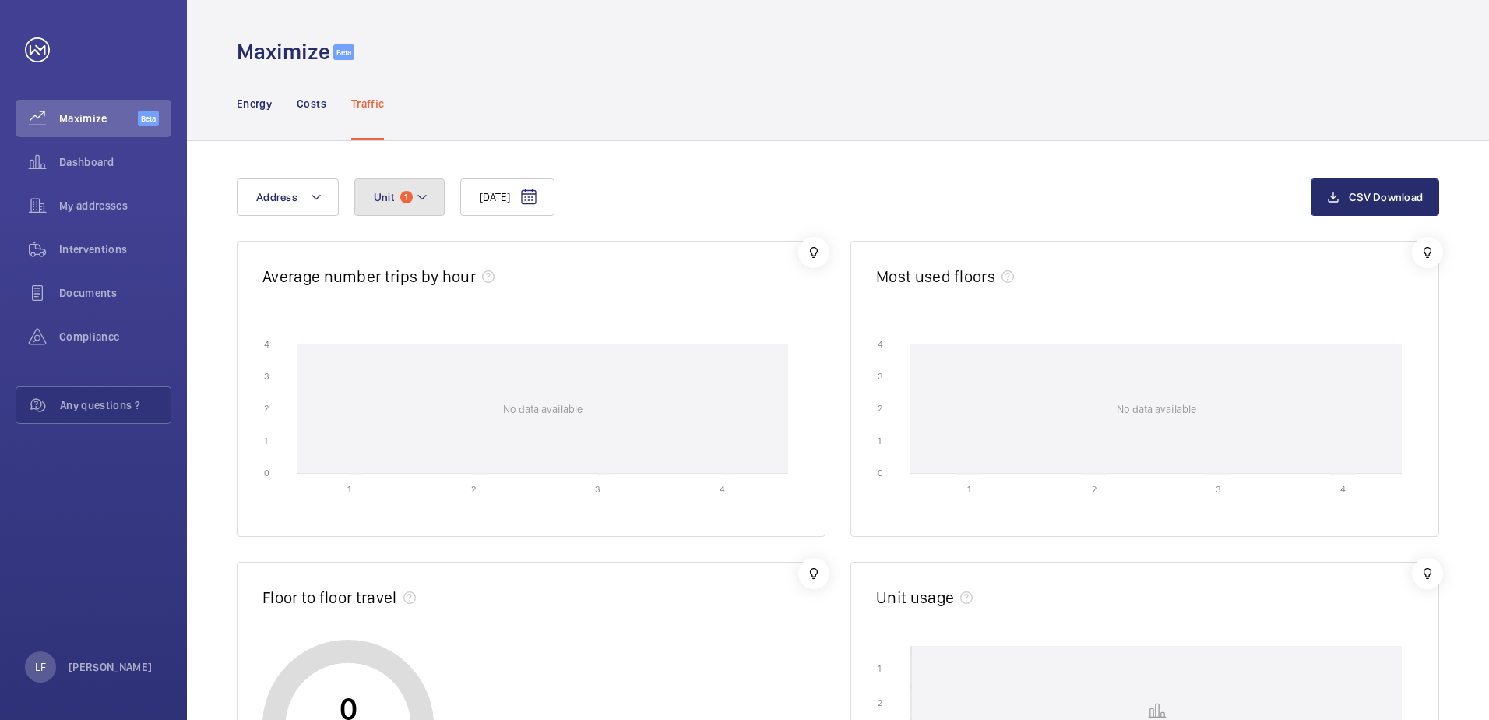
drag, startPoint x: 414, startPoint y: 213, endPoint x: 421, endPoint y: 203, distance: 11.9
click at [414, 212] on button "Unit 1" at bounding box center [399, 196] width 90 height 37
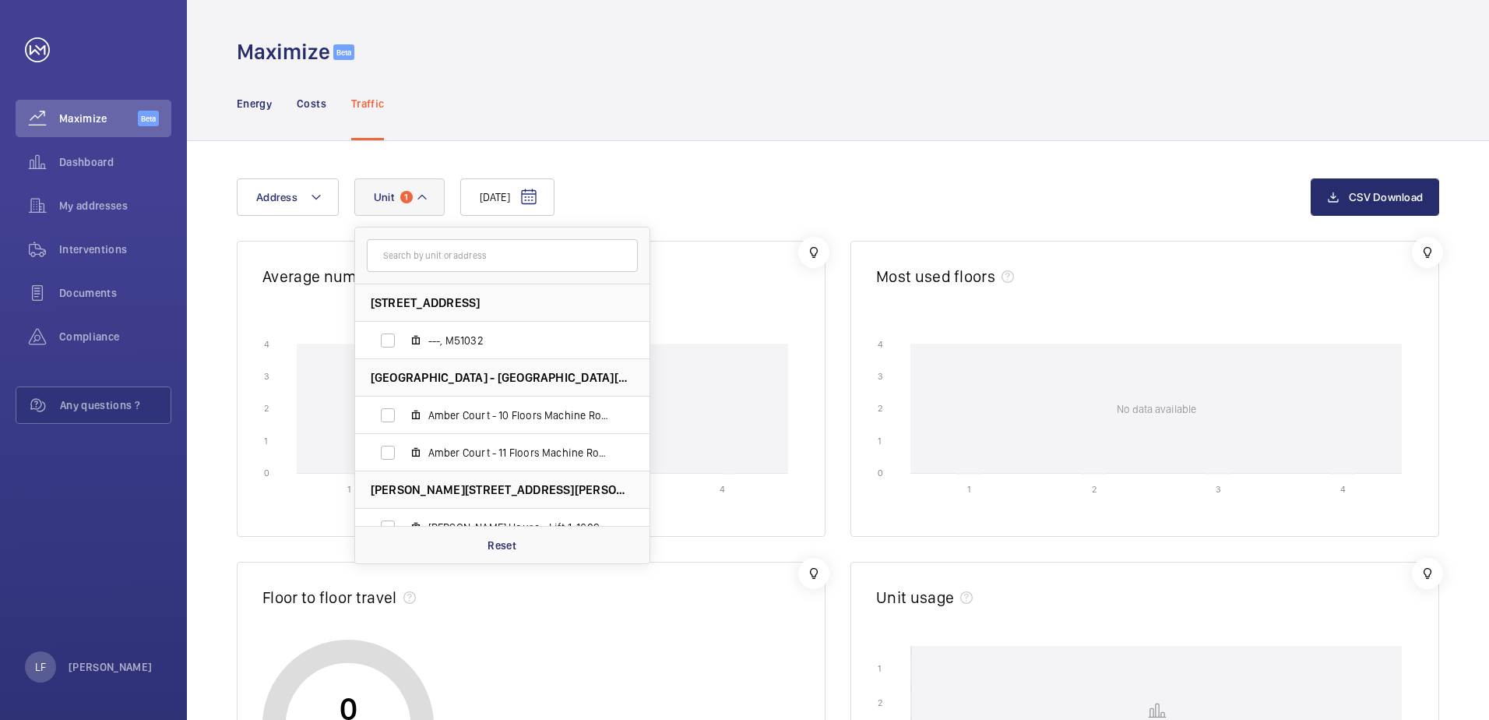
drag, startPoint x: 643, startPoint y: 185, endPoint x: 612, endPoint y: 142, distance: 52.5
click at [643, 174] on div "[DATE] Address [STREET_ADDRESS][GEOGRAPHIC_DATA] - [GEOGRAPHIC_DATA] - 10 Floor…" at bounding box center [838, 678] width 1302 height 1075
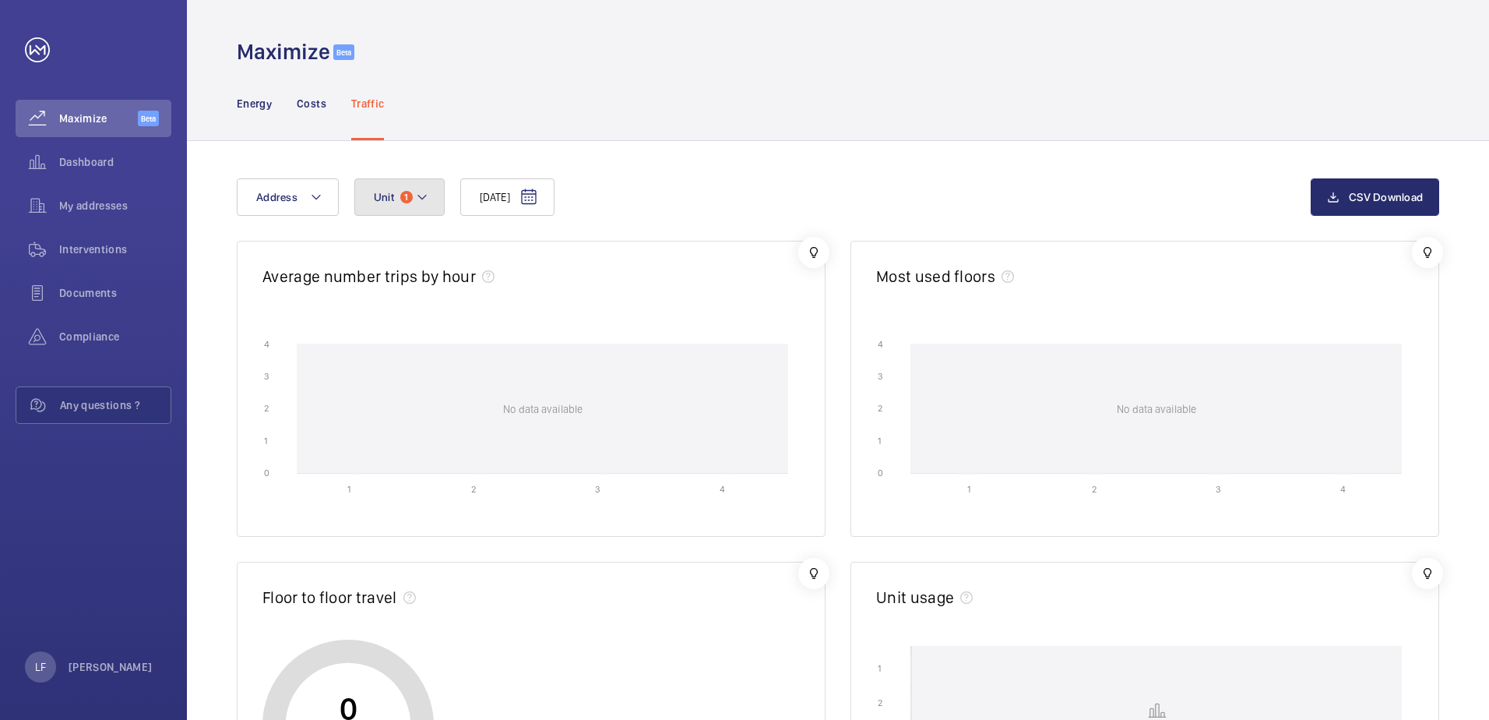
click at [416, 193] on mat-icon at bounding box center [422, 197] width 12 height 19
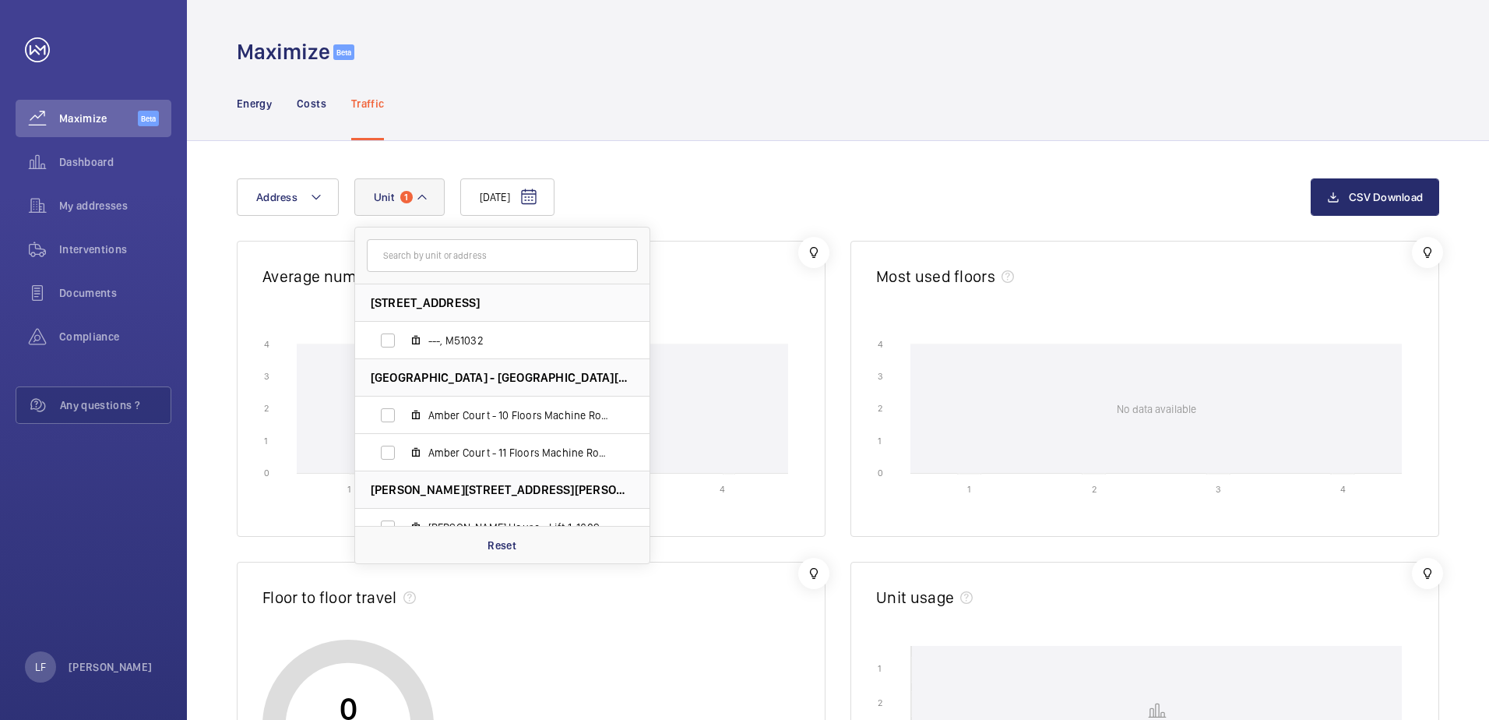
click at [418, 194] on mat-icon at bounding box center [422, 197] width 12 height 19
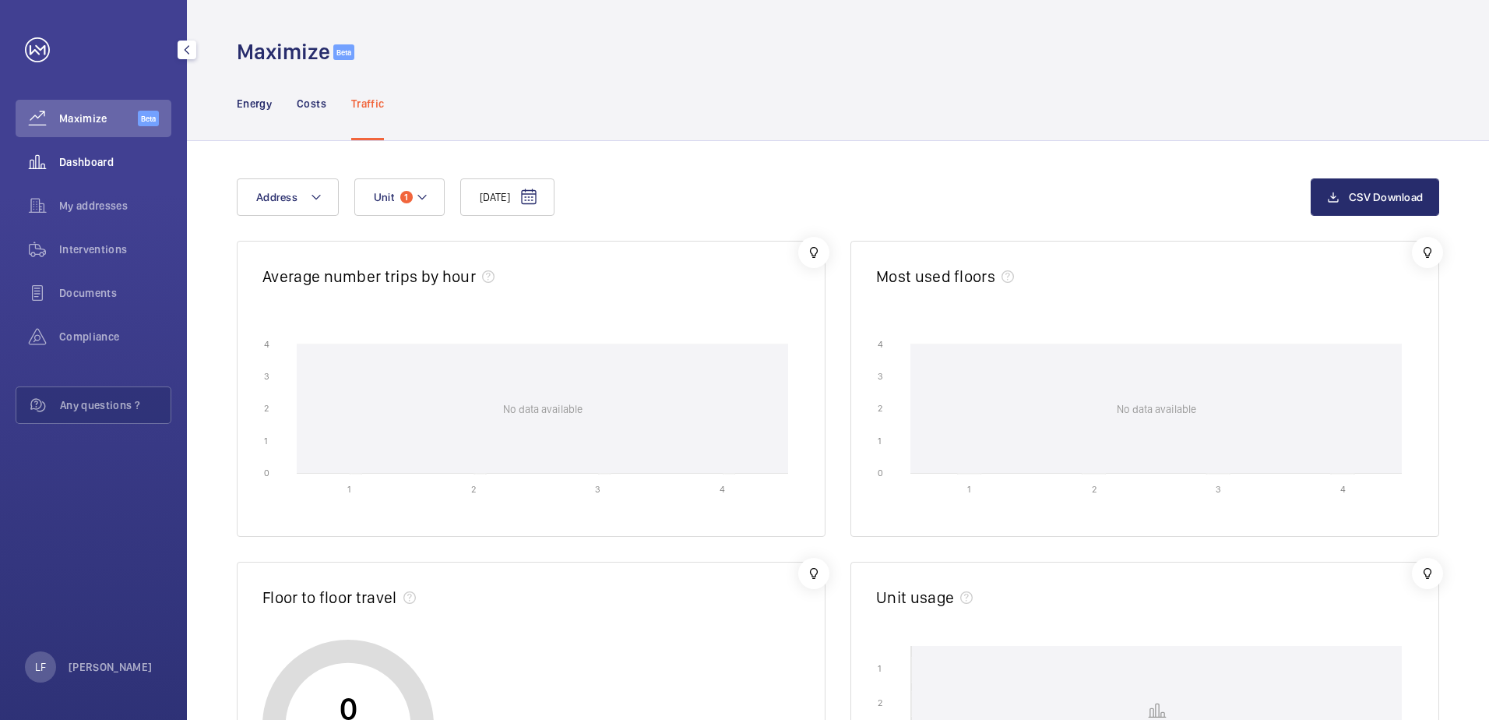
drag, startPoint x: 102, startPoint y: 162, endPoint x: 110, endPoint y: 145, distance: 18.8
click at [102, 160] on span "Dashboard" at bounding box center [115, 162] width 112 height 16
